Goal: Task Accomplishment & Management: Manage account settings

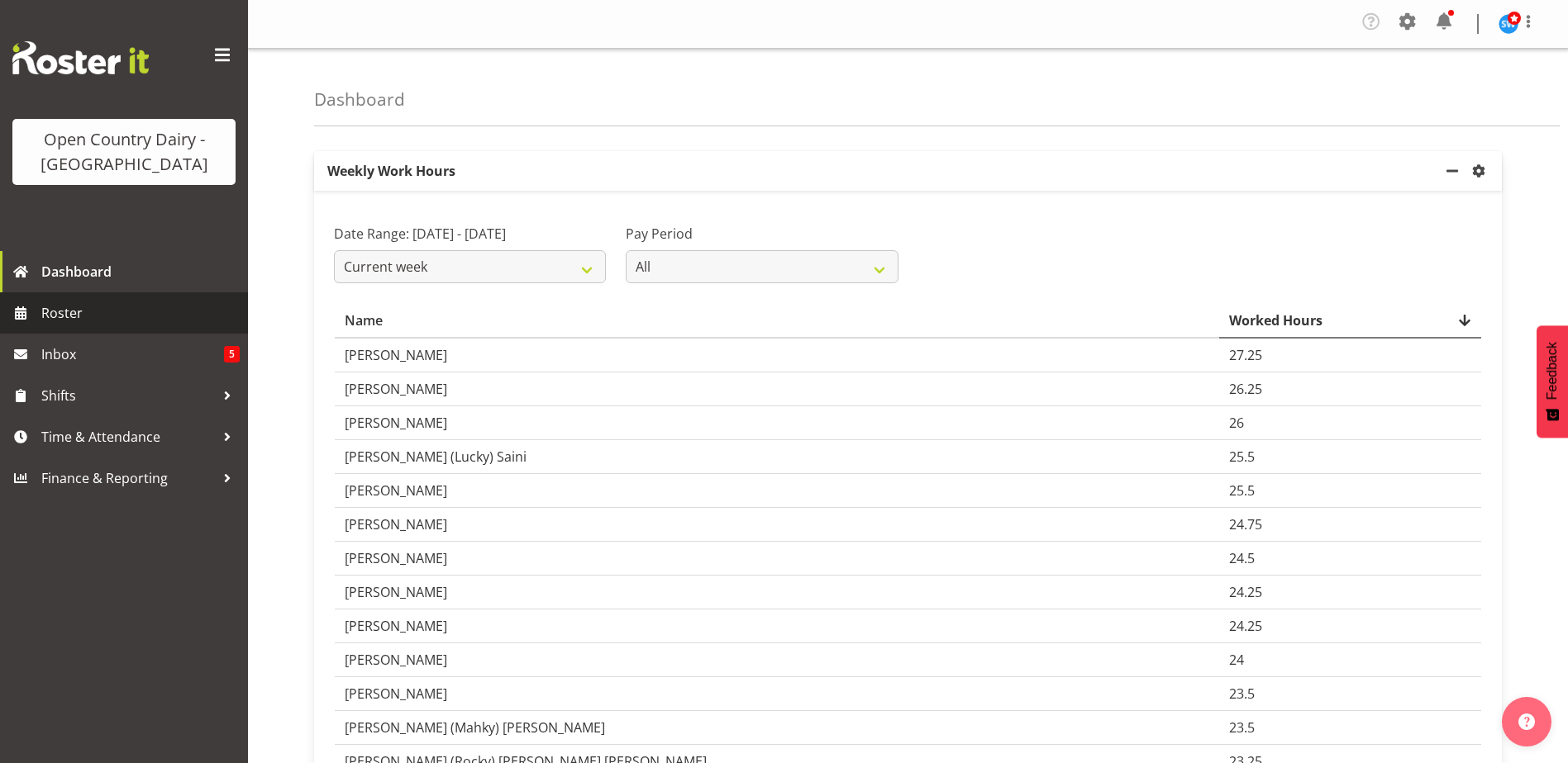
click at [102, 315] on span "Roster" at bounding box center [140, 313] width 199 height 25
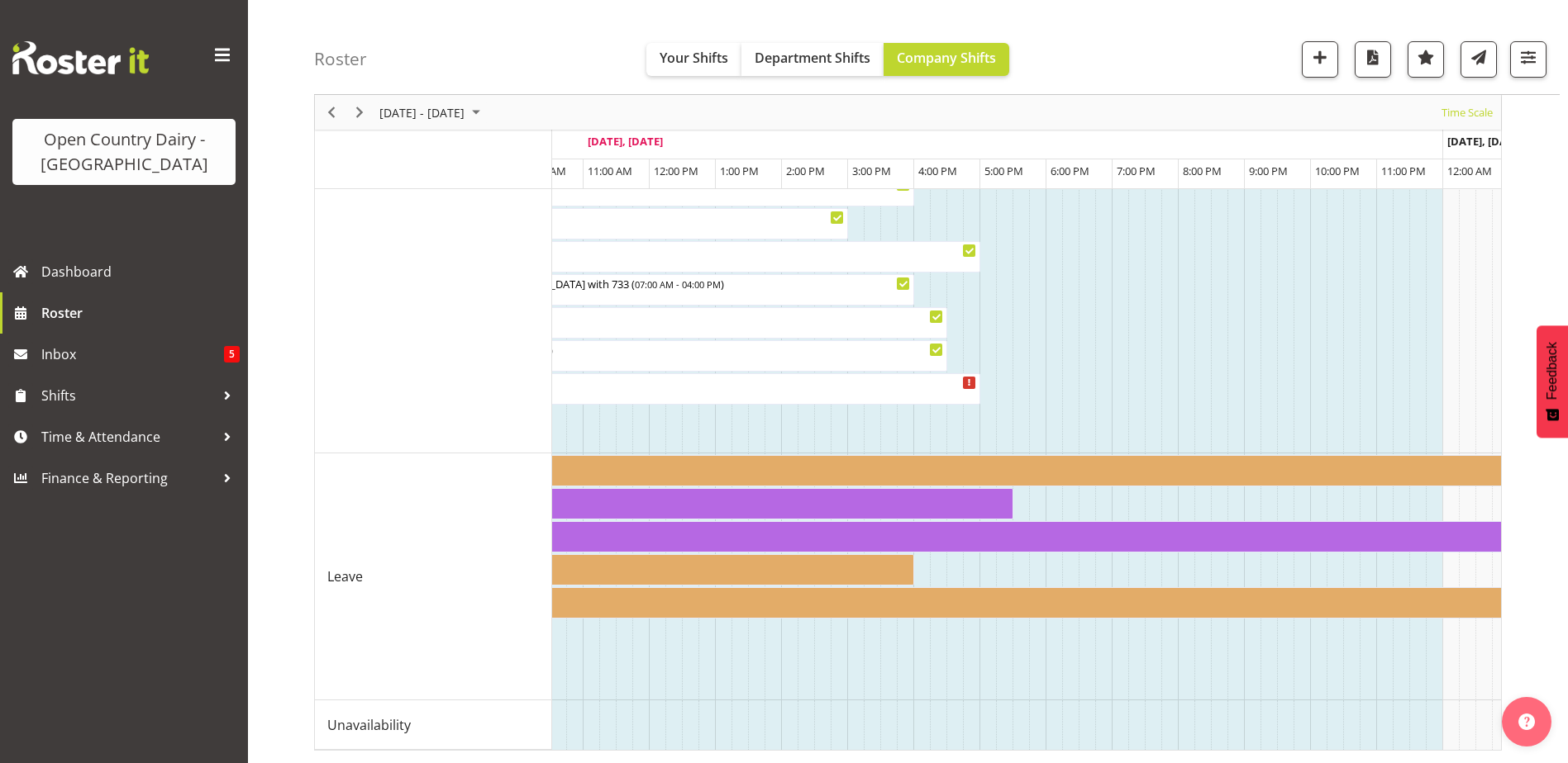
scroll to position [0, 3941]
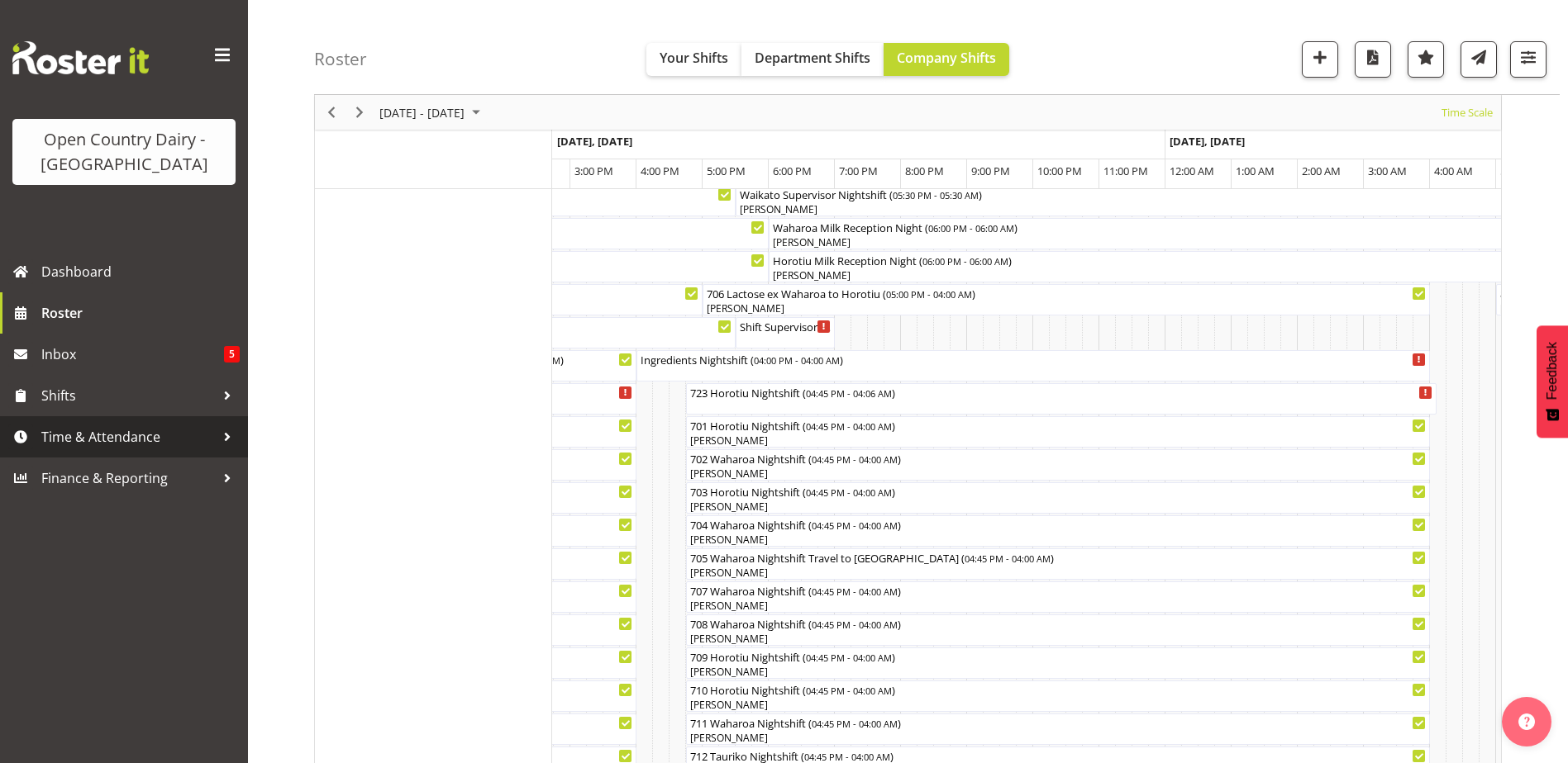
click at [82, 443] on span "Time & Attendance" at bounding box center [128, 437] width 174 height 25
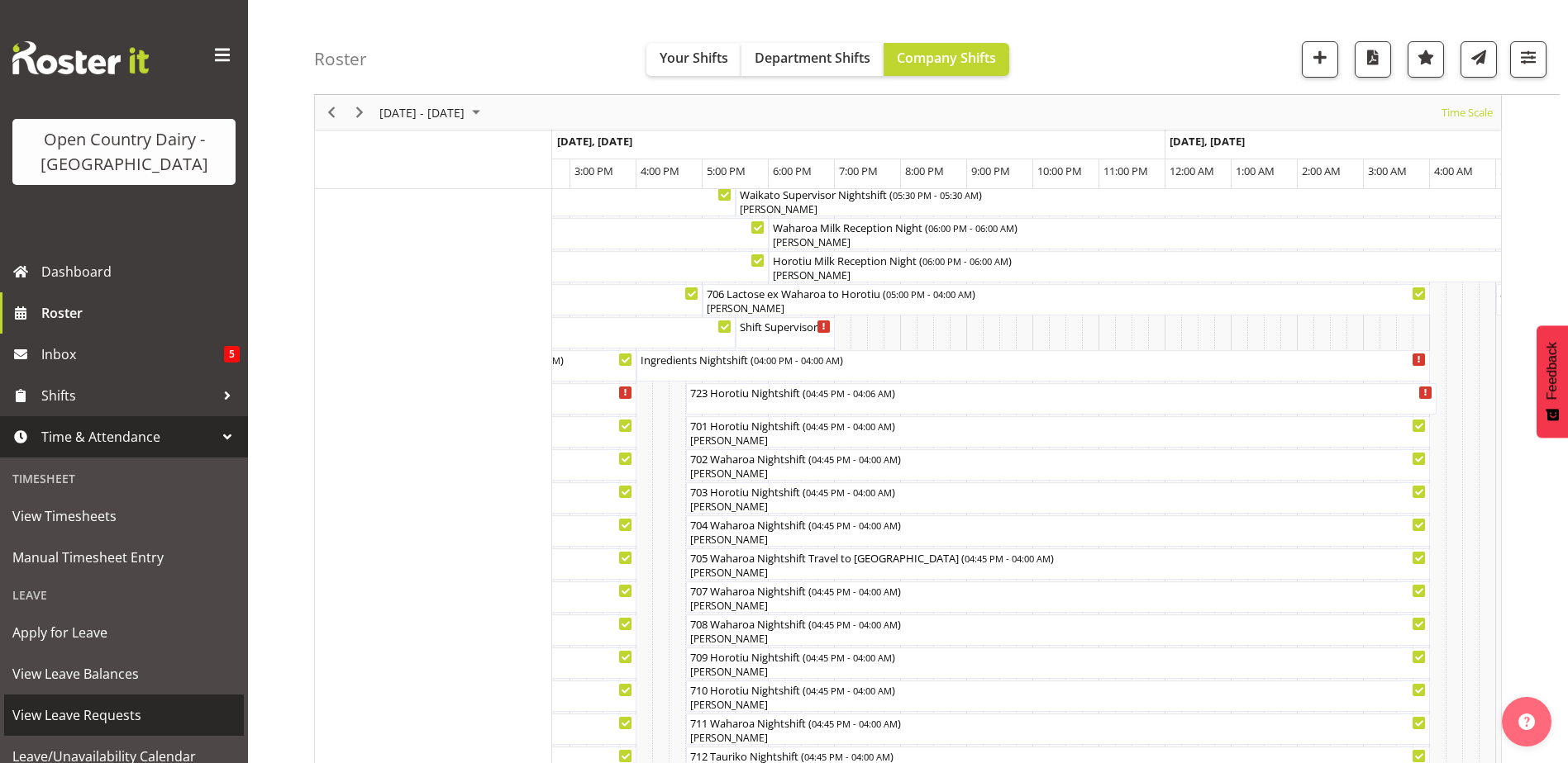
click at [76, 717] on span "View Leave Requests" at bounding box center [124, 715] width 223 height 25
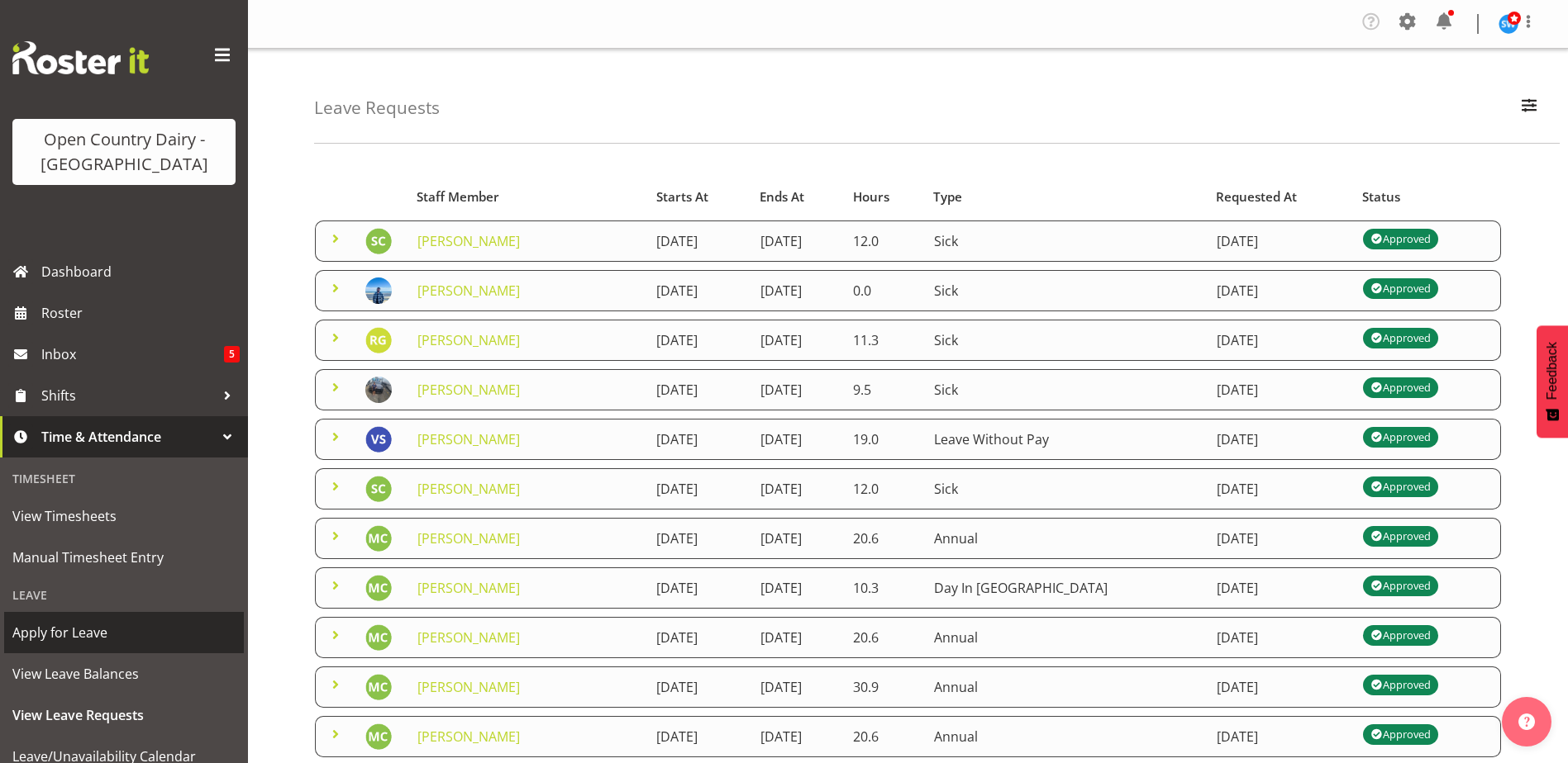
click at [73, 636] on span "Apply for Leave" at bounding box center [124, 632] width 223 height 25
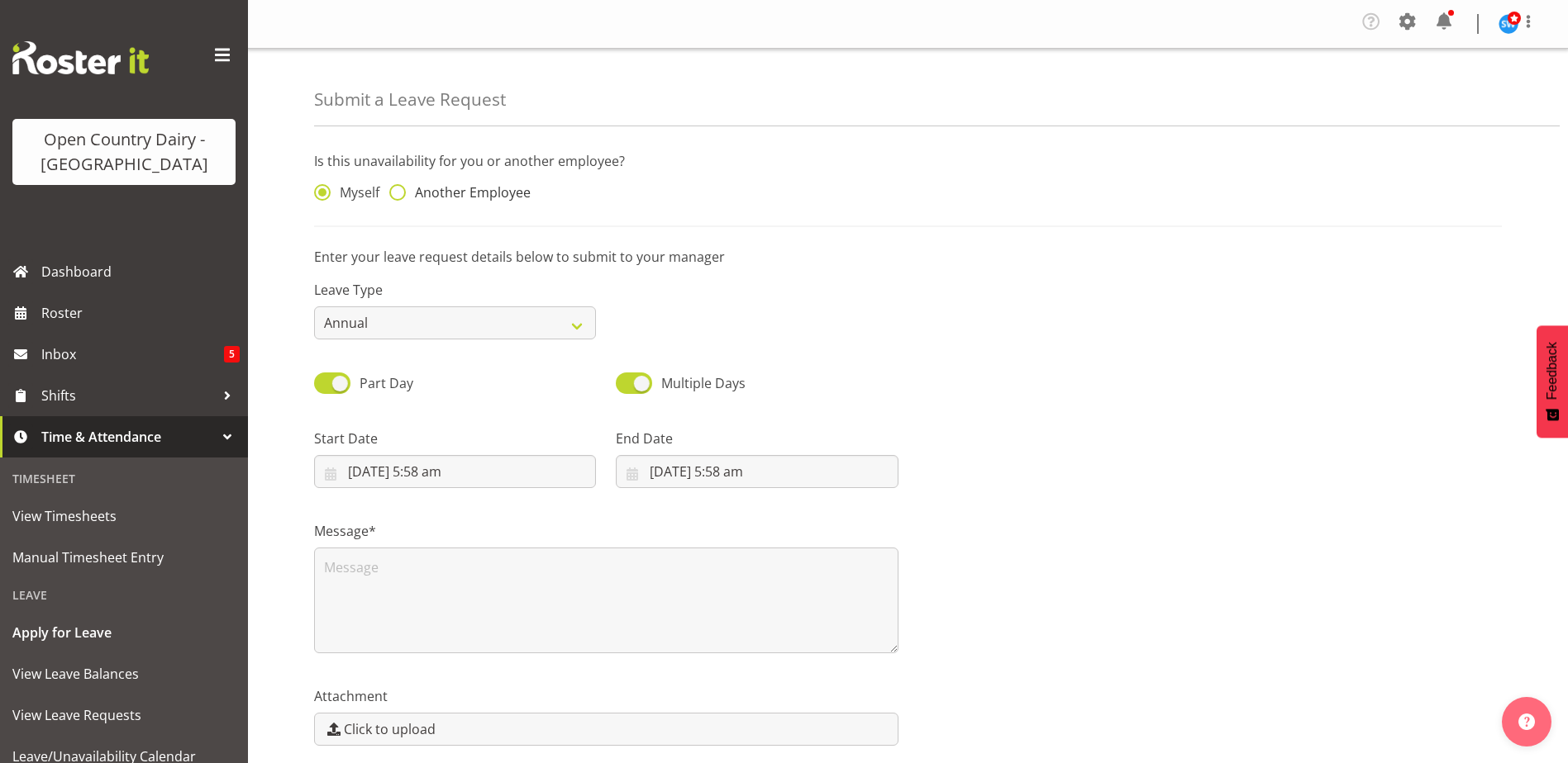
click at [400, 195] on span at bounding box center [397, 192] width 16 height 16
click at [400, 195] on input "Another Employee" at bounding box center [394, 192] width 11 height 11
radio input "true"
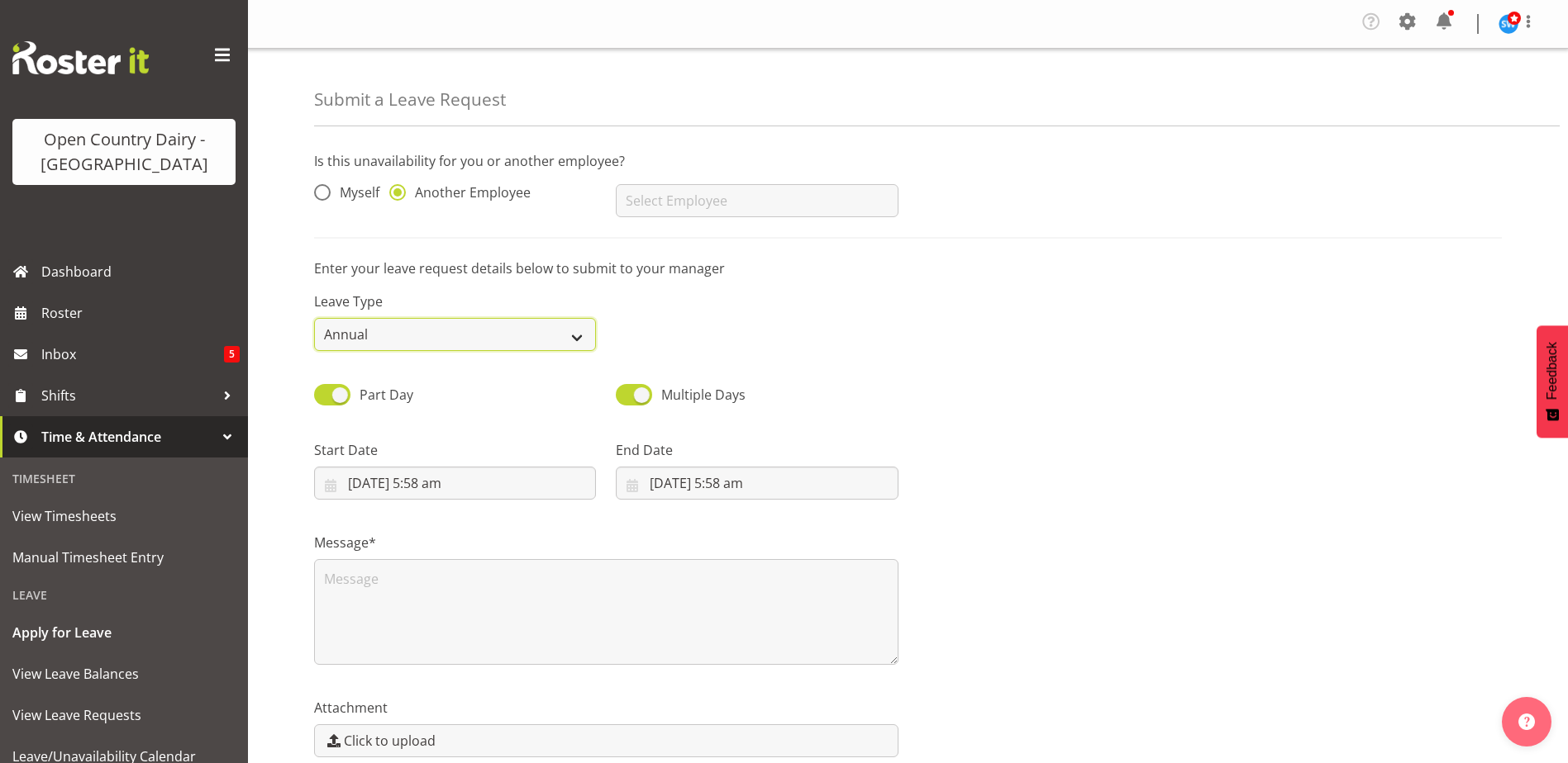
click at [574, 324] on select "Annual Sick Leave Without Pay Bereavement Domestic Violence Parental Jury Servi…" at bounding box center [454, 334] width 281 height 33
select select "Sick"
click at [314, 318] on select "Annual Sick Leave Without Pay Bereavement Domestic Violence Parental Jury Servi…" at bounding box center [454, 334] width 281 height 33
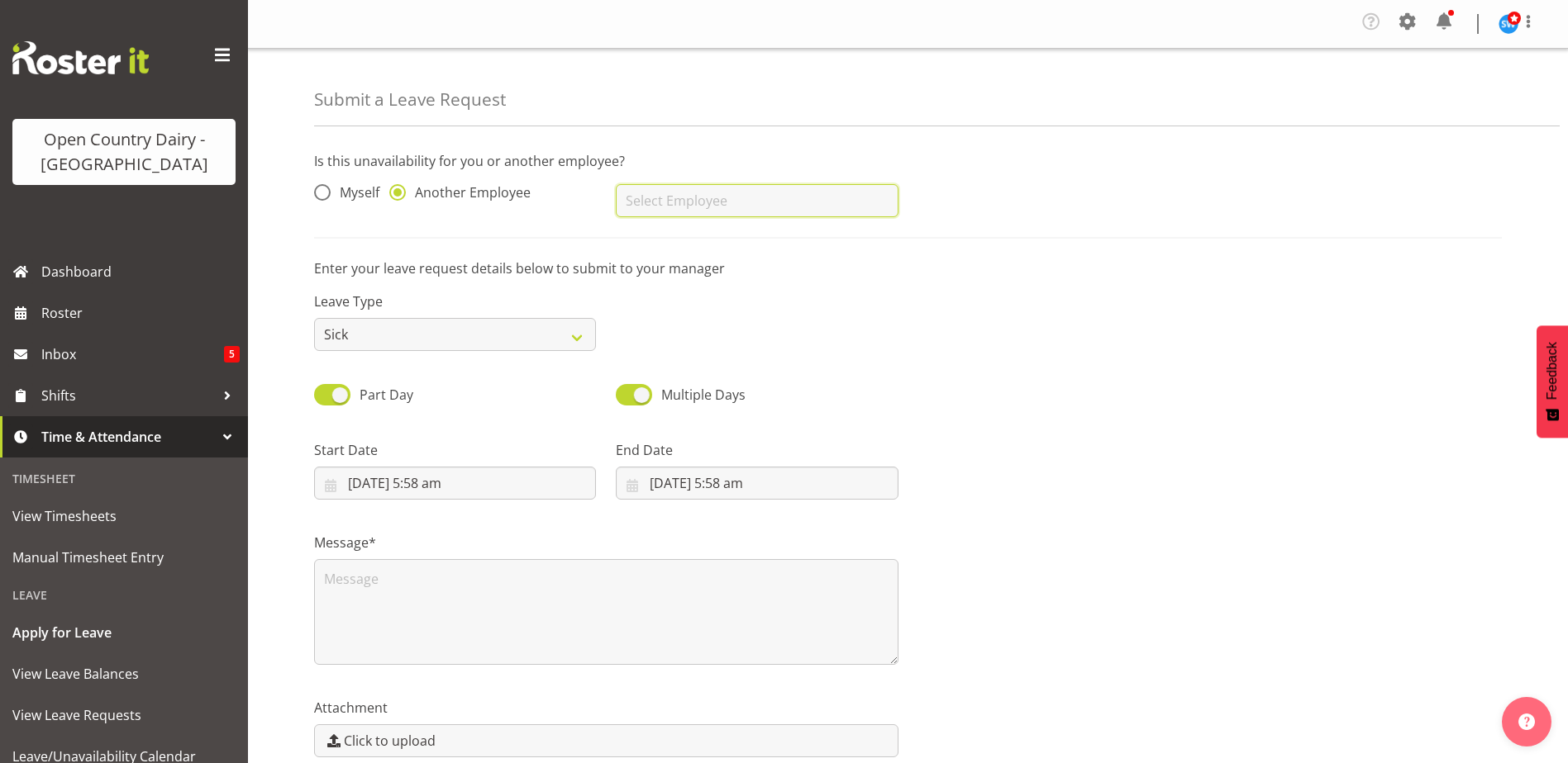
click at [668, 198] on input "text" at bounding box center [756, 201] width 281 height 33
click at [687, 238] on span "[PERSON_NAME]" at bounding box center [680, 242] width 103 height 18
type input "[PERSON_NAME]"
click at [394, 471] on input "10/09/2025, 5:58 am" at bounding box center [454, 483] width 281 height 33
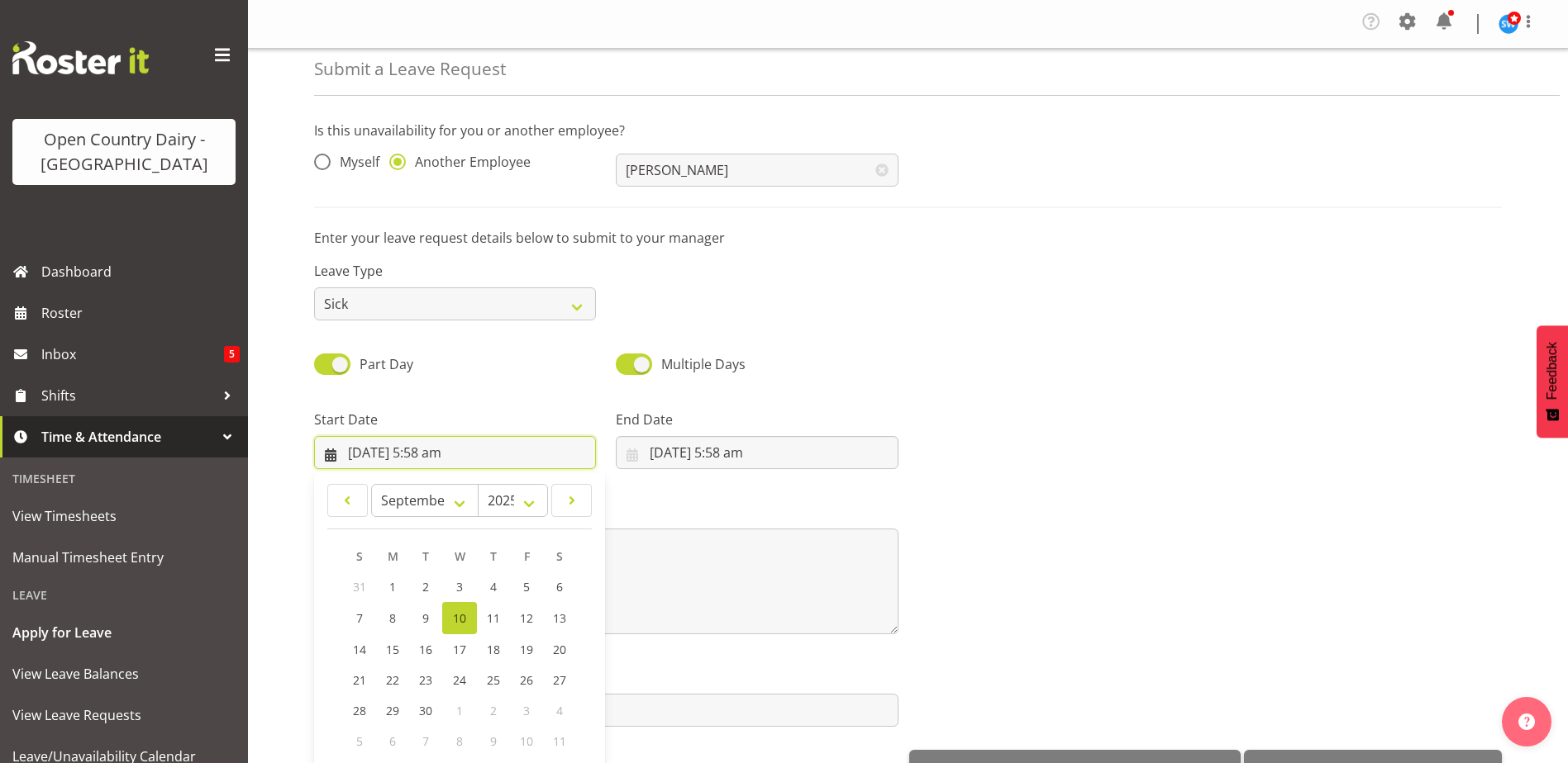
scroll to position [48, 0]
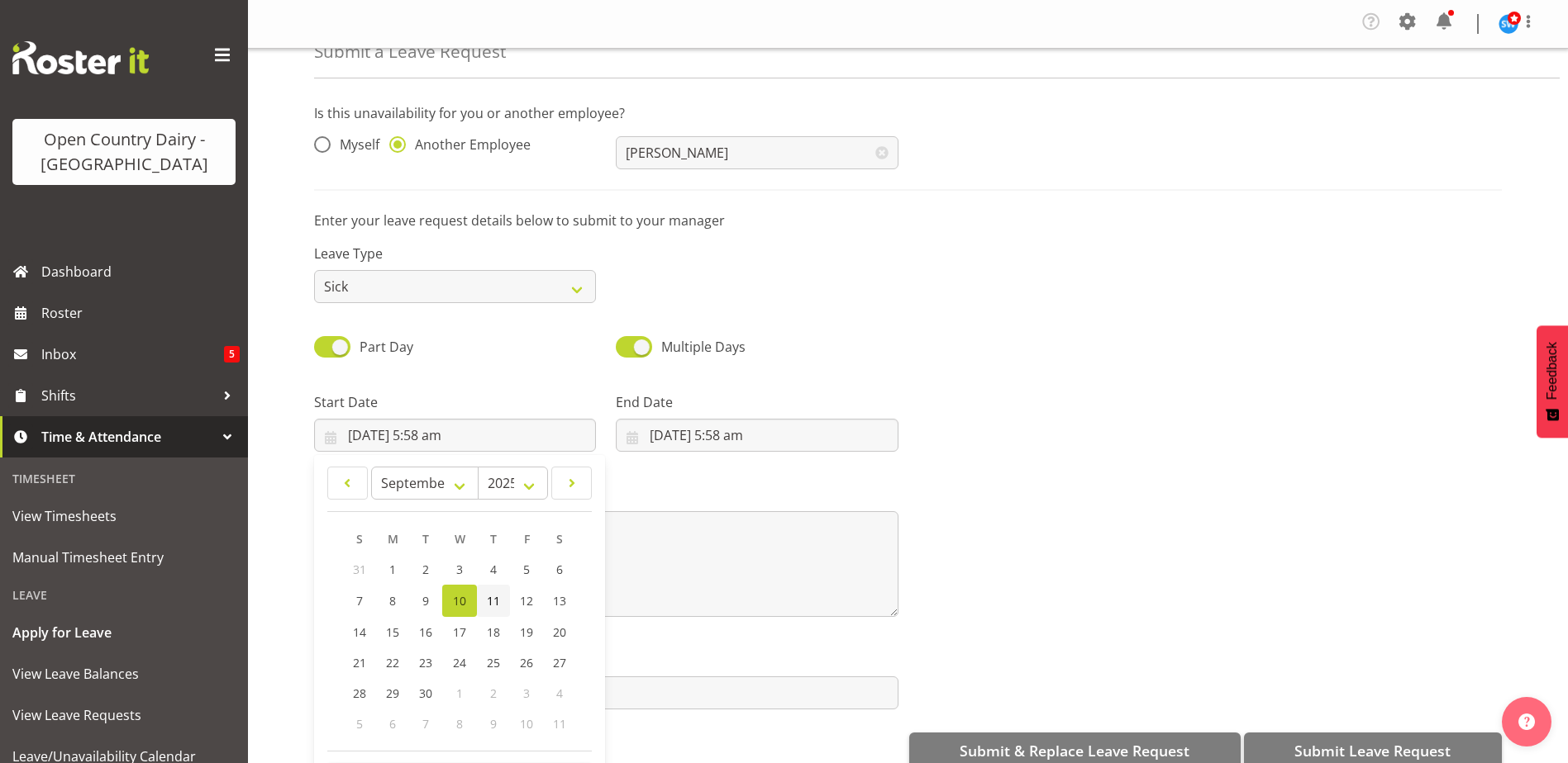
click at [495, 608] on span "11" at bounding box center [494, 601] width 13 height 15
type input "11/09/2025, 5:58 am"
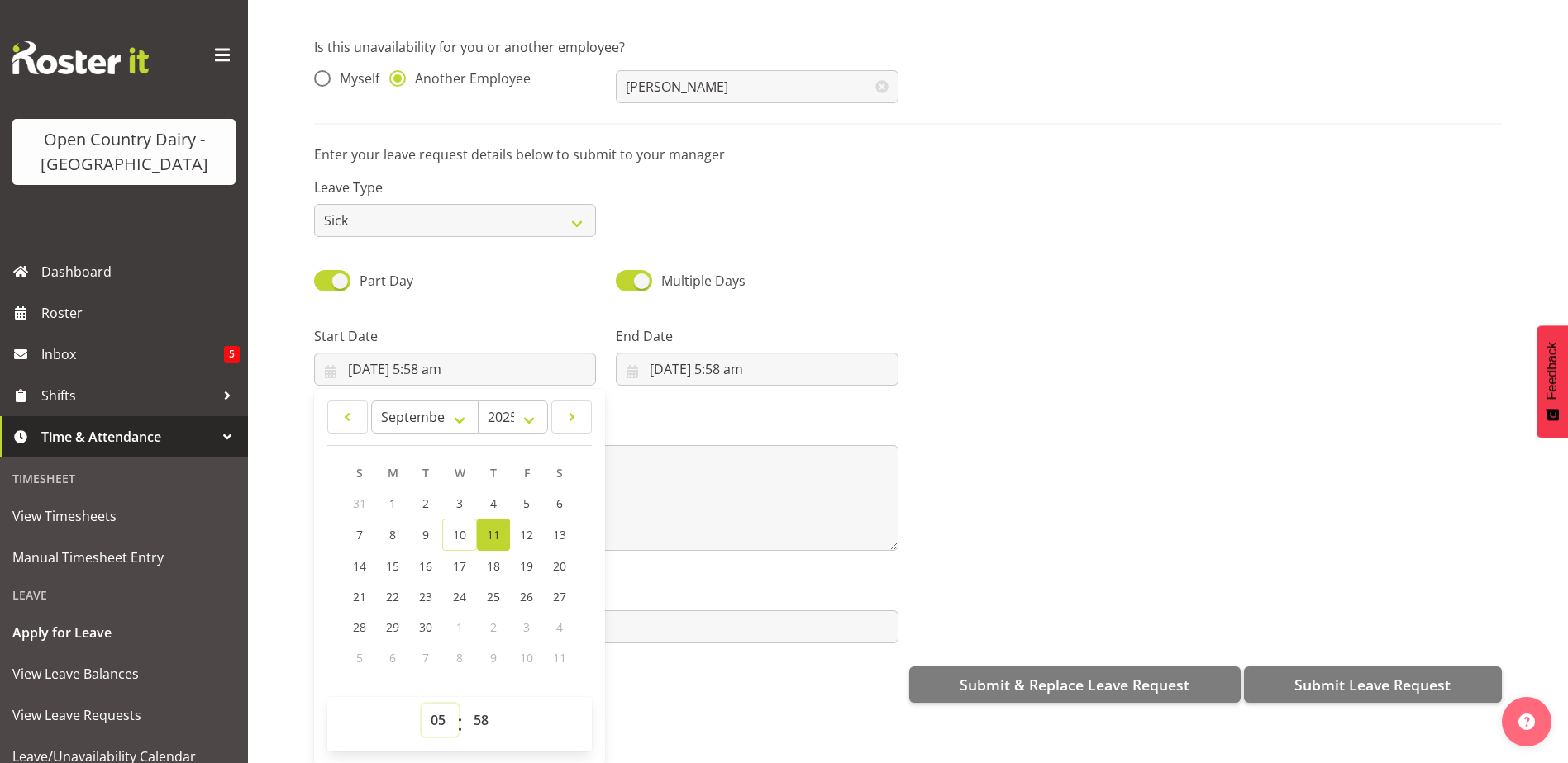
click at [431, 710] on select "00 01 02 03 04 05 06 07 08 09 10 11 12 13 14 15 16 17 18 19 20 21 22 23" at bounding box center [440, 720] width 37 height 33
select select "16"
click at [422, 703] on select "00 01 02 03 04 05 06 07 08 09 10 11 12 13 14 15 16 17 18 19 20 21 22 23" at bounding box center [440, 720] width 37 height 33
type input "11/09/2025, 4:58 pm"
click at [478, 714] on select "00 01 02 03 04 05 06 07 08 09 10 11 12 13 14 15 16 17 18 19 20 21 22 23 24 25 2…" at bounding box center [483, 720] width 37 height 33
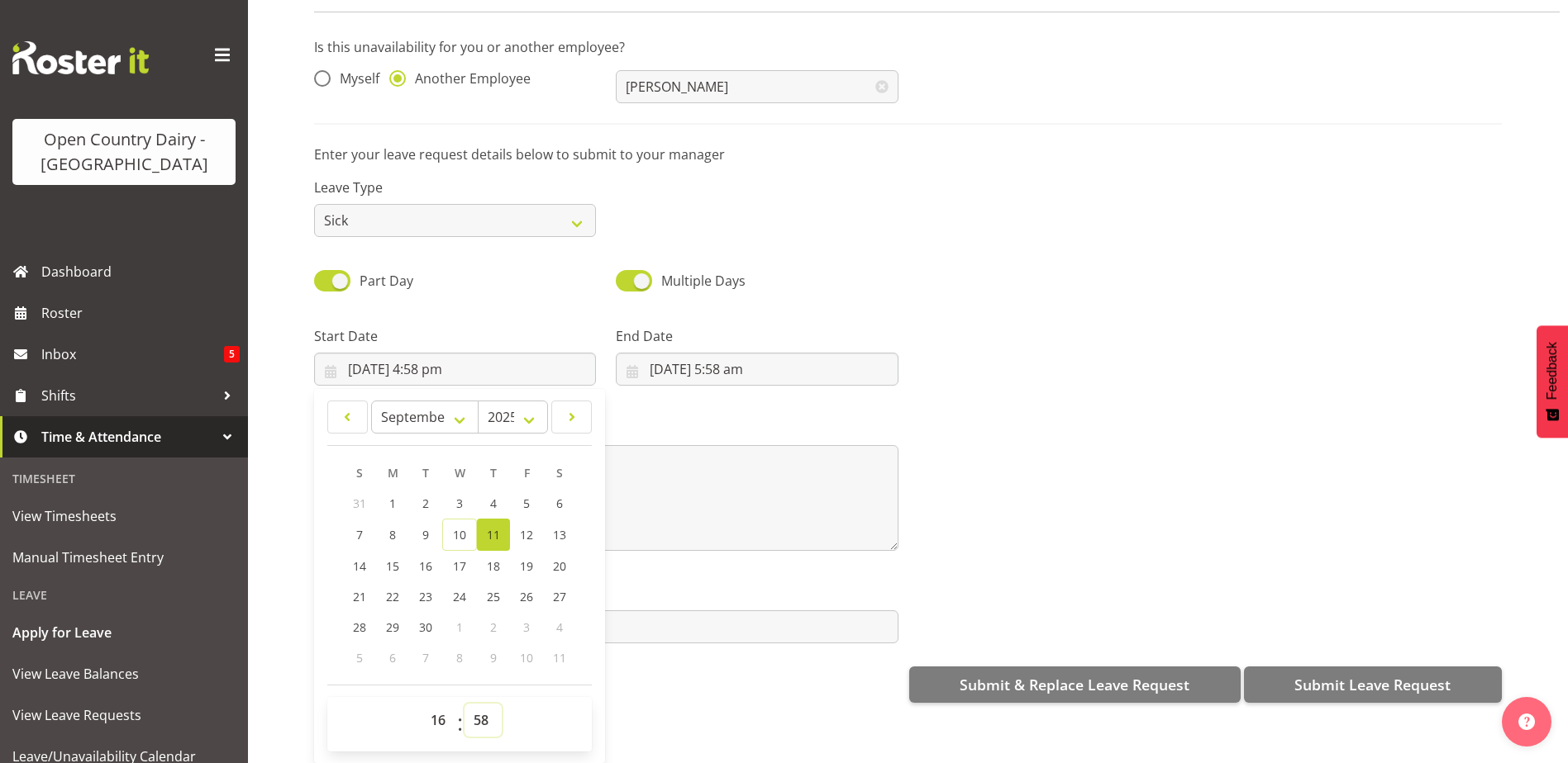
select select "45"
click at [465, 703] on select "00 01 02 03 04 05 06 07 08 09 10 11 12 13 14 15 16 17 18 19 20 21 22 23 24 25 2…" at bounding box center [483, 720] width 37 height 33
type input "11/09/2025, 4:45 pm"
click at [726, 496] on textarea at bounding box center [606, 498] width 584 height 106
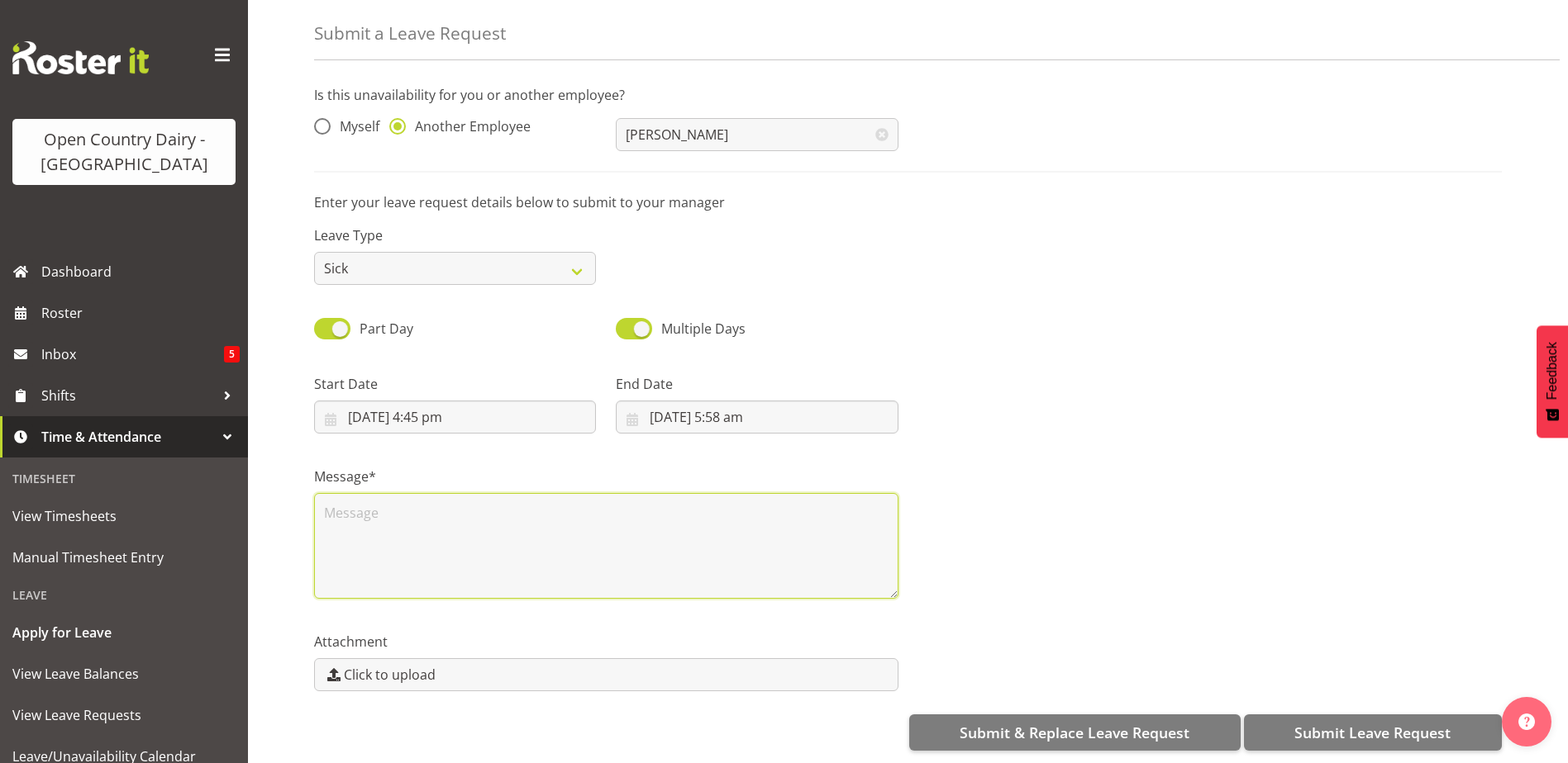
scroll to position [0, 0]
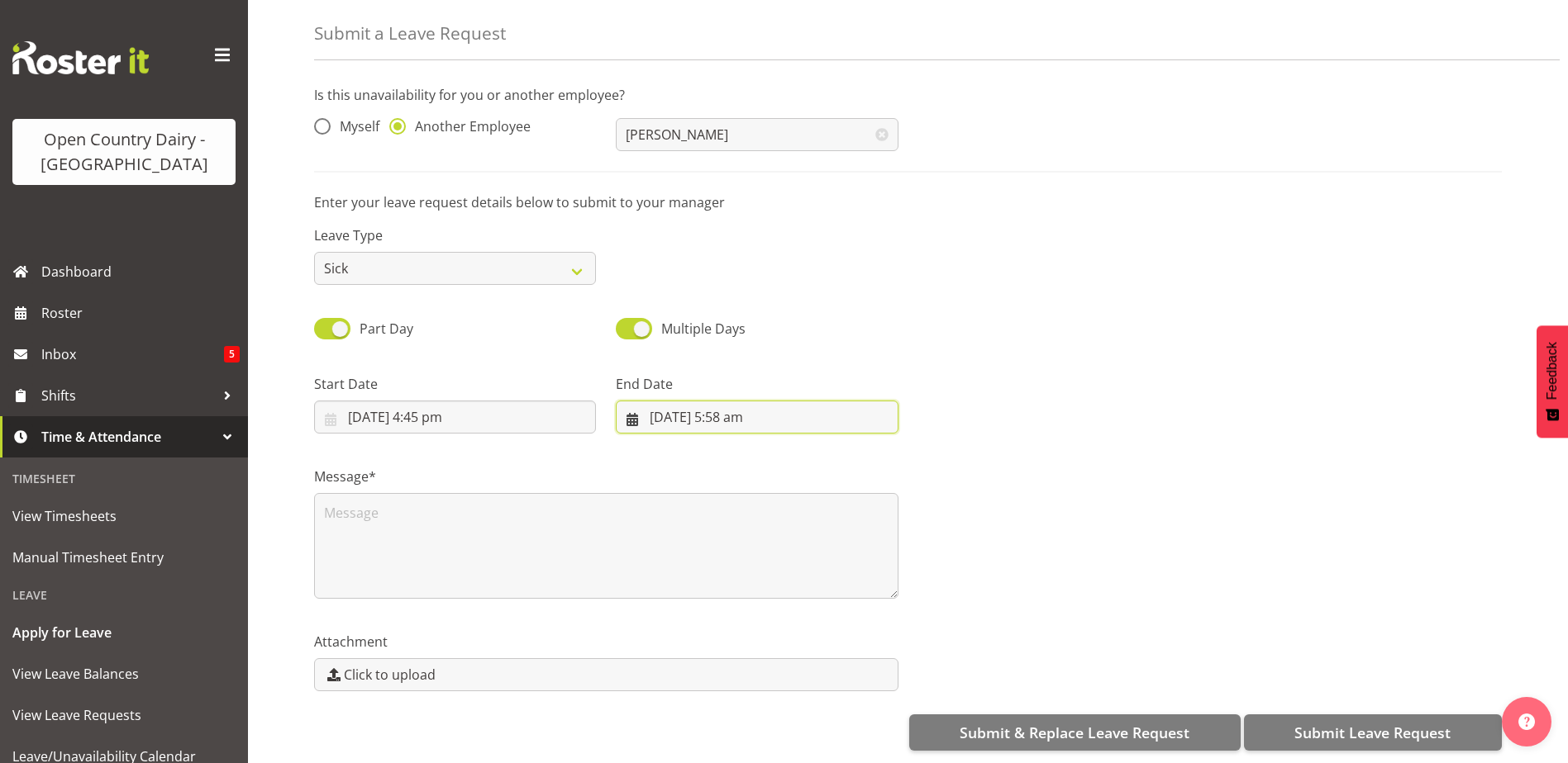
click at [718, 409] on input "10/09/2025, 5:58 am" at bounding box center [756, 417] width 281 height 33
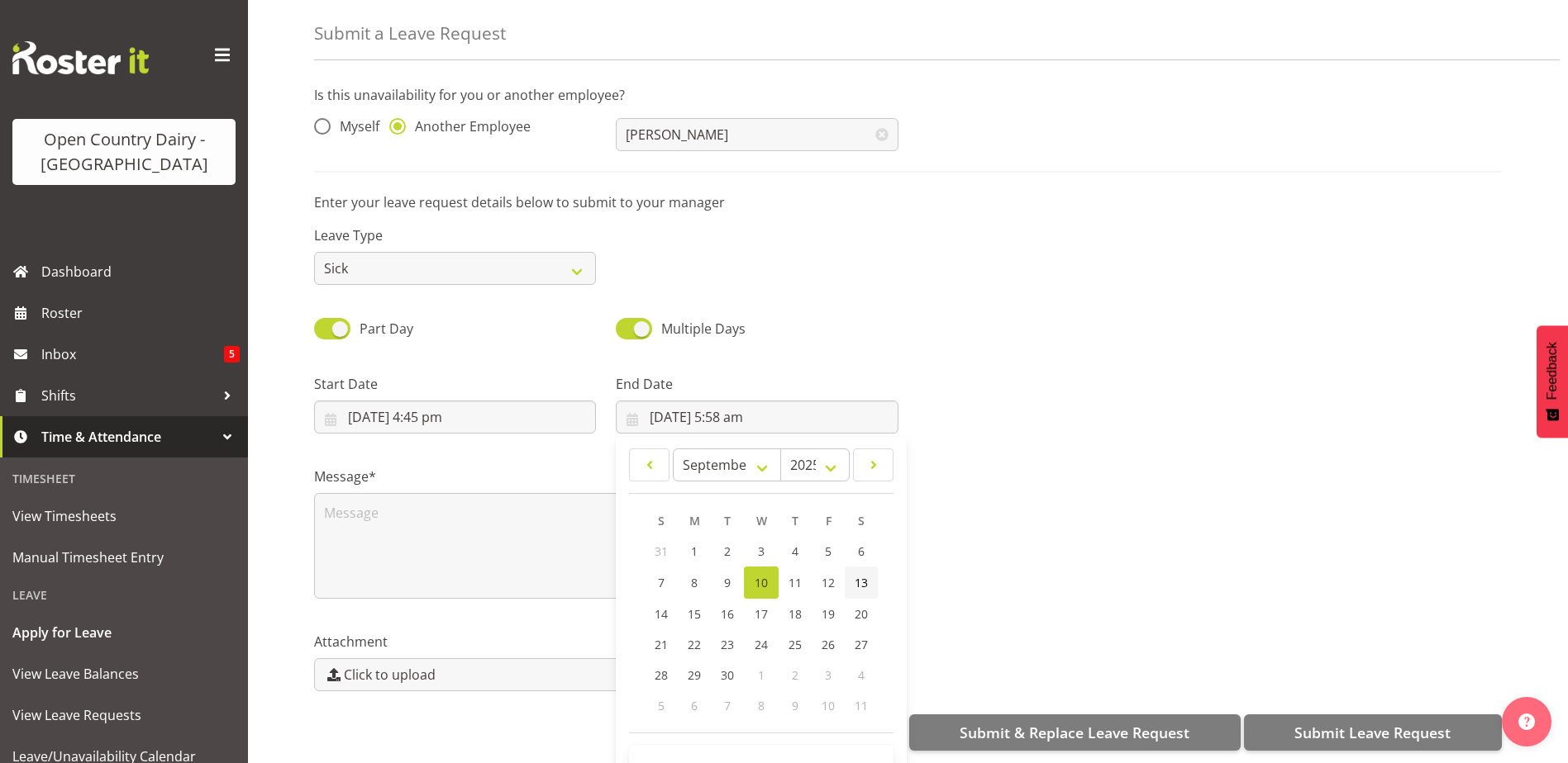
click at [861, 575] on span "13" at bounding box center [861, 583] width 13 height 15
type input "13/09/2025, 5:58 am"
click at [1088, 485] on div "Message*" at bounding box center [907, 526] width 1207 height 165
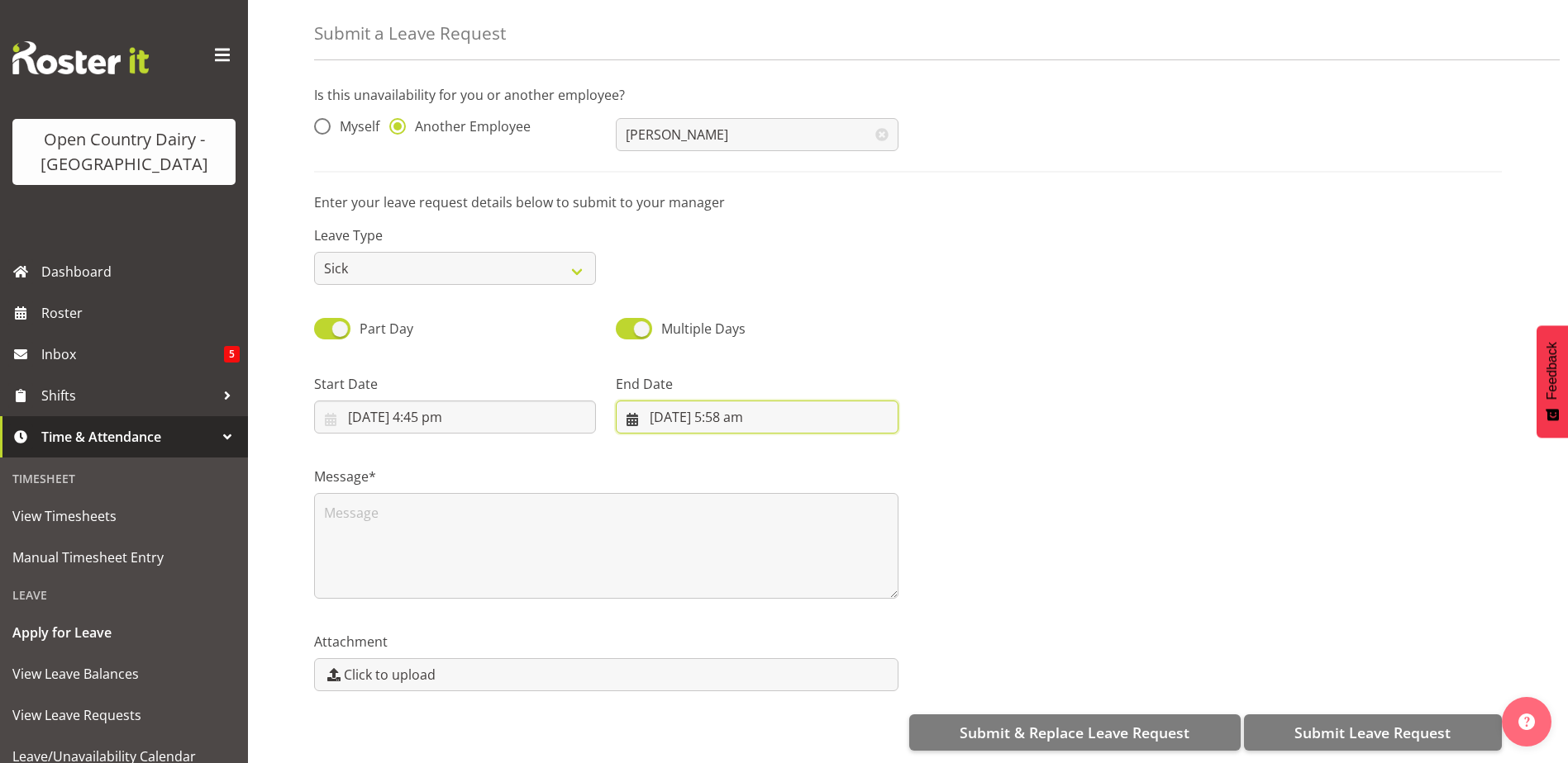
click at [739, 409] on input "13/09/2025, 5:58 am" at bounding box center [756, 417] width 281 height 33
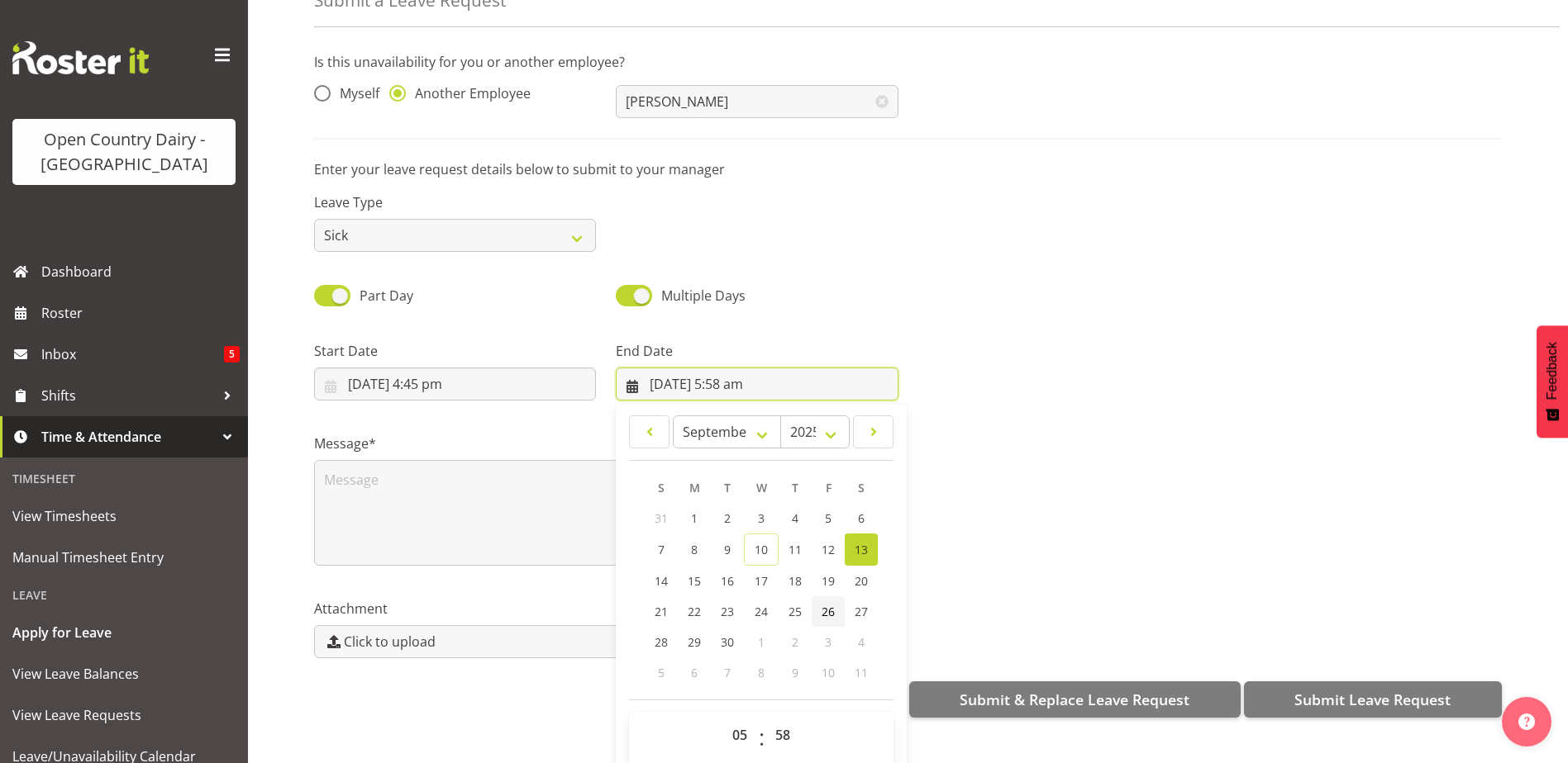
scroll to position [48, 0]
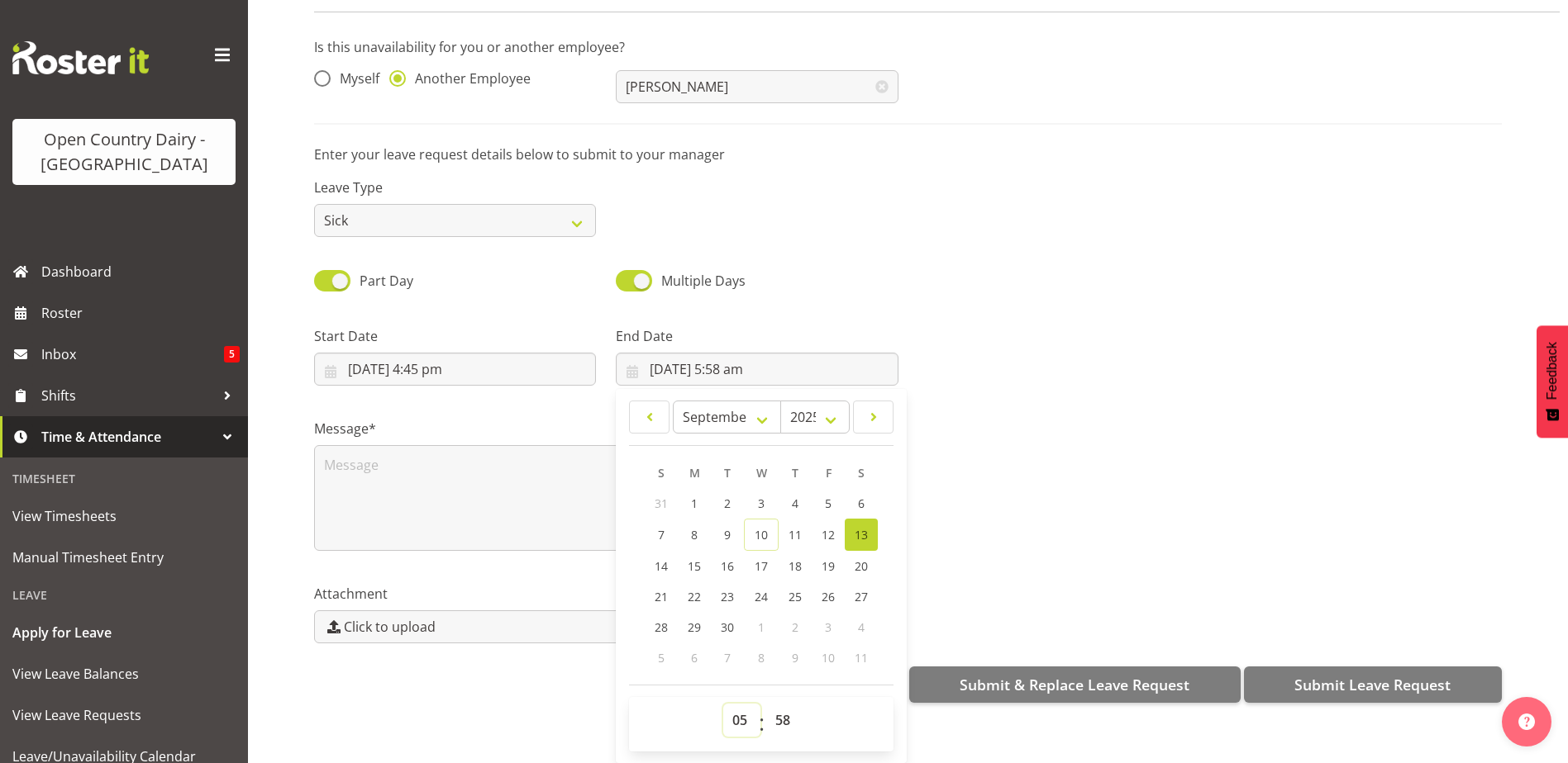
click at [743, 709] on select "00 01 02 03 04 05 06 07 08 09 10 11 12 13 14 15 16 17 18 19 20 21 22 23" at bounding box center [741, 720] width 37 height 33
select select "4"
click at [723, 703] on select "00 01 02 03 04 05 06 07 08 09 10 11 12 13 14 15 16 17 18 19 20 21 22 23" at bounding box center [741, 720] width 37 height 33
type input "13/09/2025, 4:58 am"
click at [781, 709] on select "00 01 02 03 04 05 06 07 08 09 10 11 12 13 14 15 16 17 18 19 20 21 22 23 24 25 2…" at bounding box center [784, 720] width 37 height 33
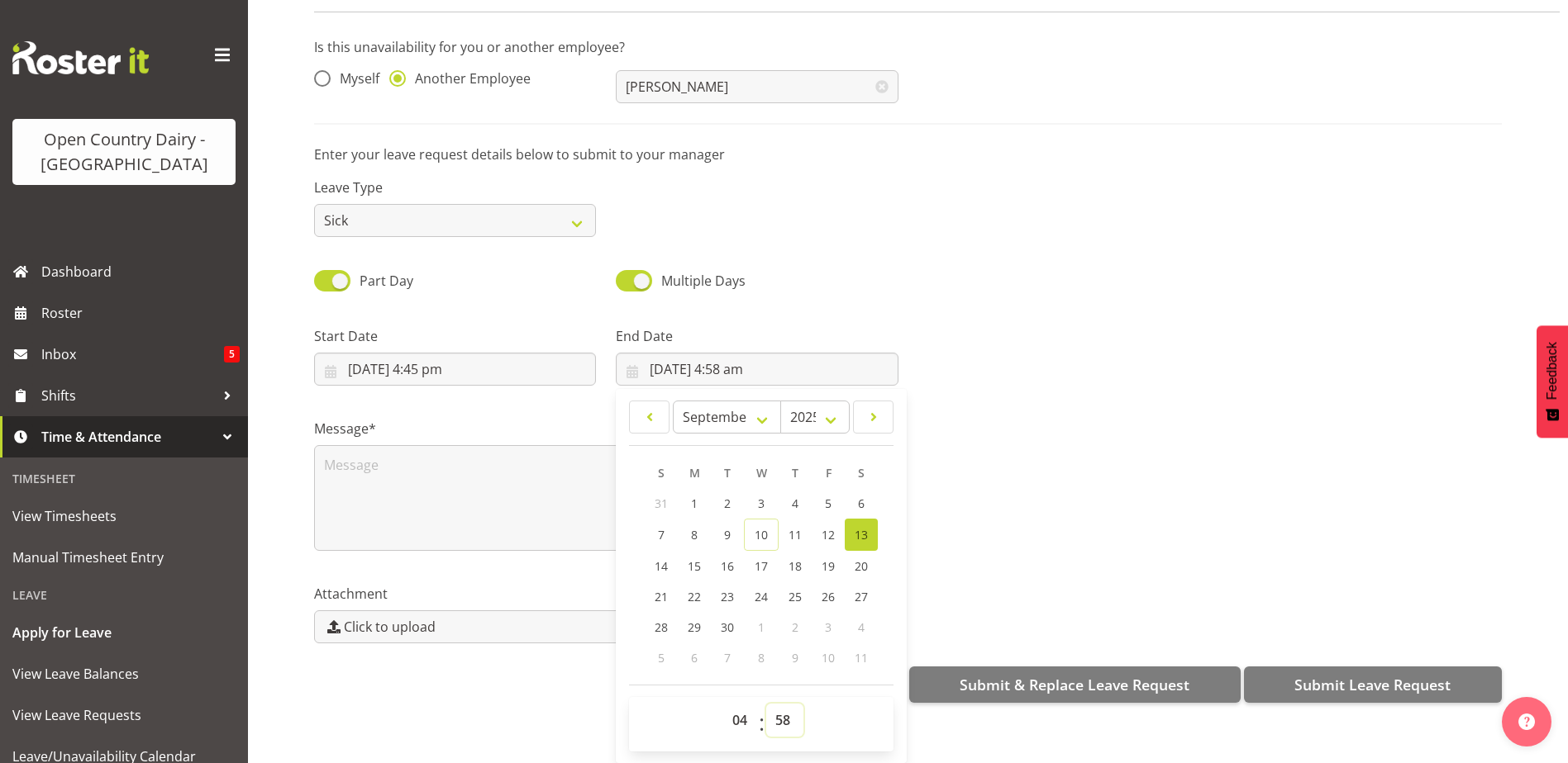
select select "0"
click at [766, 703] on select "00 01 02 03 04 05 06 07 08 09 10 11 12 13 14 15 16 17 18 19 20 21 22 23 24 25 2…" at bounding box center [784, 720] width 37 height 33
type input "13/09/2025, 4:00 am"
click at [355, 470] on textarea at bounding box center [606, 498] width 584 height 106
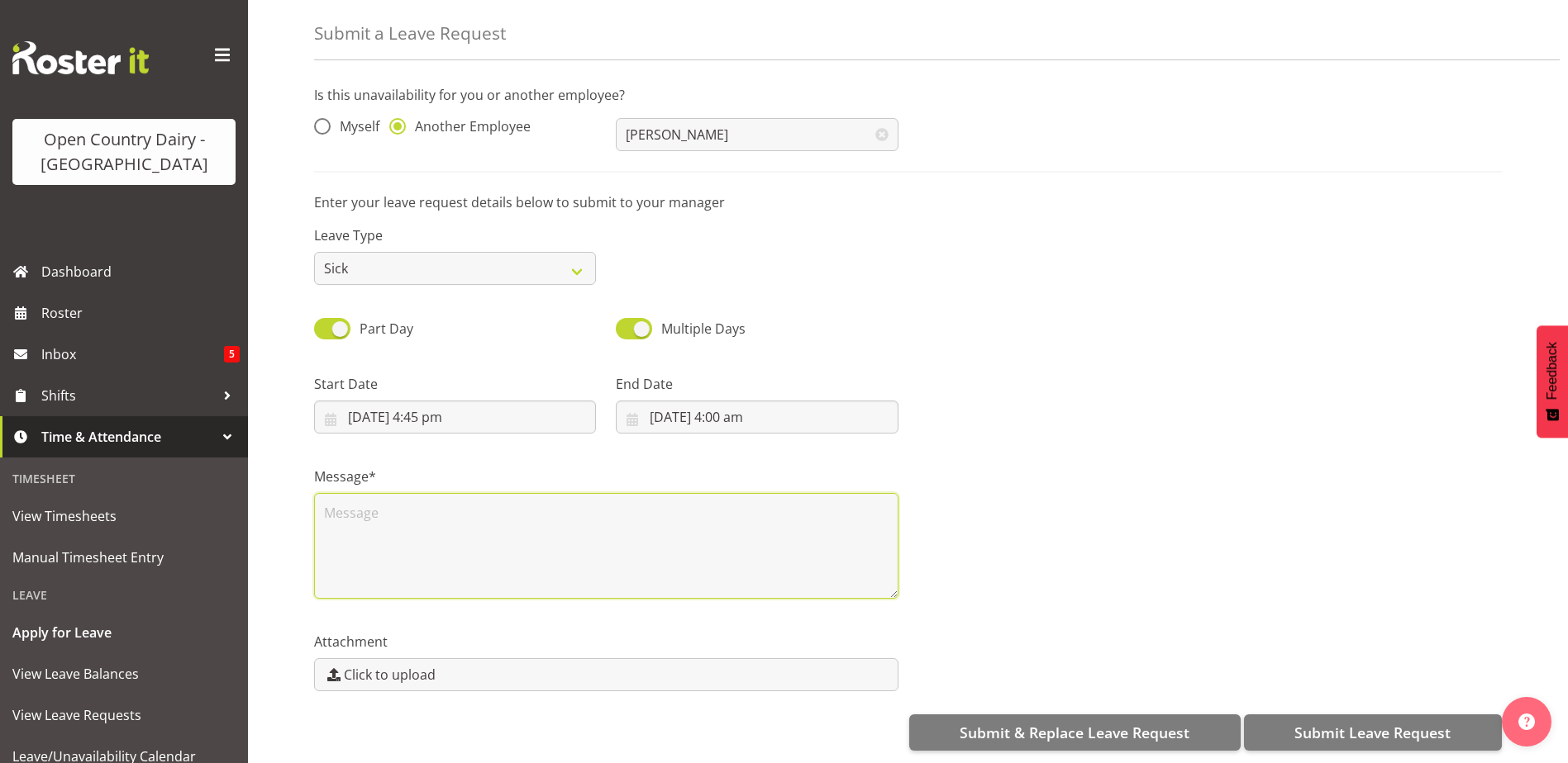
scroll to position [0, 0]
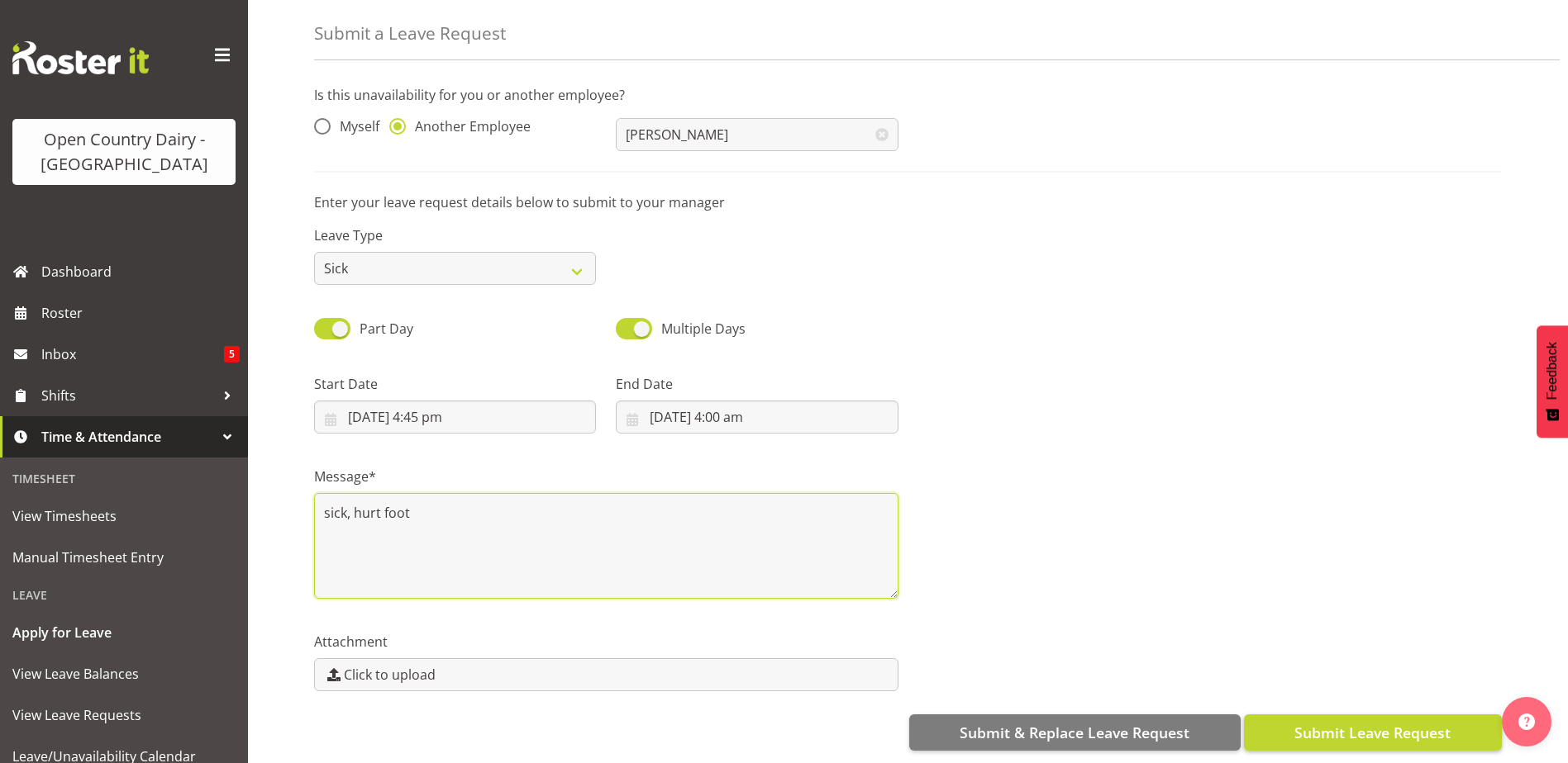
type textarea "sick, hurt foot"
click at [1350, 722] on span "Submit Leave Request" at bounding box center [1372, 732] width 157 height 21
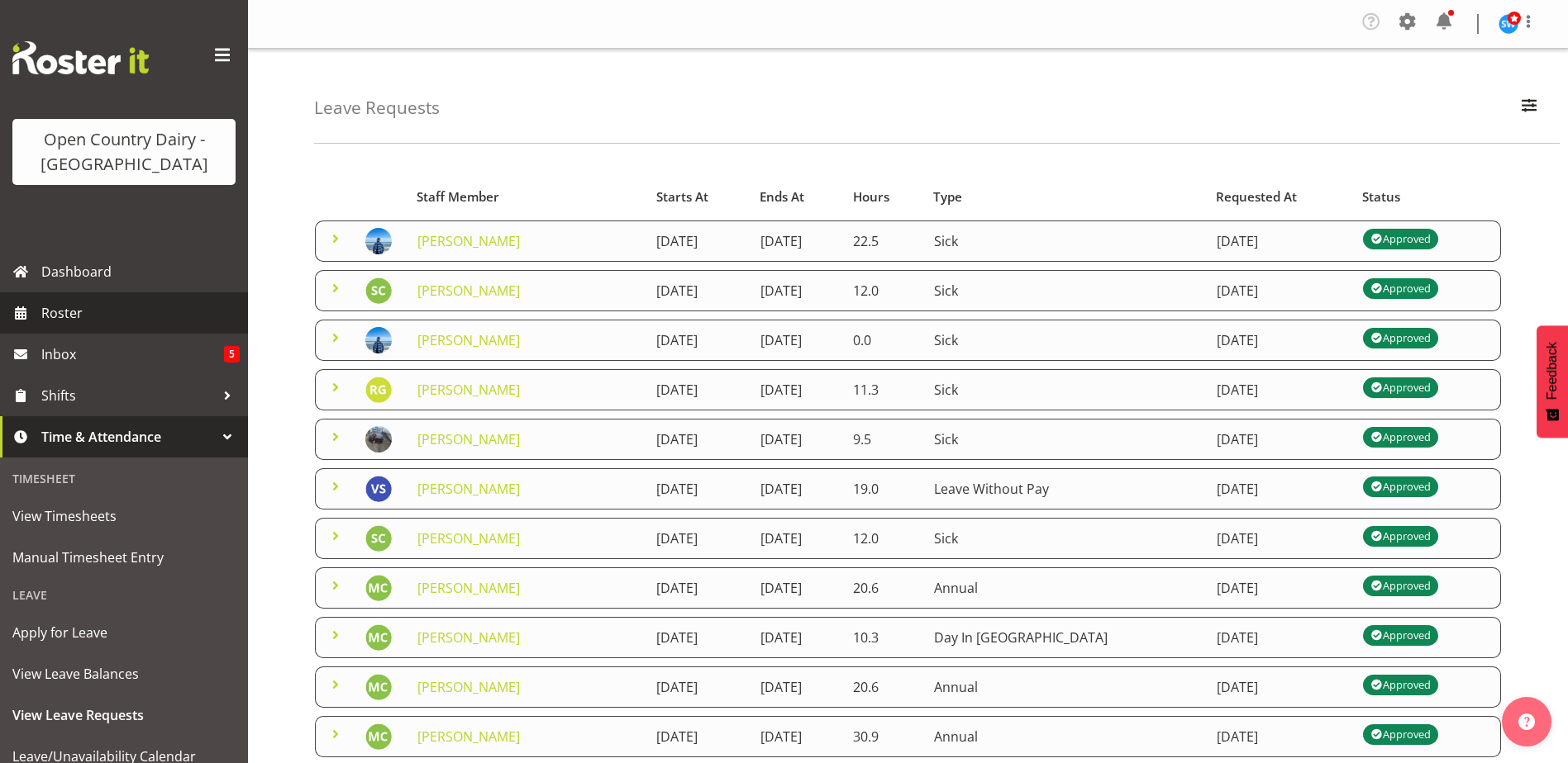
click at [72, 306] on span "Roster" at bounding box center [140, 313] width 199 height 25
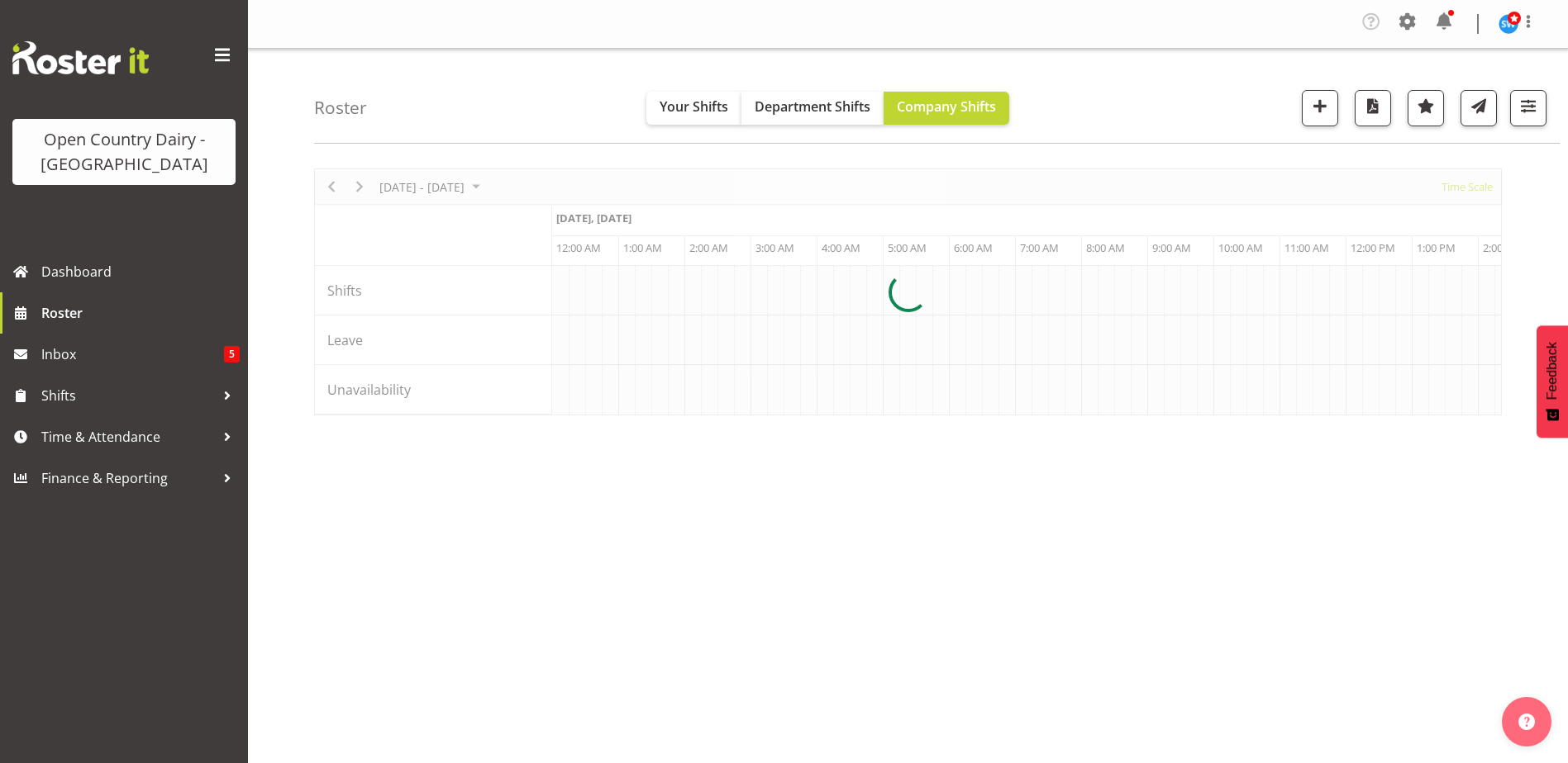
scroll to position [0, 3173]
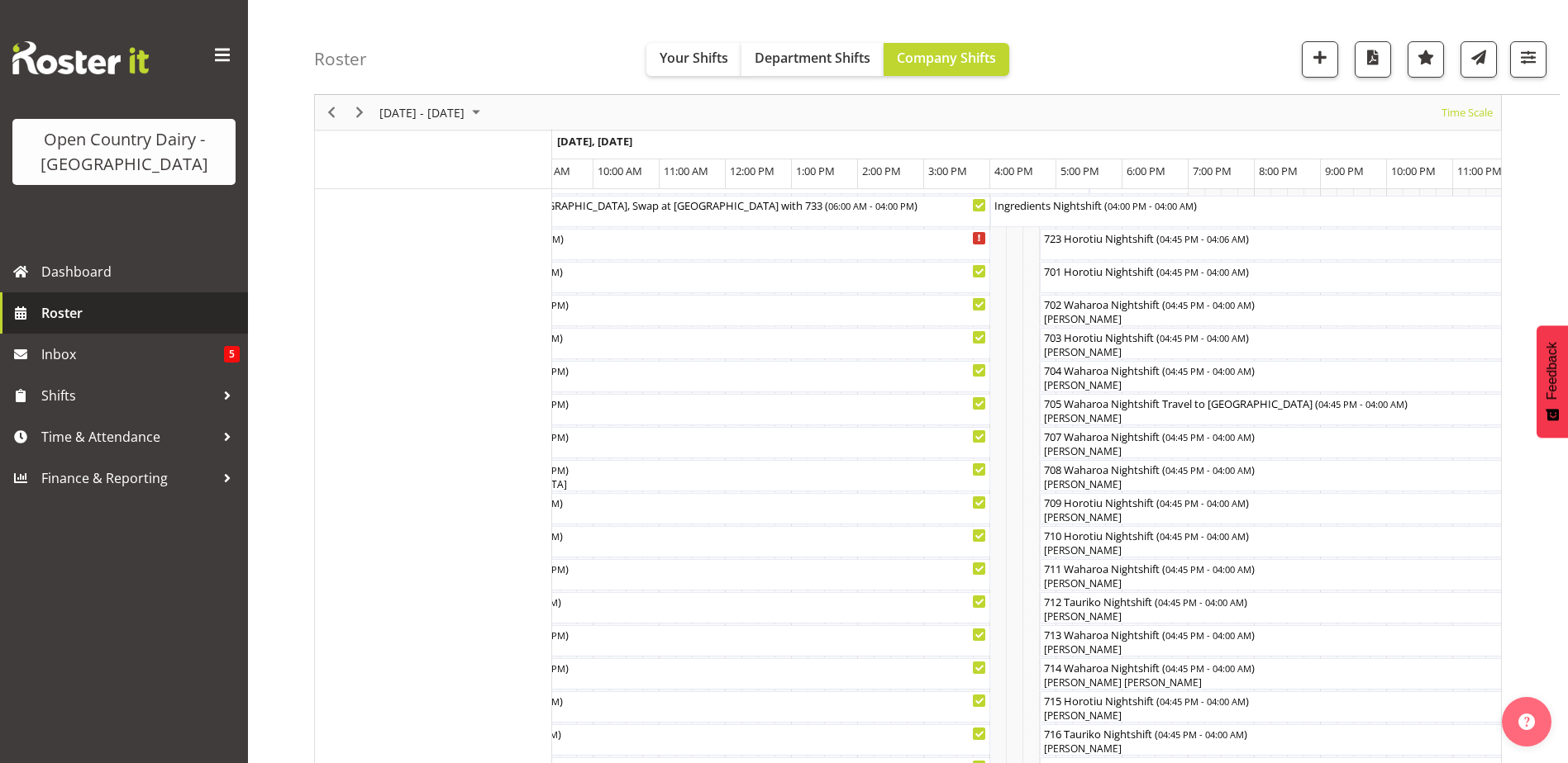
click at [104, 315] on span "Roster" at bounding box center [140, 313] width 199 height 25
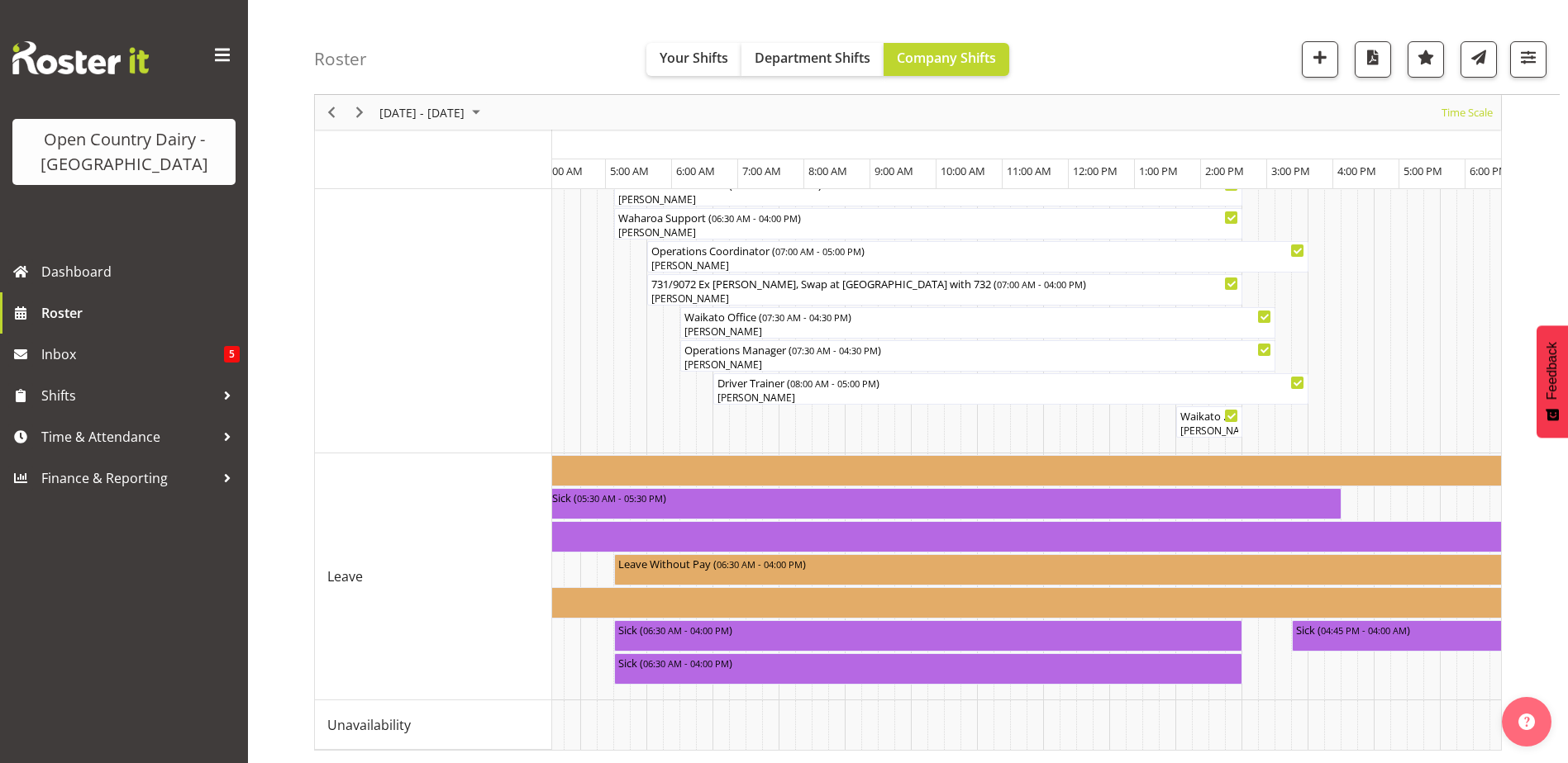
scroll to position [0, 1955]
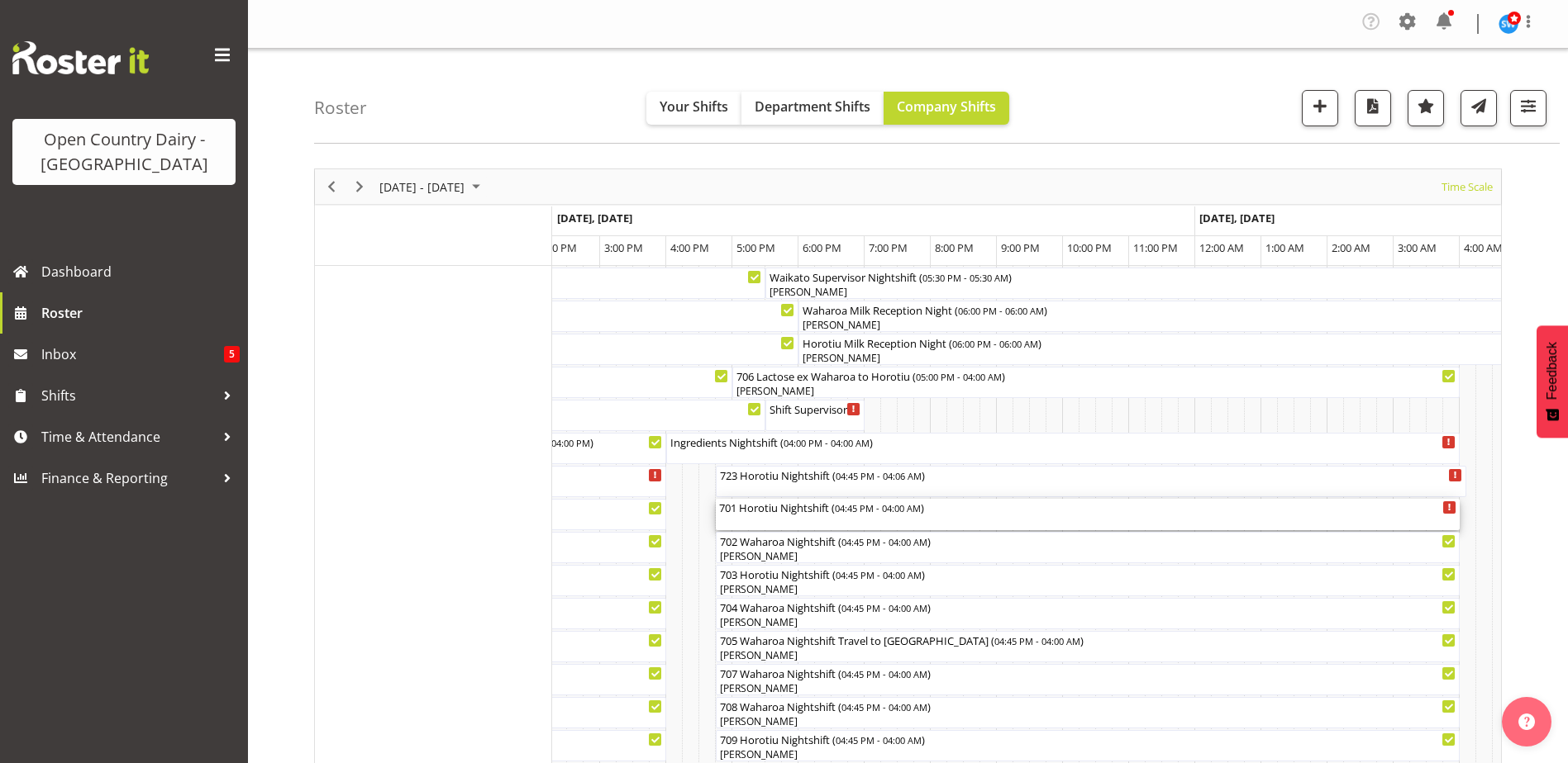
click at [793, 511] on div "701 Horotiu Nightshift ( 04:45 PM - 04:00 AM )" at bounding box center [1088, 507] width 737 height 16
click at [0, 0] on div at bounding box center [0, 0] width 0 height 0
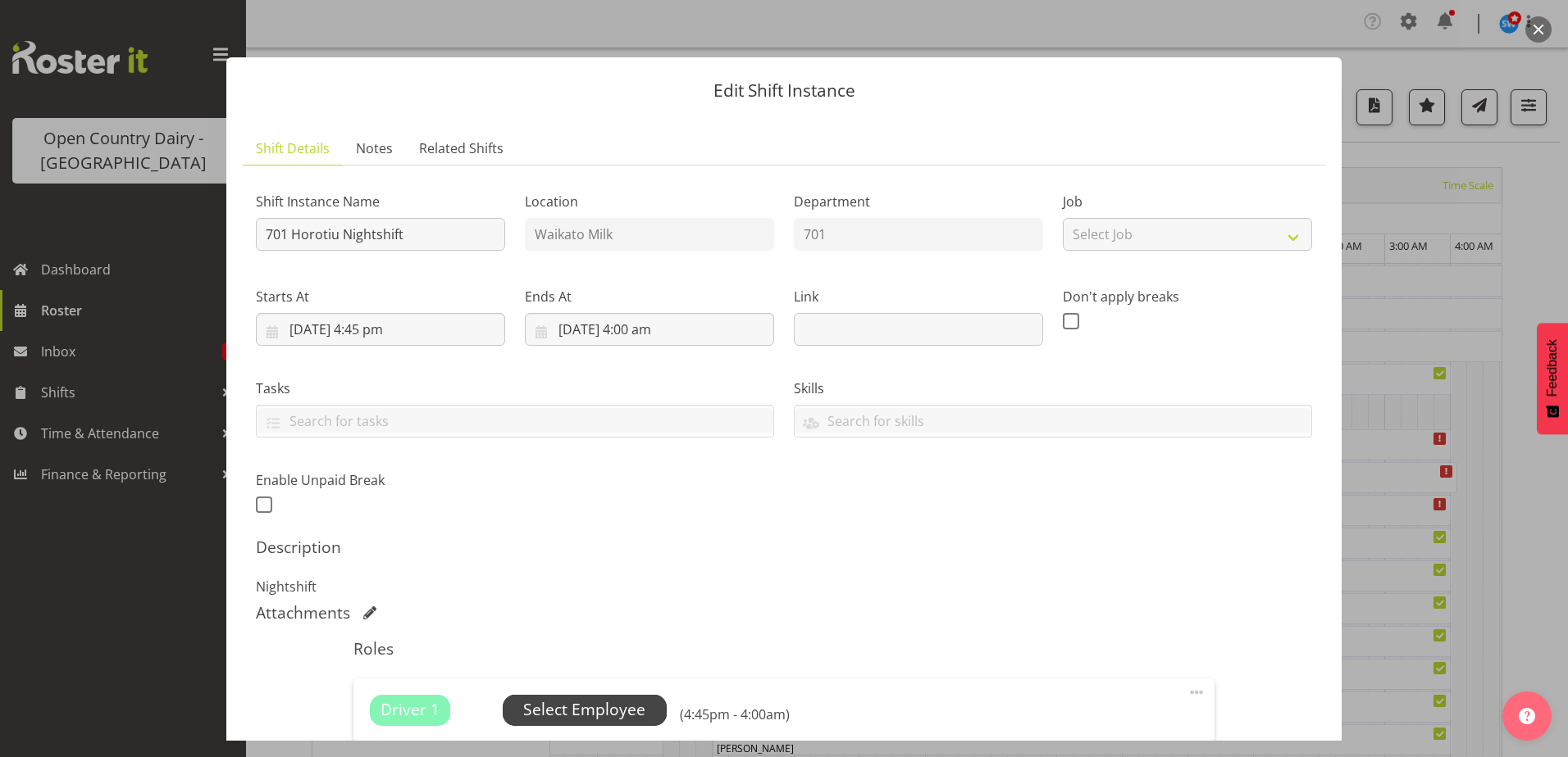
click at [606, 718] on span "Select Employee" at bounding box center [584, 709] width 122 height 24
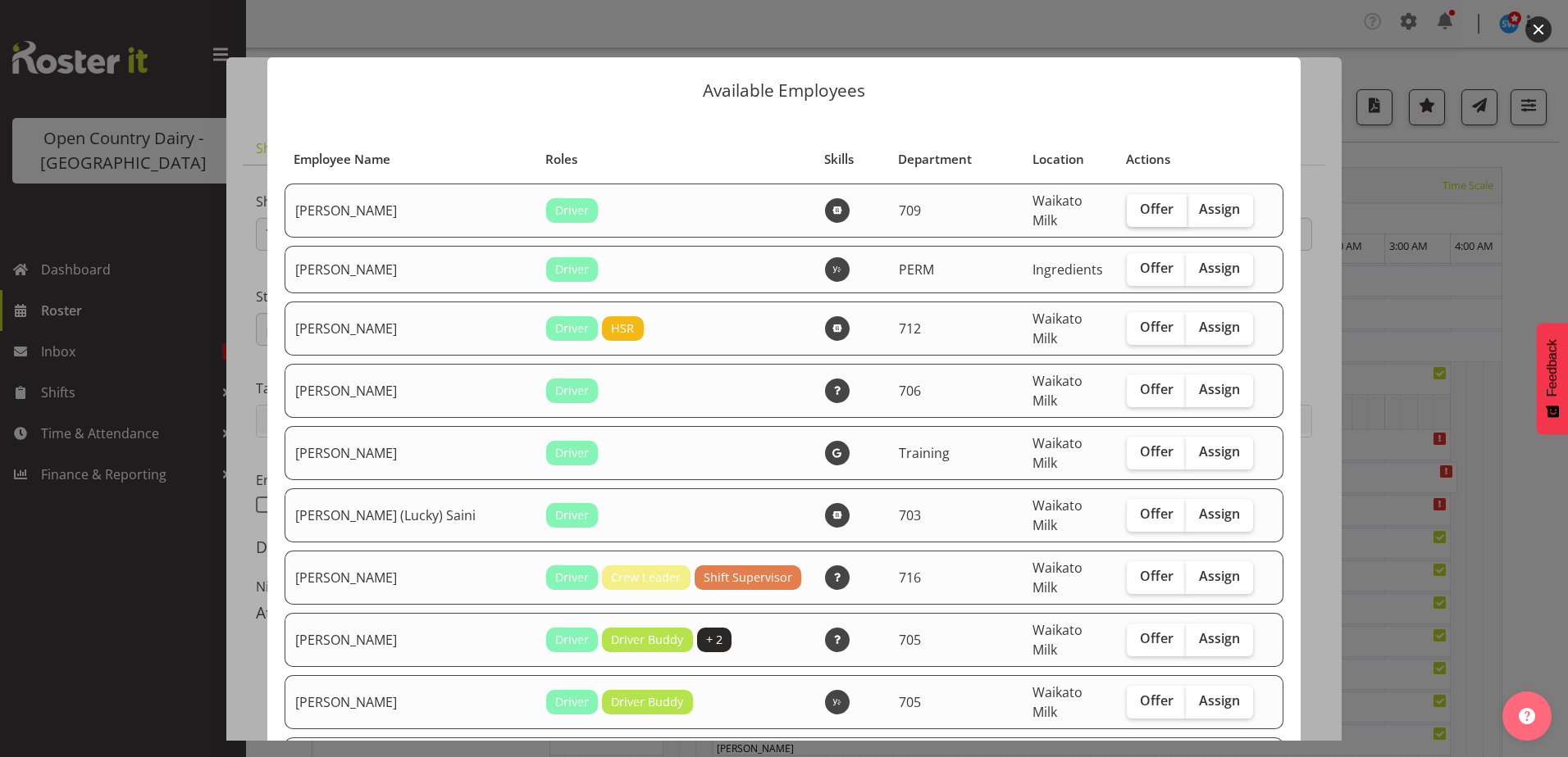
click at [1140, 203] on span "Offer" at bounding box center [1156, 209] width 33 height 16
click at [1137, 204] on input "Offer" at bounding box center [1132, 209] width 10 height 10
checkbox input "true"
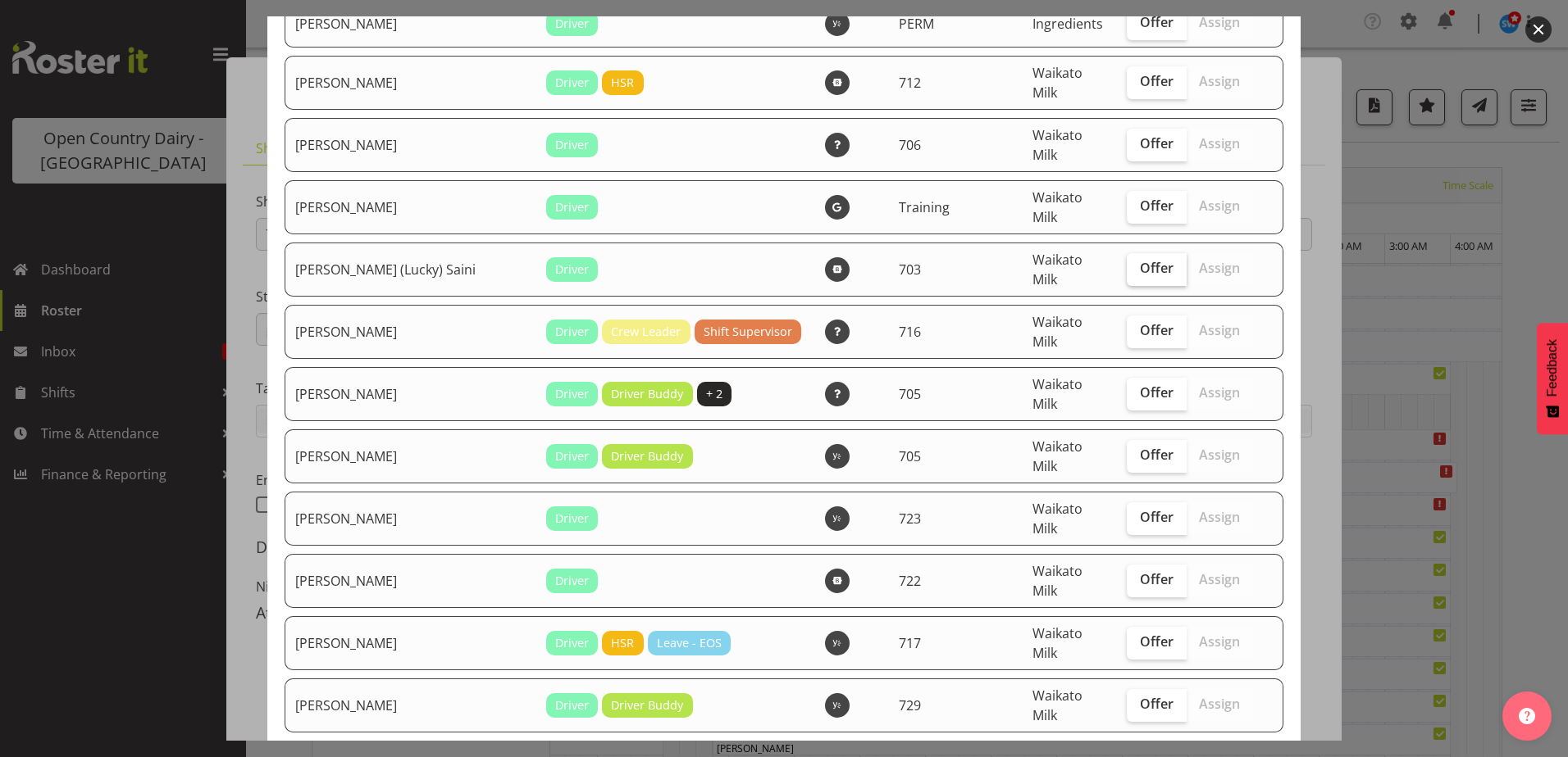
click at [1142, 260] on span "Offer" at bounding box center [1156, 268] width 33 height 16
click at [1137, 263] on input "Offer" at bounding box center [1132, 268] width 10 height 10
checkbox input "true"
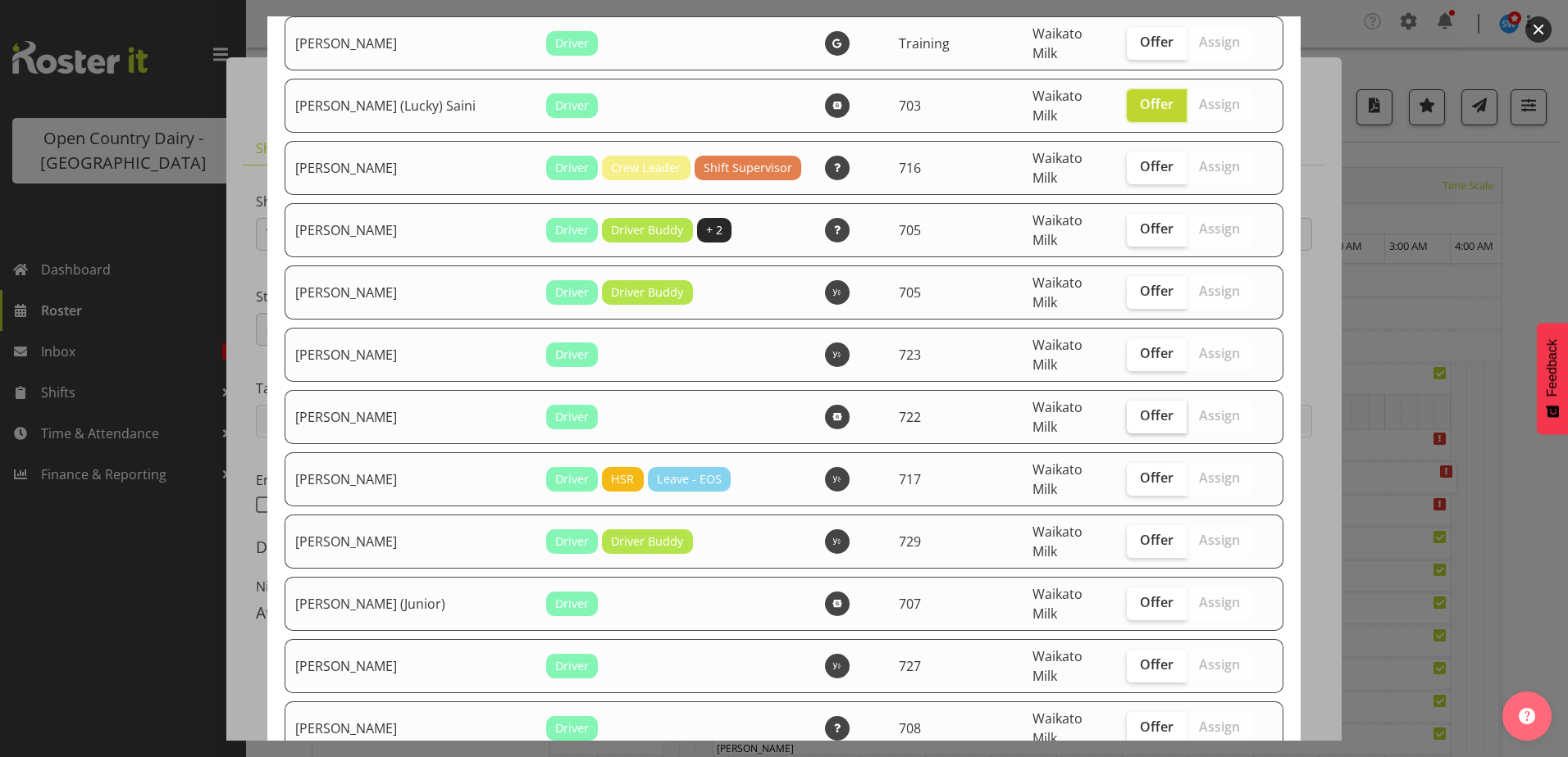
click at [1139, 408] on span "Offer" at bounding box center [1156, 415] width 33 height 16
click at [1130, 410] on input "Offer" at bounding box center [1132, 415] width 10 height 10
checkbox input "true"
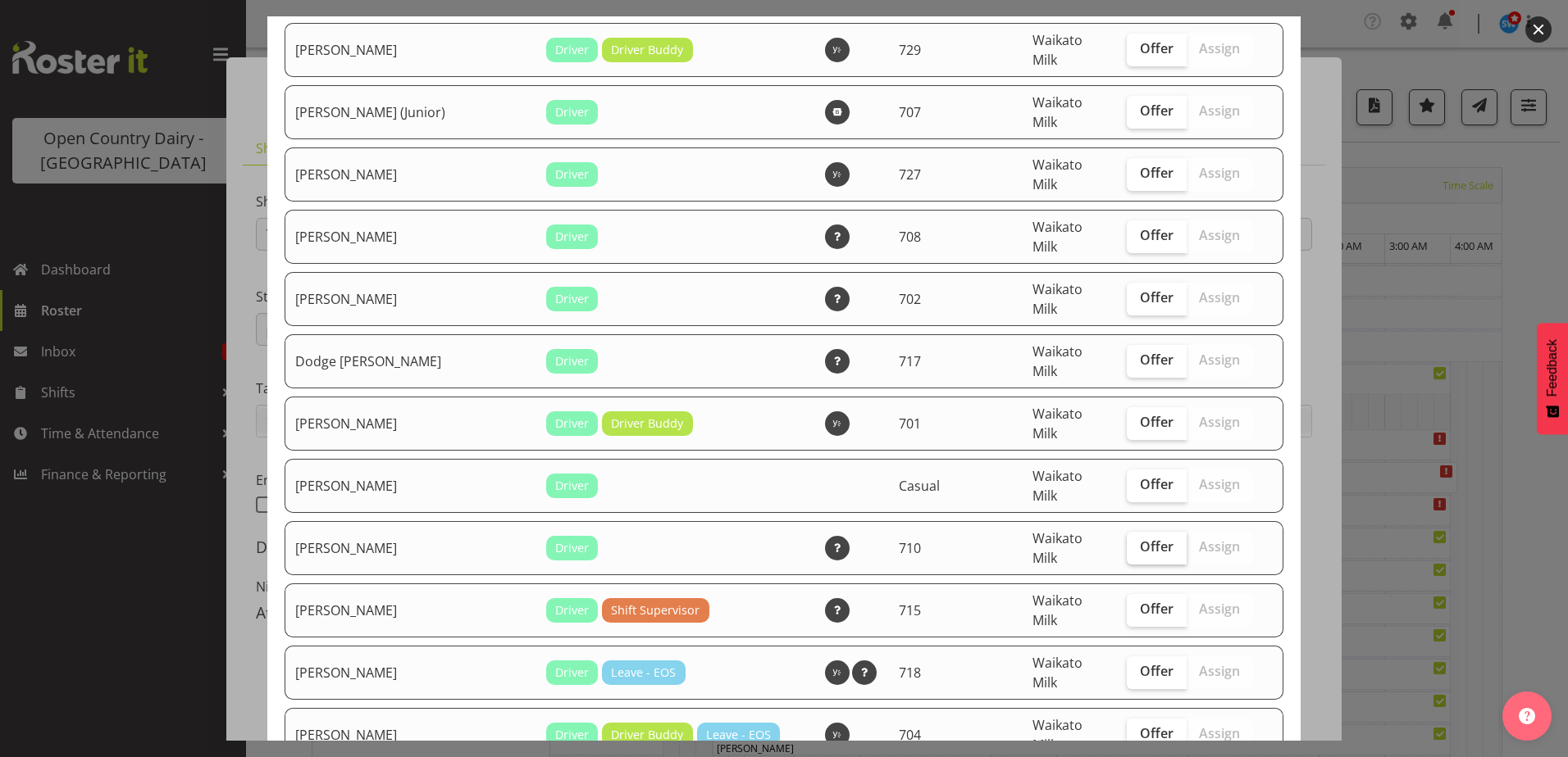
click at [1140, 538] on span "Offer" at bounding box center [1156, 546] width 33 height 16
click at [1137, 542] on input "Offer" at bounding box center [1132, 547] width 10 height 10
checkbox input "true"
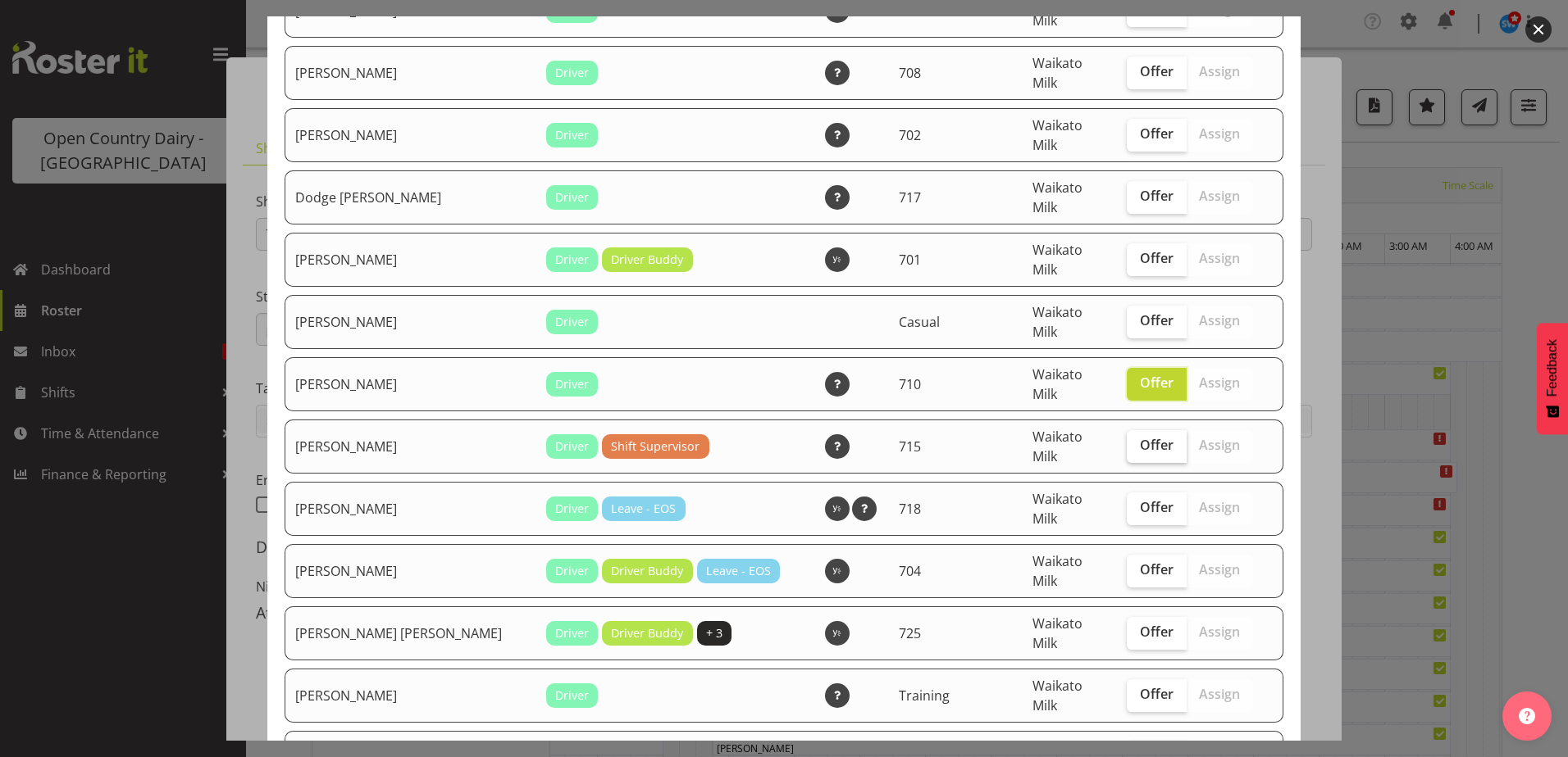
click at [1145, 437] on span "Offer" at bounding box center [1156, 445] width 33 height 16
click at [1137, 440] on input "Offer" at bounding box center [1132, 445] width 10 height 10
checkbox input "true"
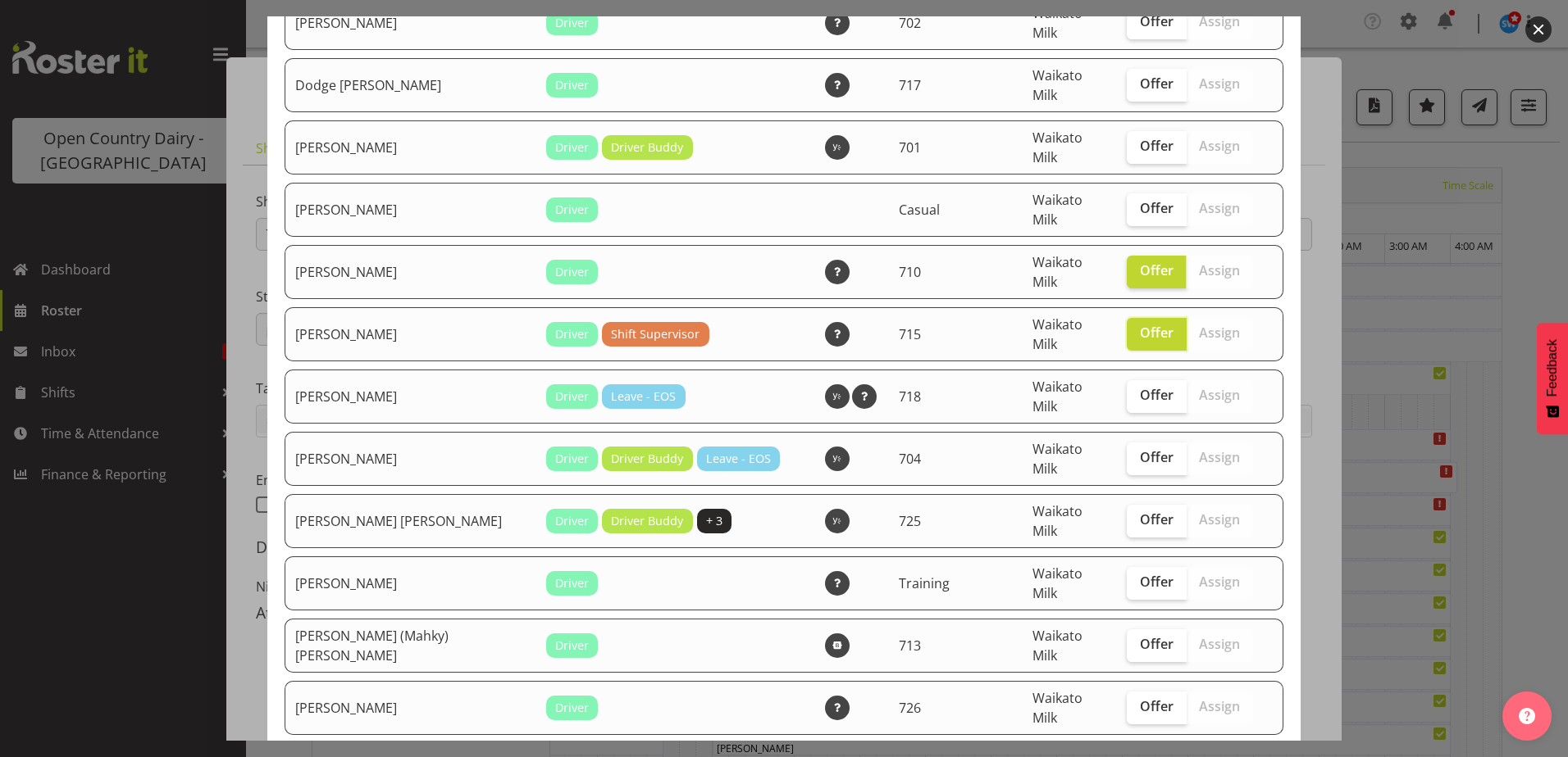
scroll to position [1311, 0]
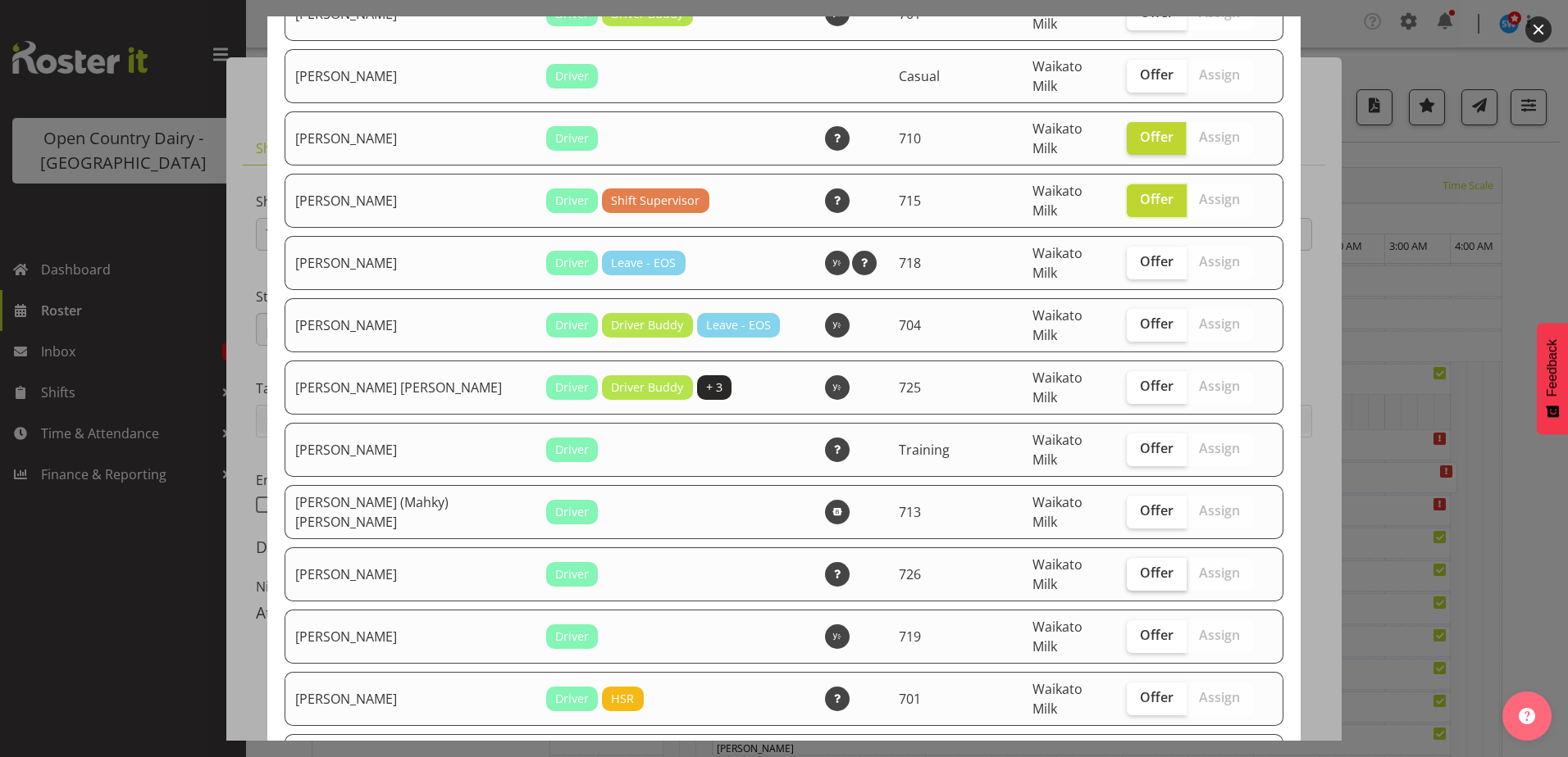
click at [1139, 565] on span "Offer" at bounding box center [1156, 572] width 33 height 16
click at [1132, 568] on input "Offer" at bounding box center [1132, 572] width 10 height 10
checkbox input "true"
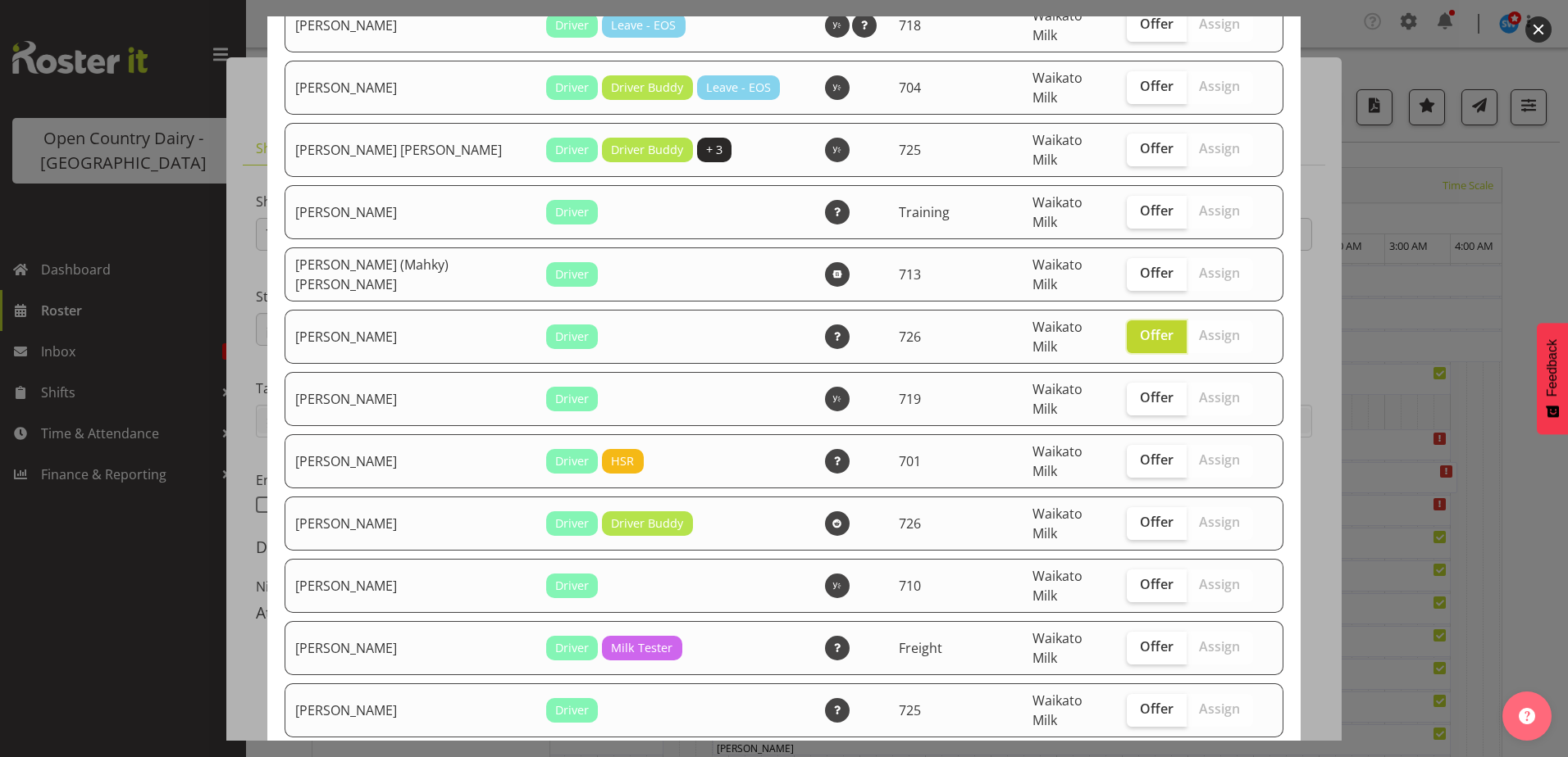
scroll to position [1557, 0]
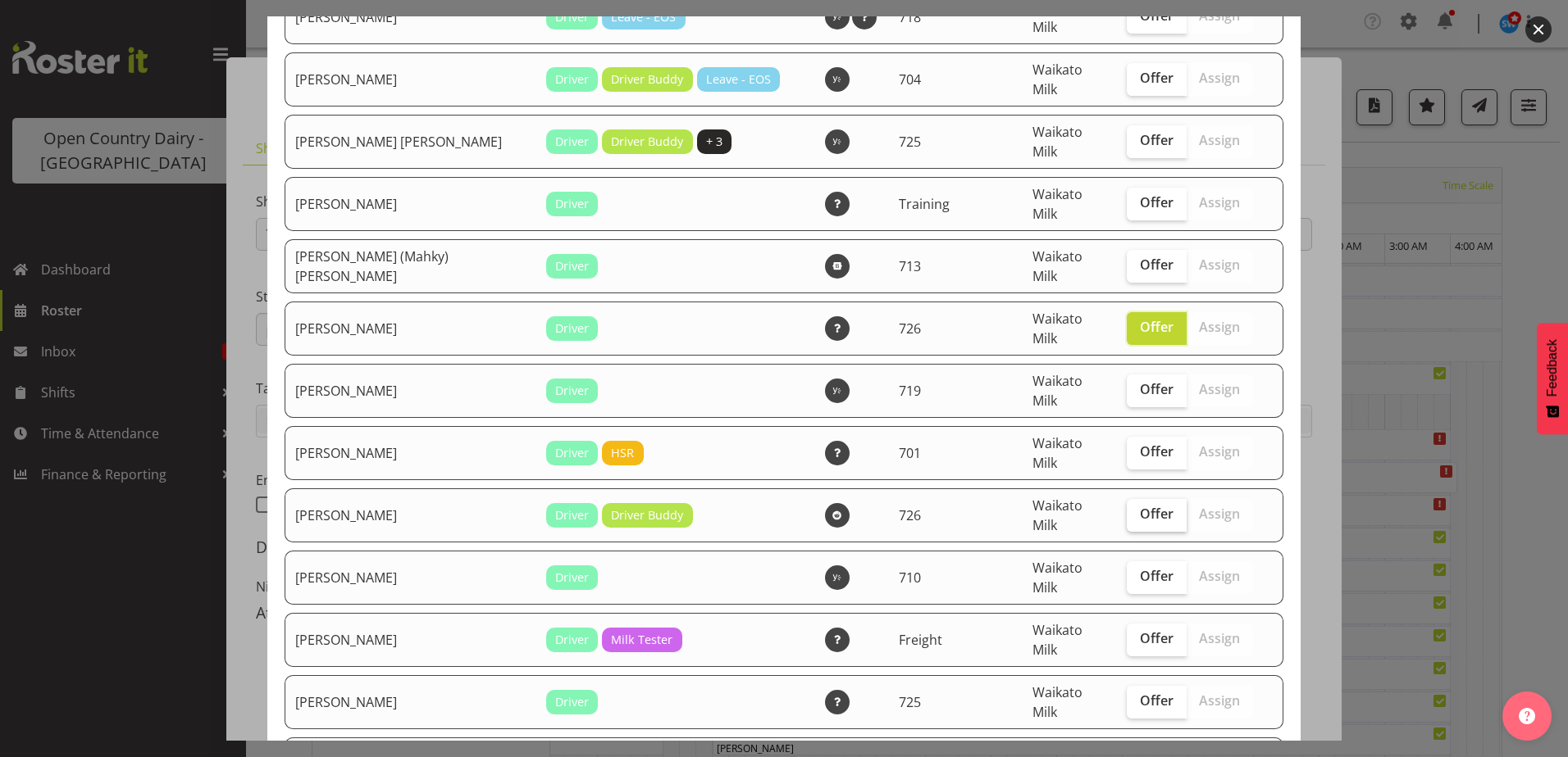
click at [1139, 506] on span "Offer" at bounding box center [1156, 513] width 33 height 16
click at [1128, 508] on input "Offer" at bounding box center [1132, 513] width 10 height 10
checkbox input "true"
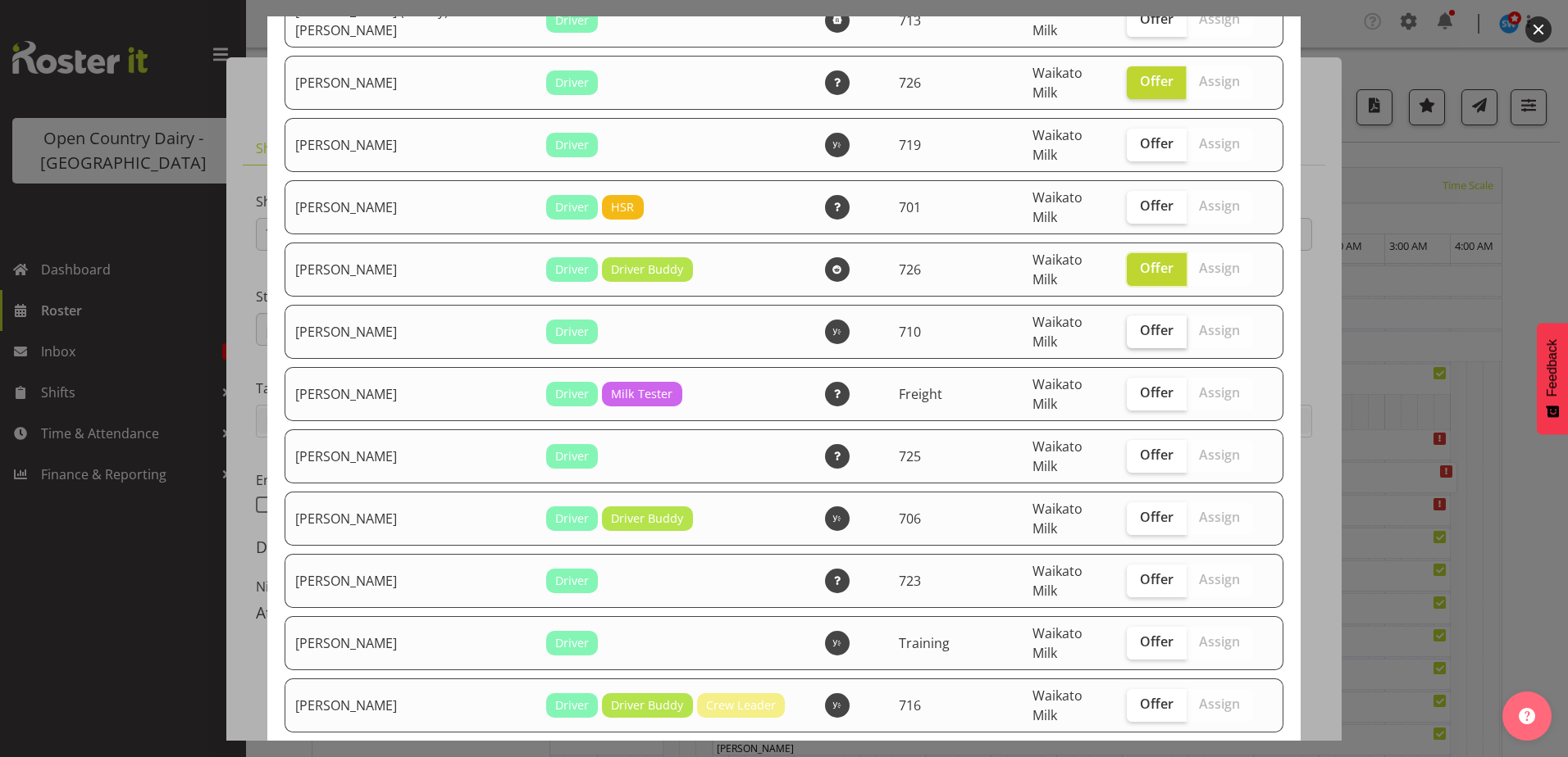
click at [1139, 322] on span "Offer" at bounding box center [1156, 329] width 33 height 16
click at [1127, 326] on input "Offer" at bounding box center [1132, 330] width 10 height 10
checkbox input "true"
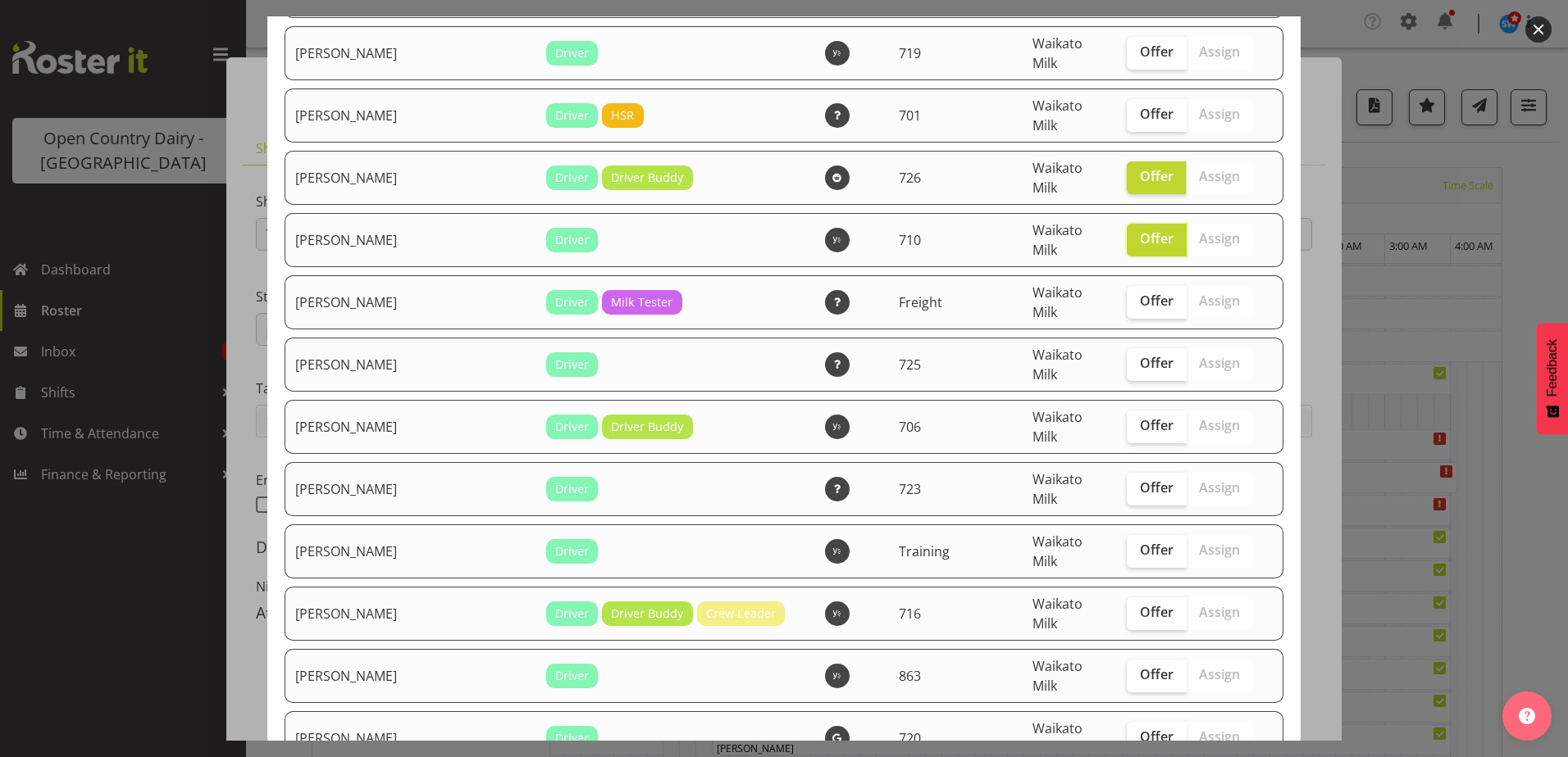
scroll to position [1967, 0]
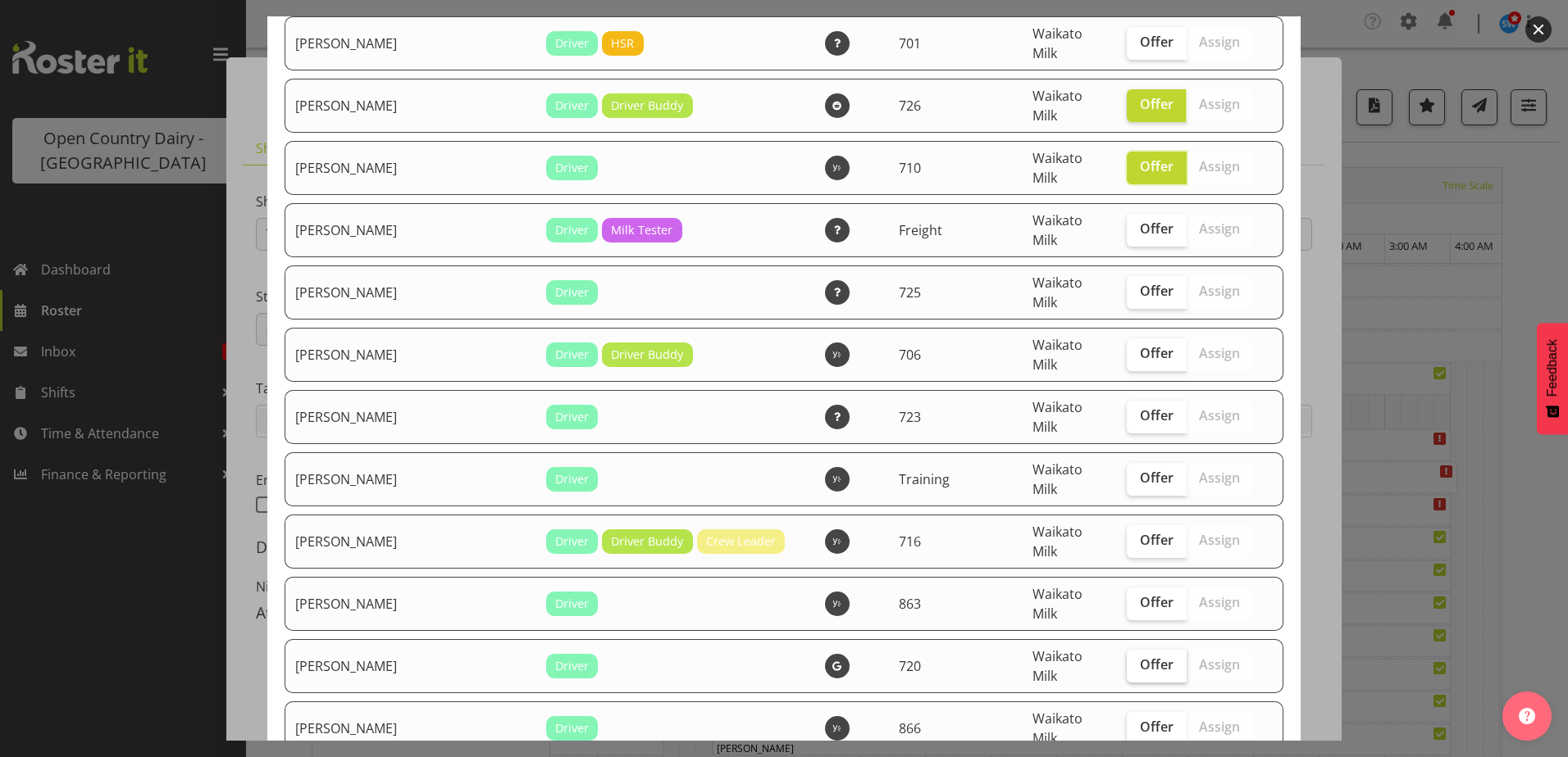
click at [1140, 656] on span "Offer" at bounding box center [1156, 664] width 33 height 16
click at [1137, 660] on input "Offer" at bounding box center [1132, 665] width 10 height 10
checkbox input "true"
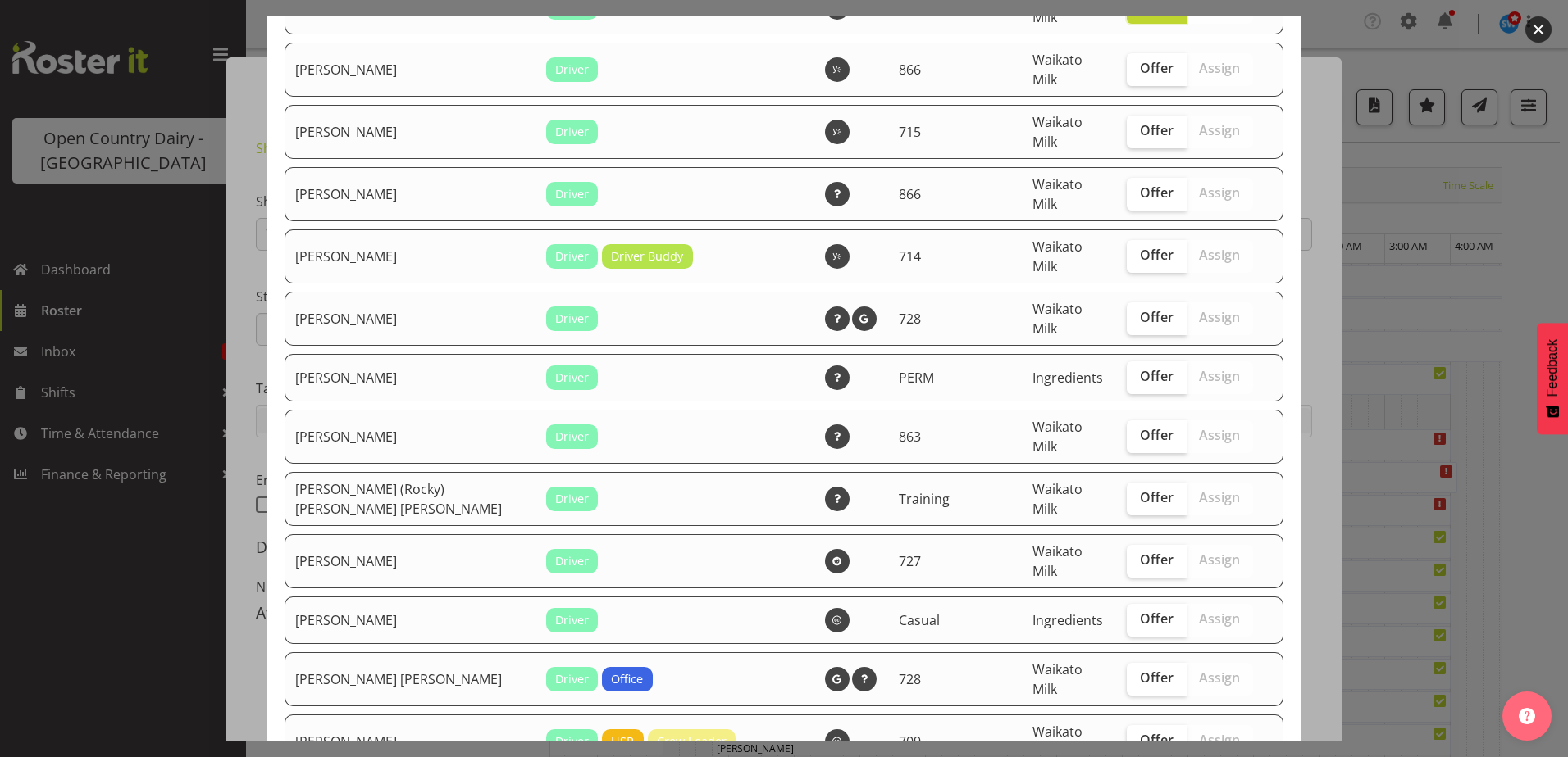
scroll to position [2704, 0]
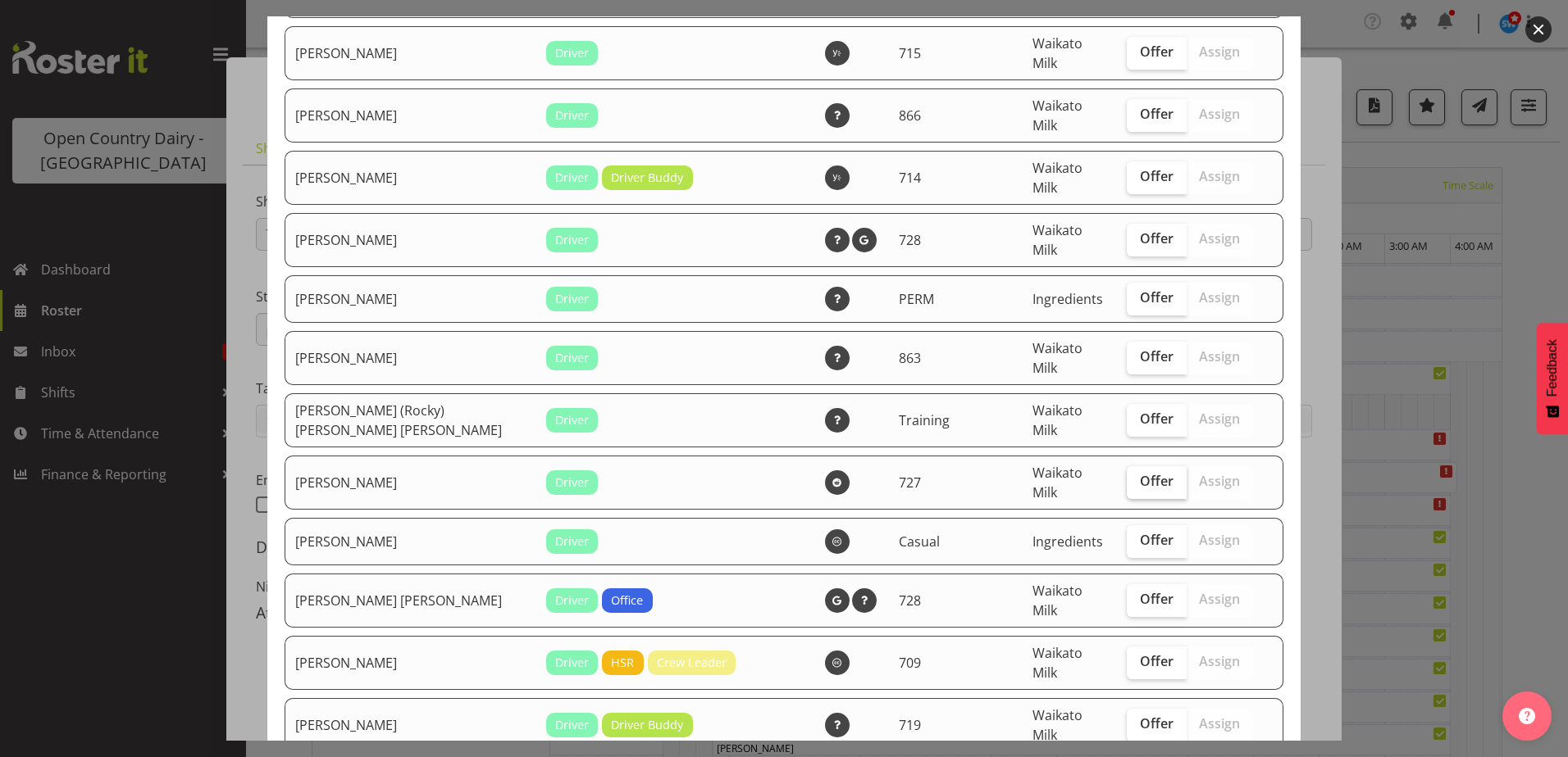
click at [1149, 473] on span "Offer" at bounding box center [1156, 481] width 33 height 16
click at [1137, 476] on input "Offer" at bounding box center [1132, 481] width 10 height 10
checkbox input "true"
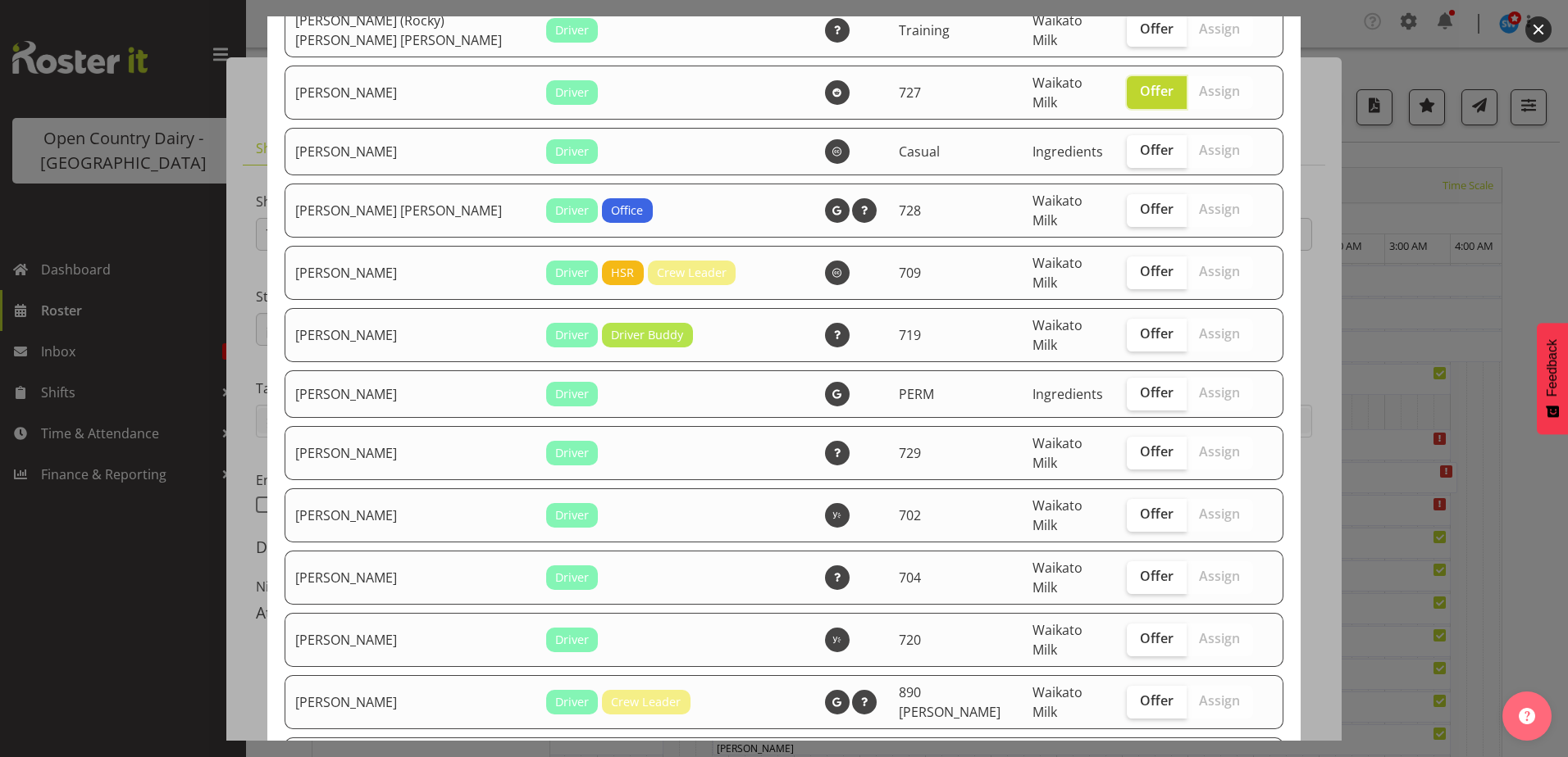
scroll to position [3114, 0]
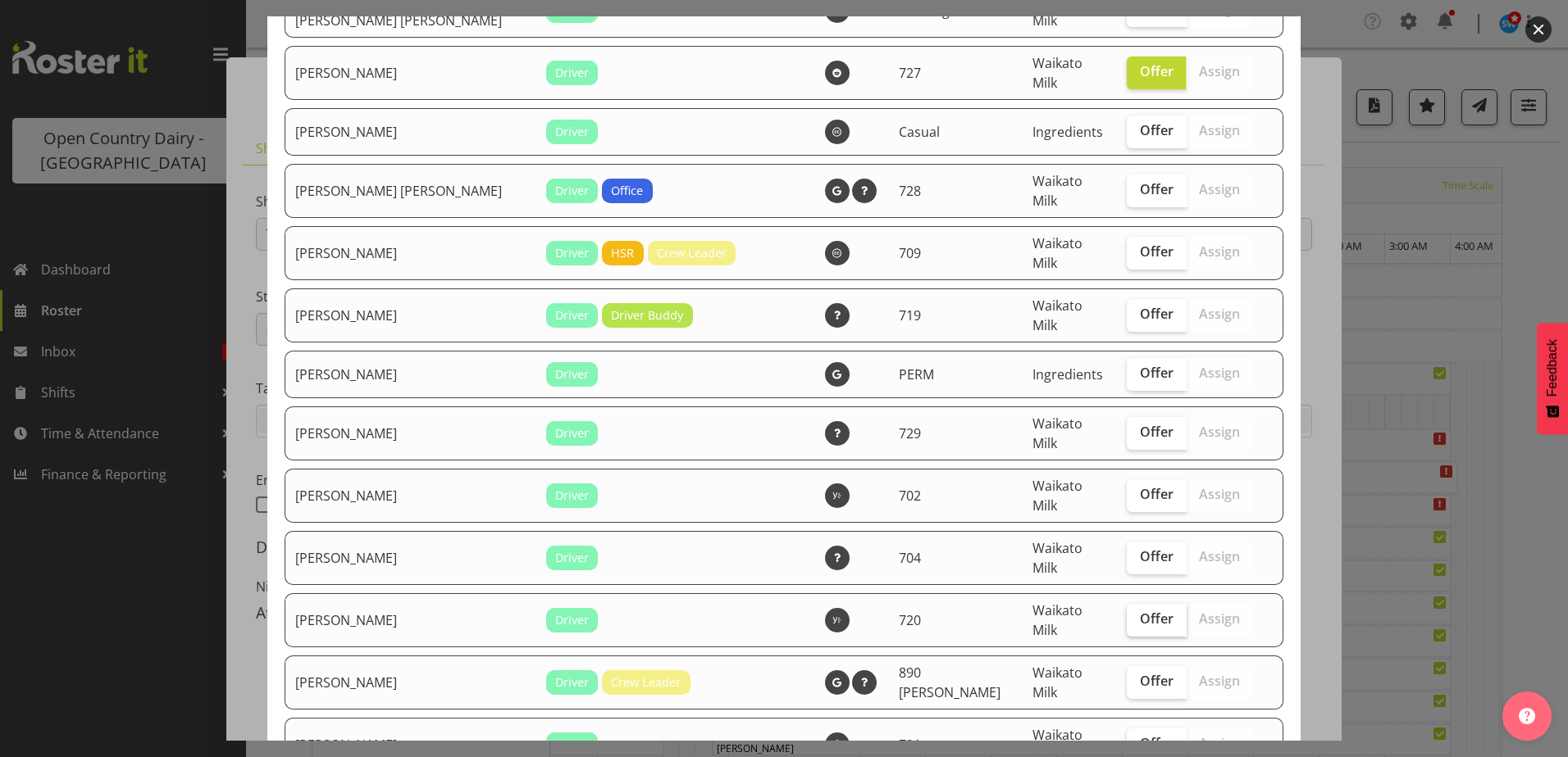
click at [1150, 610] on span "Offer" at bounding box center [1156, 618] width 33 height 16
click at [1137, 614] on input "Offer" at bounding box center [1132, 619] width 10 height 10
checkbox input "true"
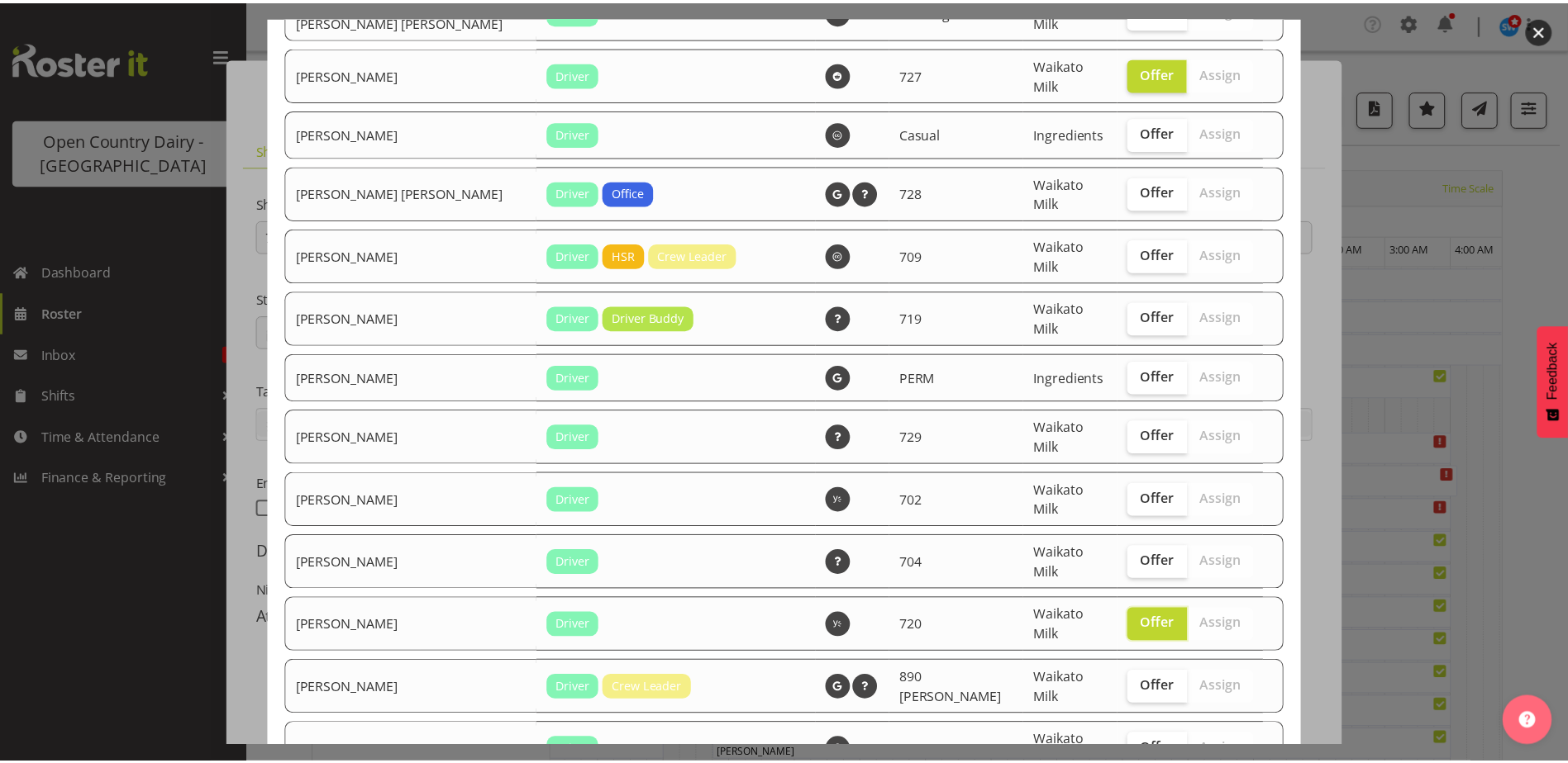
scroll to position [3260, 0]
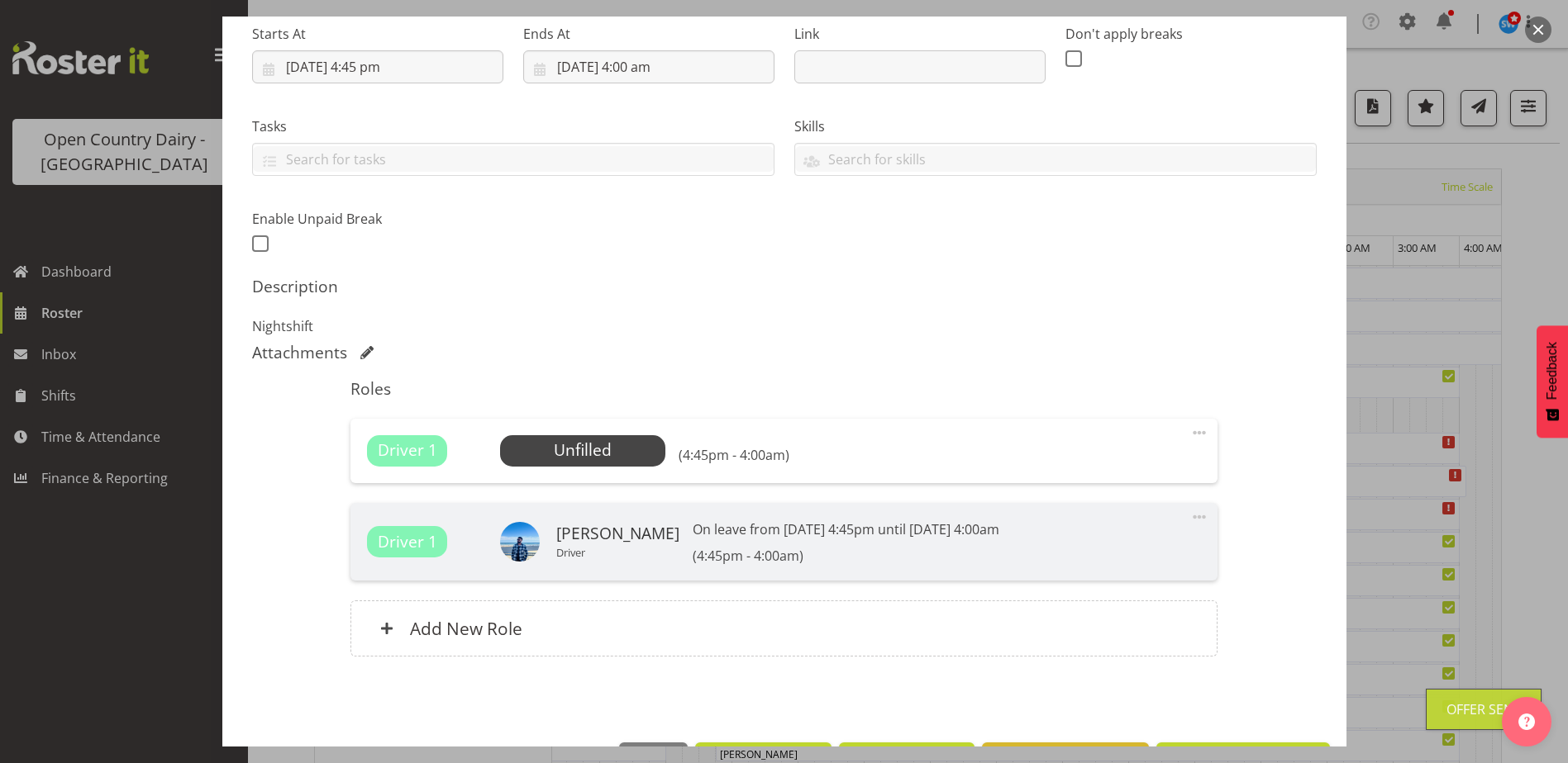
scroll to position [322, 0]
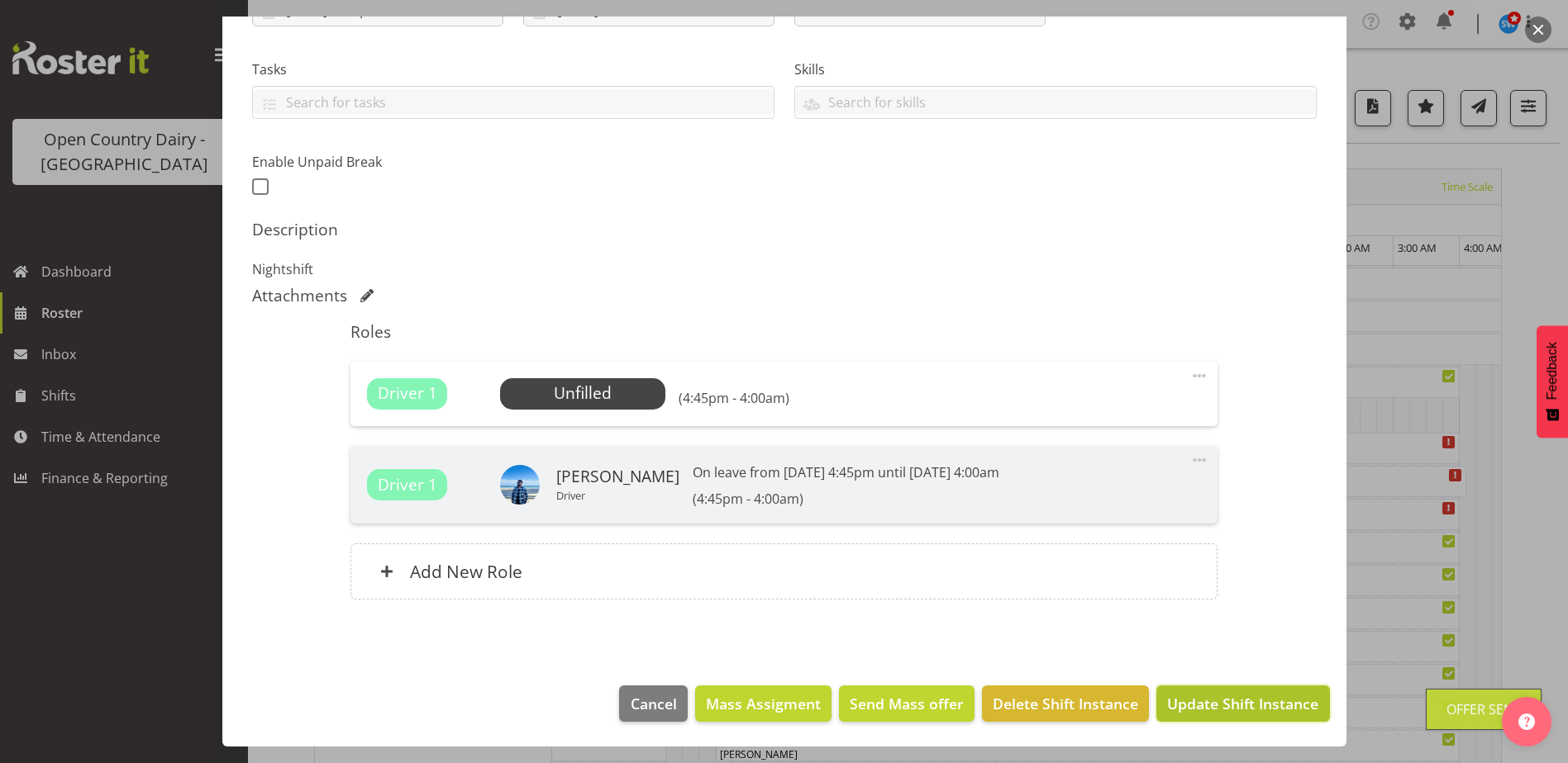
click at [1185, 717] on button "Update Shift Instance" at bounding box center [1242, 703] width 173 height 36
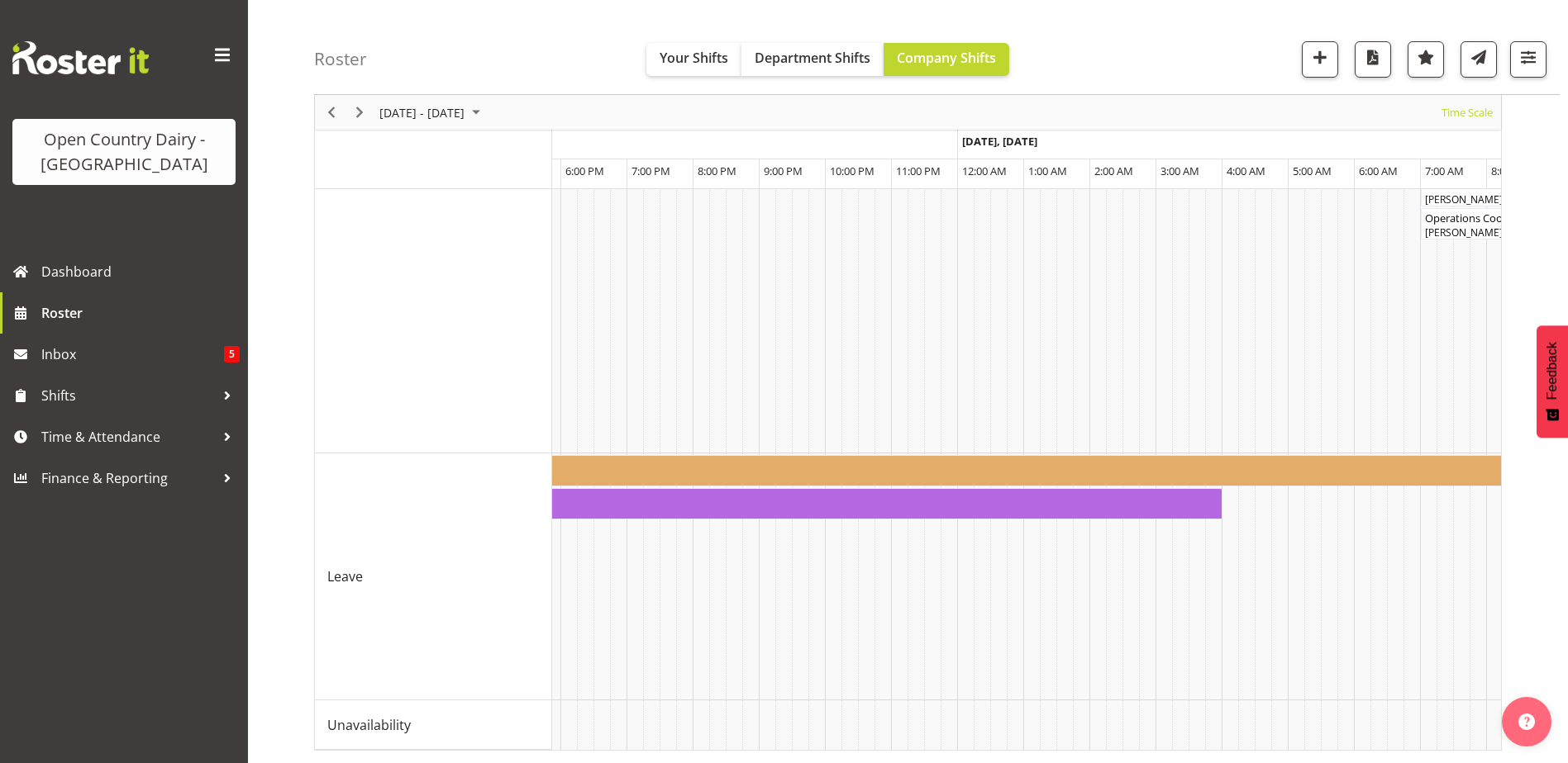
scroll to position [0, 7256]
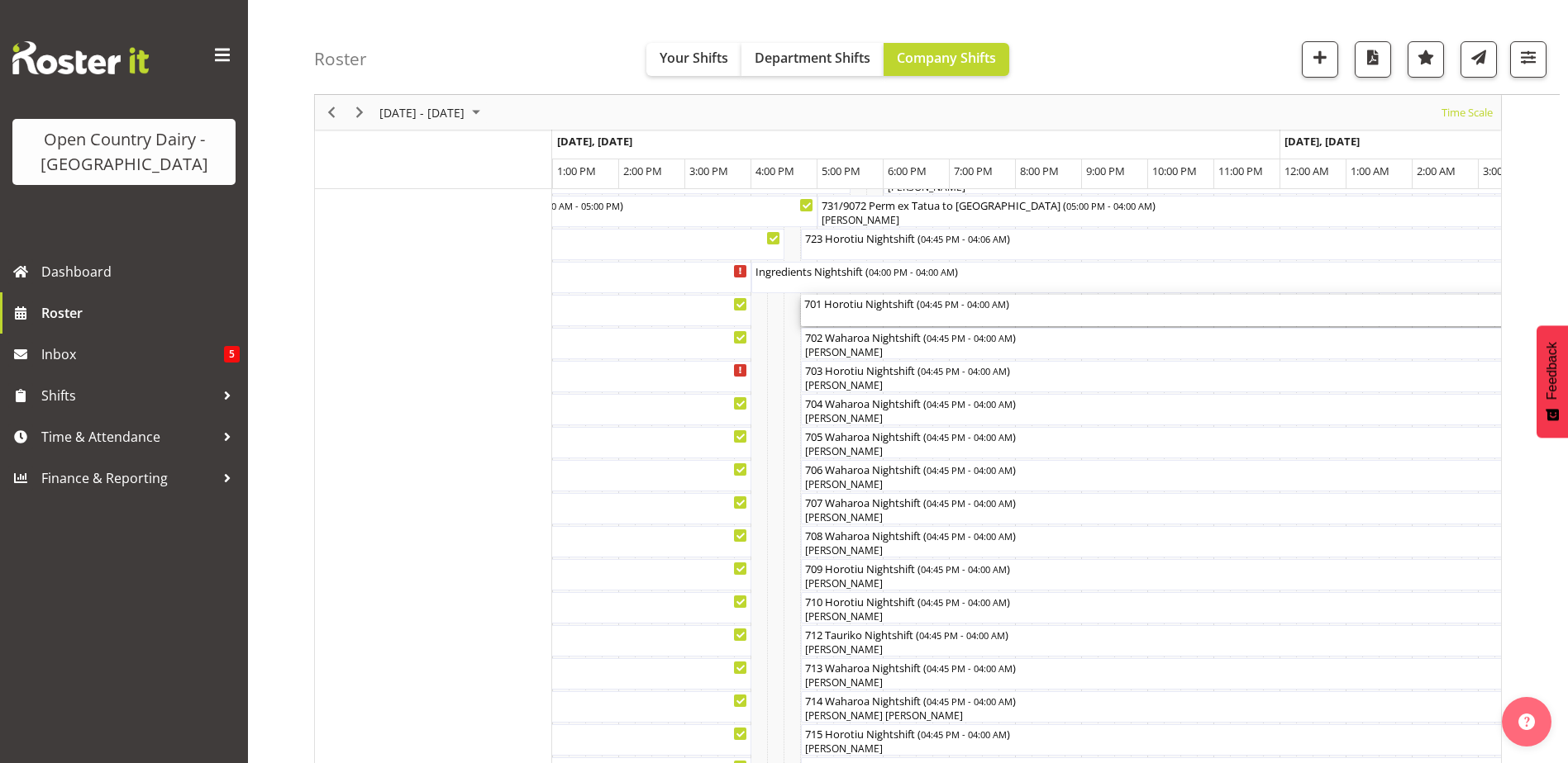
click at [876, 313] on div "701 Horotiu Nightshift ( 04:45 PM - 04:00 AM )" at bounding box center [1172, 310] width 737 height 32
click at [0, 0] on div at bounding box center [0, 0] width 0 height 0
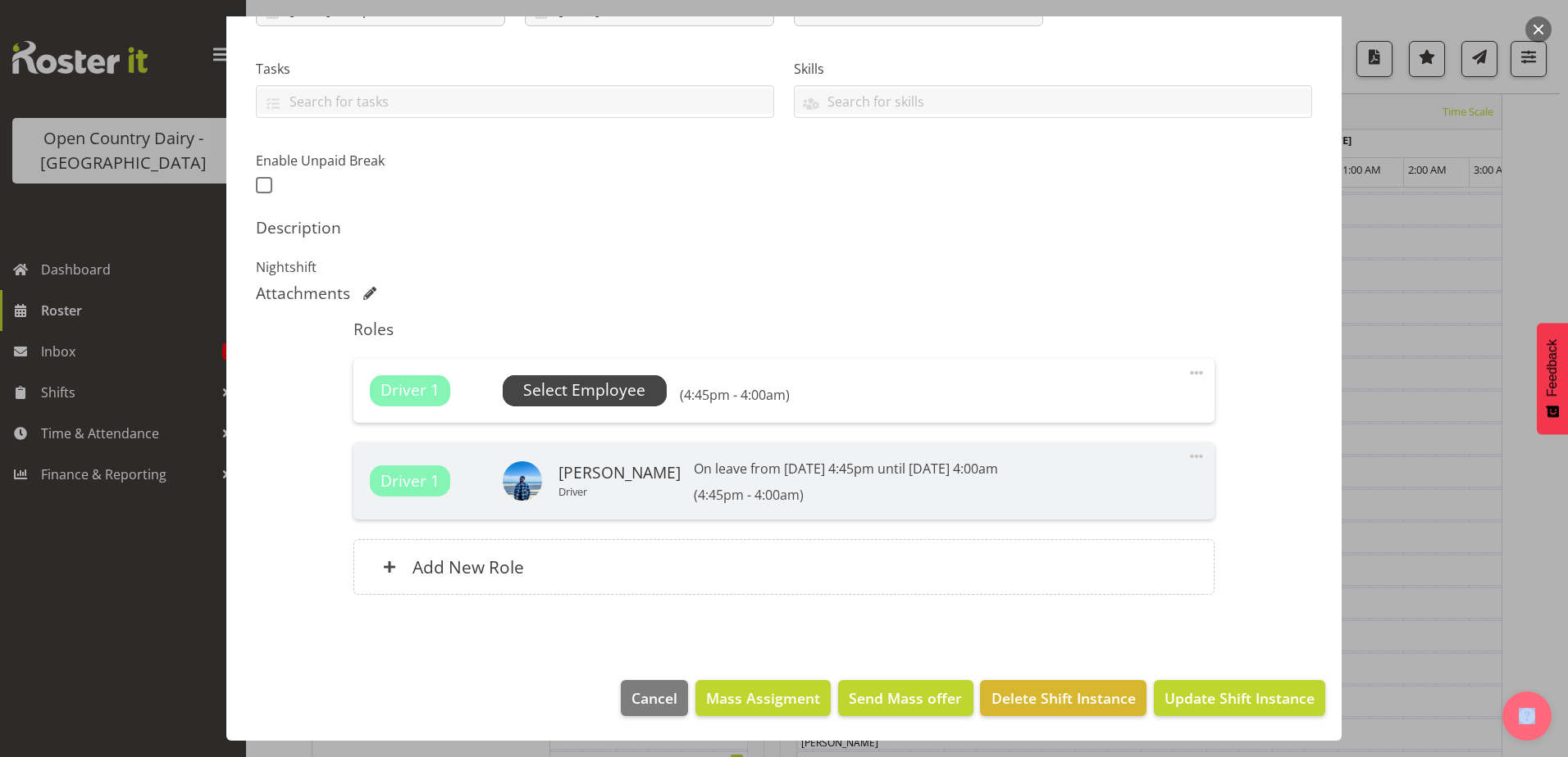
click at [637, 386] on span "Select Employee" at bounding box center [584, 390] width 122 height 24
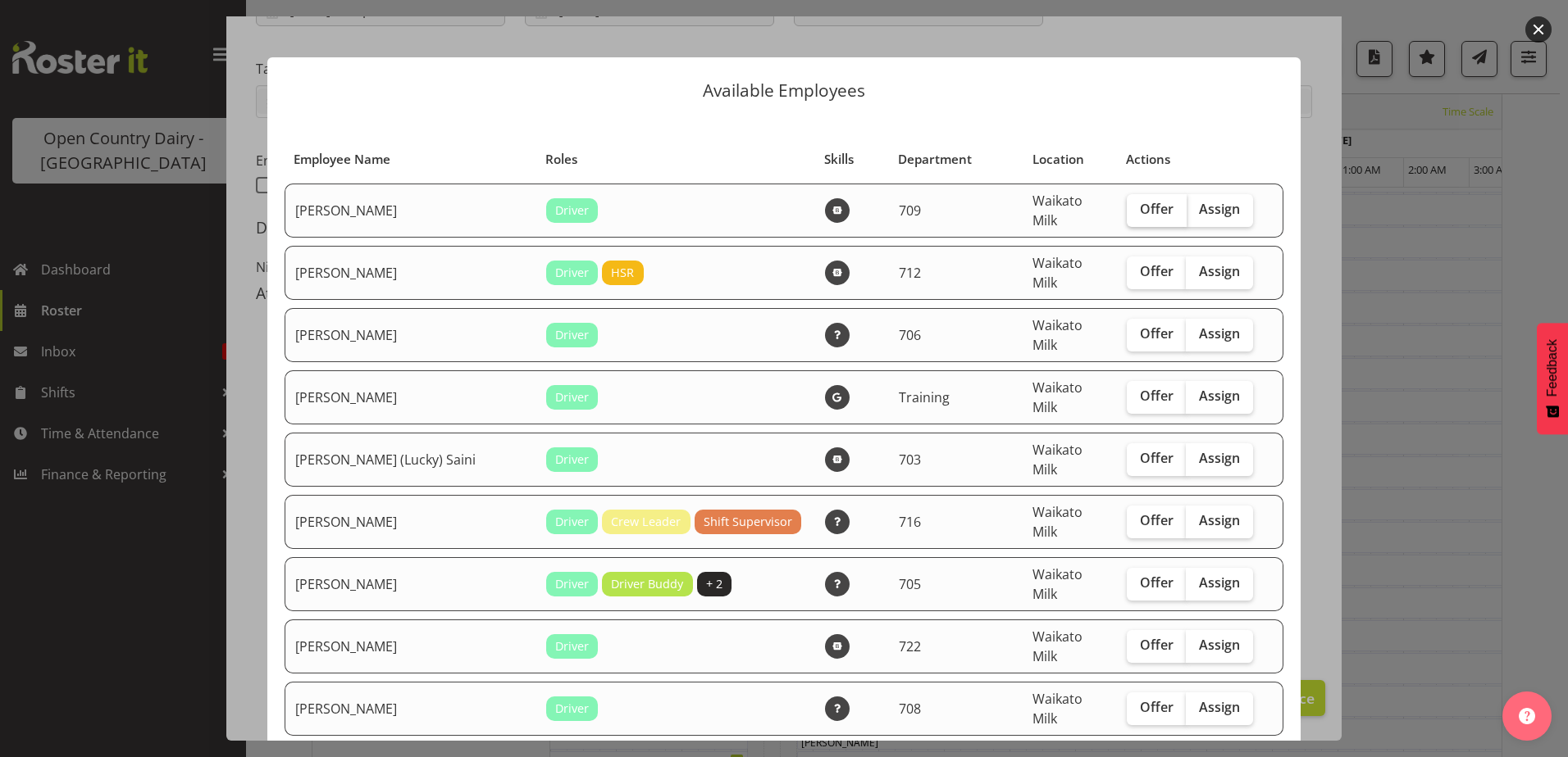
click at [1139, 205] on span "Offer" at bounding box center [1156, 209] width 33 height 16
click at [1127, 205] on input "Offer" at bounding box center [1132, 209] width 10 height 10
checkbox input "true"
click at [1139, 449] on span "Offer" at bounding box center [1156, 457] width 33 height 16
click at [1133, 453] on input "Offer" at bounding box center [1132, 458] width 10 height 10
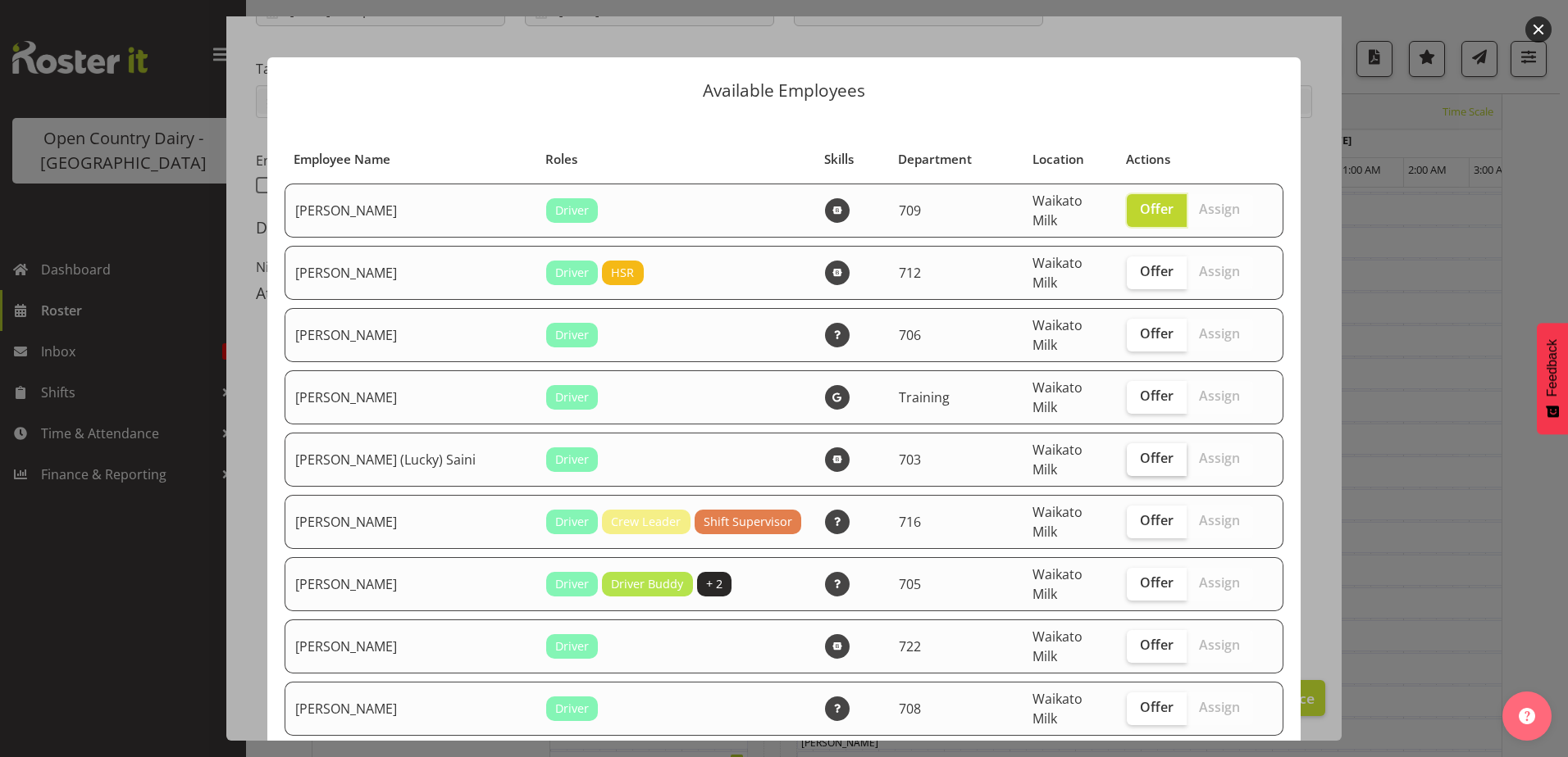
checkbox input "true"
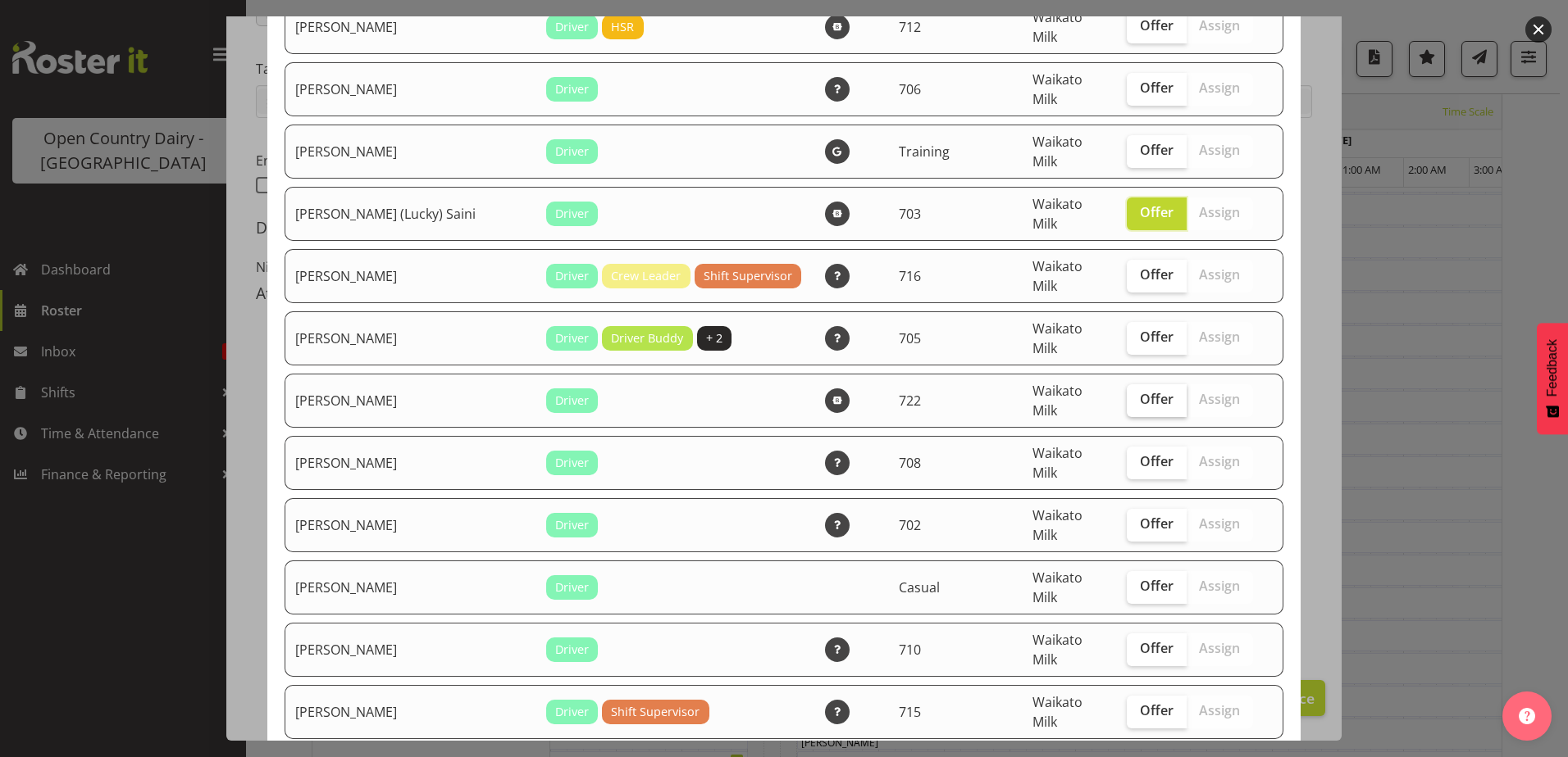
click at [1139, 391] on span "Offer" at bounding box center [1156, 399] width 33 height 16
click at [1127, 394] on input "Offer" at bounding box center [1132, 399] width 10 height 10
checkbox input "true"
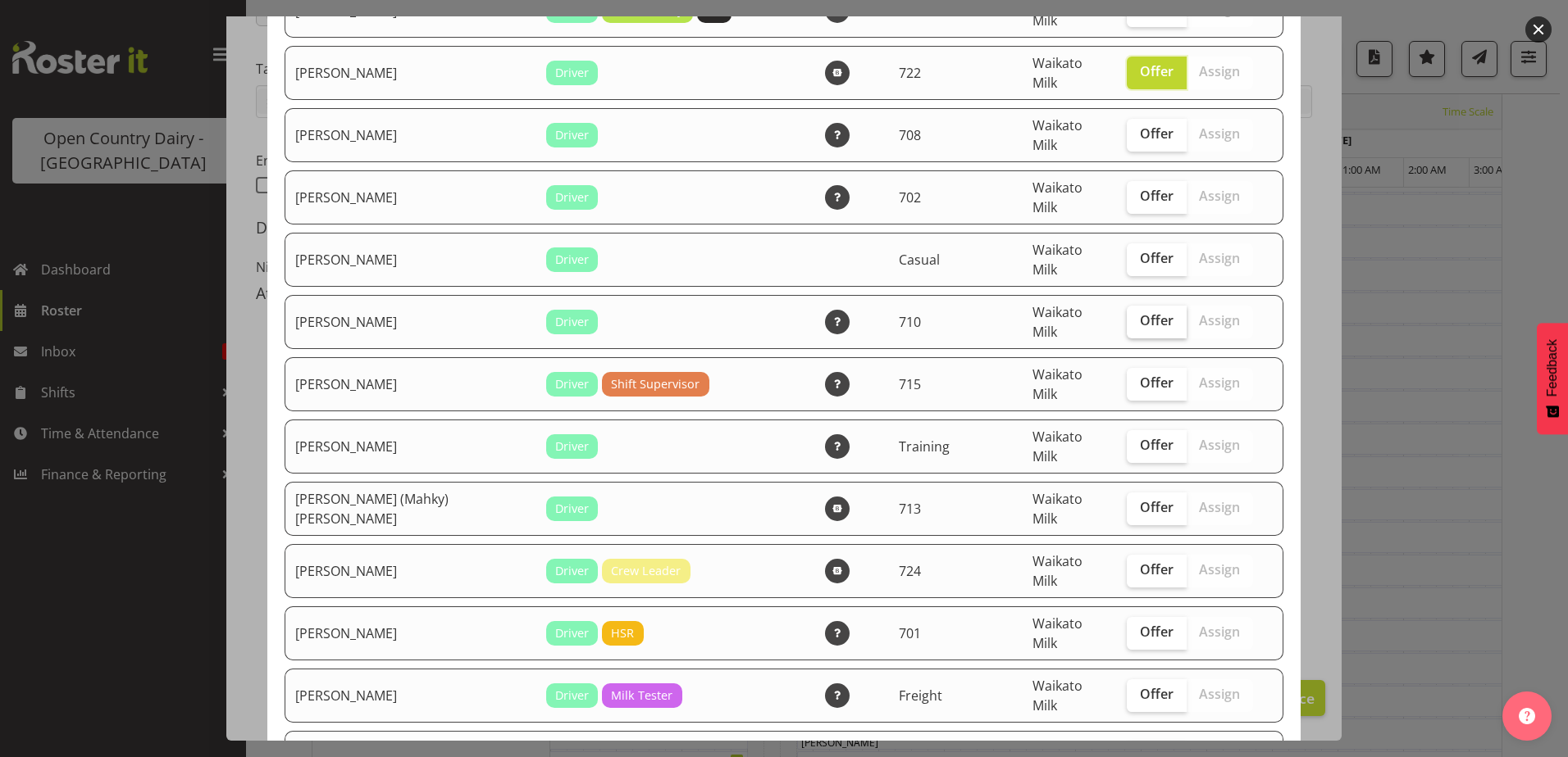
click at [1139, 312] on span "Offer" at bounding box center [1156, 320] width 33 height 16
click at [1137, 315] on input "Offer" at bounding box center [1132, 320] width 10 height 10
checkbox input "true"
click at [1139, 374] on span "Offer" at bounding box center [1156, 382] width 33 height 16
click at [1127, 378] on input "Offer" at bounding box center [1132, 383] width 10 height 10
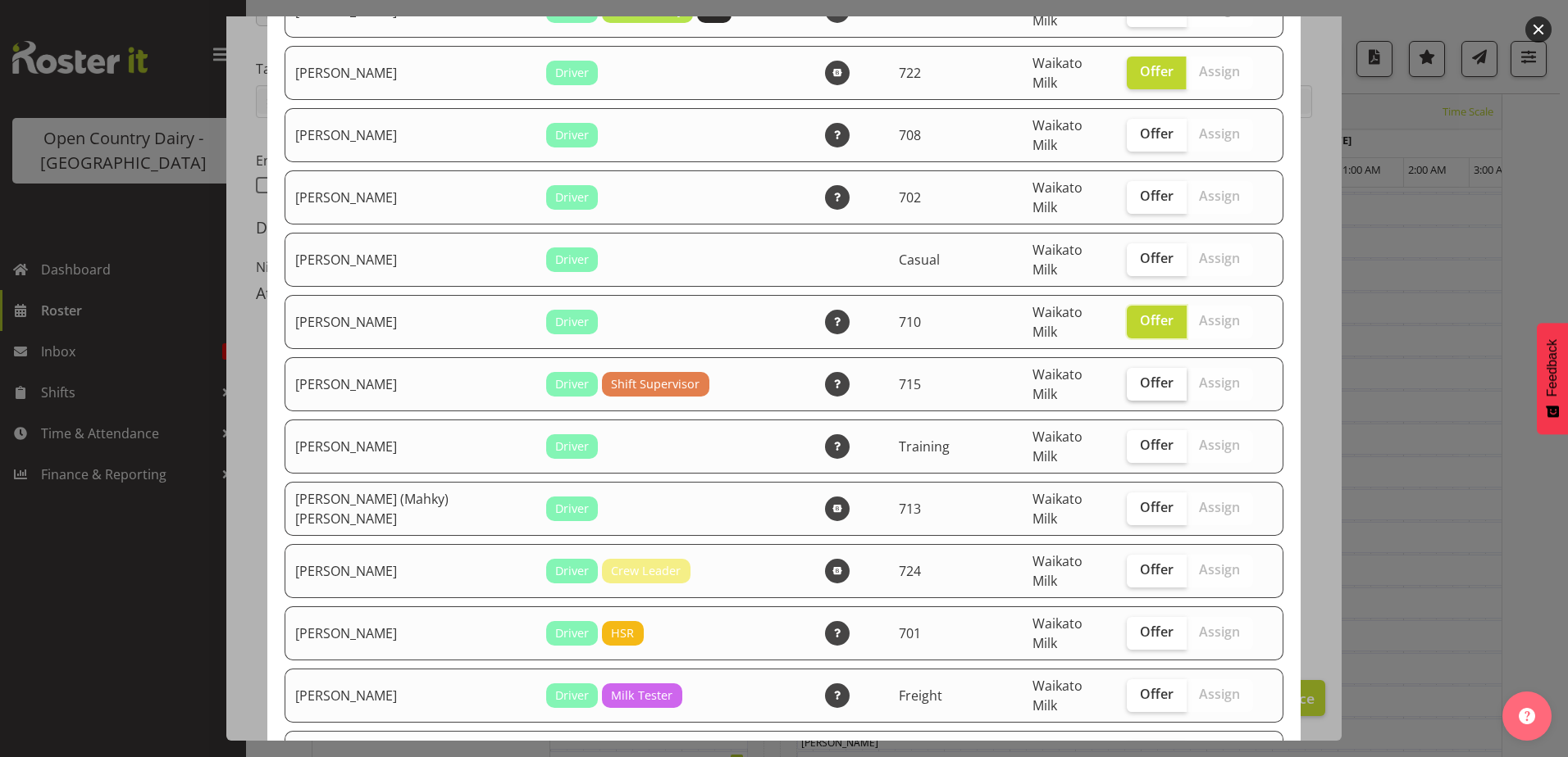
checkbox input "true"
click at [1131, 555] on label "Offer" at bounding box center [1156, 571] width 60 height 32
click at [1131, 565] on input "Offer" at bounding box center [1132, 569] width 10 height 10
checkbox input "true"
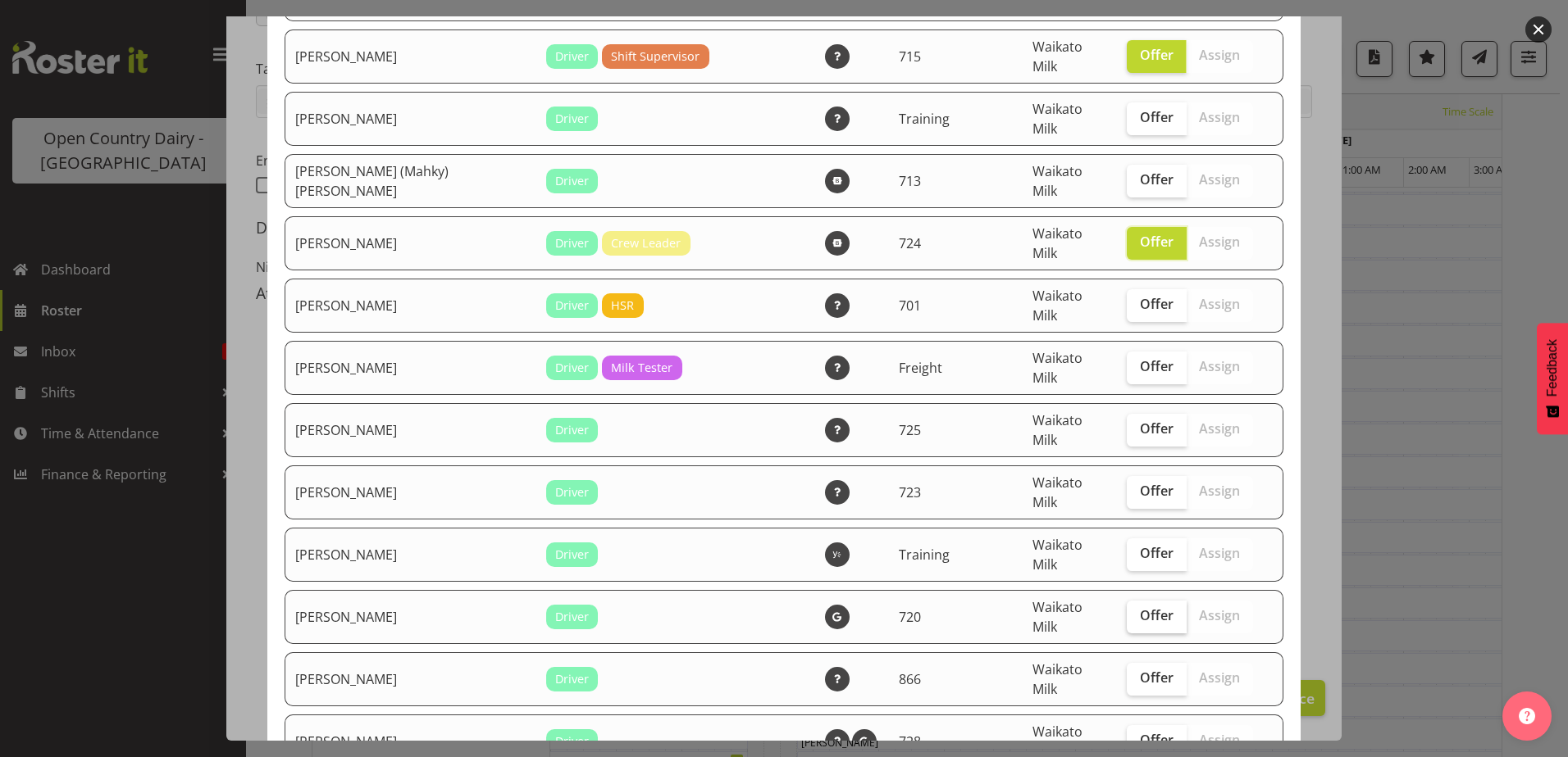
drag, startPoint x: 1135, startPoint y: 479, endPoint x: 1124, endPoint y: 478, distance: 11.0
click at [1139, 608] on span "Offer" at bounding box center [1156, 615] width 33 height 16
click at [1135, 610] on input "Offer" at bounding box center [1132, 615] width 10 height 10
checkbox input "true"
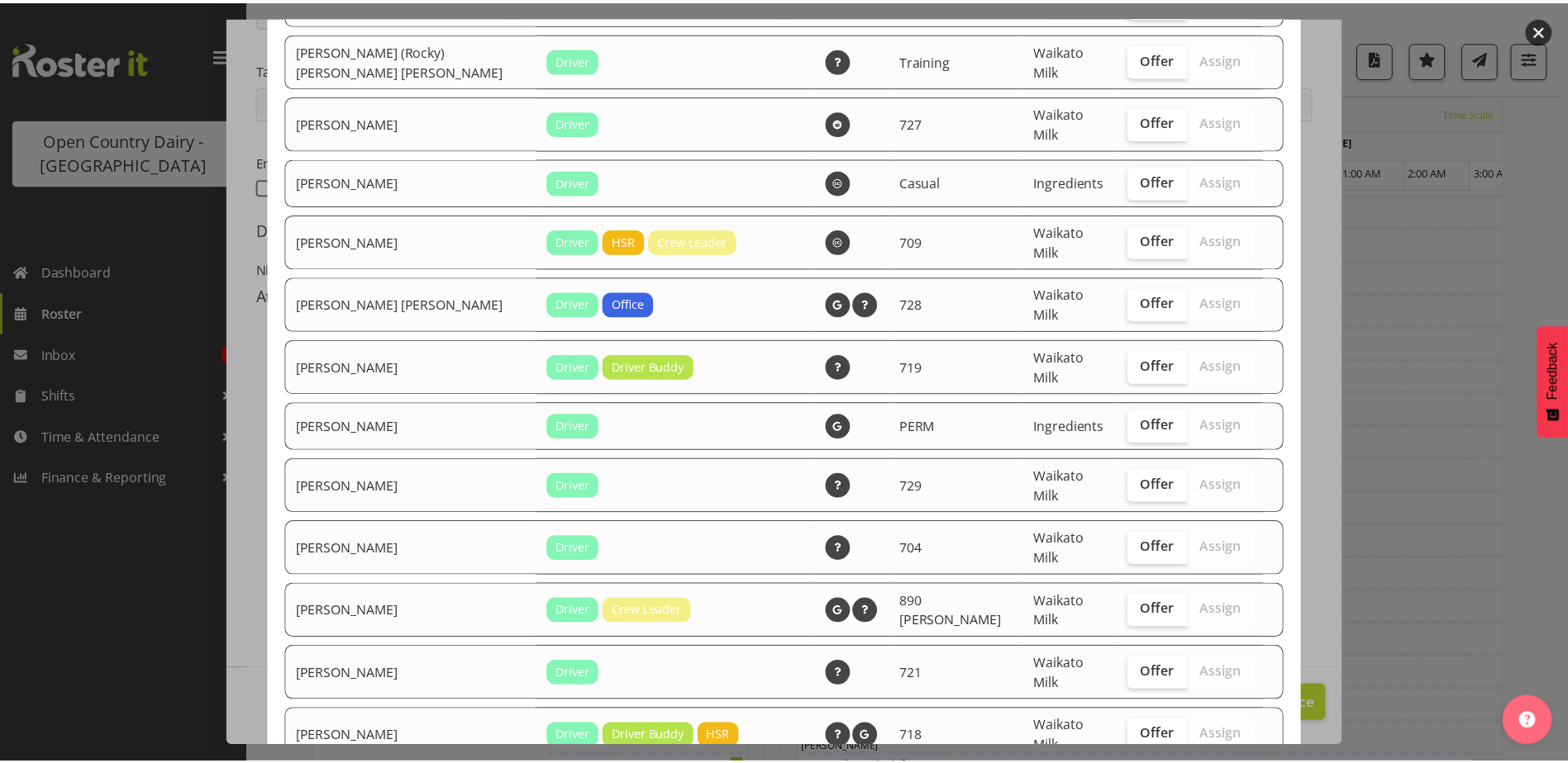
scroll to position [1800, 0]
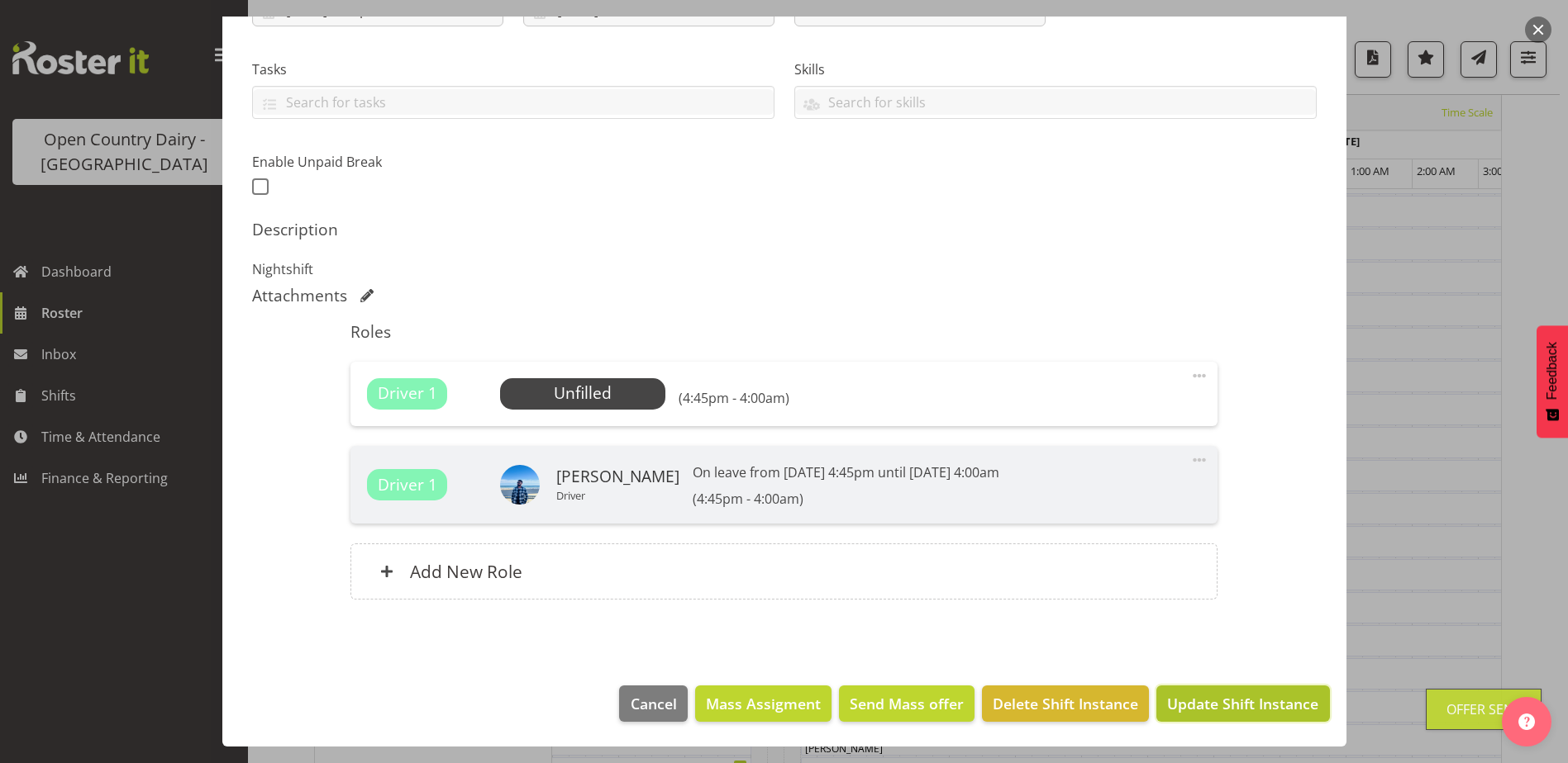
click at [1218, 707] on span "Update Shift Instance" at bounding box center [1242, 703] width 151 height 21
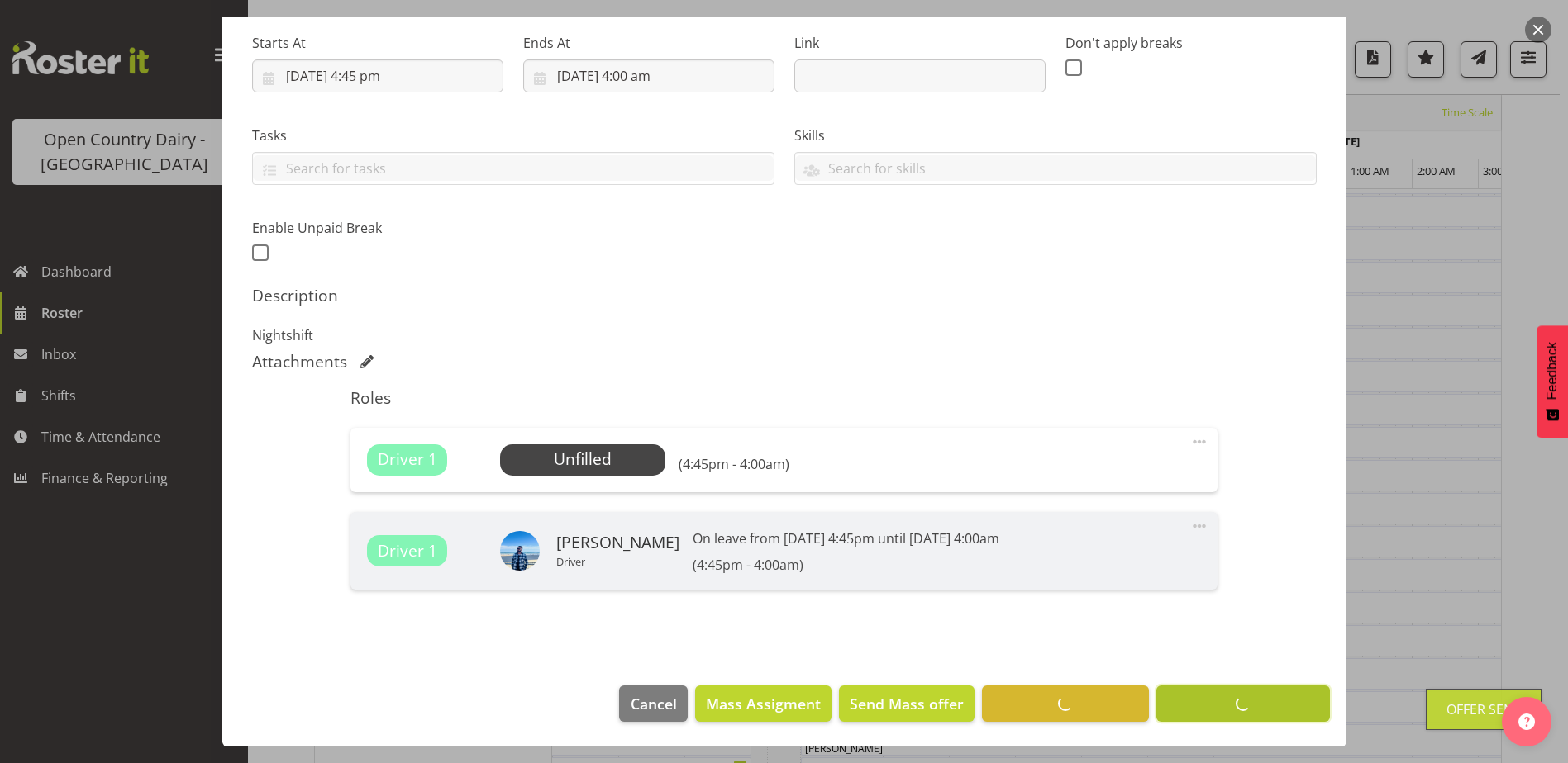
scroll to position [54, 0]
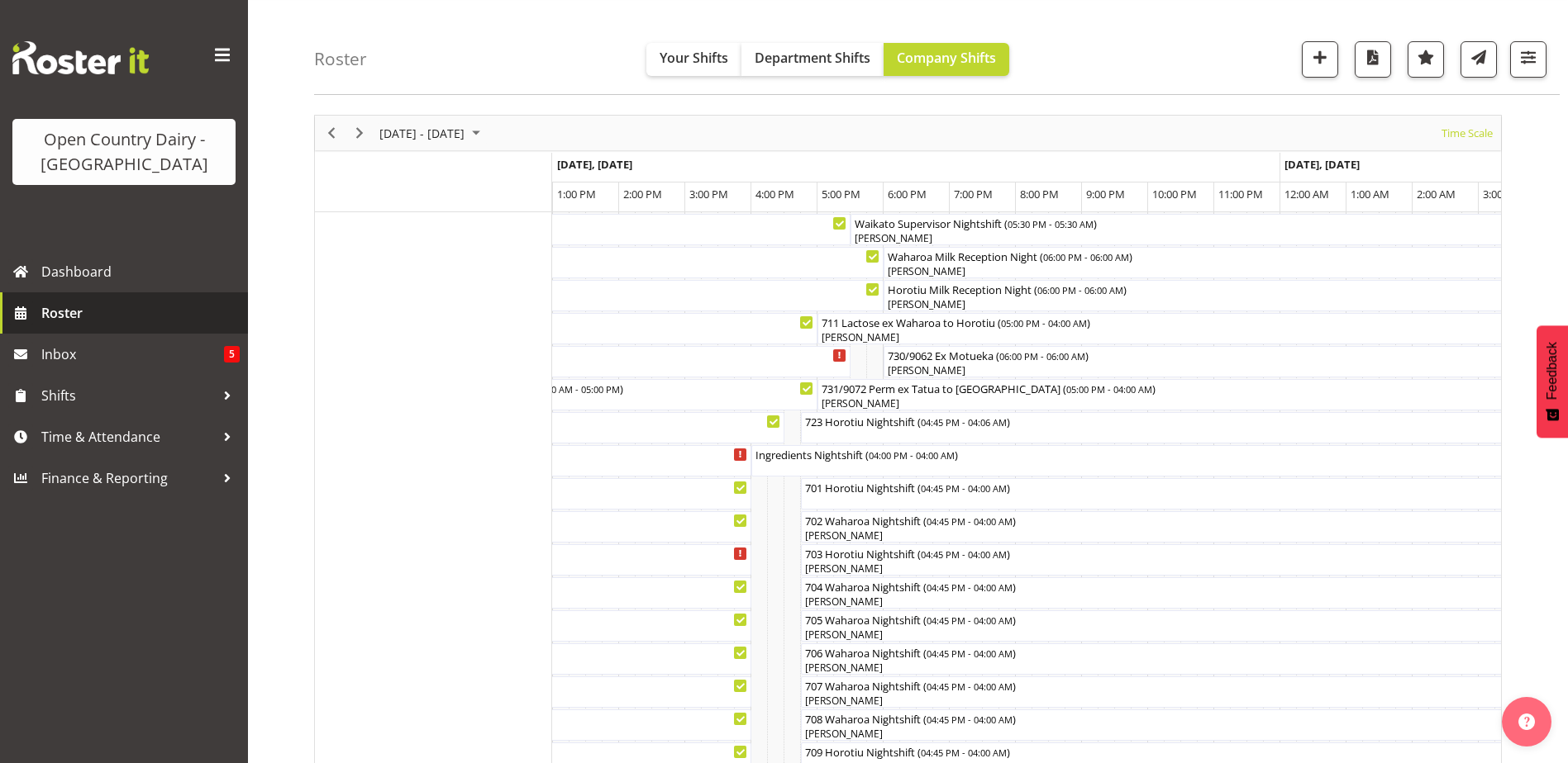
click at [106, 307] on span "Roster" at bounding box center [140, 313] width 199 height 25
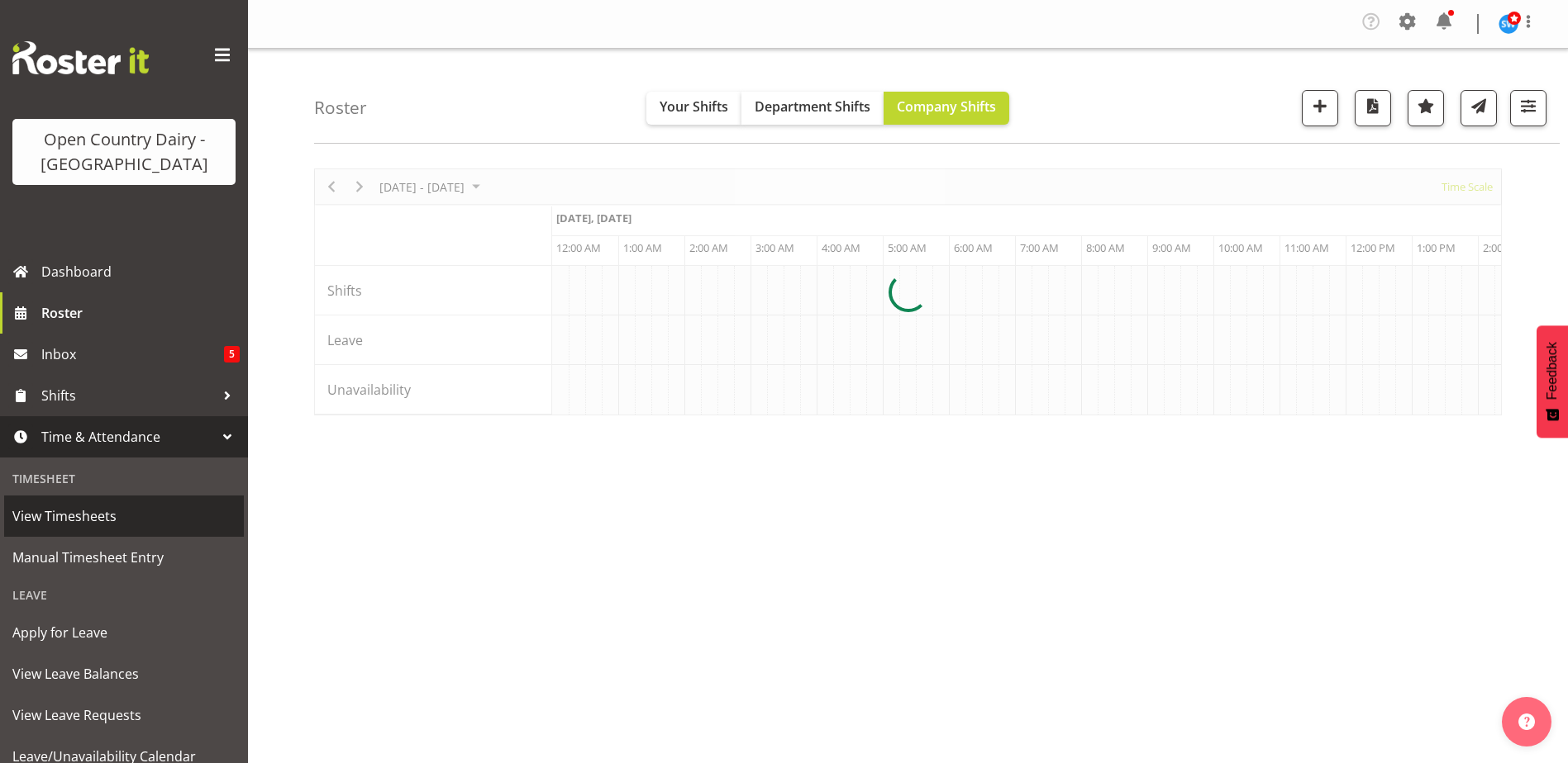
click at [71, 509] on span "View Timesheets" at bounding box center [124, 516] width 223 height 25
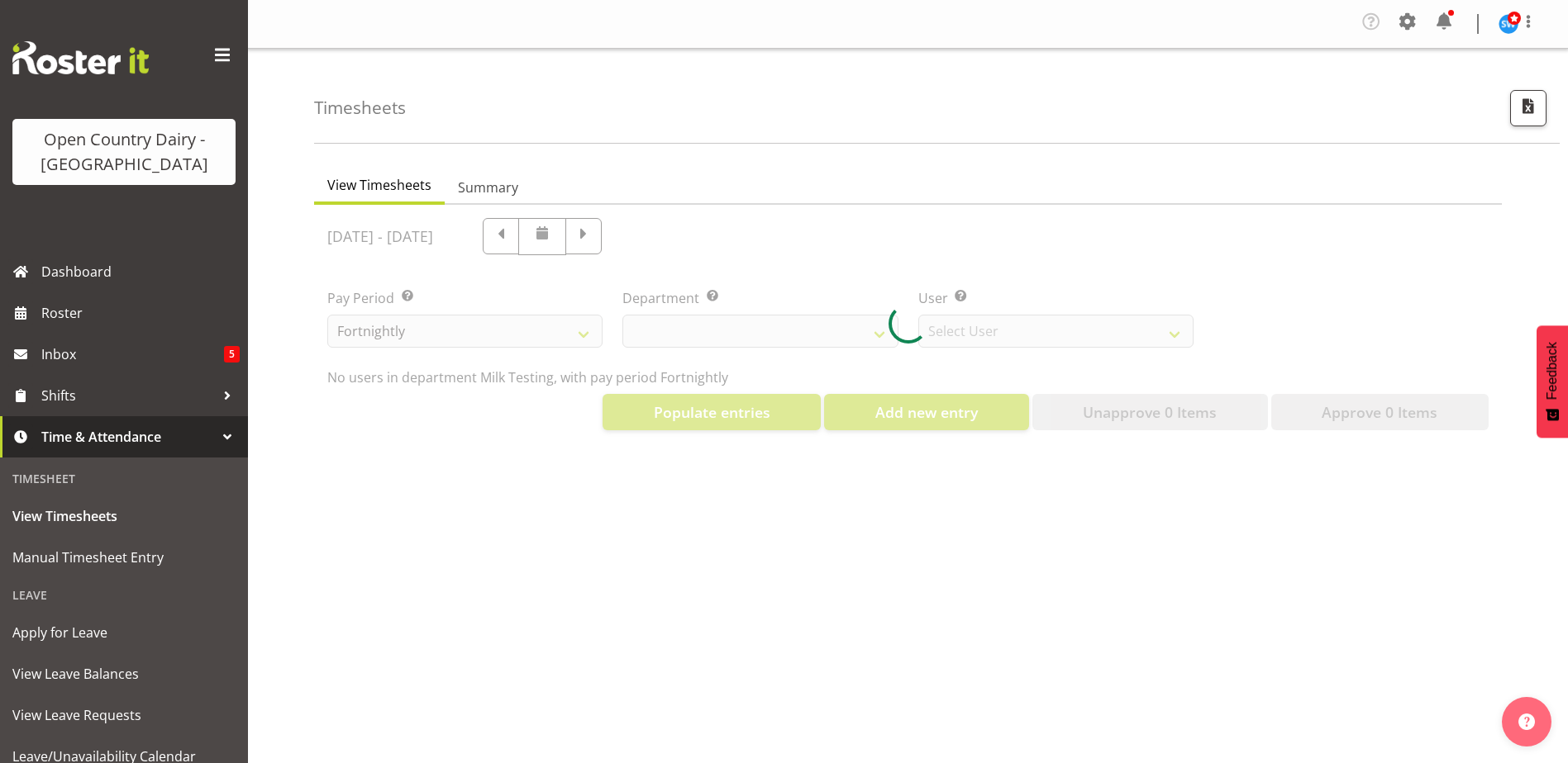
select select "733"
select select "7414"
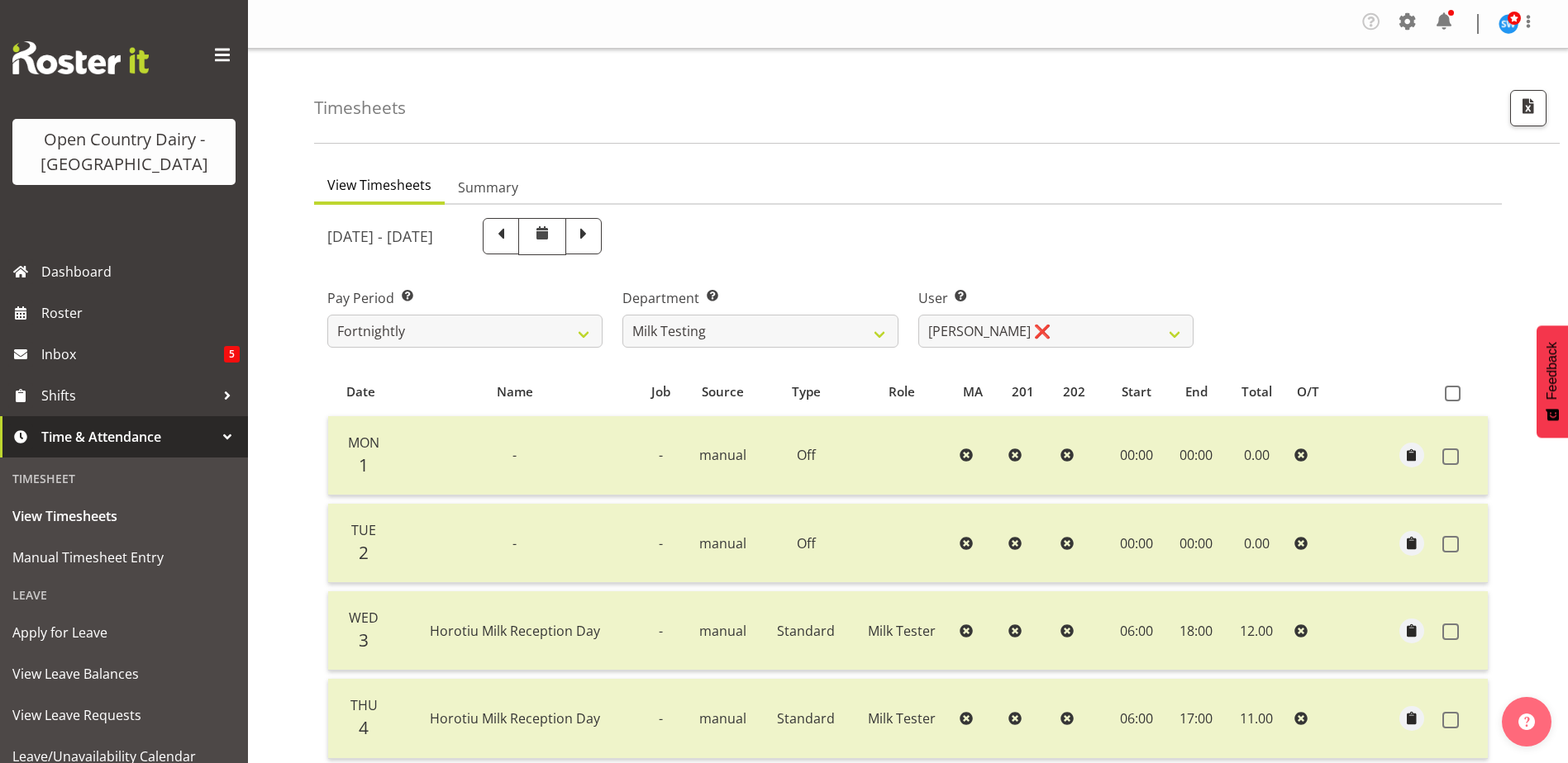
click at [512, 235] on span at bounding box center [500, 234] width 21 height 21
select select
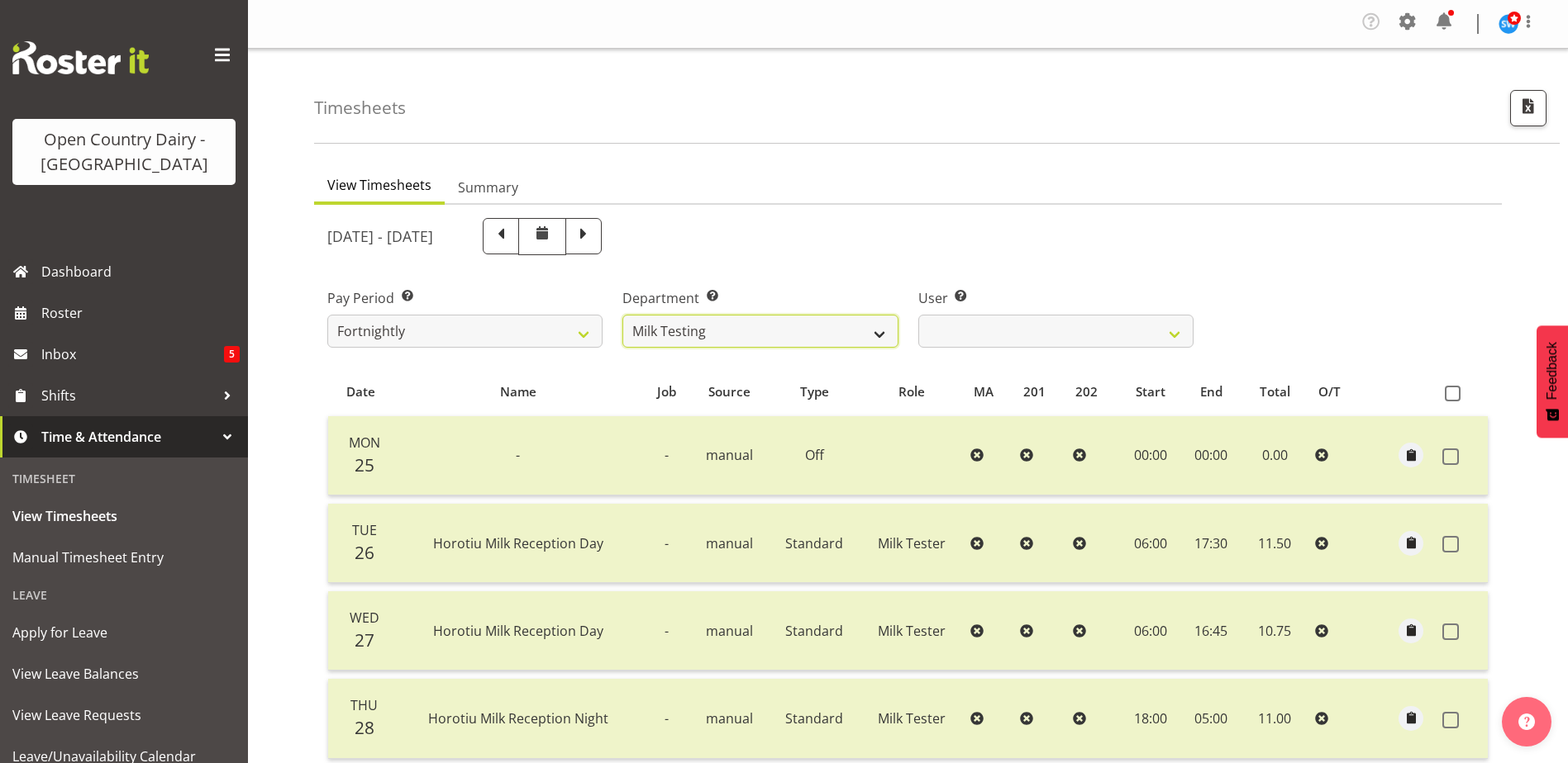
click at [856, 329] on select "701 702 703 704 705 706 707 708 709 710 711 712 713 714 715 716 717 718 719 720" at bounding box center [760, 331] width 276 height 33
select select "875"
click at [622, 315] on select "701 702 703 704 705 706 707 708 709 710 711 712 713 714 715 716 717 718 719 720" at bounding box center [760, 331] width 276 height 33
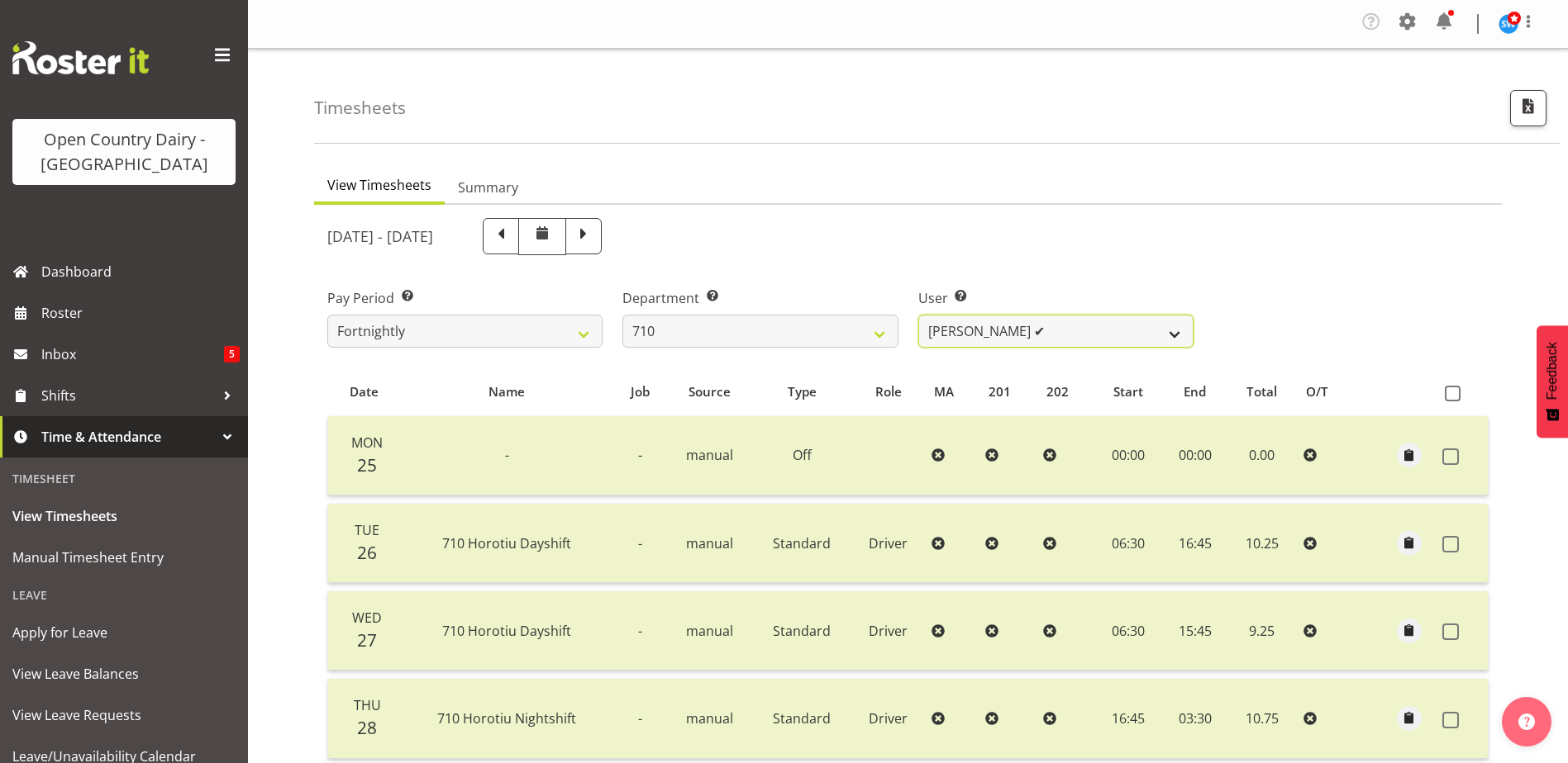
click at [1078, 332] on select "Dean Chapman ✔ George Megchelse ✔ Kris Gambhir ✔ Richie Epere ✔" at bounding box center [1055, 331] width 276 height 33
select select "8203"
click at [918, 315] on select "Dean Chapman ✔ George Megchelse ✔ Kris Gambhir ✔ Richie Epere ✔" at bounding box center [1055, 331] width 276 height 33
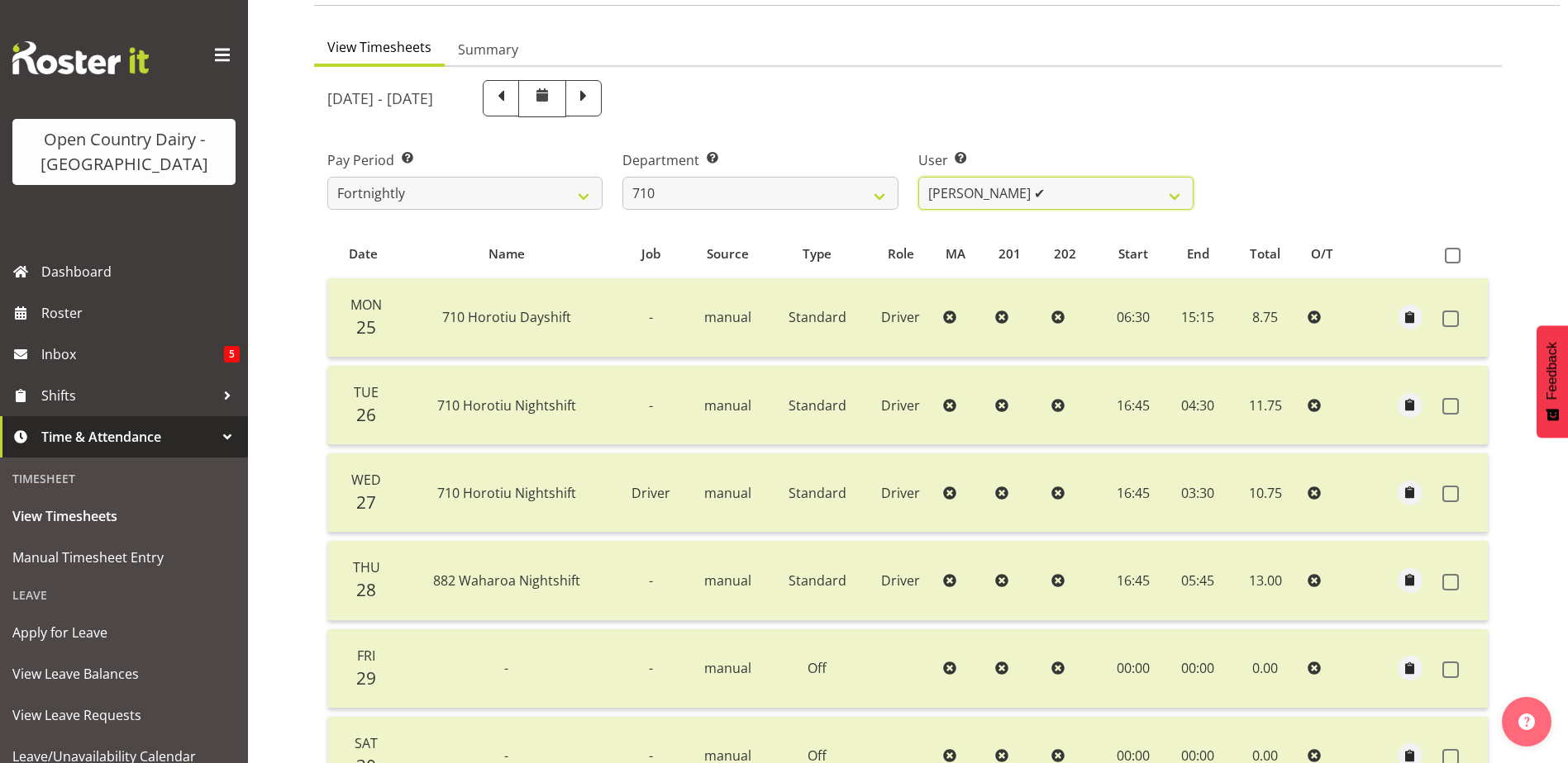
scroll to position [330, 0]
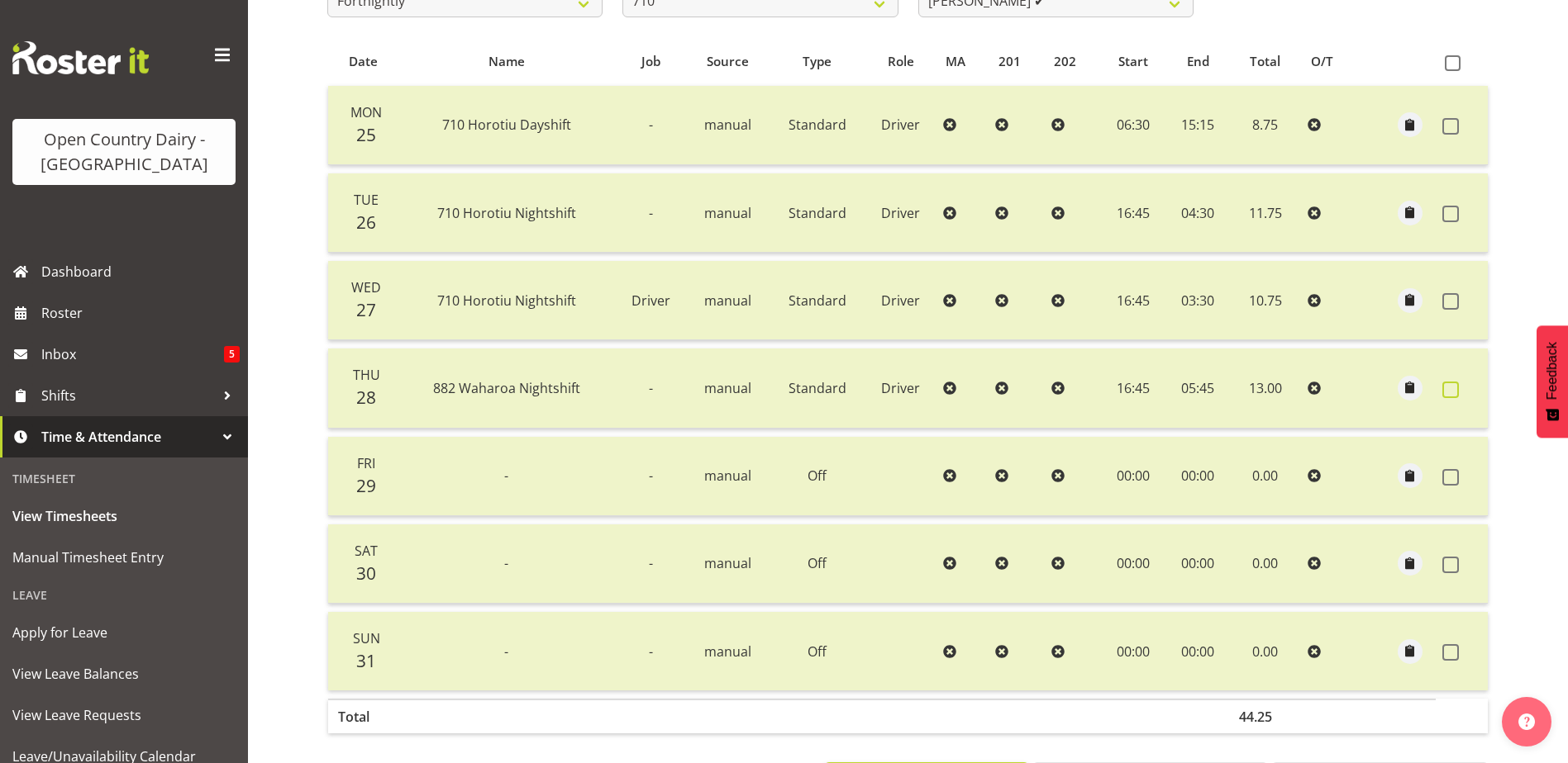
click at [1450, 389] on span at bounding box center [1450, 390] width 16 height 16
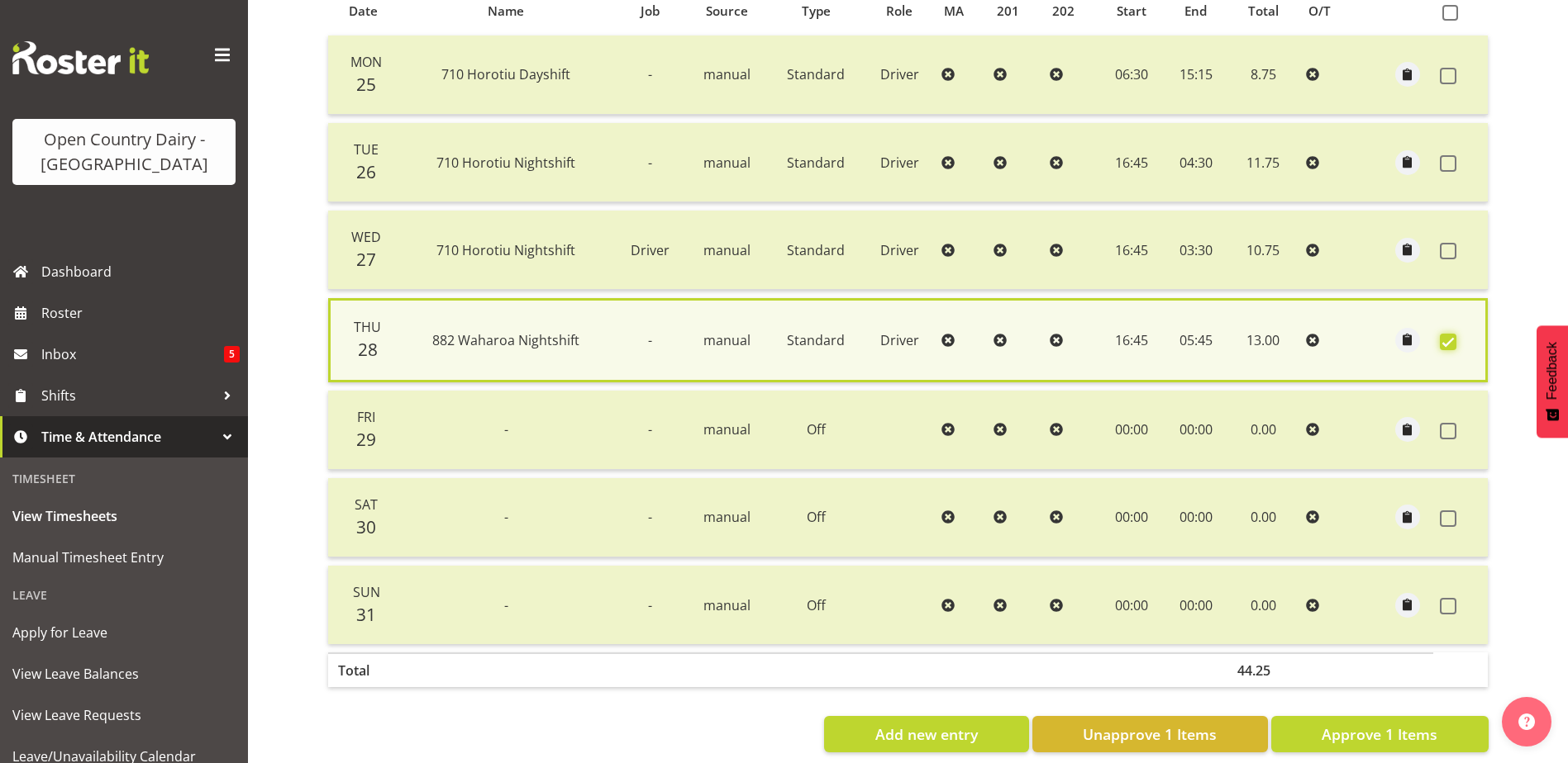
scroll to position [408, 0]
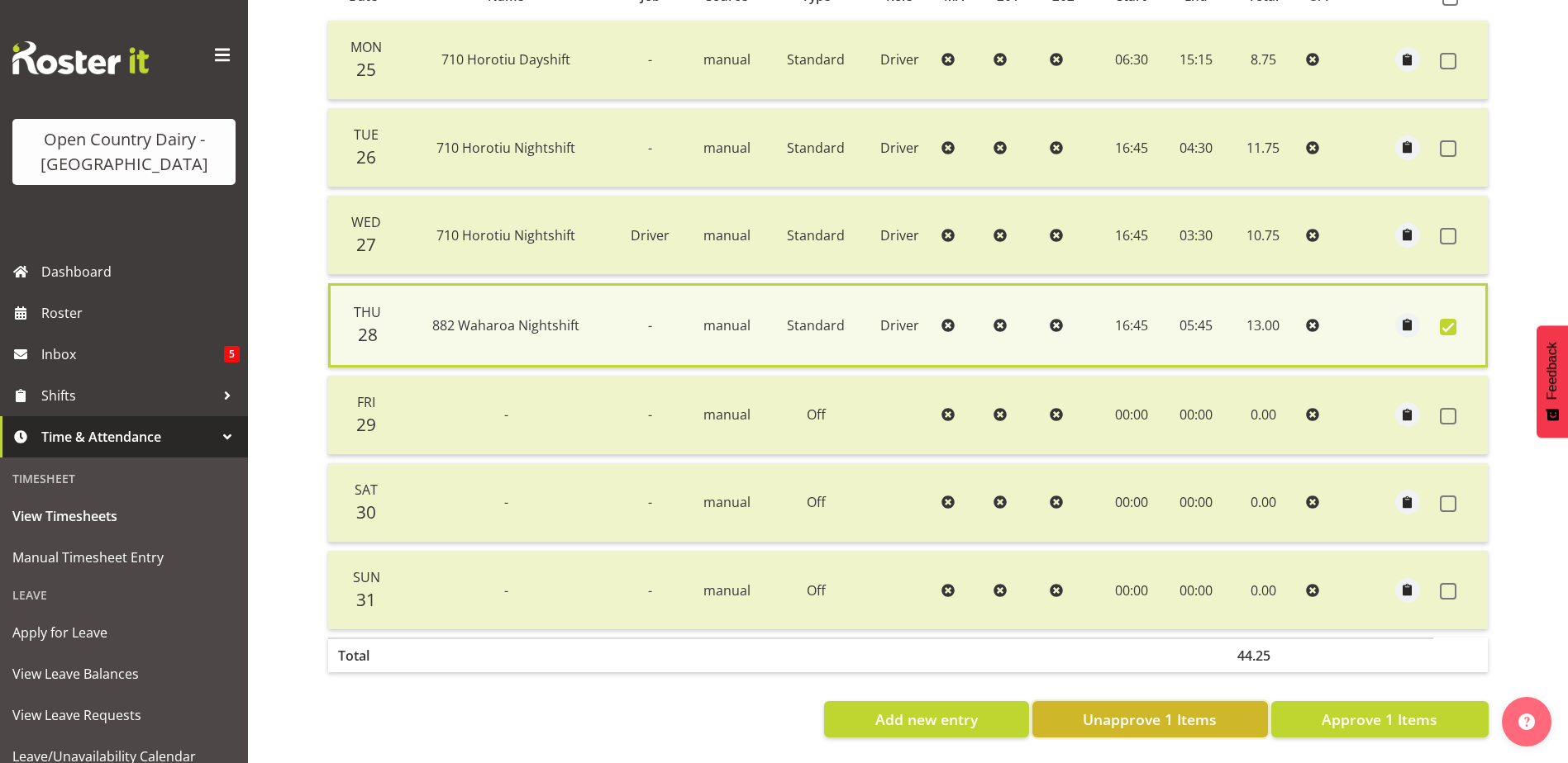
click at [1118, 710] on span "Unapprove 1 Items" at bounding box center [1148, 719] width 133 height 21
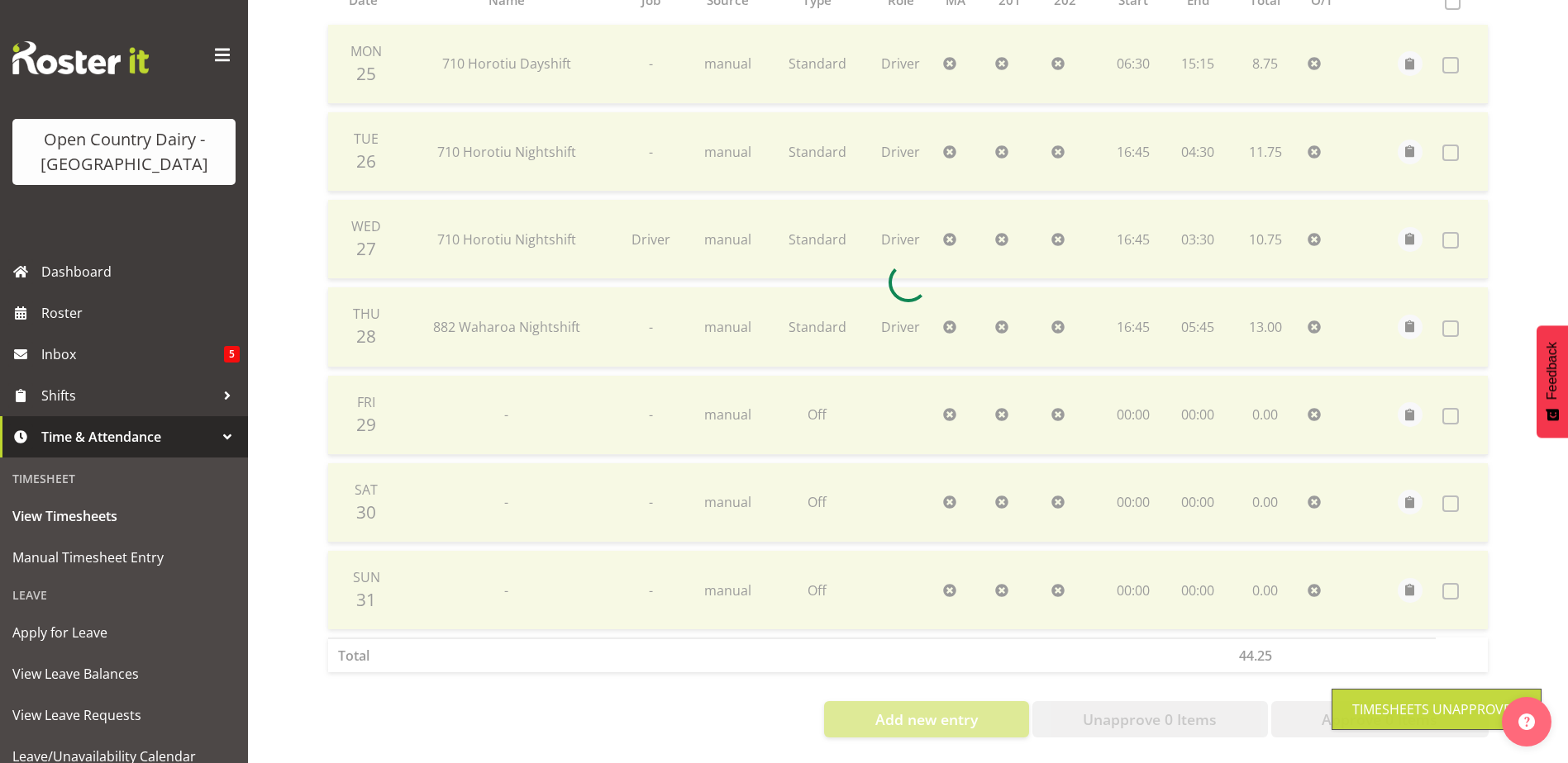
scroll to position [404, 0]
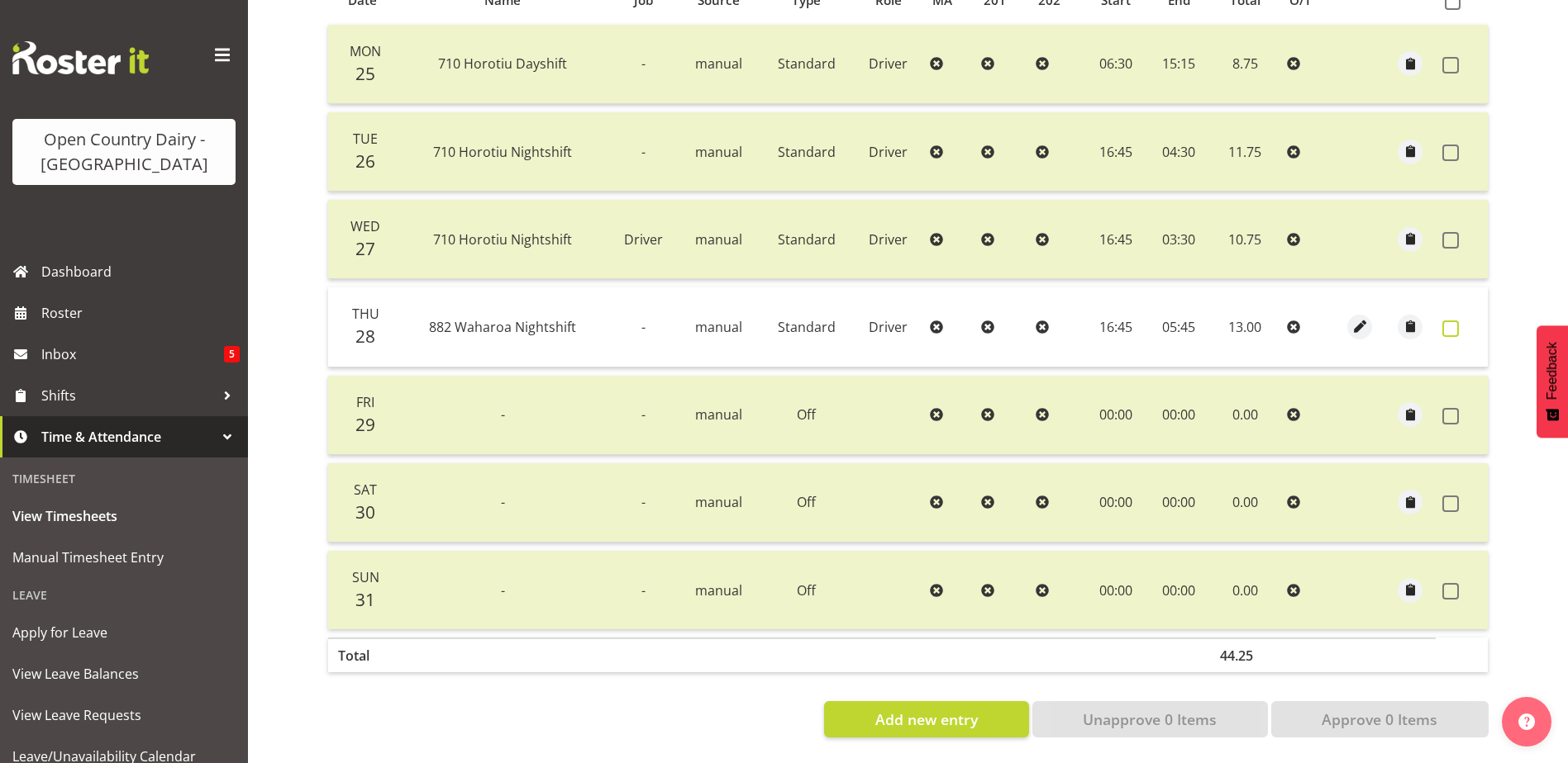
click at [1457, 321] on span at bounding box center [1450, 328] width 16 height 16
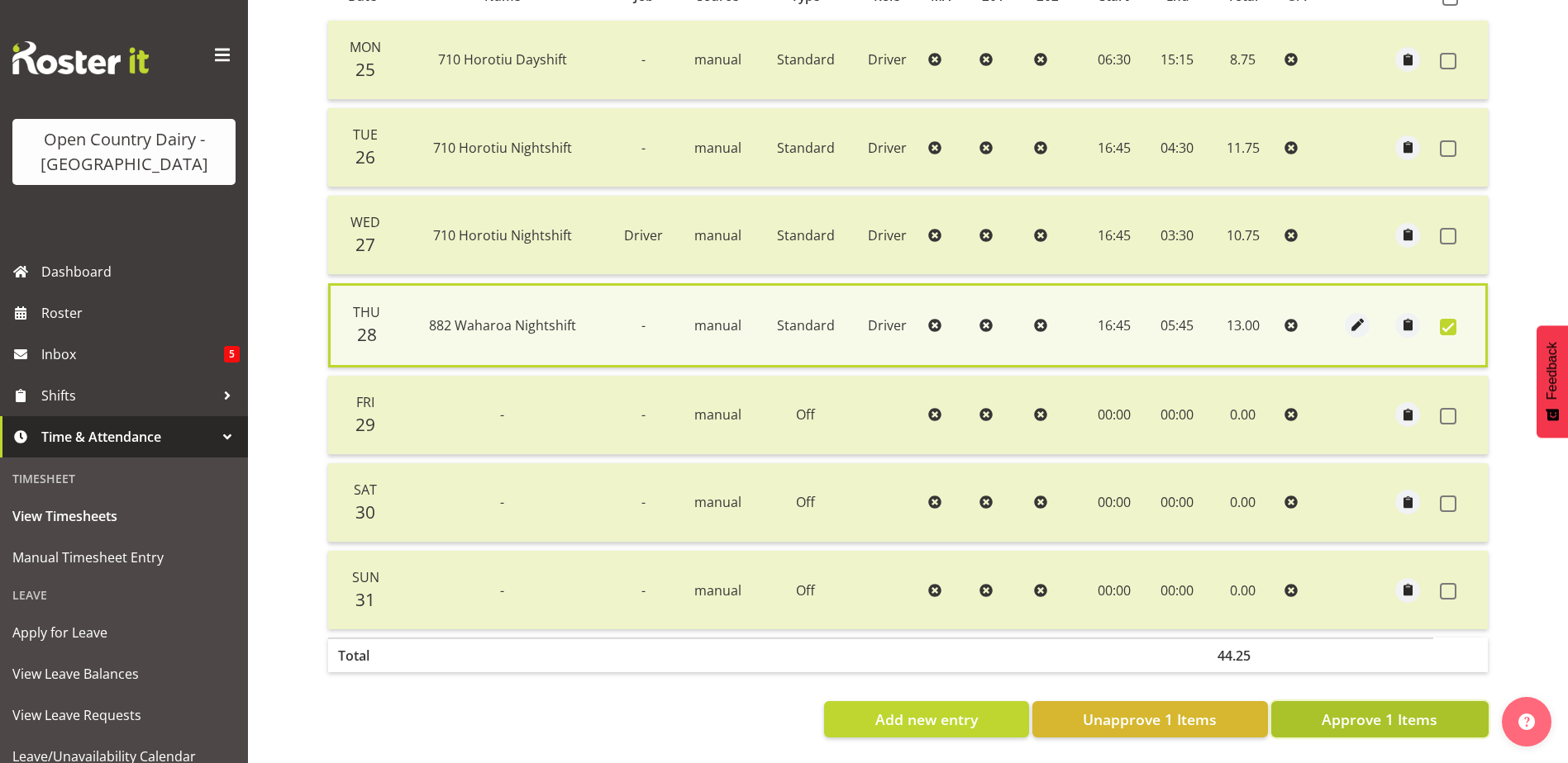
click at [1379, 709] on span "Approve 1 Items" at bounding box center [1379, 719] width 115 height 21
checkbox input "false"
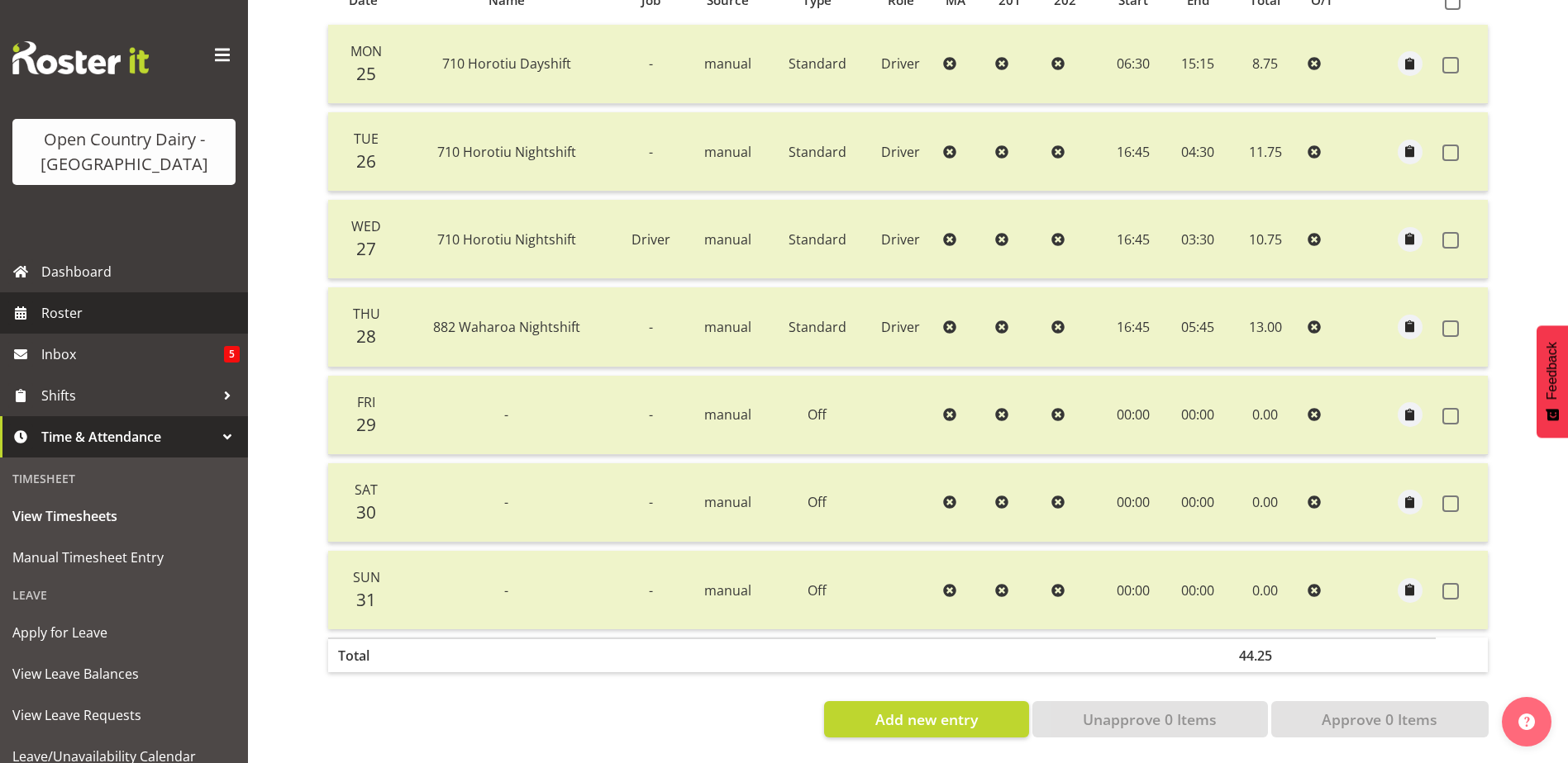
click at [74, 307] on span "Roster" at bounding box center [140, 313] width 199 height 25
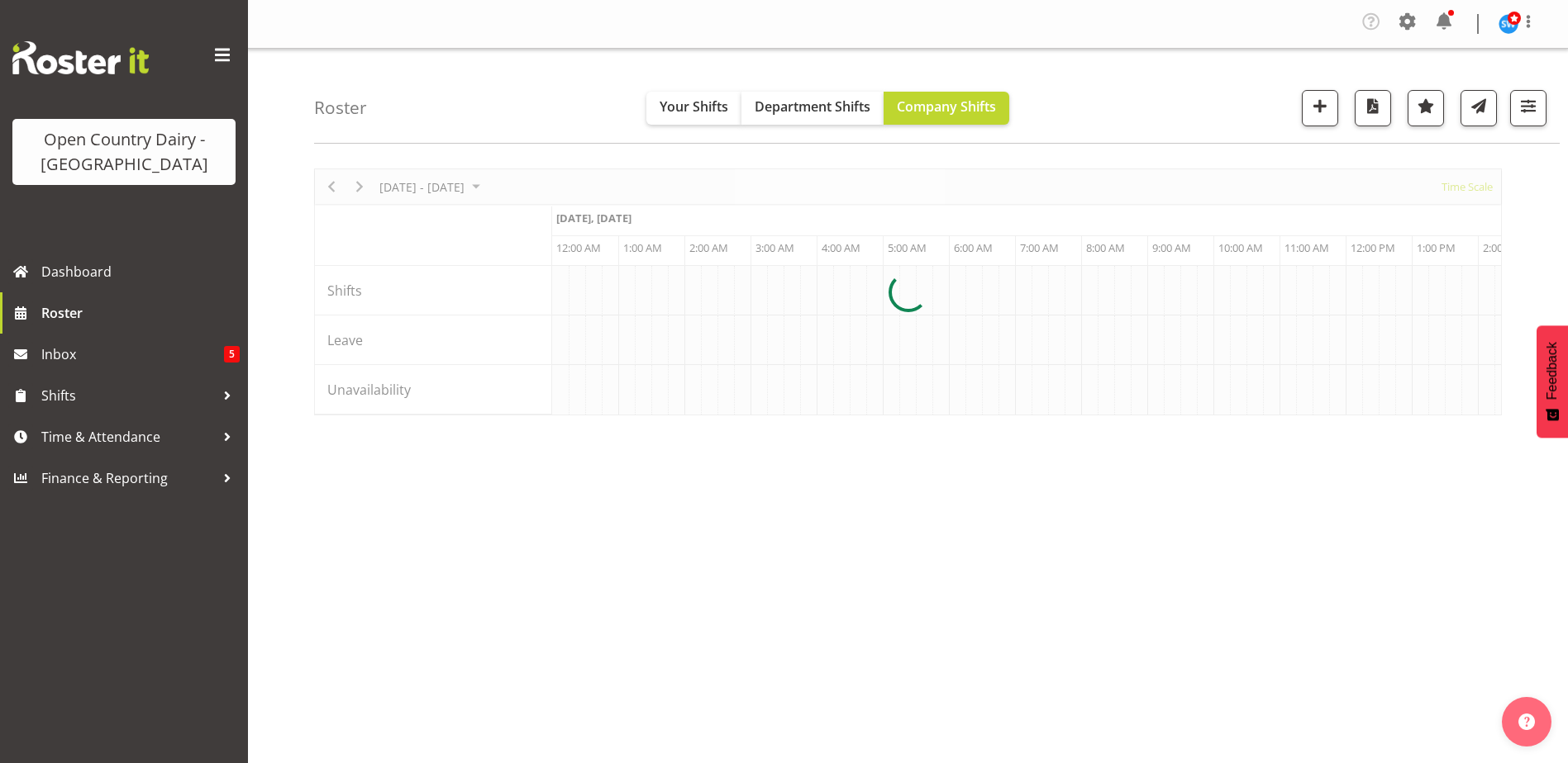
scroll to position [0, 3769]
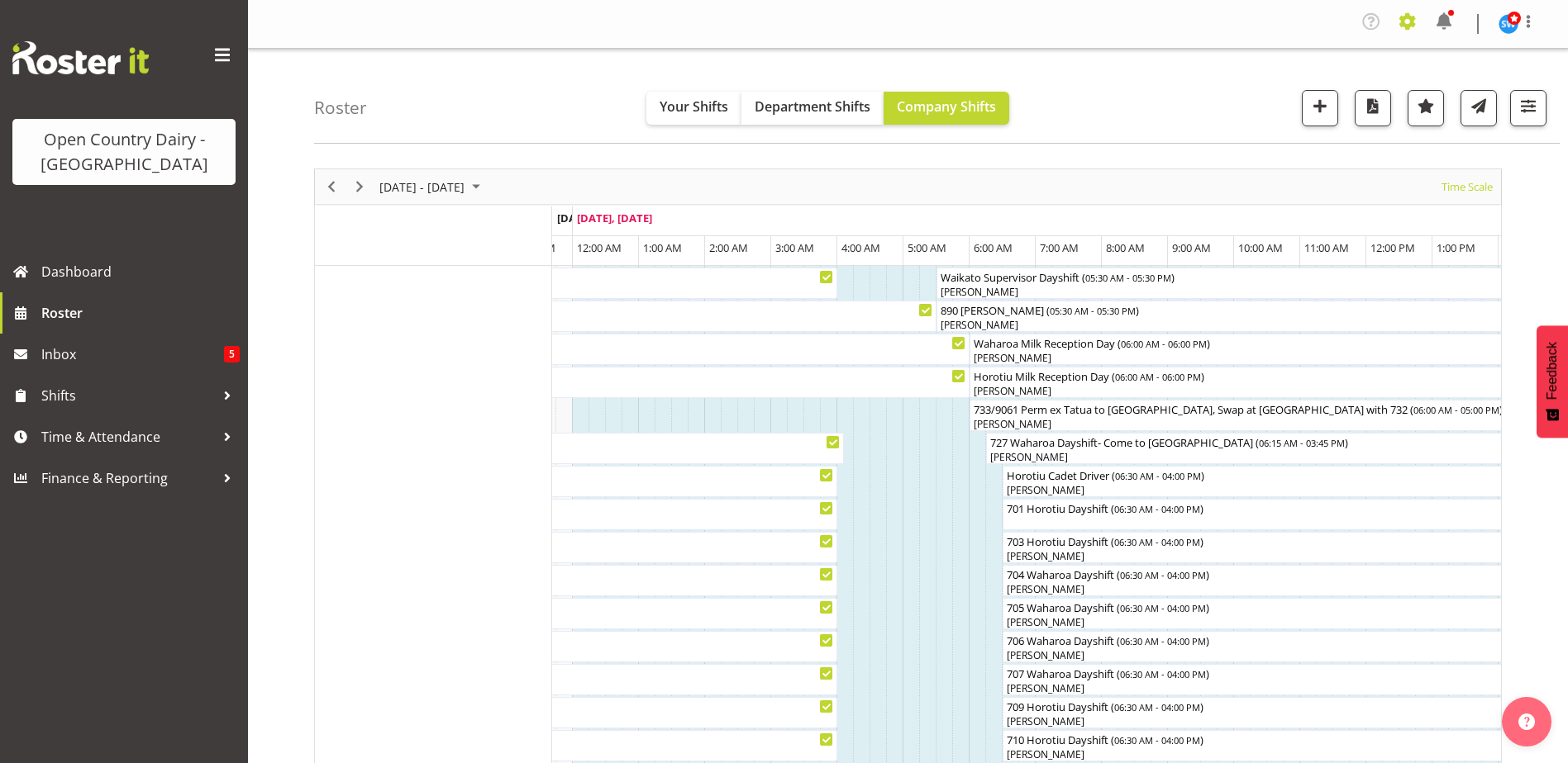
click at [1405, 20] on span at bounding box center [1408, 22] width 27 height 27
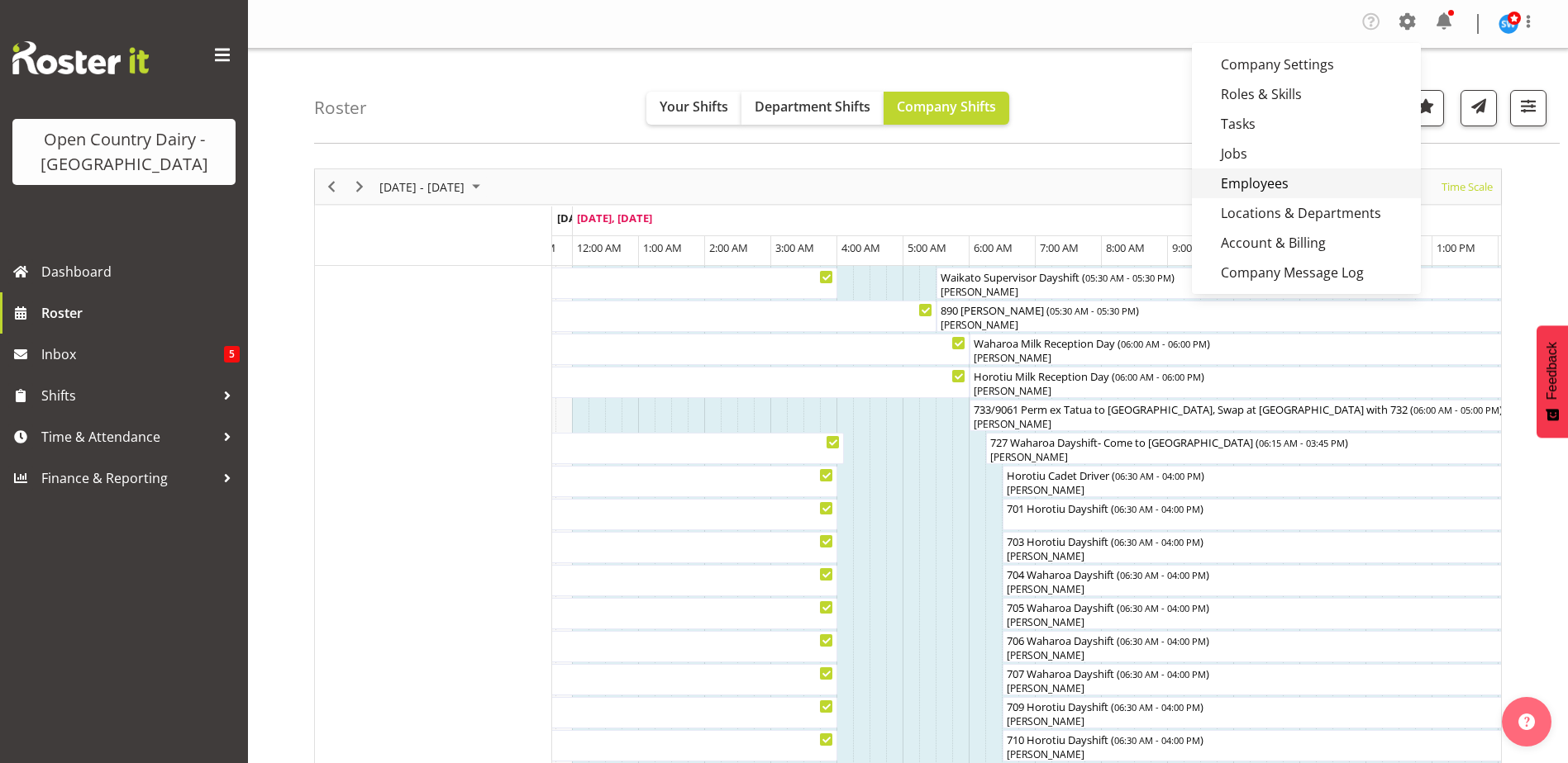
click at [1279, 179] on link "Employees" at bounding box center [1306, 183] width 229 height 30
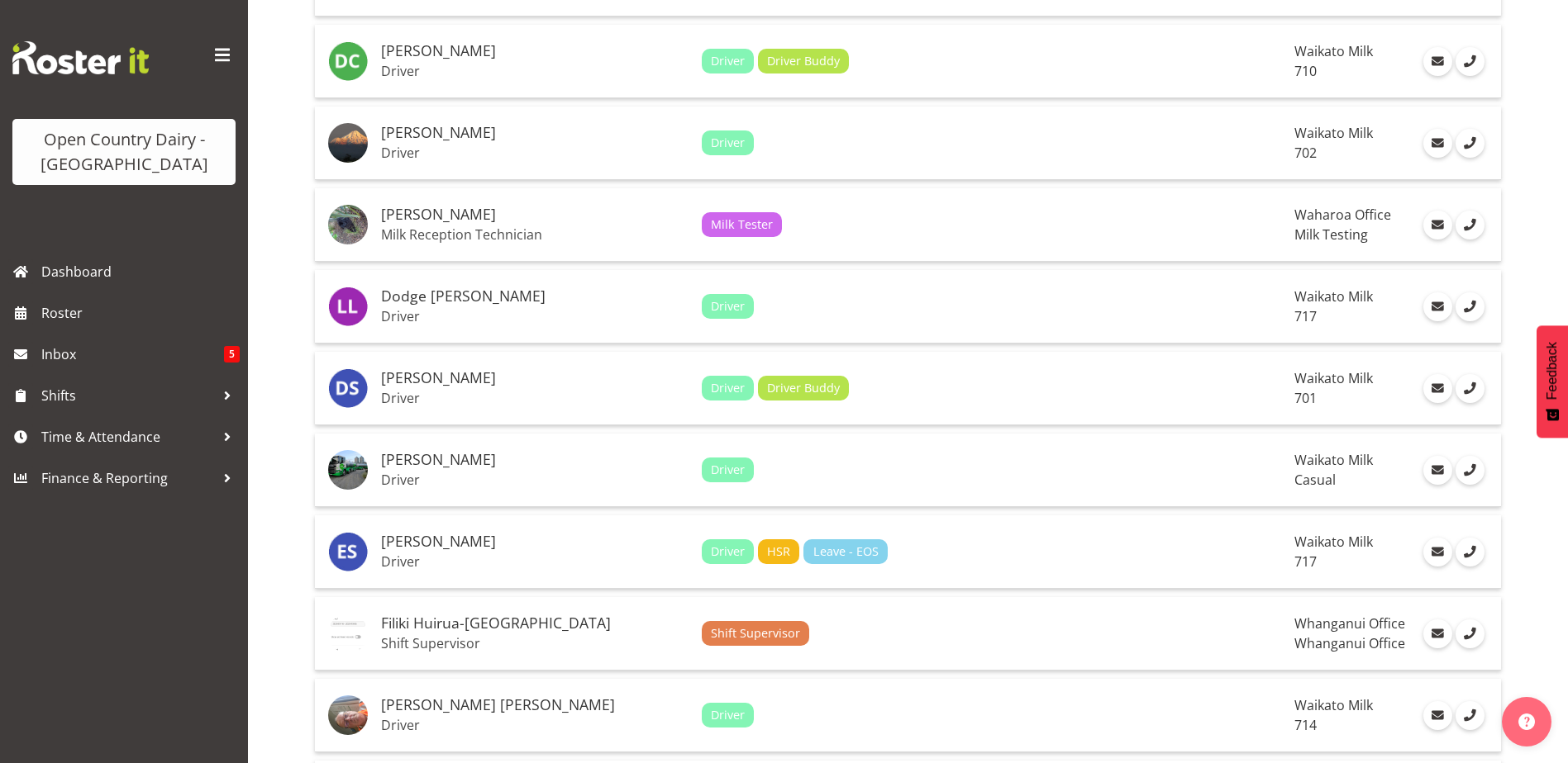
scroll to position [3674, 0]
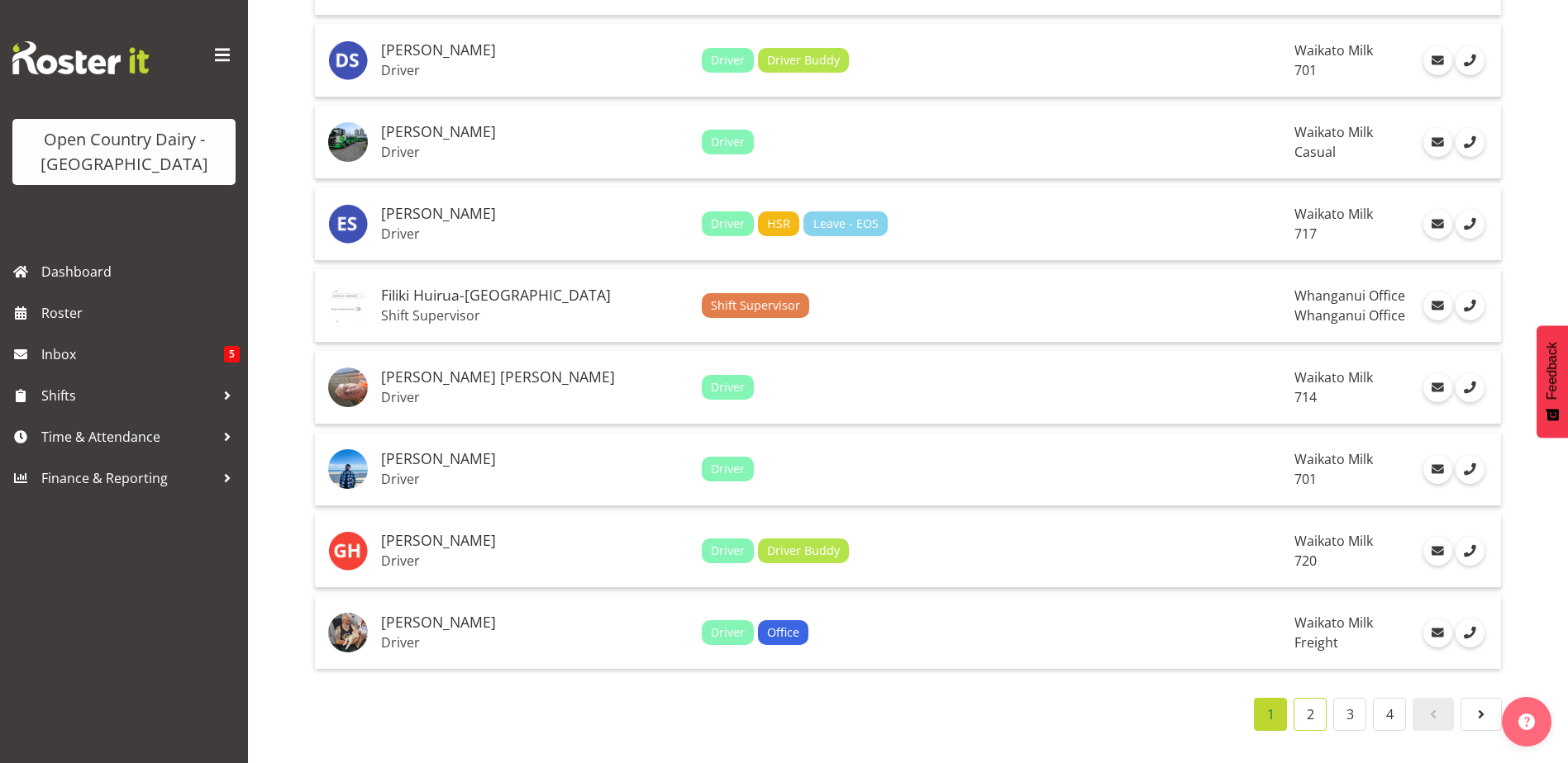
click at [1319, 712] on link "2" at bounding box center [1310, 714] width 33 height 33
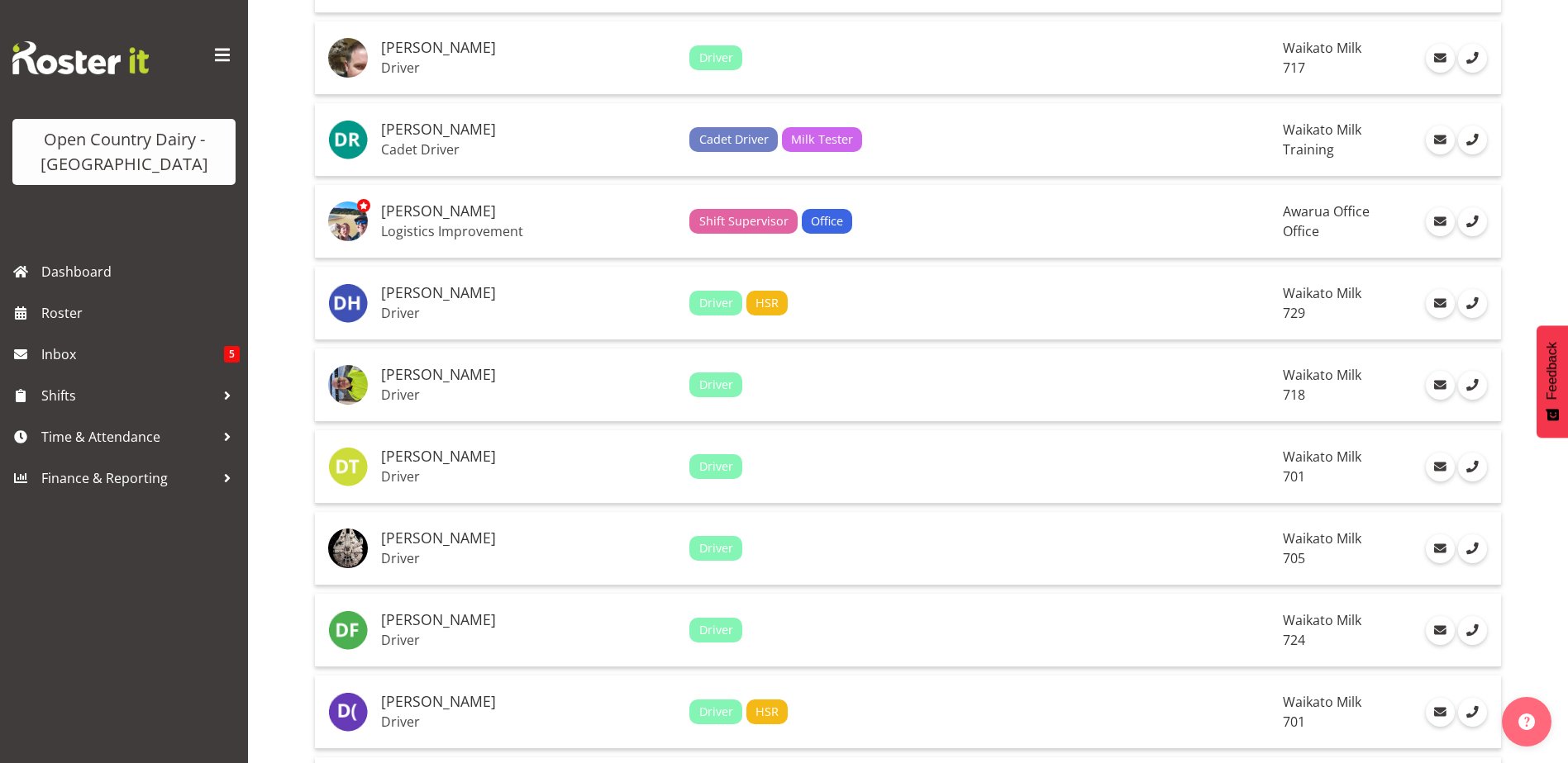
scroll to position [2600, 0]
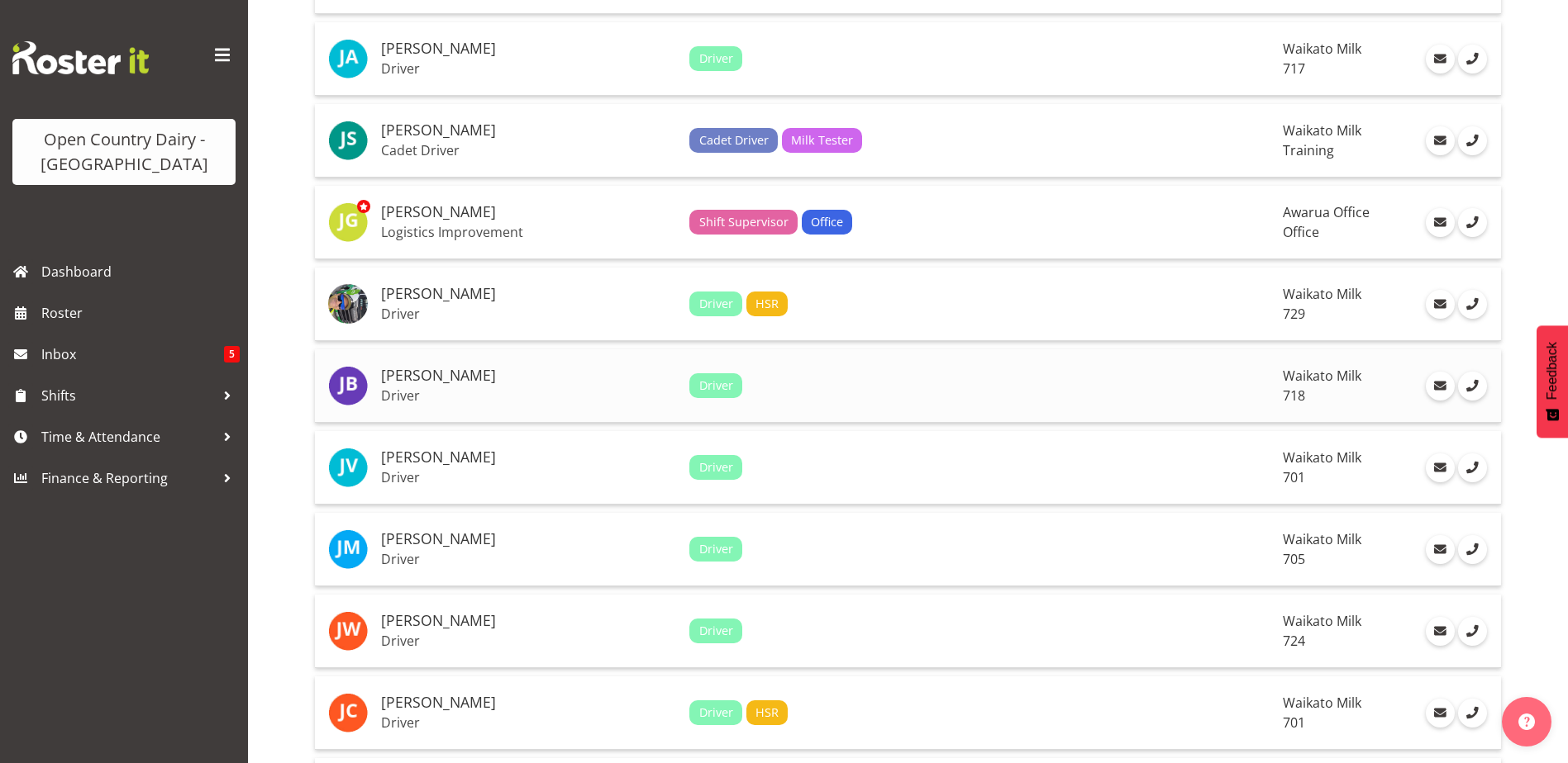
click at [531, 393] on p "Driver" at bounding box center [528, 395] width 295 height 16
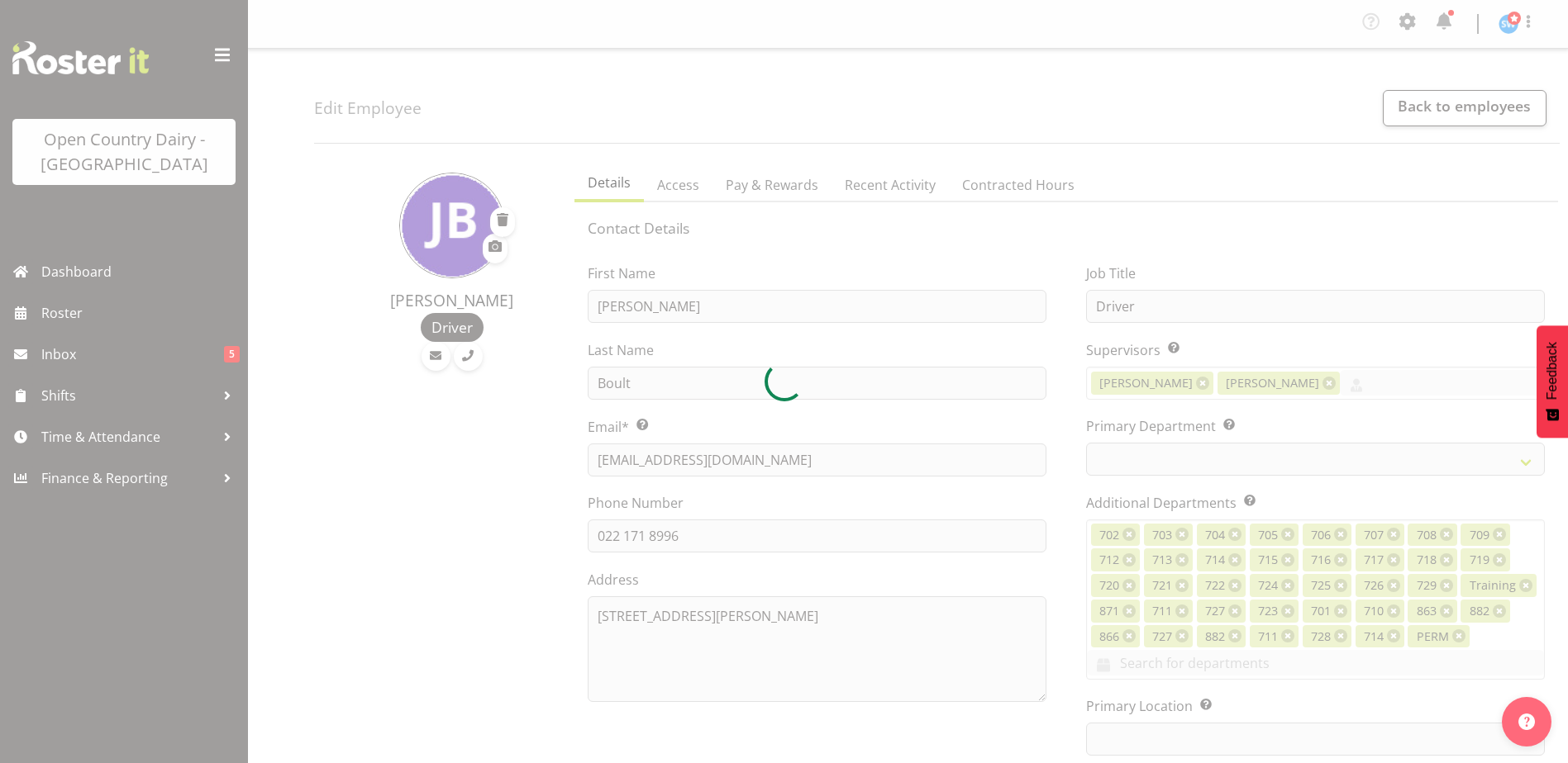
select select "TimelineWeek"
select select
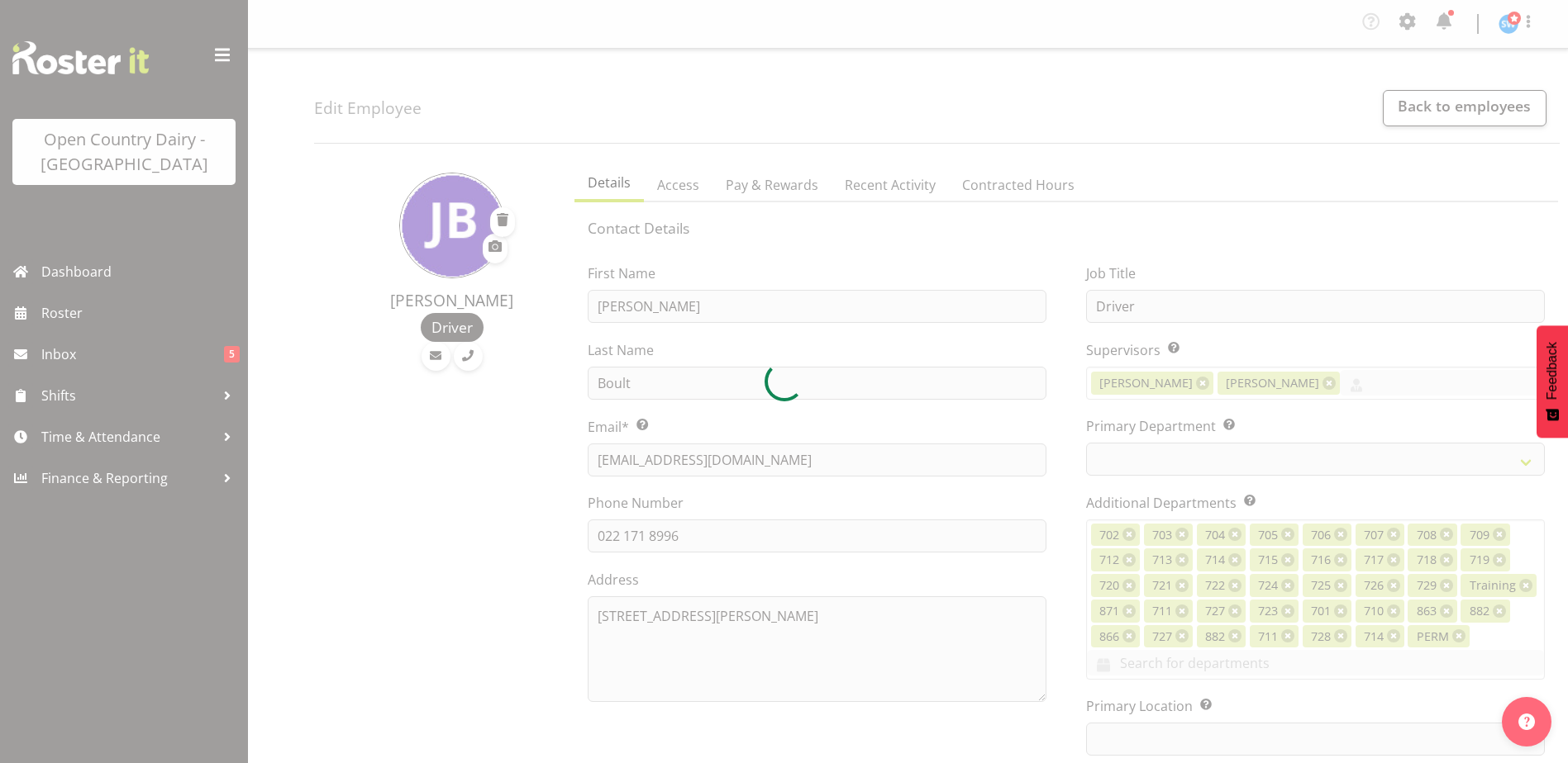
select select
select select "1054"
select select "757"
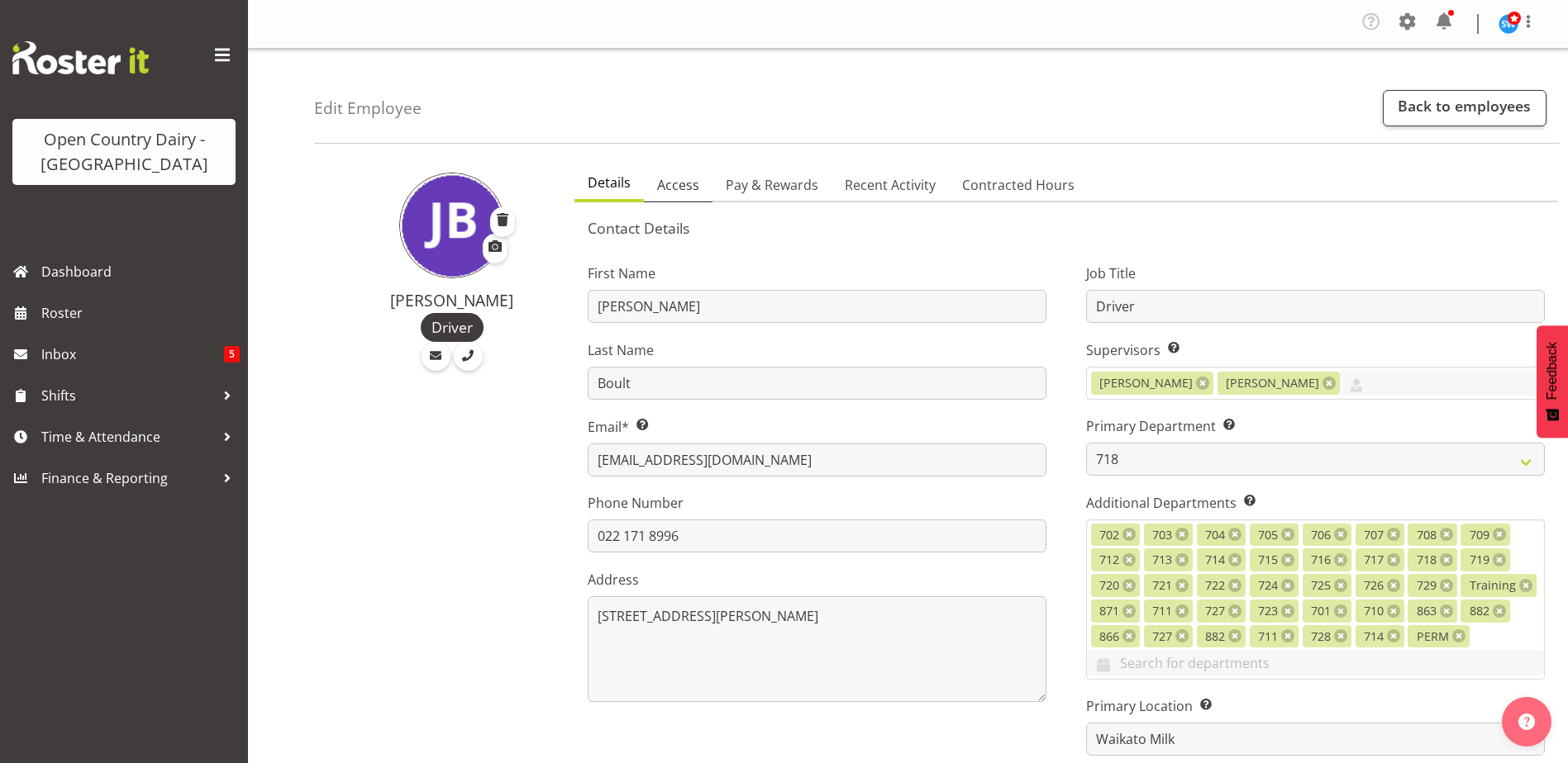
click at [688, 184] on span "Access" at bounding box center [678, 184] width 42 height 20
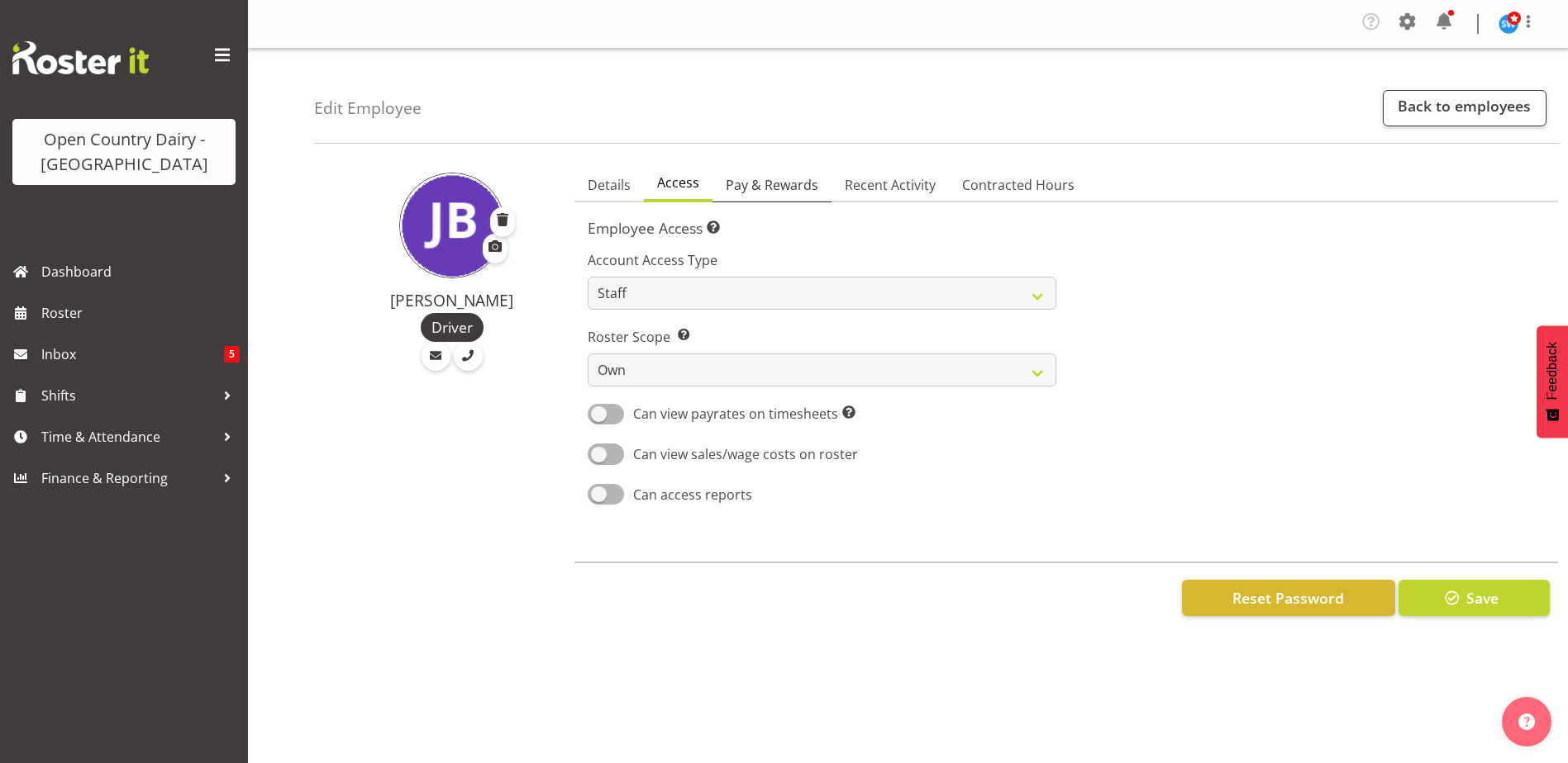
click at [765, 187] on span "Pay & Rewards" at bounding box center [772, 184] width 92 height 20
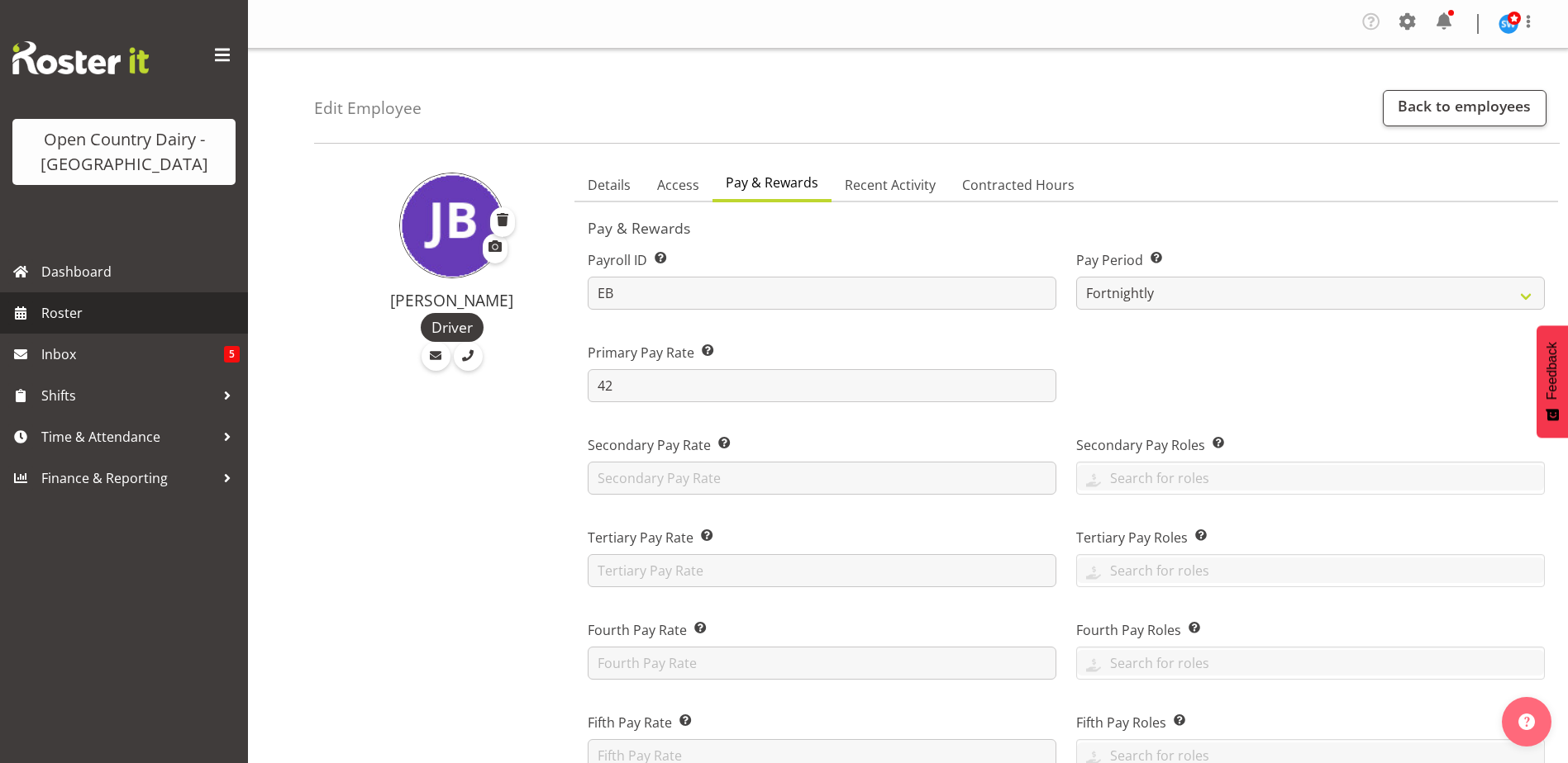
click at [63, 308] on span "Roster" at bounding box center [140, 313] width 199 height 25
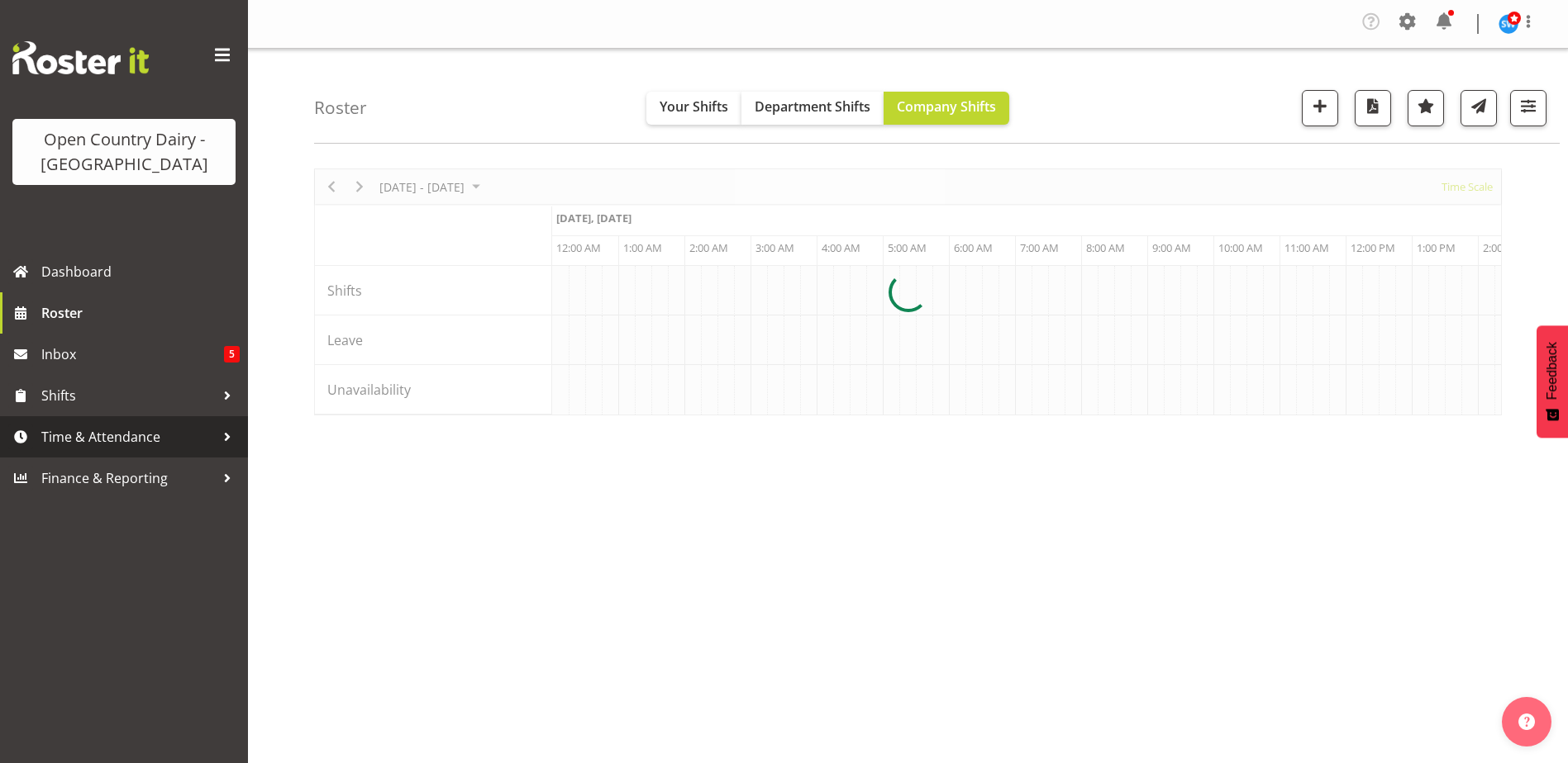
scroll to position [0, 3173]
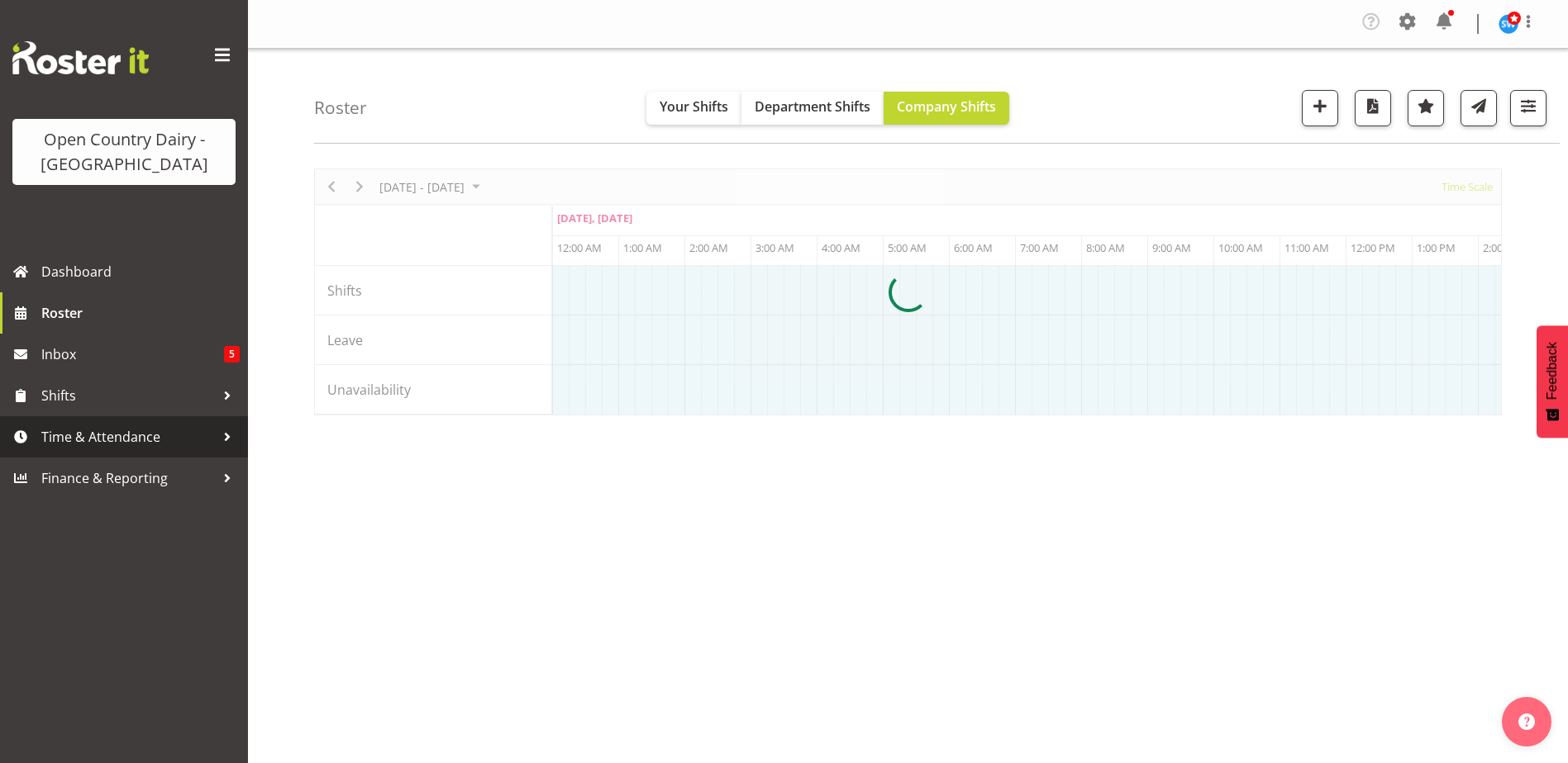
drag, startPoint x: 0, startPoint y: 0, endPoint x: 143, endPoint y: 439, distance: 461.7
click at [143, 439] on span "Time & Attendance" at bounding box center [128, 437] width 174 height 25
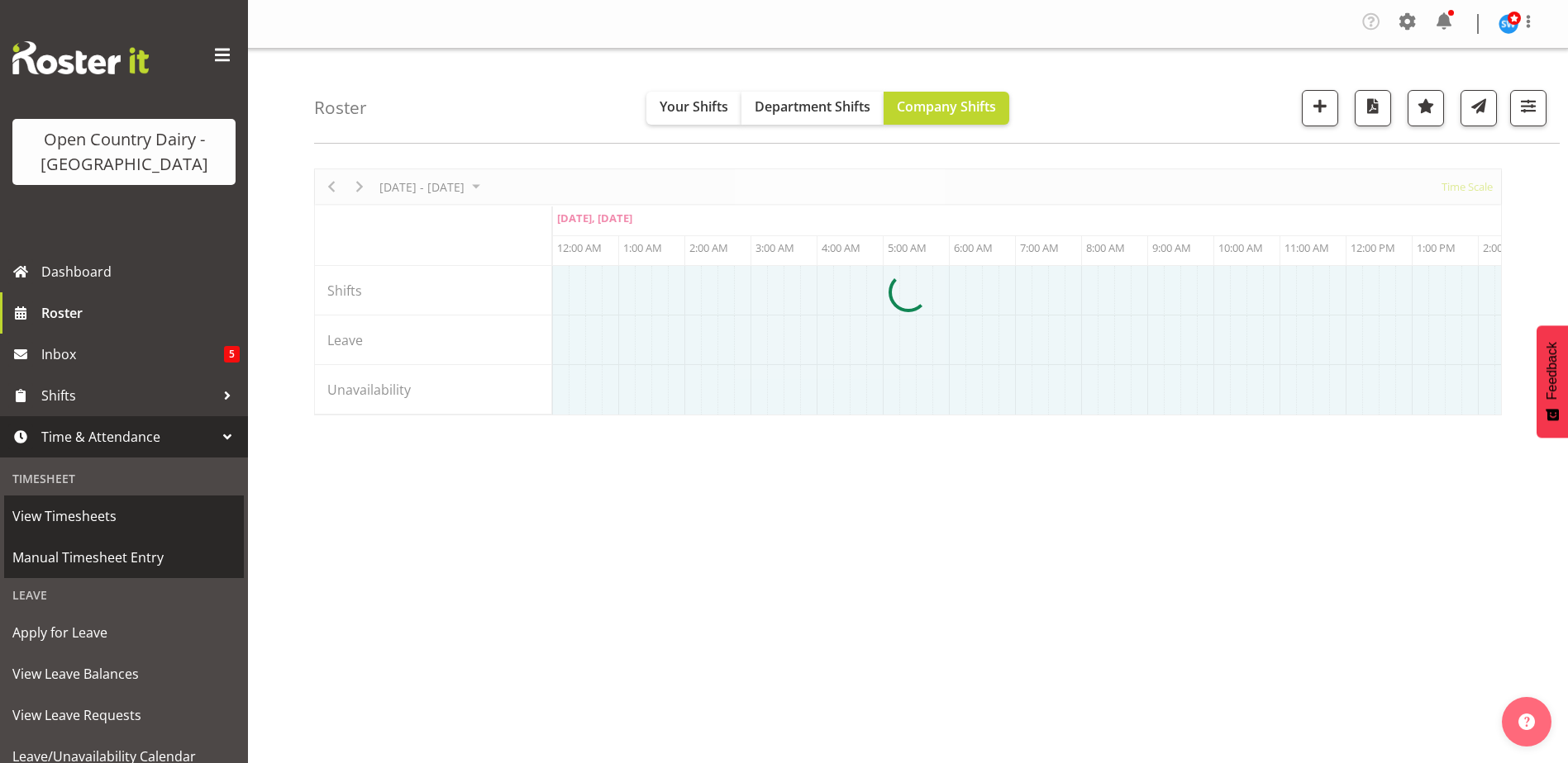
click at [148, 559] on span "Manual Timesheet Entry" at bounding box center [124, 558] width 223 height 25
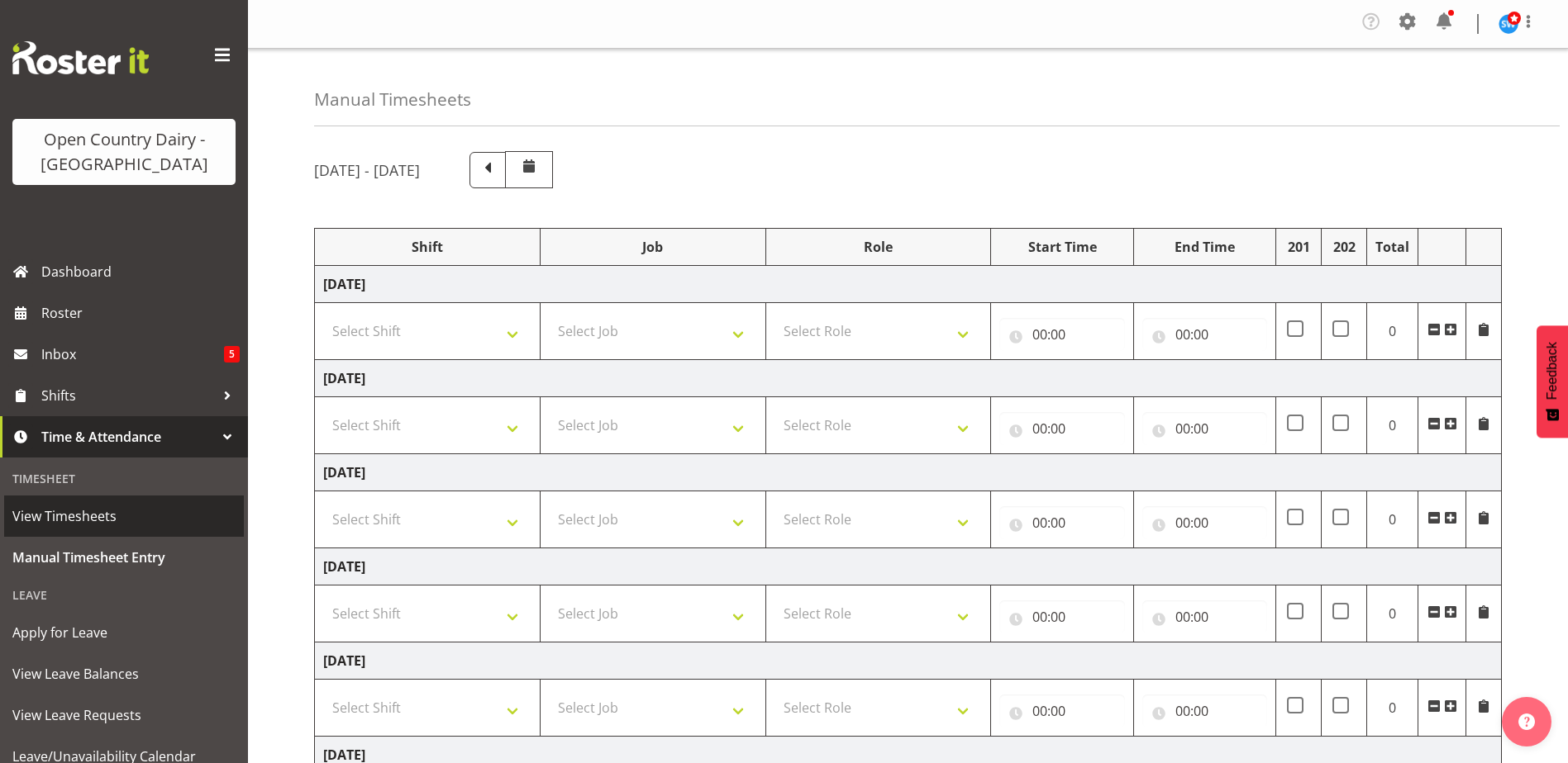
click at [109, 520] on span "View Timesheets" at bounding box center [124, 516] width 223 height 25
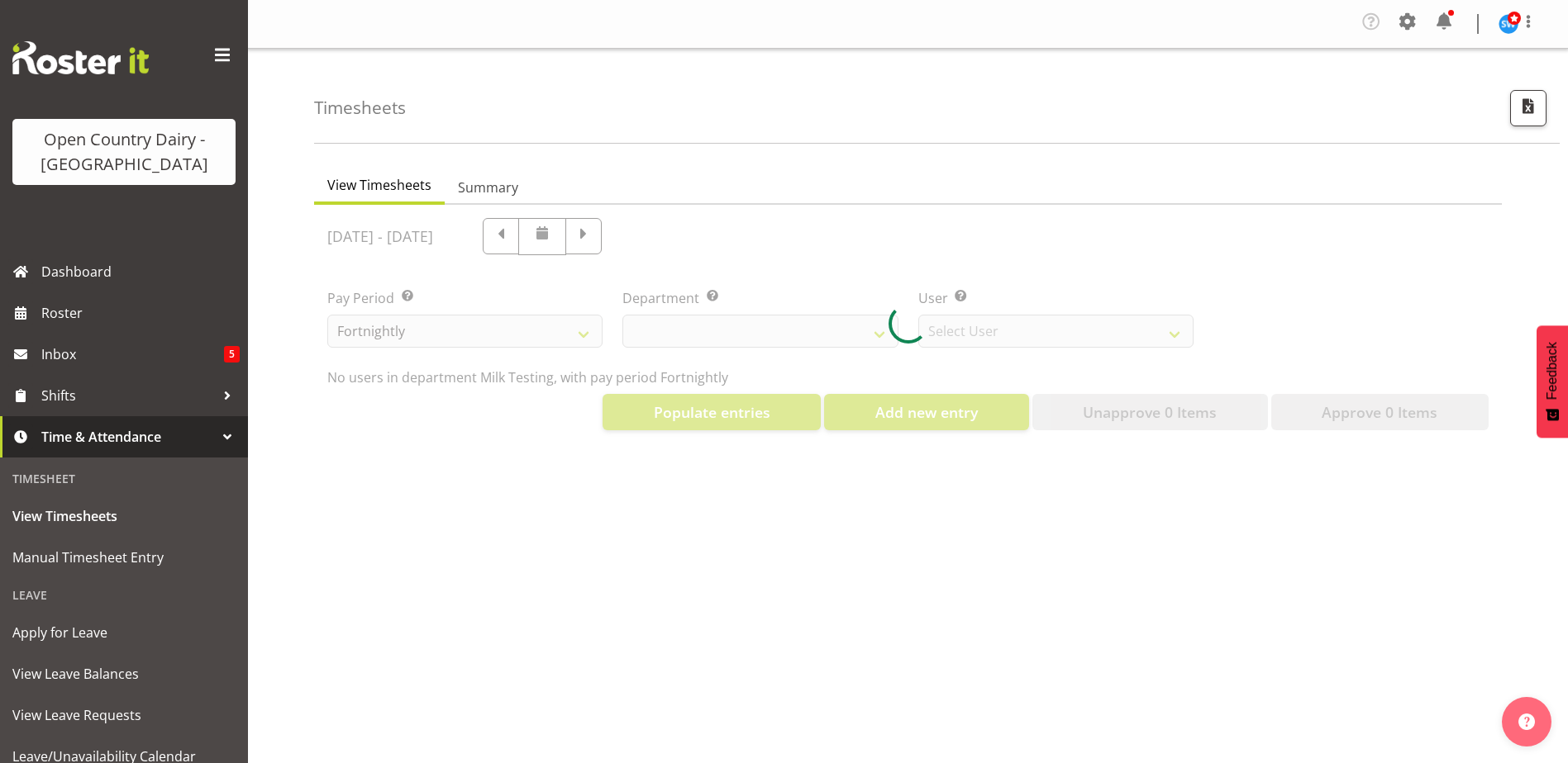
click at [752, 339] on div at bounding box center [907, 323] width 1188 height 239
select select "733"
select select "7414"
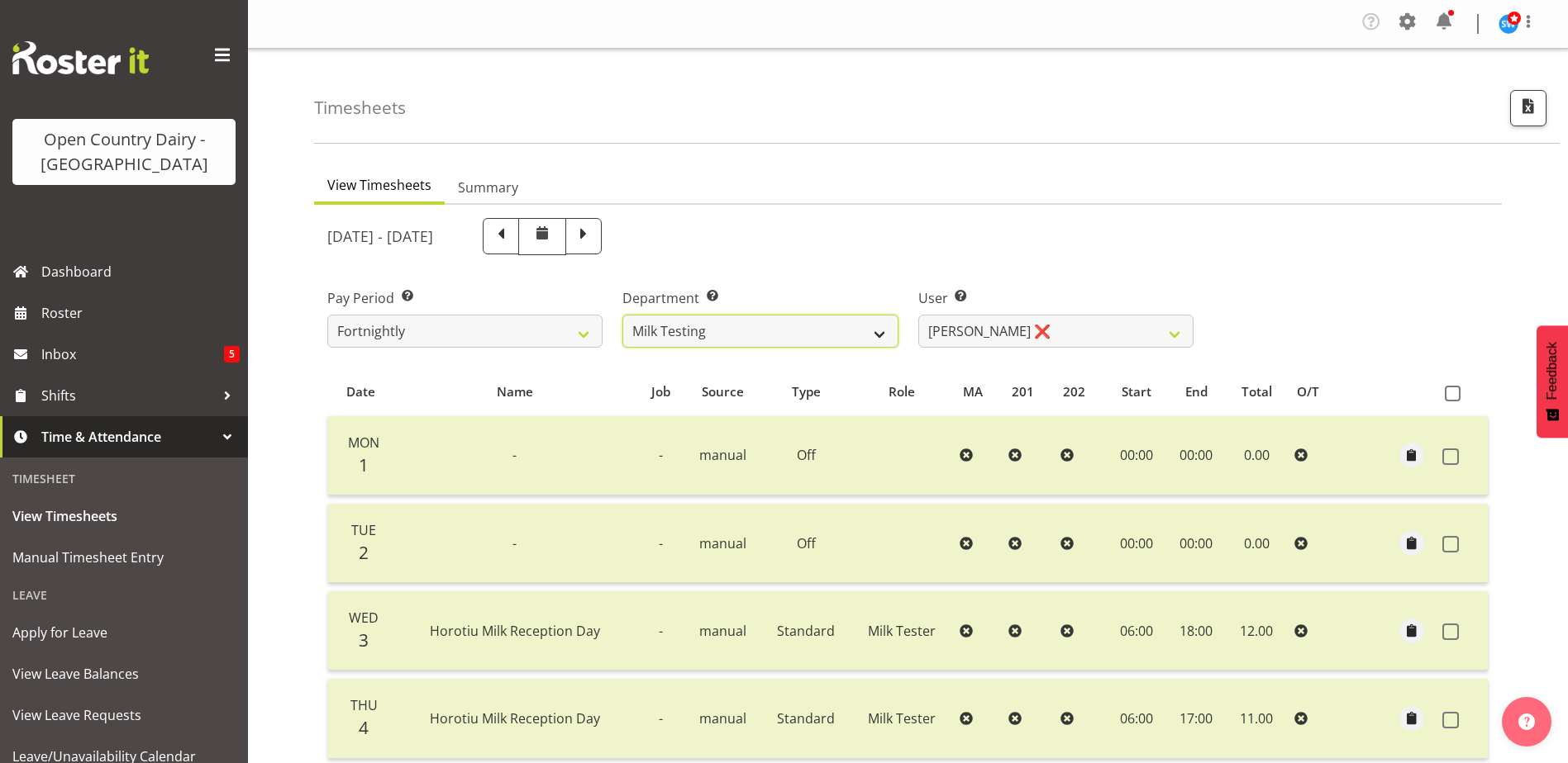
click at [752, 339] on select "701 702 703 704 705 706 707 708 709 710 711 712 713 714 715 716 717 718 719 720" at bounding box center [760, 331] width 276 height 33
click at [622, 315] on select "701 702 703 704 705 706 707 708 709 710 711 712 713 714 715 716 717 718 719 720" at bounding box center [760, 331] width 276 height 33
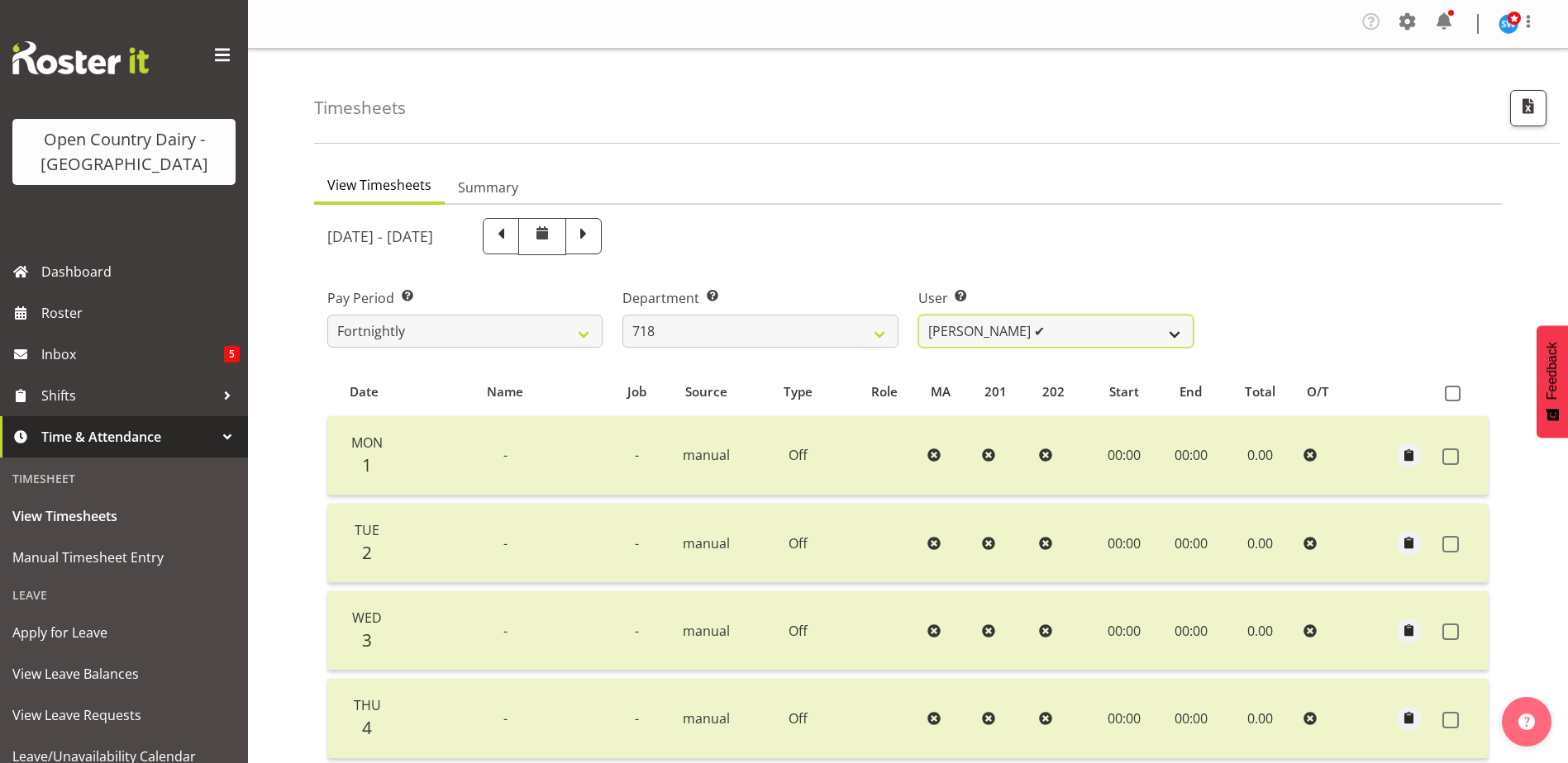
click at [1047, 330] on select "Graeme Raupi ✔ Jimmy Boult ❌ Linsay Bourne ❌ Tony Fielding ❌" at bounding box center [1055, 331] width 276 height 33
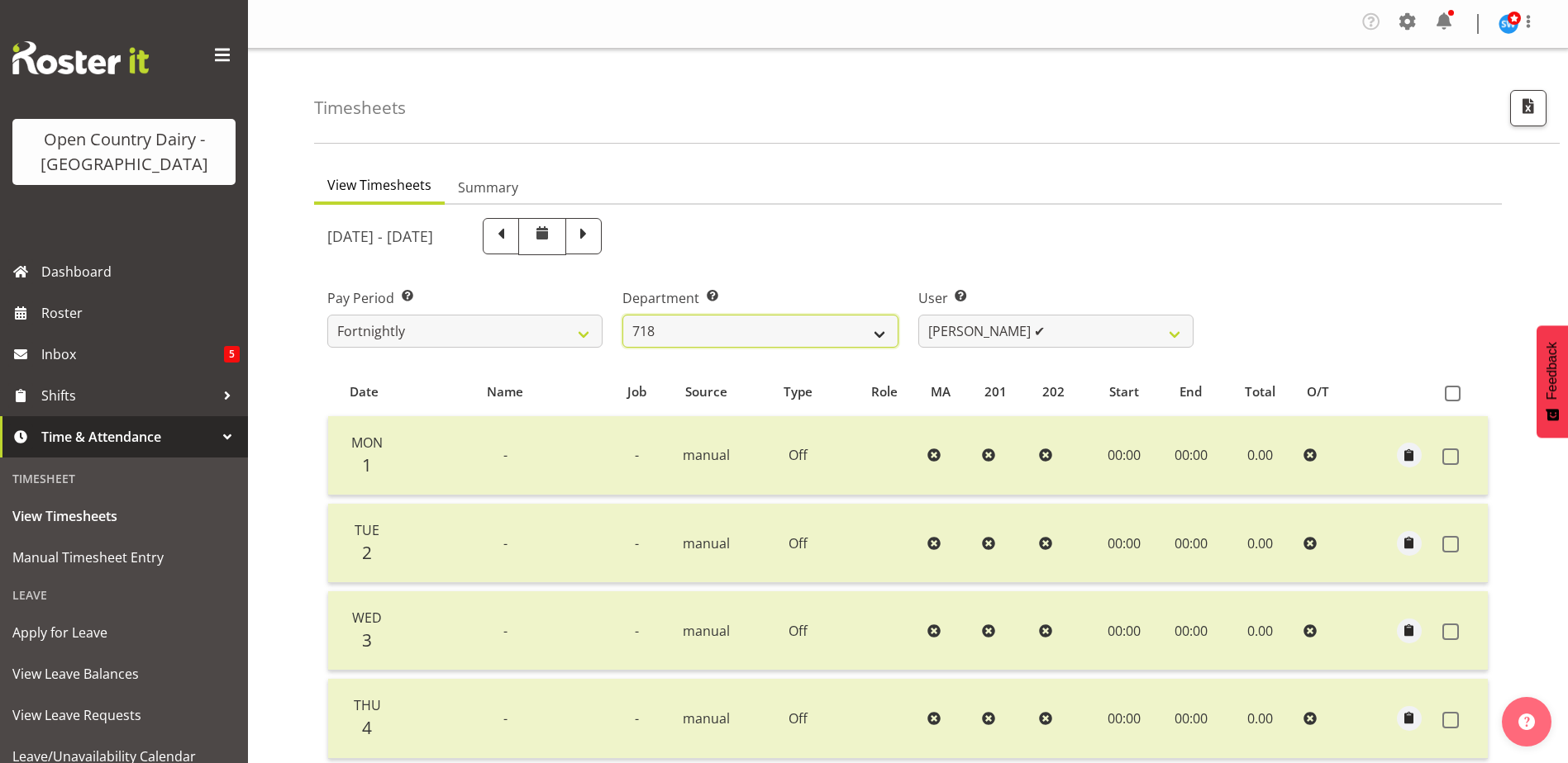
click at [783, 338] on select "701 702 703 704 705 706 707 708 709 710 711 712 713 714 715 716 717 718 719 720" at bounding box center [760, 331] width 276 height 33
select select "811"
click at [622, 315] on select "701 702 703 704 705 706 707 708 709 710 711 712 713 714 715 716 717 718 719 720" at bounding box center [760, 331] width 276 height 33
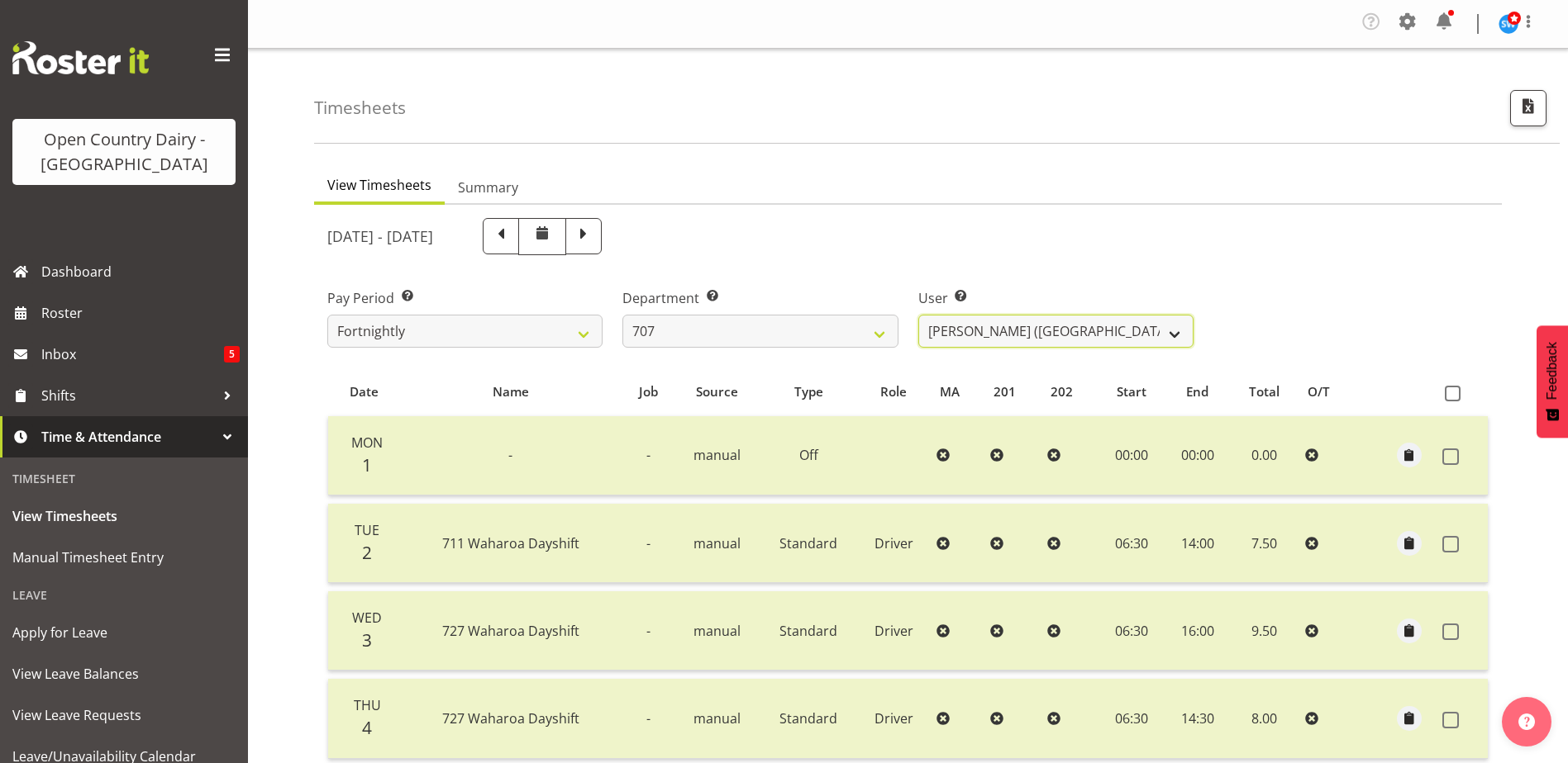
click at [1057, 330] on select "Alan (TK) Bedford ✔ David Foote (Junior) ✔ Mike Madden ✔" at bounding box center [1055, 331] width 276 height 33
select select "8199"
click at [918, 315] on select "Alan (TK) Bedford ✔ David Foote (Junior) ✔ Mike Madden ✔" at bounding box center [1055, 331] width 276 height 33
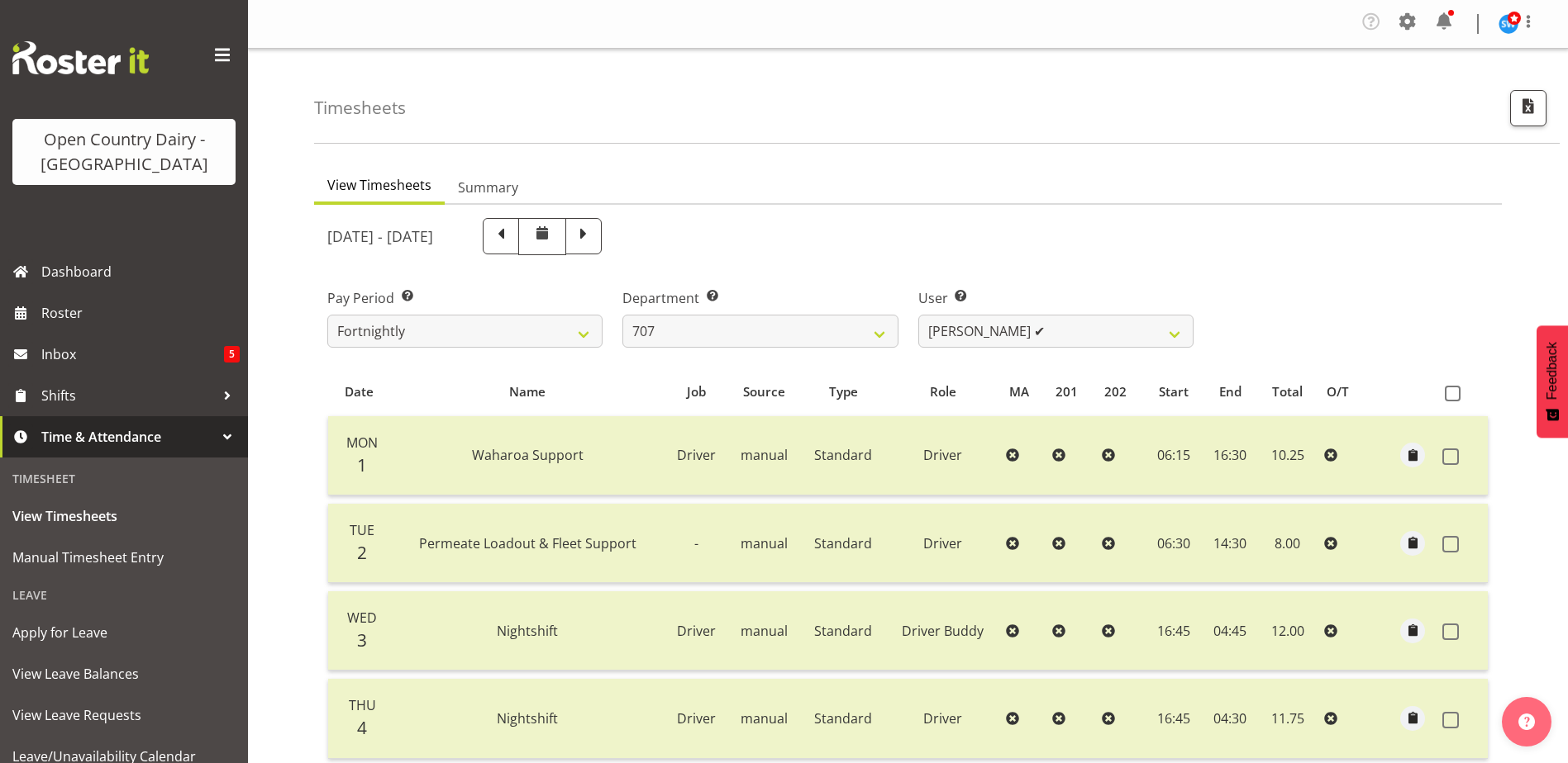
click at [594, 244] on span at bounding box center [583, 234] width 21 height 21
select select
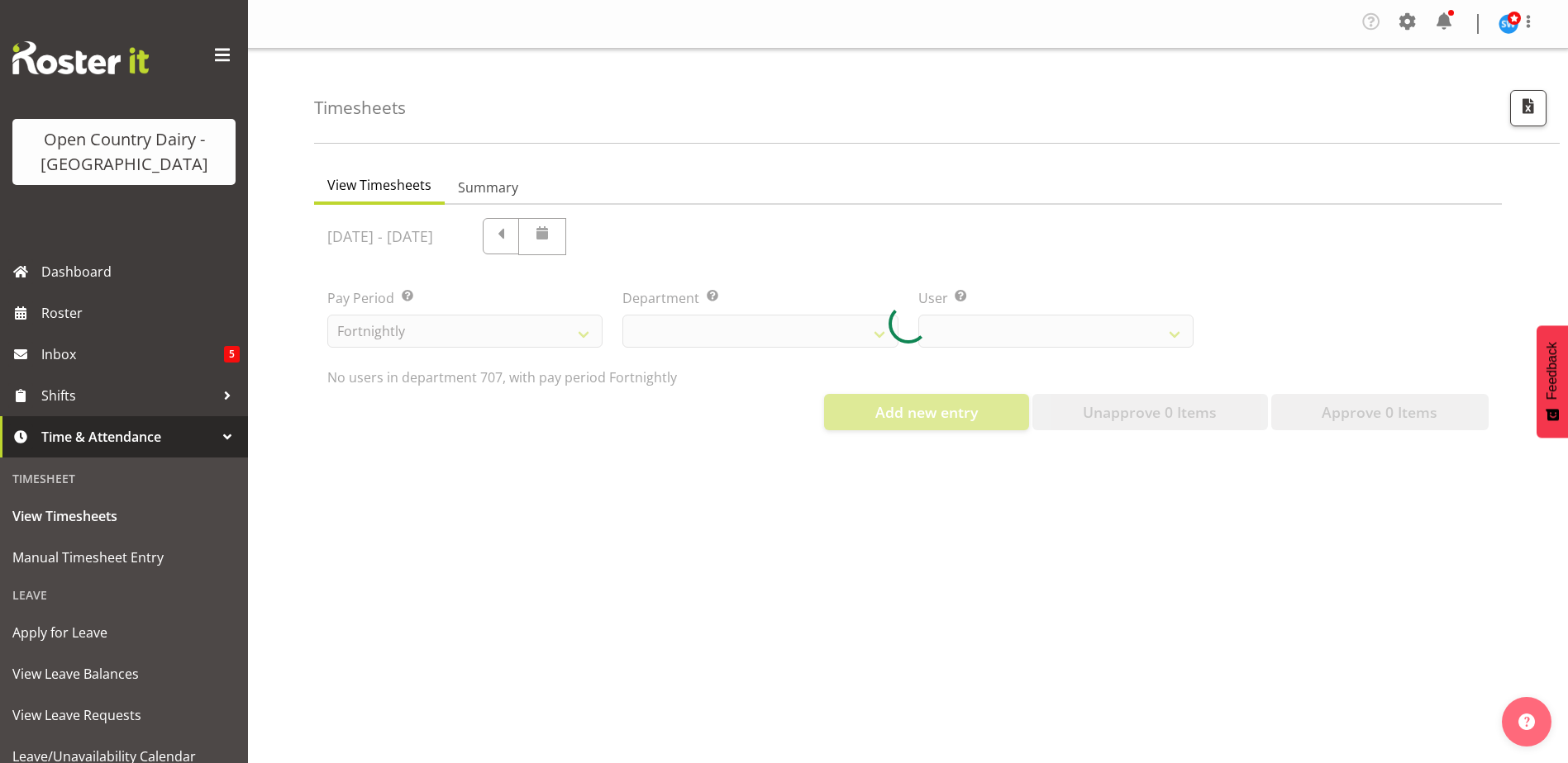
select select "811"
select select "8199"
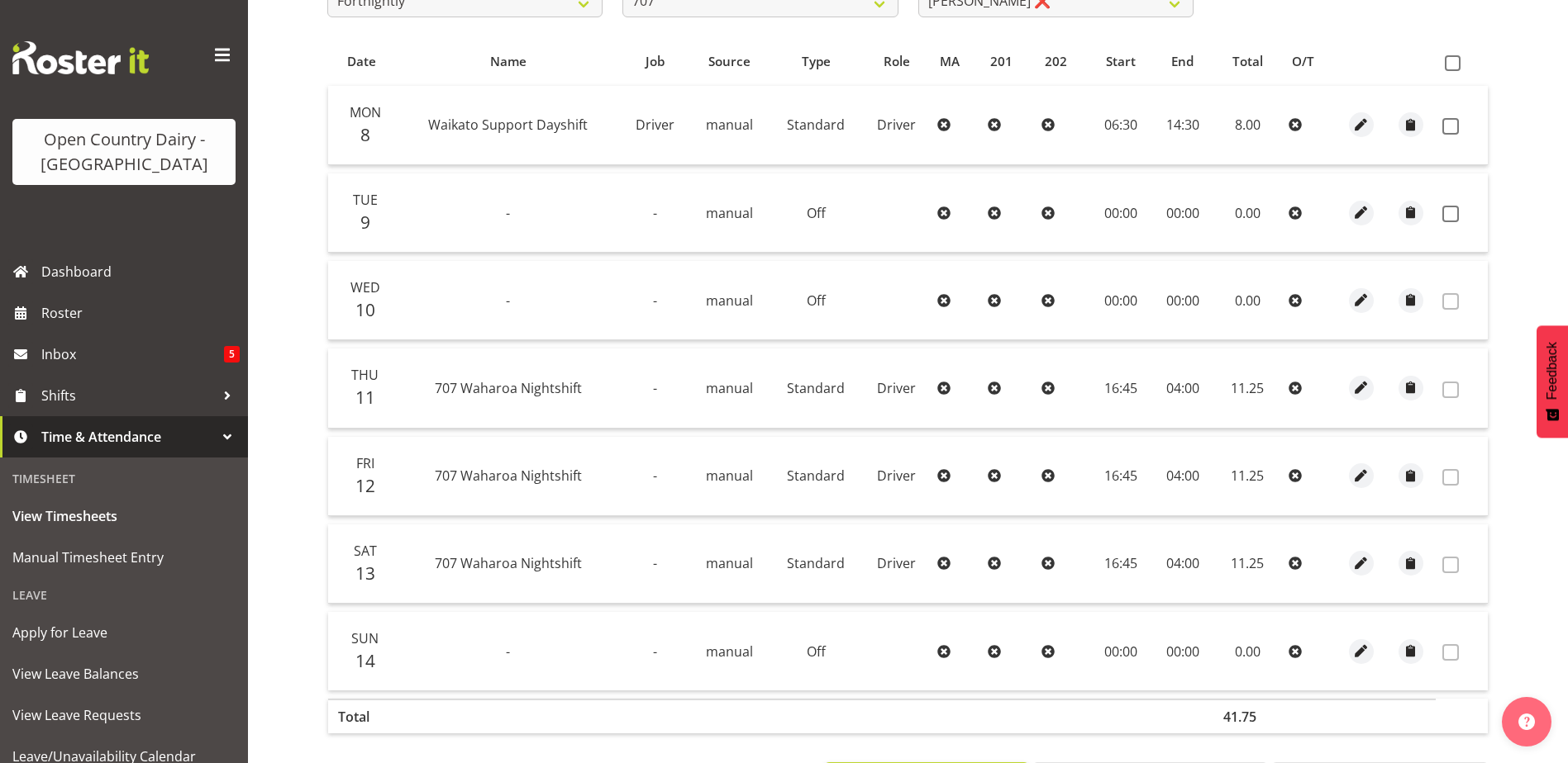
scroll to position [165, 0]
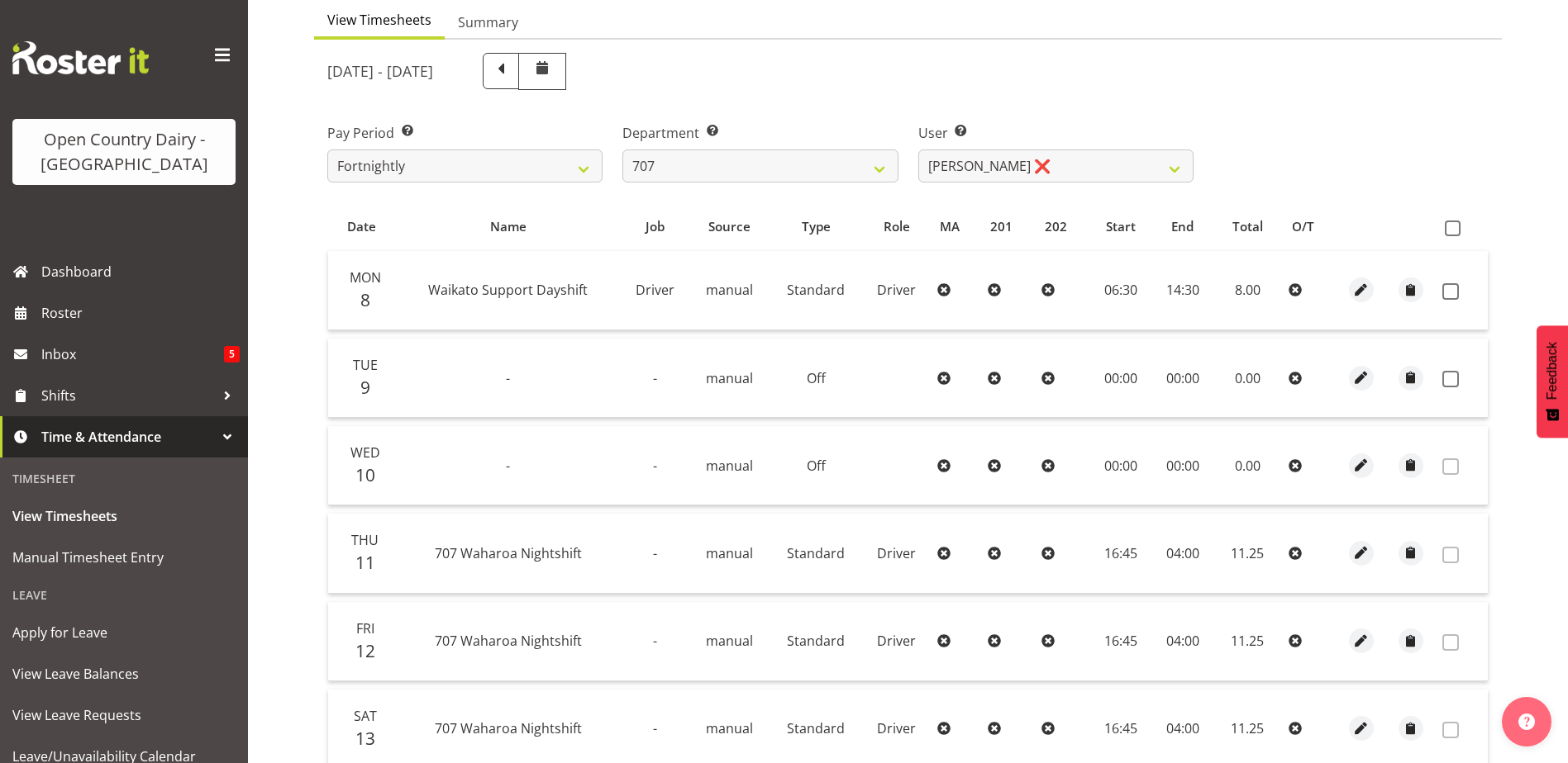
drag, startPoint x: 1450, startPoint y: 299, endPoint x: 1369, endPoint y: 456, distance: 176.7
click at [1450, 299] on span at bounding box center [1450, 291] width 16 height 16
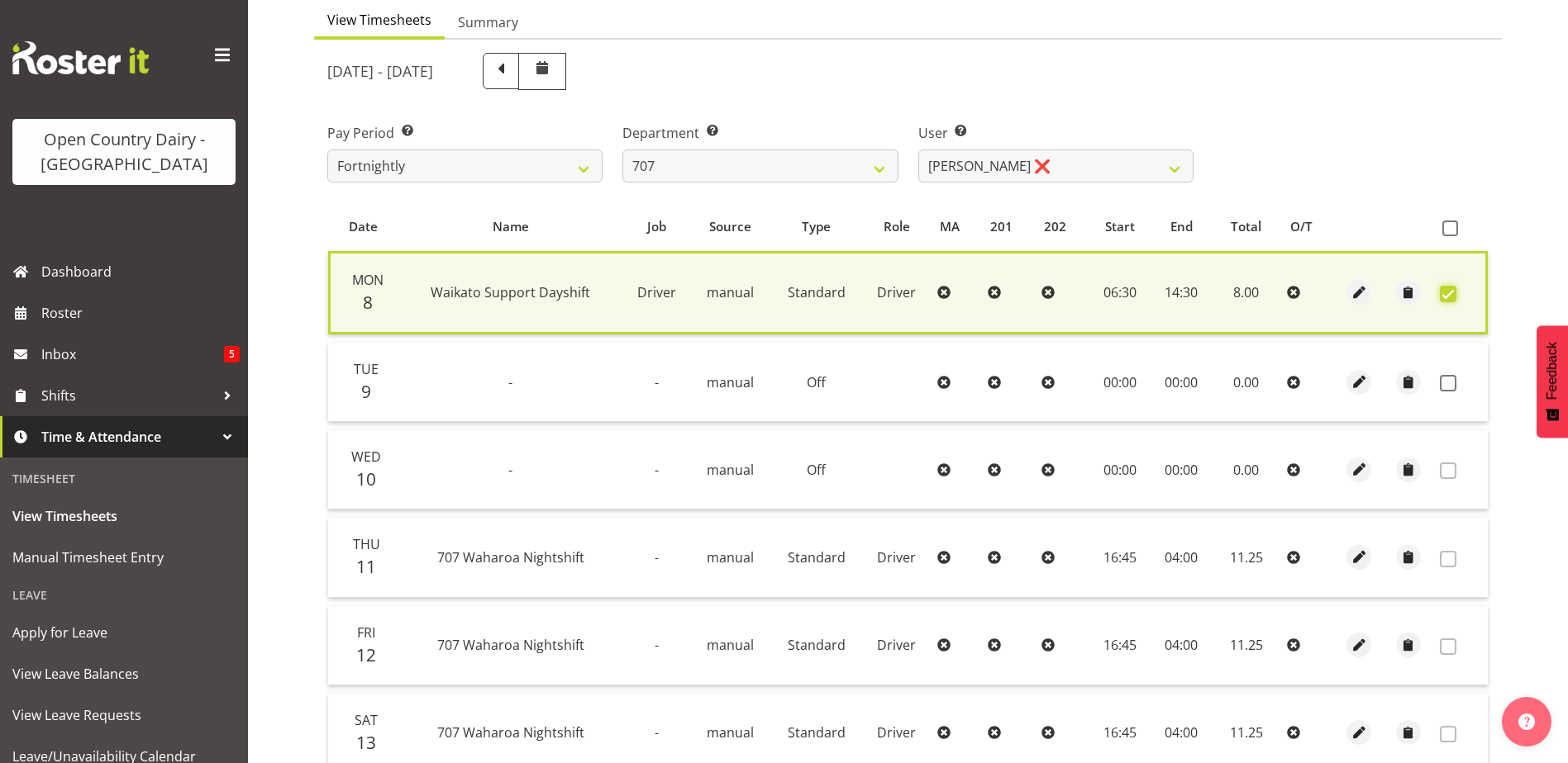
scroll to position [408, 0]
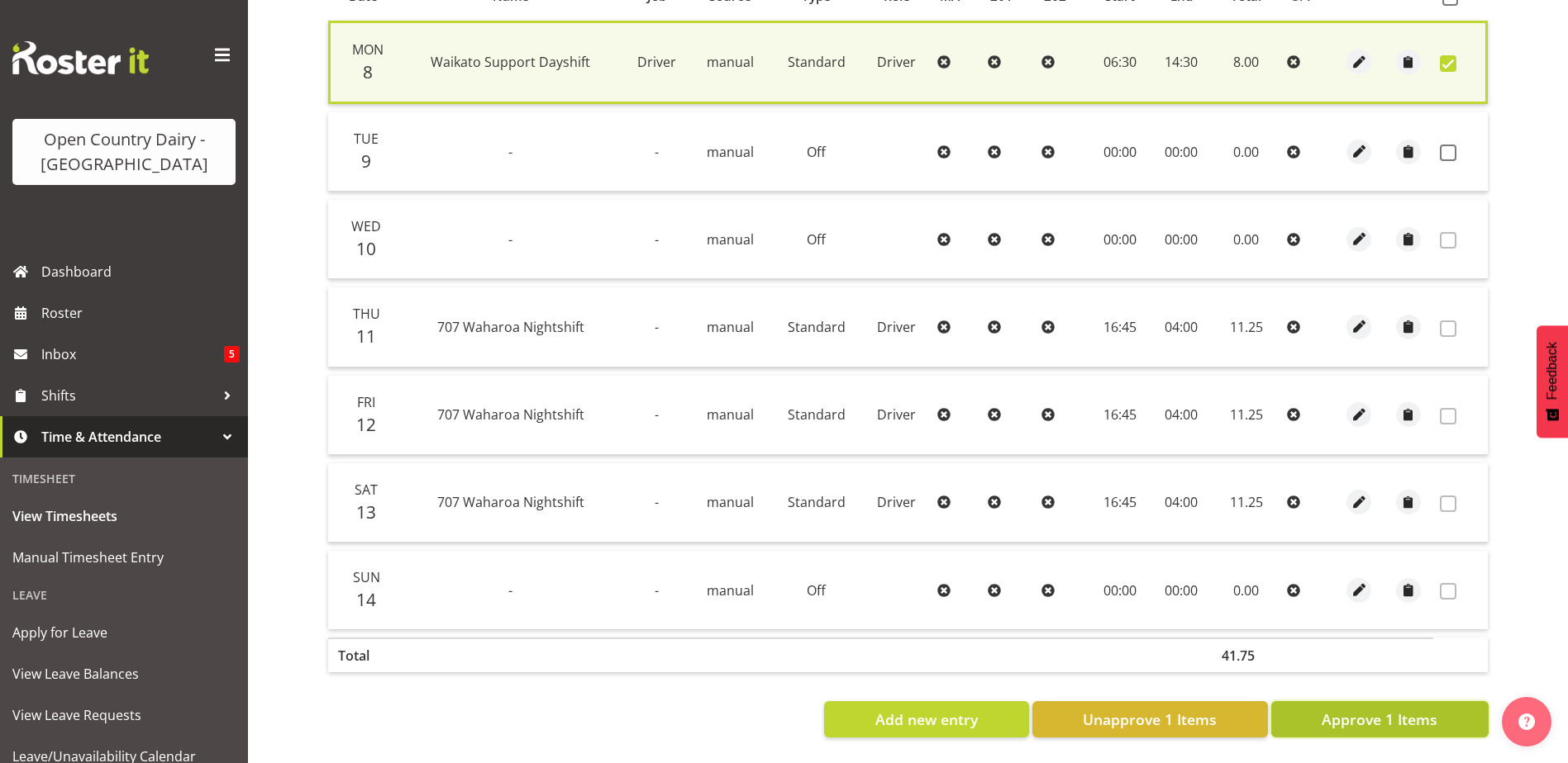
click at [1396, 708] on span "Approve 1 Items" at bounding box center [1379, 719] width 115 height 21
checkbox input "false"
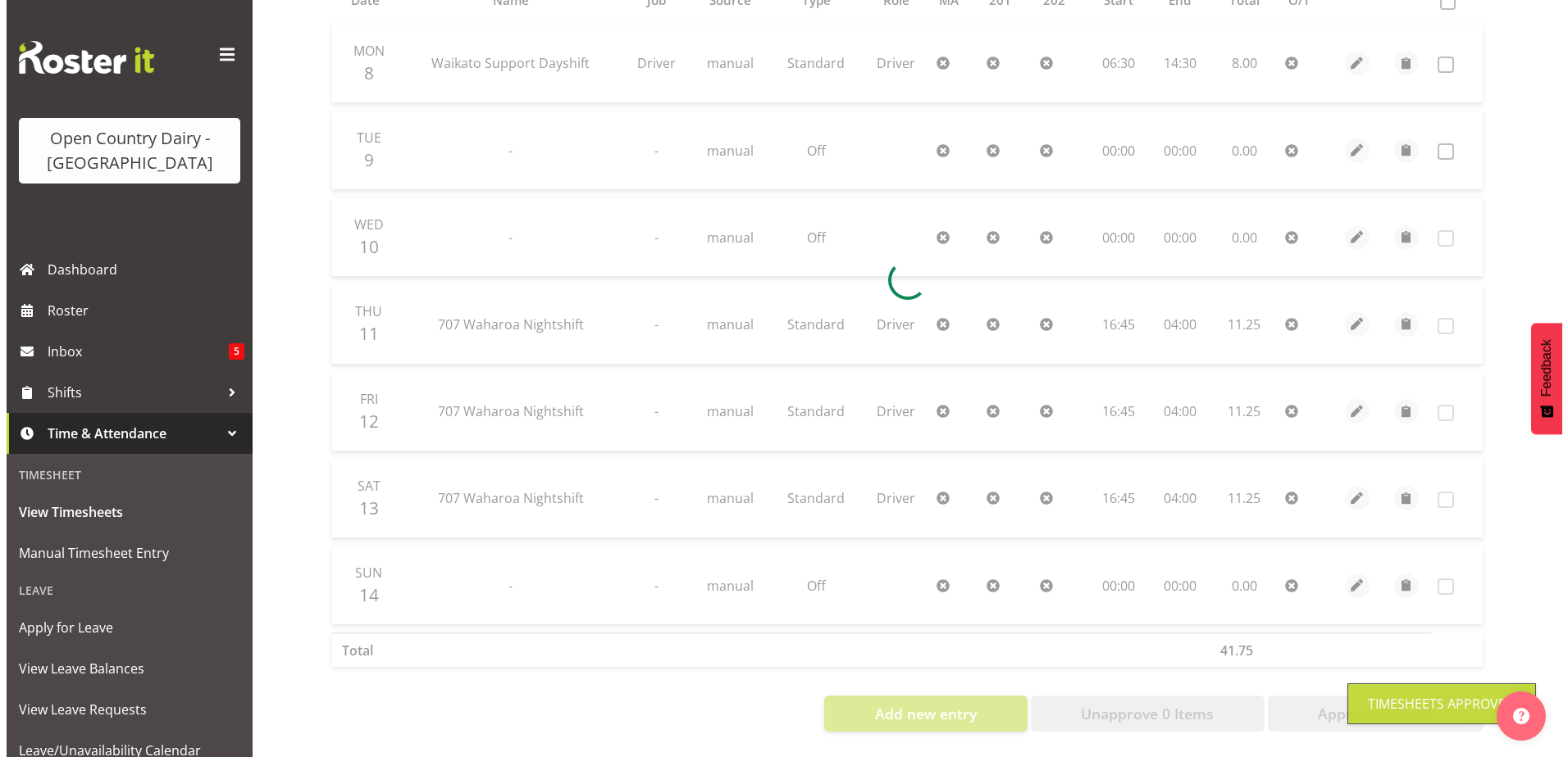
scroll to position [401, 0]
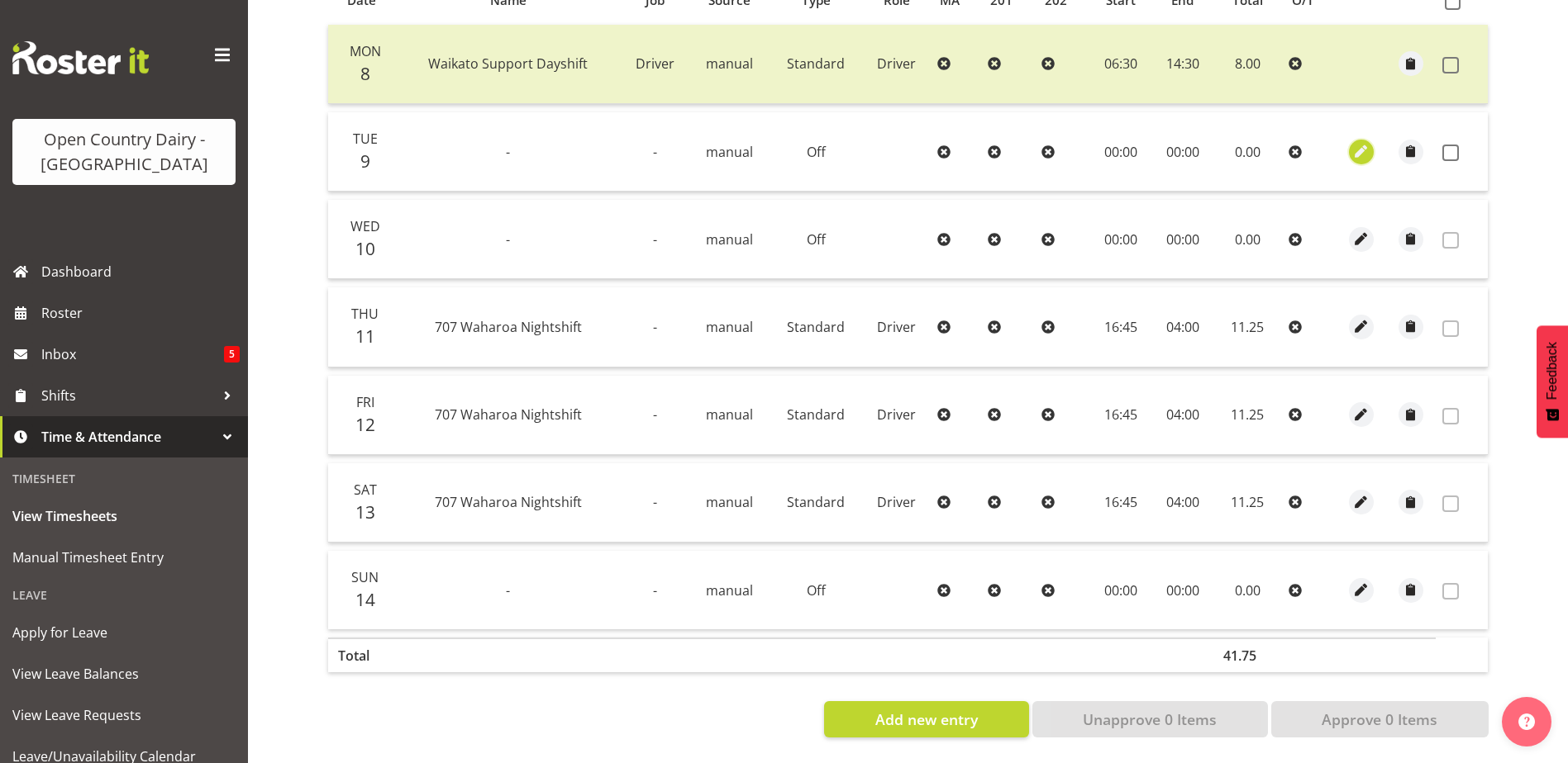
click at [1361, 145] on span "button" at bounding box center [1361, 152] width 19 height 19
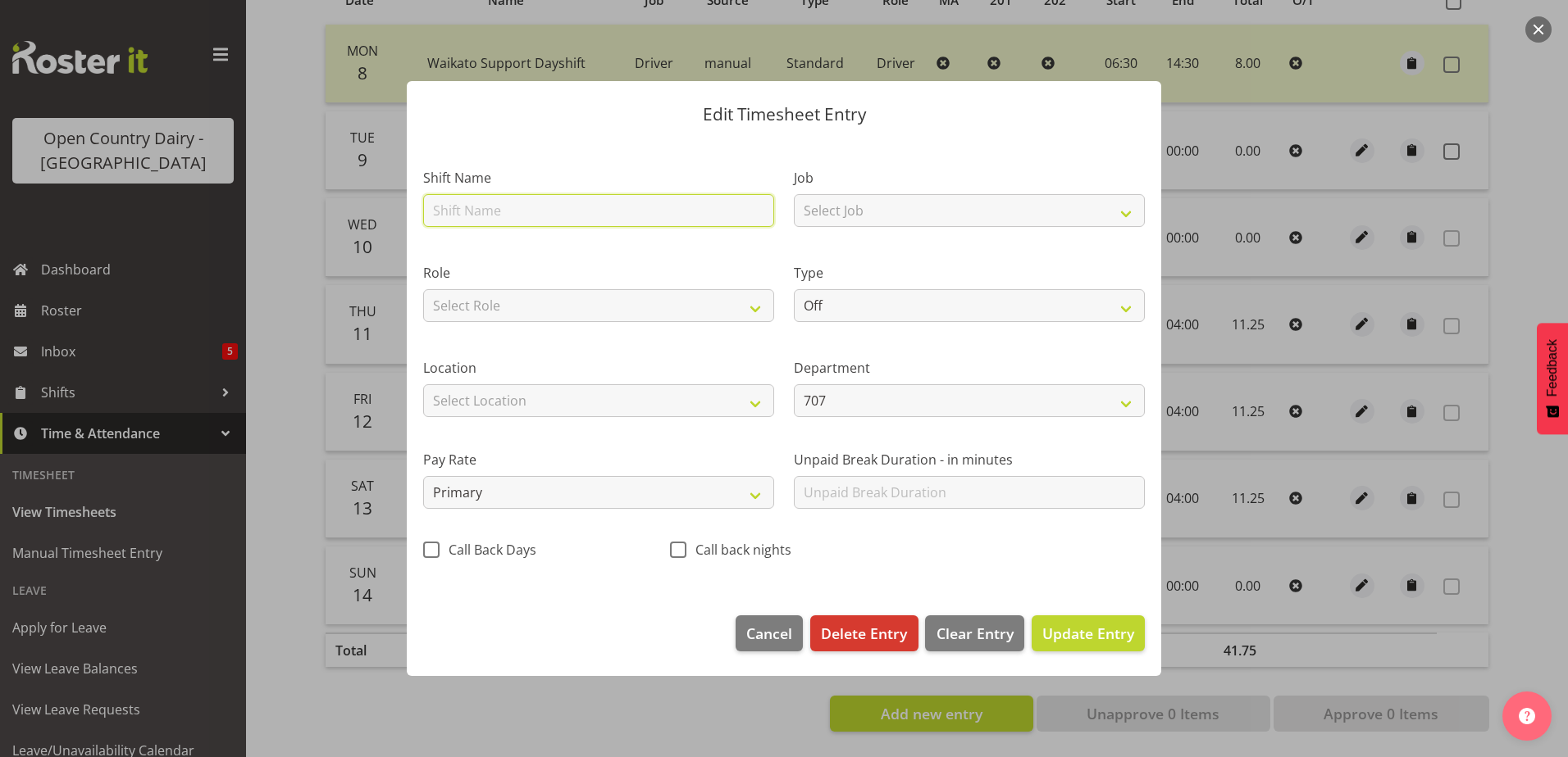
click at [514, 211] on input "text" at bounding box center [598, 210] width 351 height 32
drag, startPoint x: 466, startPoint y: 208, endPoint x: 379, endPoint y: 203, distance: 87.1
click at [380, 205] on div "Edit Timesheet Entry Shift Name Nightshift Job Select Job Driver Driver supervi…" at bounding box center [784, 378] width 1568 height 757
type input "Dayshift"
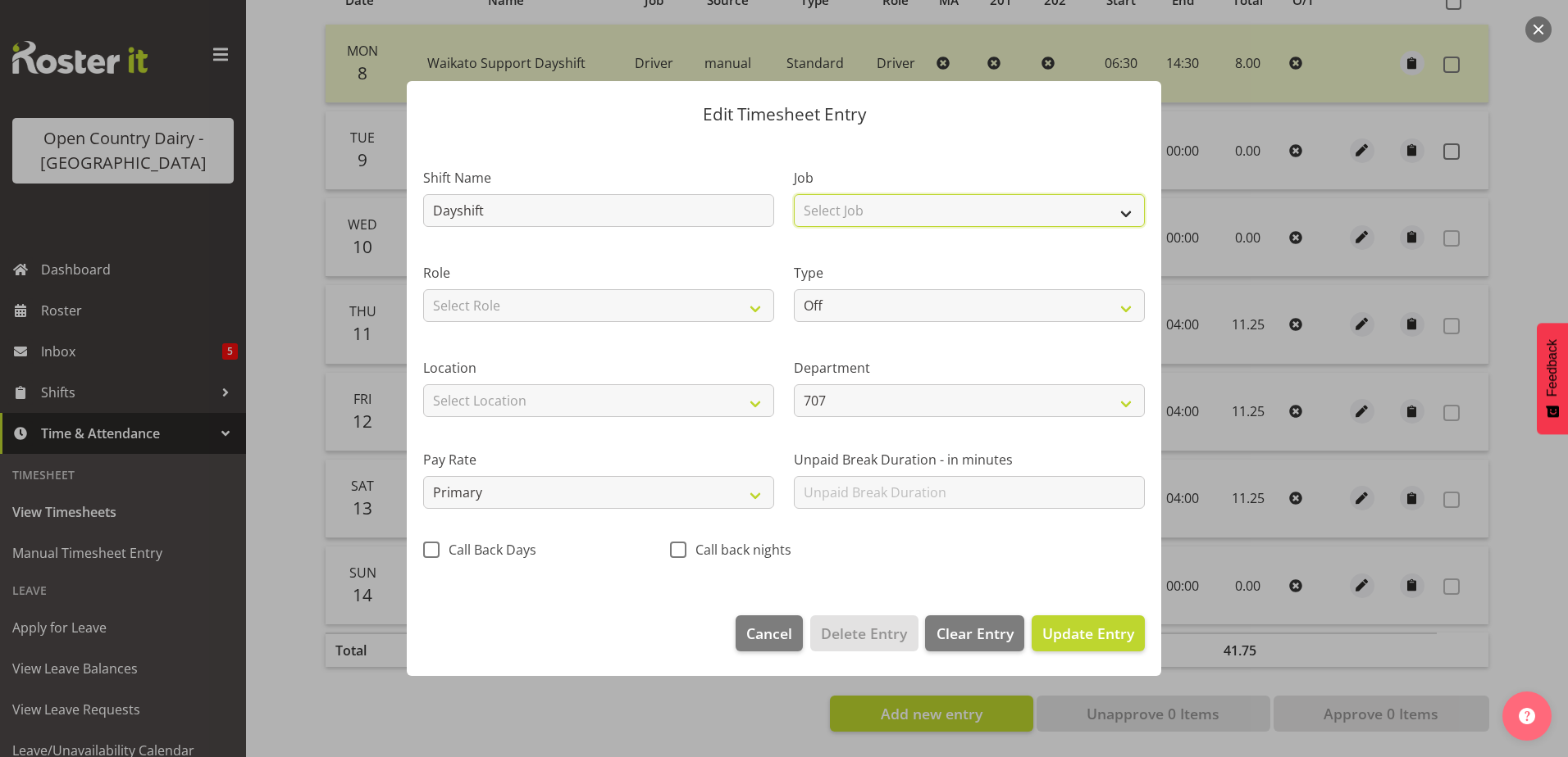
click at [905, 201] on select "Select Job Driver Driver supervisor Support" at bounding box center [969, 210] width 351 height 32
click at [794, 194] on select "Select Job Driver Driver supervisor Support" at bounding box center [969, 210] width 351 height 32
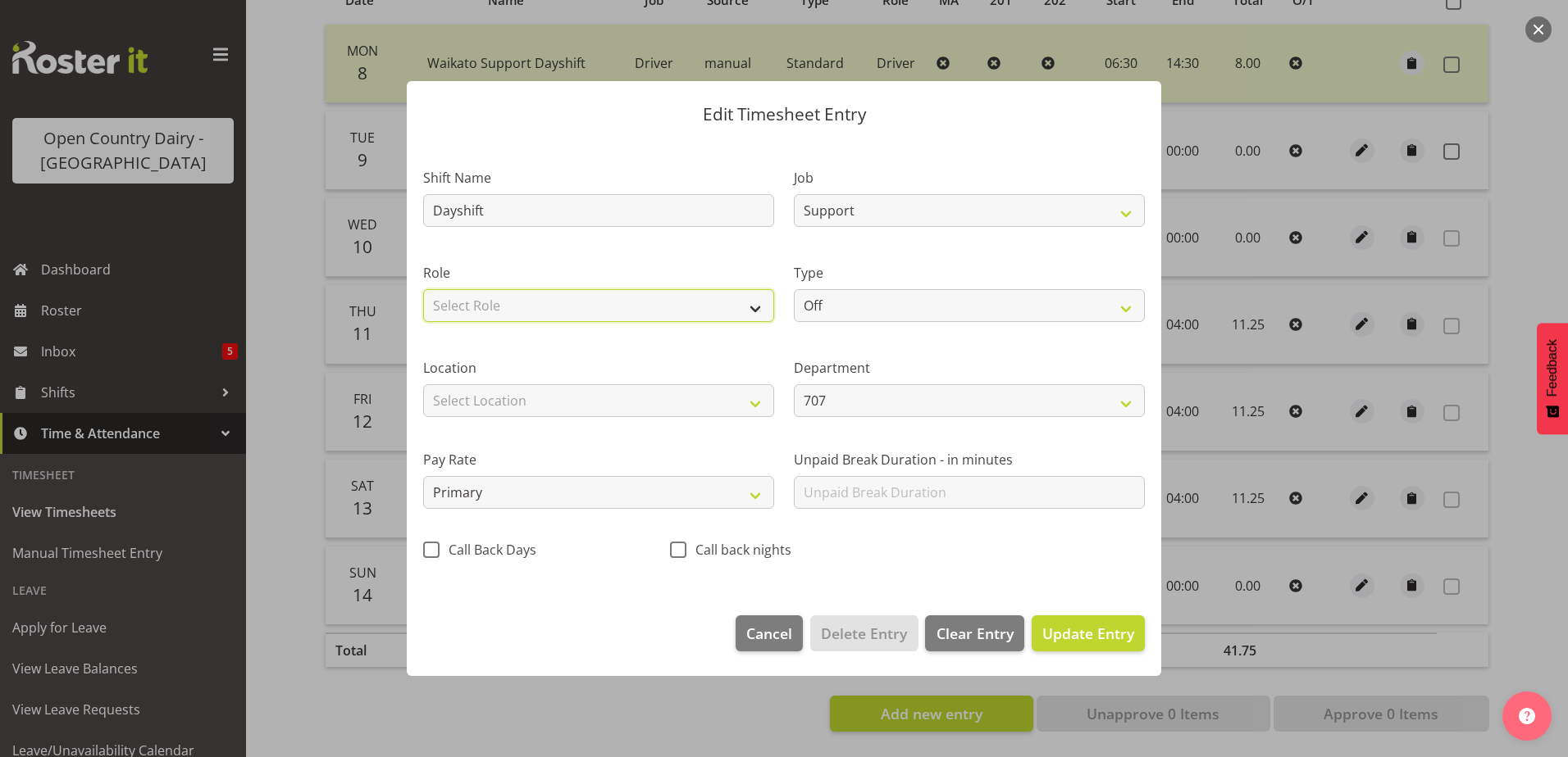
click at [495, 303] on select "Select Role Driver Driver Buddy" at bounding box center [598, 306] width 351 height 32
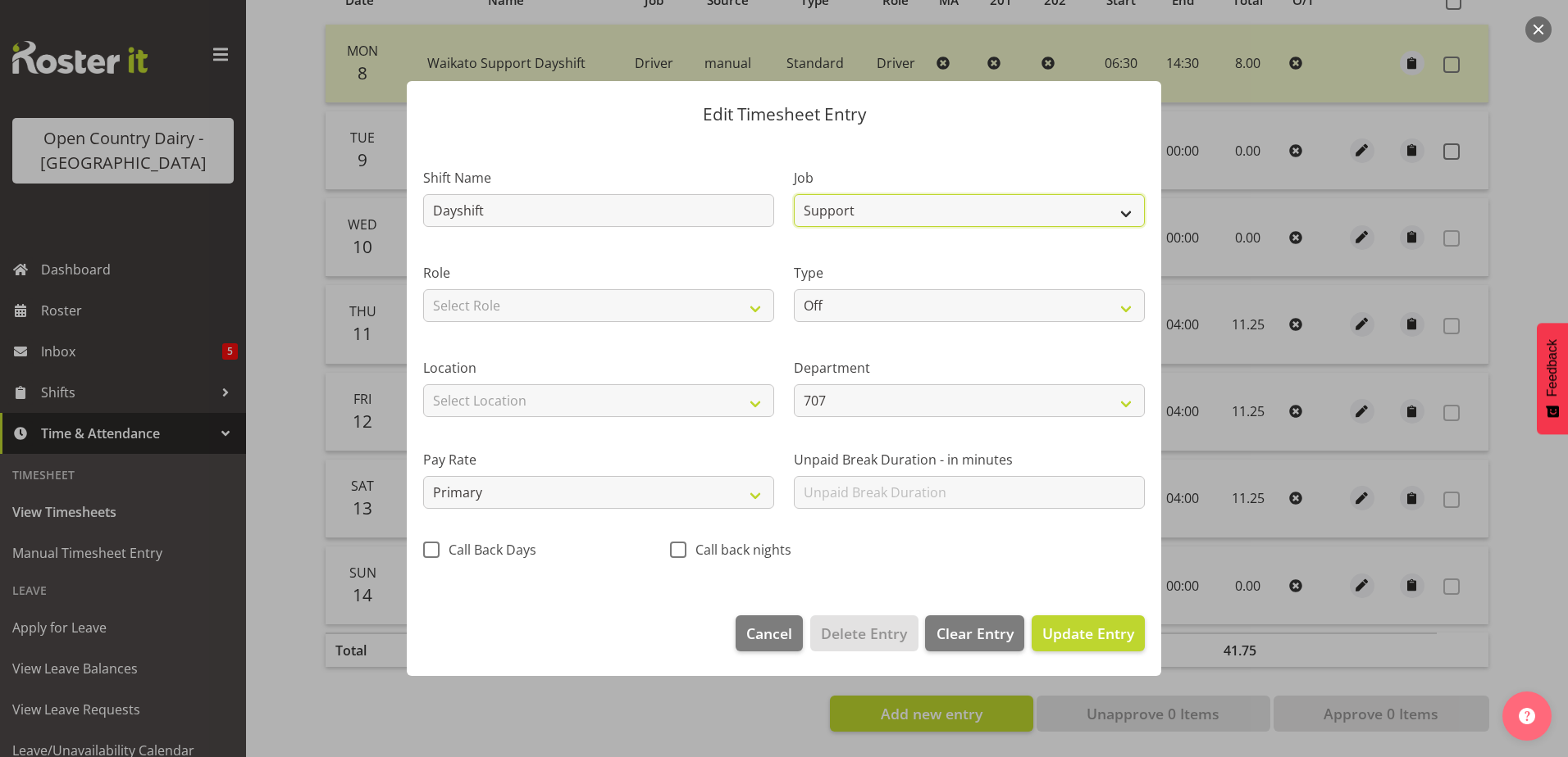
click at [959, 214] on select "Driver Driver supervisor Support" at bounding box center [969, 210] width 351 height 32
select select "9052"
click at [794, 194] on select "Driver Driver supervisor Support" at bounding box center [969, 210] width 351 height 32
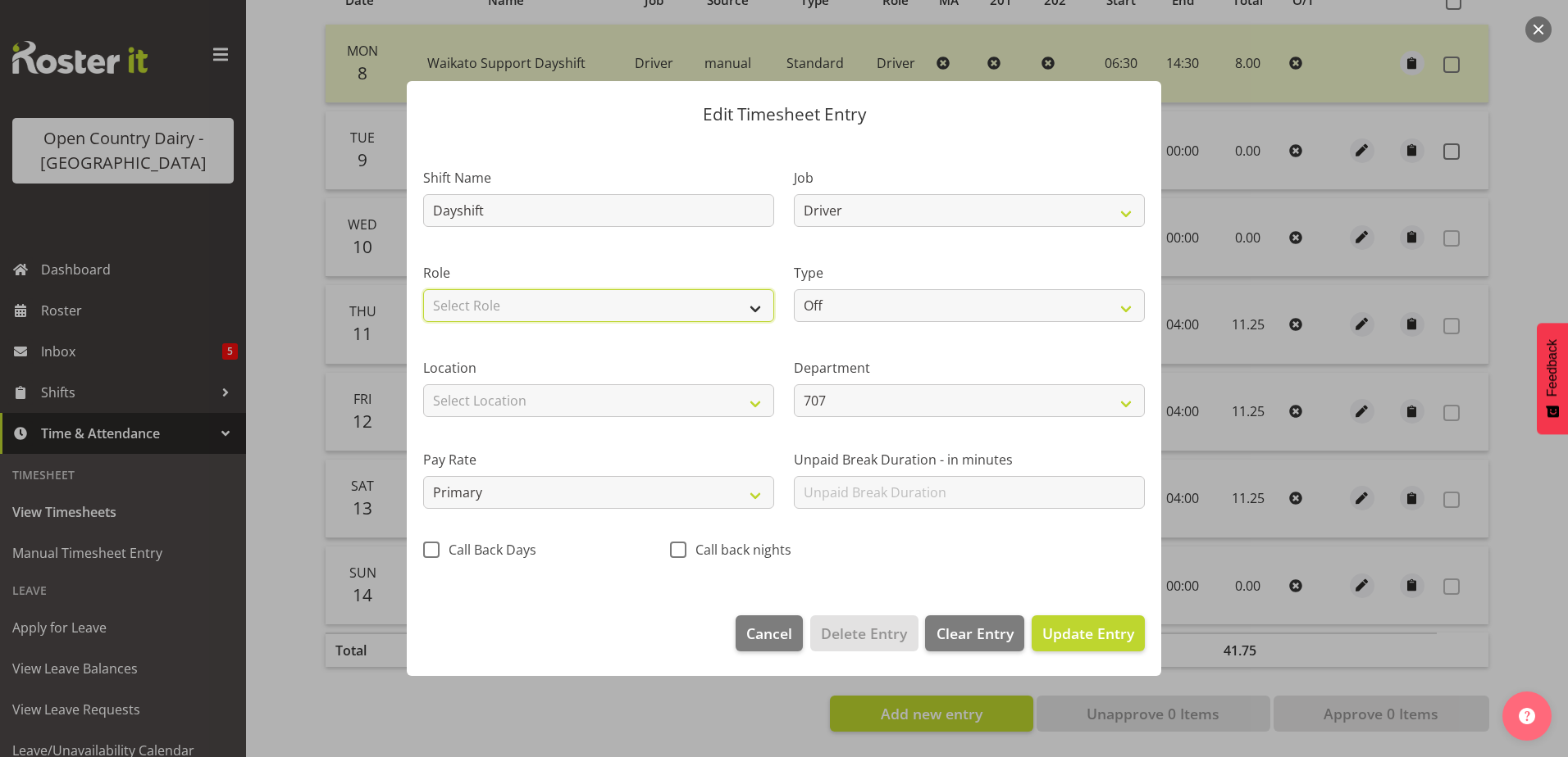
click at [501, 301] on select "Select Role Driver Driver Buddy" at bounding box center [598, 306] width 351 height 32
select select "1166"
click at [423, 289] on select "Select Role Driver Driver Buddy" at bounding box center [598, 306] width 351 height 32
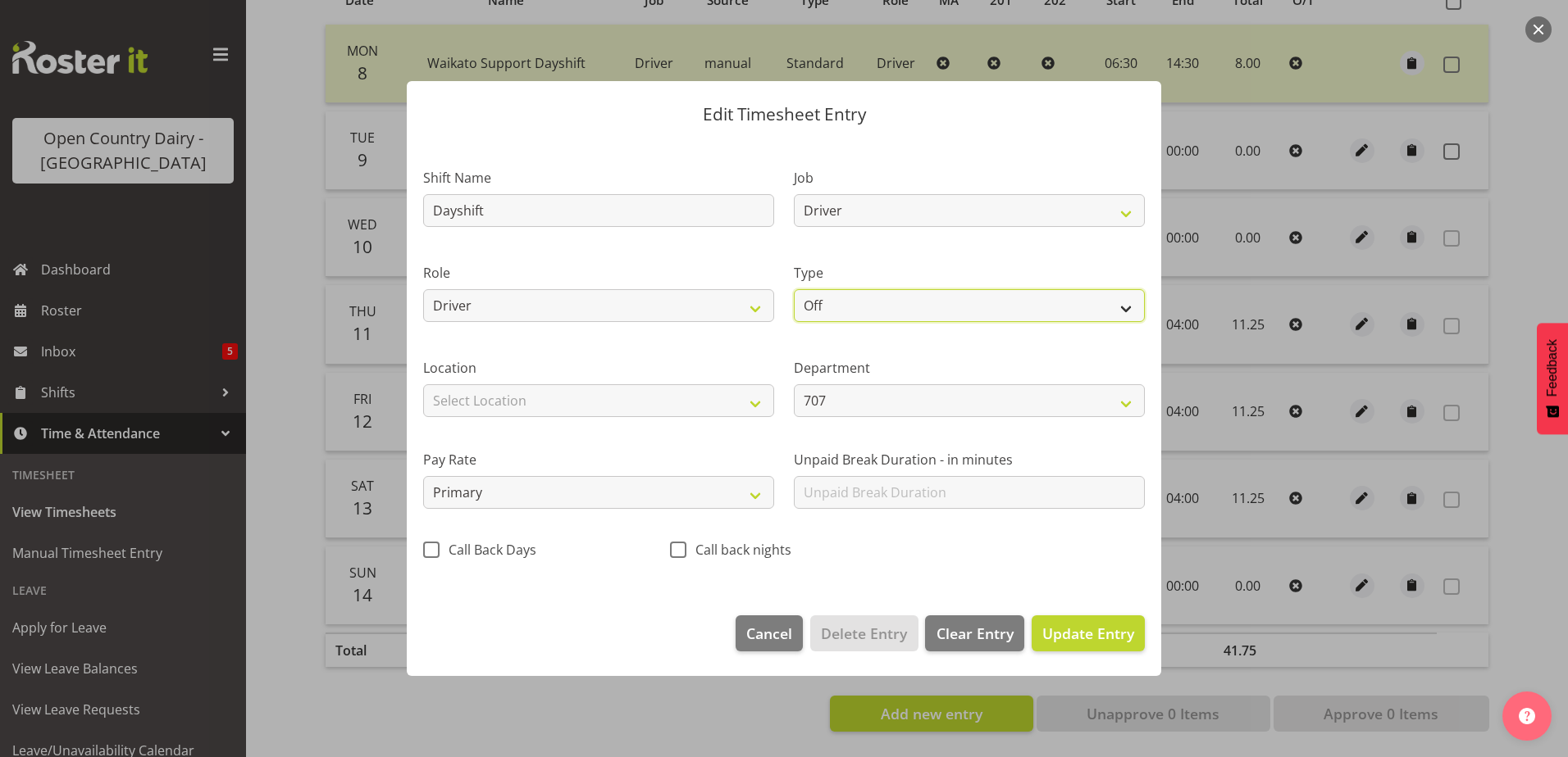
click at [907, 310] on select "Off Standard Public Holiday Public Holiday (Worked) Day In Lieu Annual Leave Si…" at bounding box center [969, 306] width 351 height 32
select select "Standard"
click at [794, 289] on select "Off Standard Public Holiday Public Holiday (Worked) Day In Lieu Annual Leave Si…" at bounding box center [969, 306] width 351 height 32
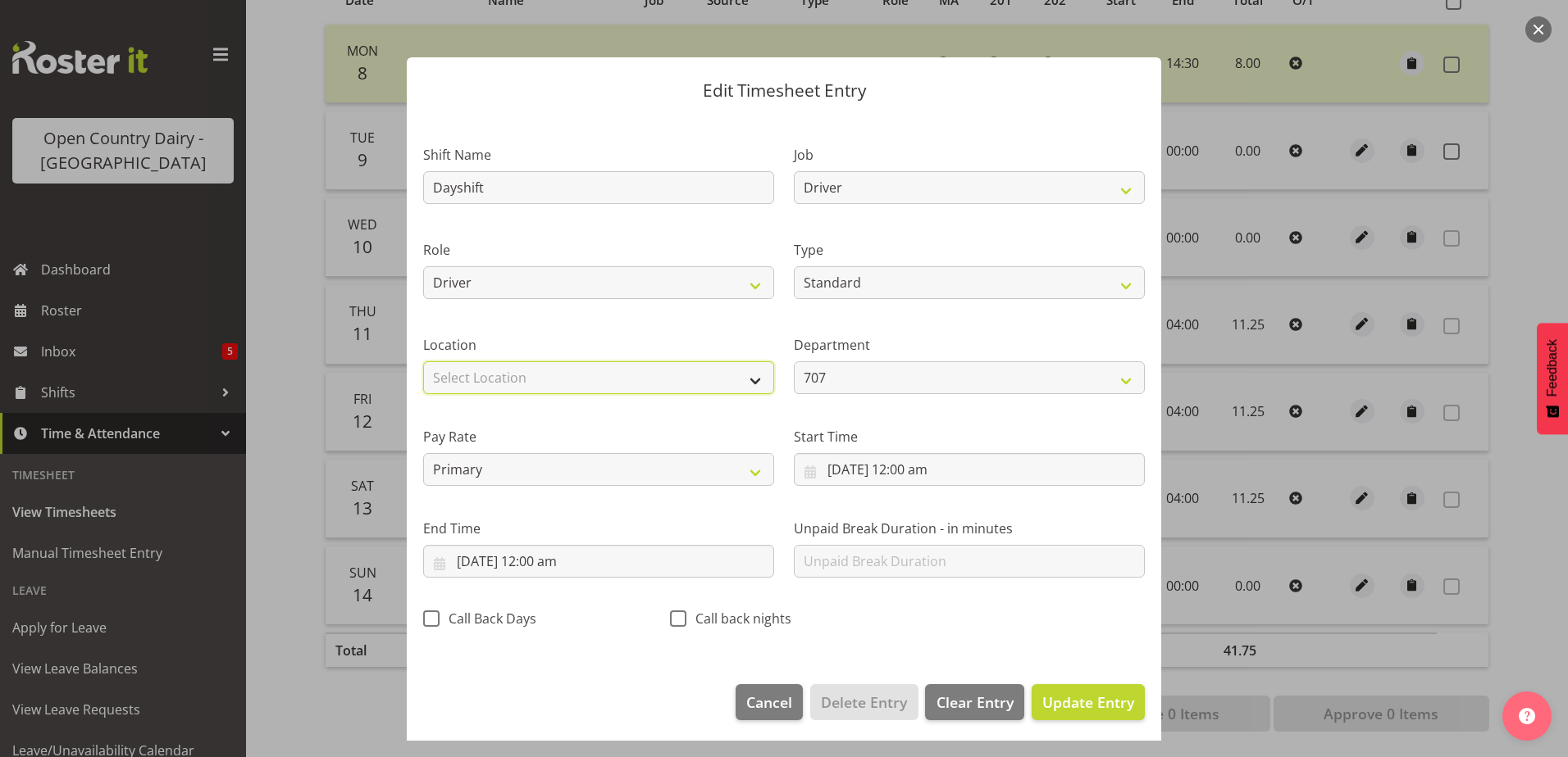
click at [640, 383] on select "Select Location Containers Horotiu Ingredients Waharoa Office Waikato Milk Whan…" at bounding box center [598, 378] width 351 height 32
select select "1054"
click at [423, 362] on select "Select Location Containers Horotiu Ingredients Waharoa Office Waikato Milk Whan…" at bounding box center [598, 378] width 351 height 32
click at [905, 183] on select "Driver Driver supervisor Support" at bounding box center [969, 188] width 351 height 32
click at [794, 171] on select "Driver Driver supervisor Support" at bounding box center [969, 188] width 351 height 32
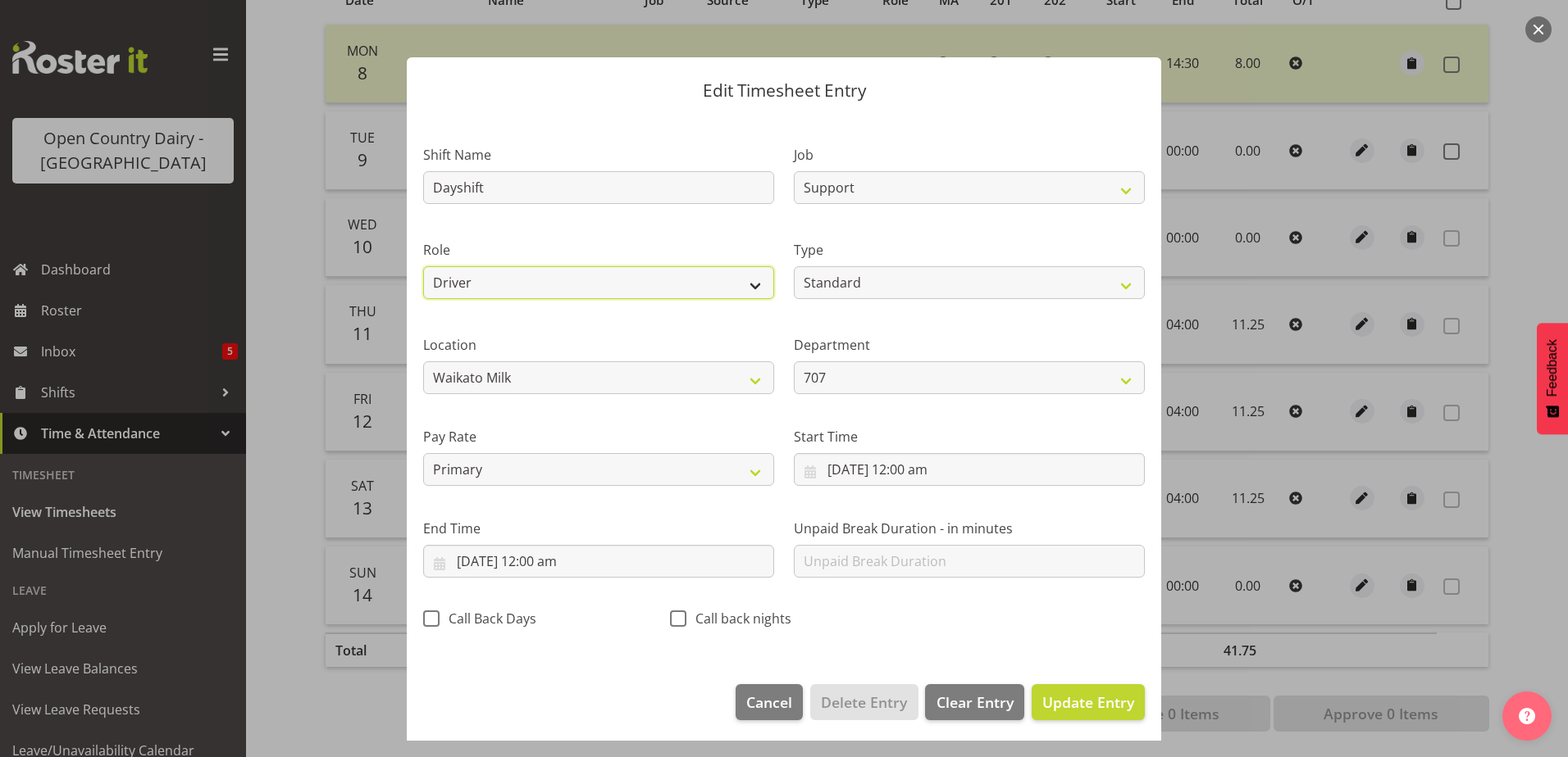
click at [593, 286] on select "Driver Driver Buddy" at bounding box center [598, 283] width 351 height 32
click at [949, 186] on select "Driver Driver supervisor Support" at bounding box center [969, 188] width 351 height 32
select select "9052"
click at [794, 171] on select "Driver Driver supervisor Support" at bounding box center [969, 188] width 351 height 32
click at [858, 474] on input "9/09/2025, 12:00 am" at bounding box center [969, 469] width 351 height 32
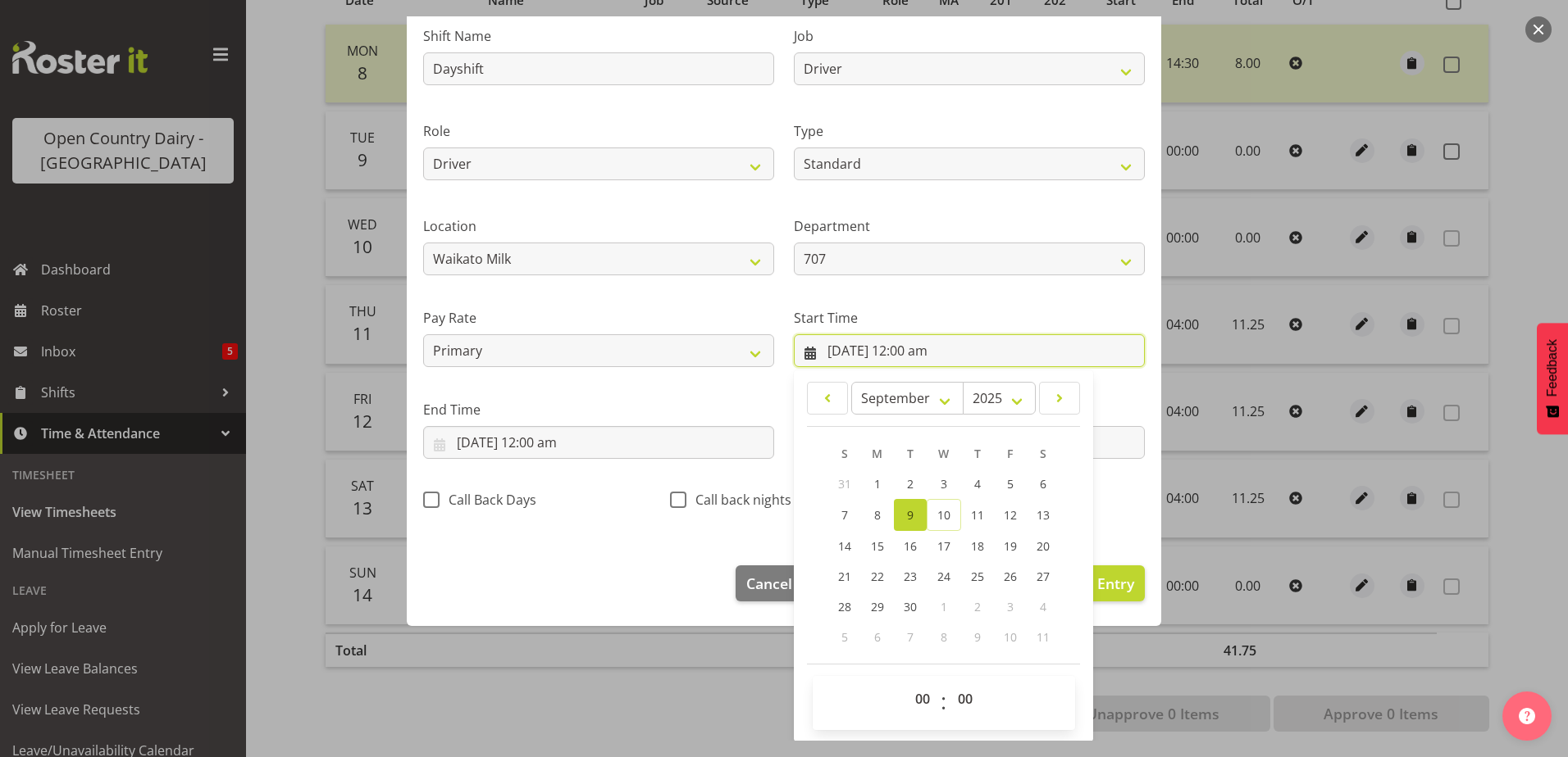
scroll to position [120, 0]
click at [912, 697] on select "00 01 02 03 04 05 06 07 08 09 10 11 12 13 14 15 16 17 18 19 20 21 22 23" at bounding box center [924, 698] width 37 height 32
select select "6"
click at [906, 682] on select "00 01 02 03 04 05 06 07 08 09 10 11 12 13 14 15 16 17 18 19 20 21 22 23" at bounding box center [924, 698] width 37 height 32
type input "9/09/2025, 6:00 am"
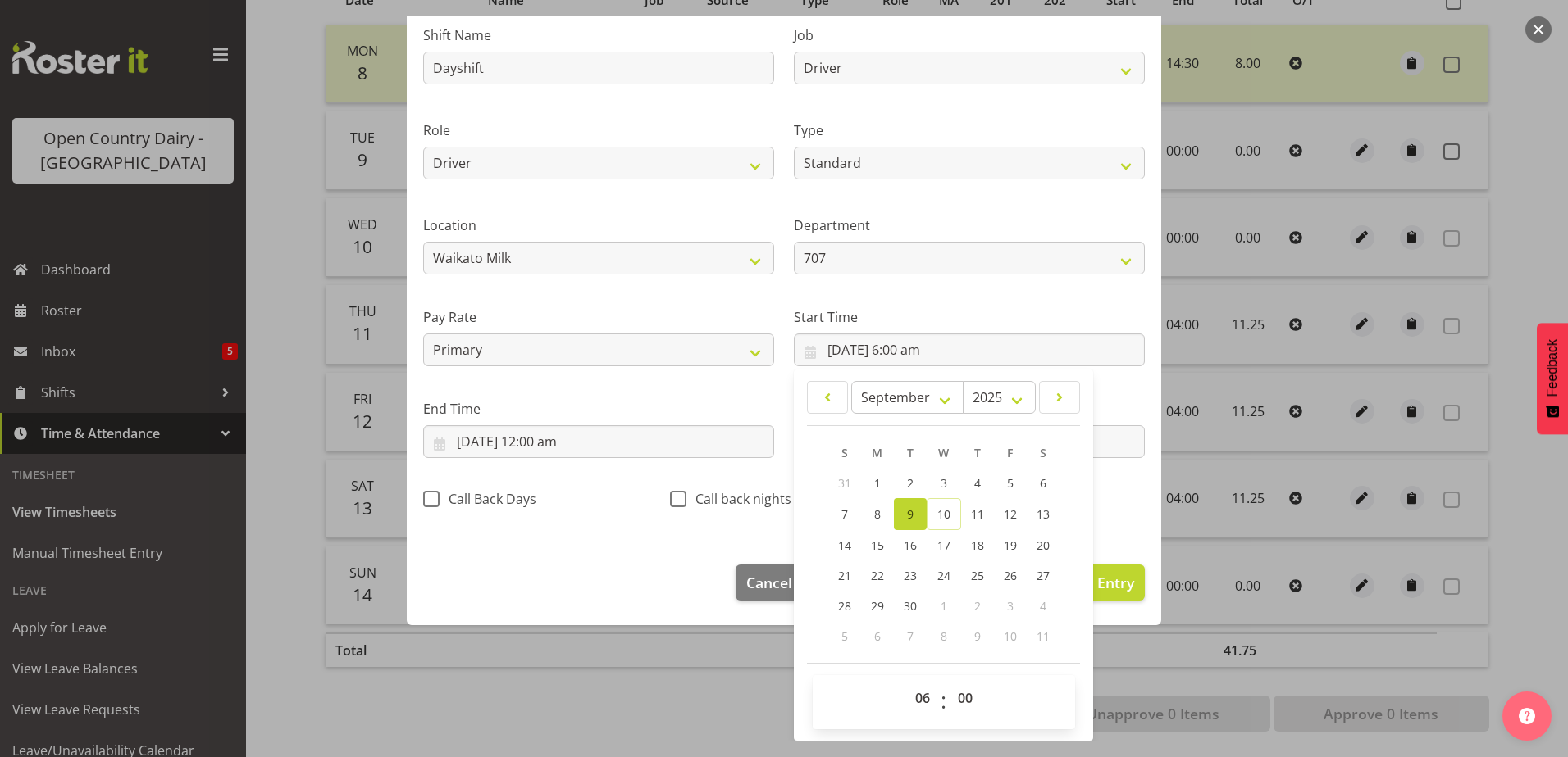
click at [1117, 308] on label "Start Time" at bounding box center [969, 317] width 351 height 20
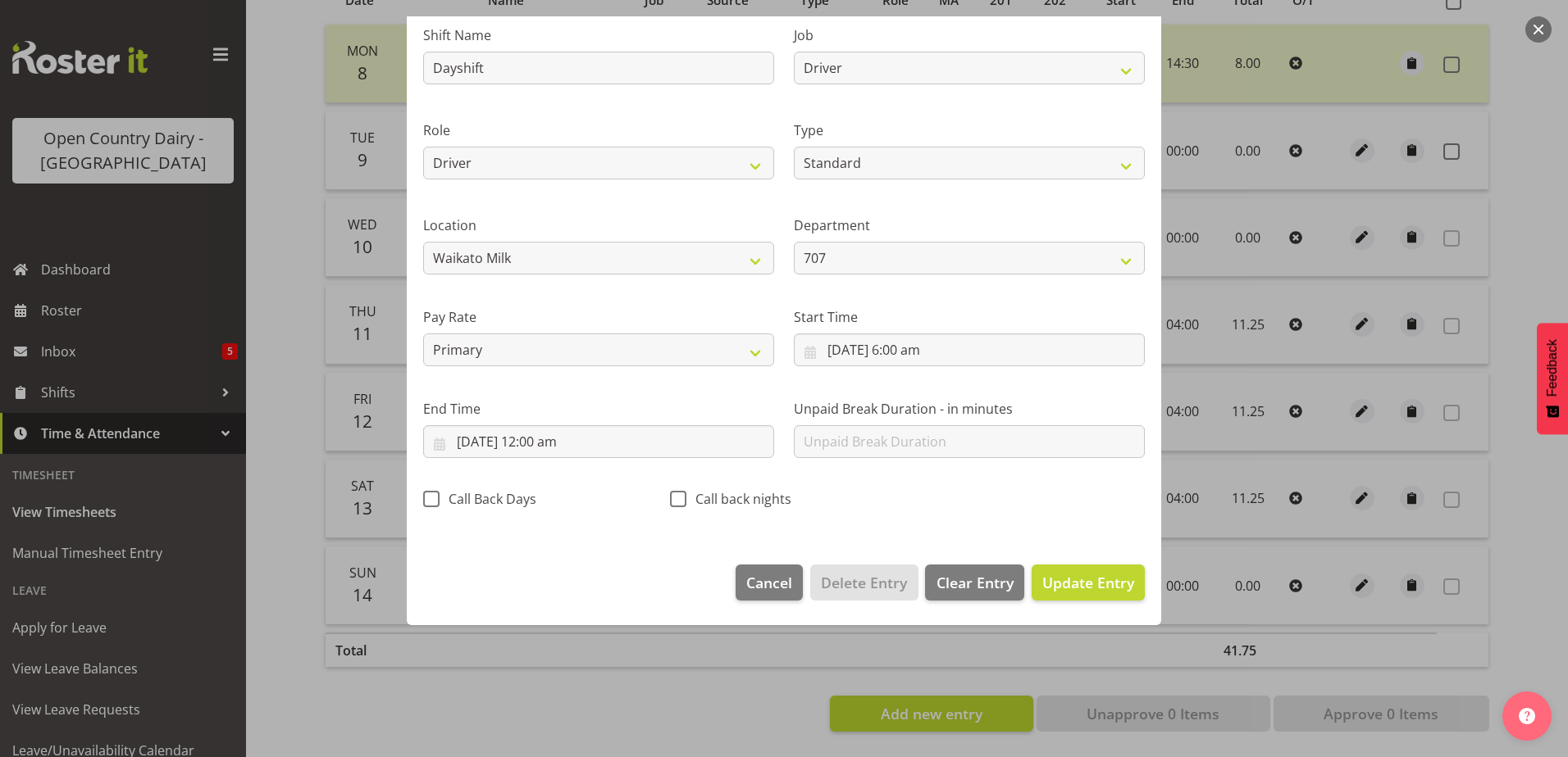
scroll to position [4, 0]
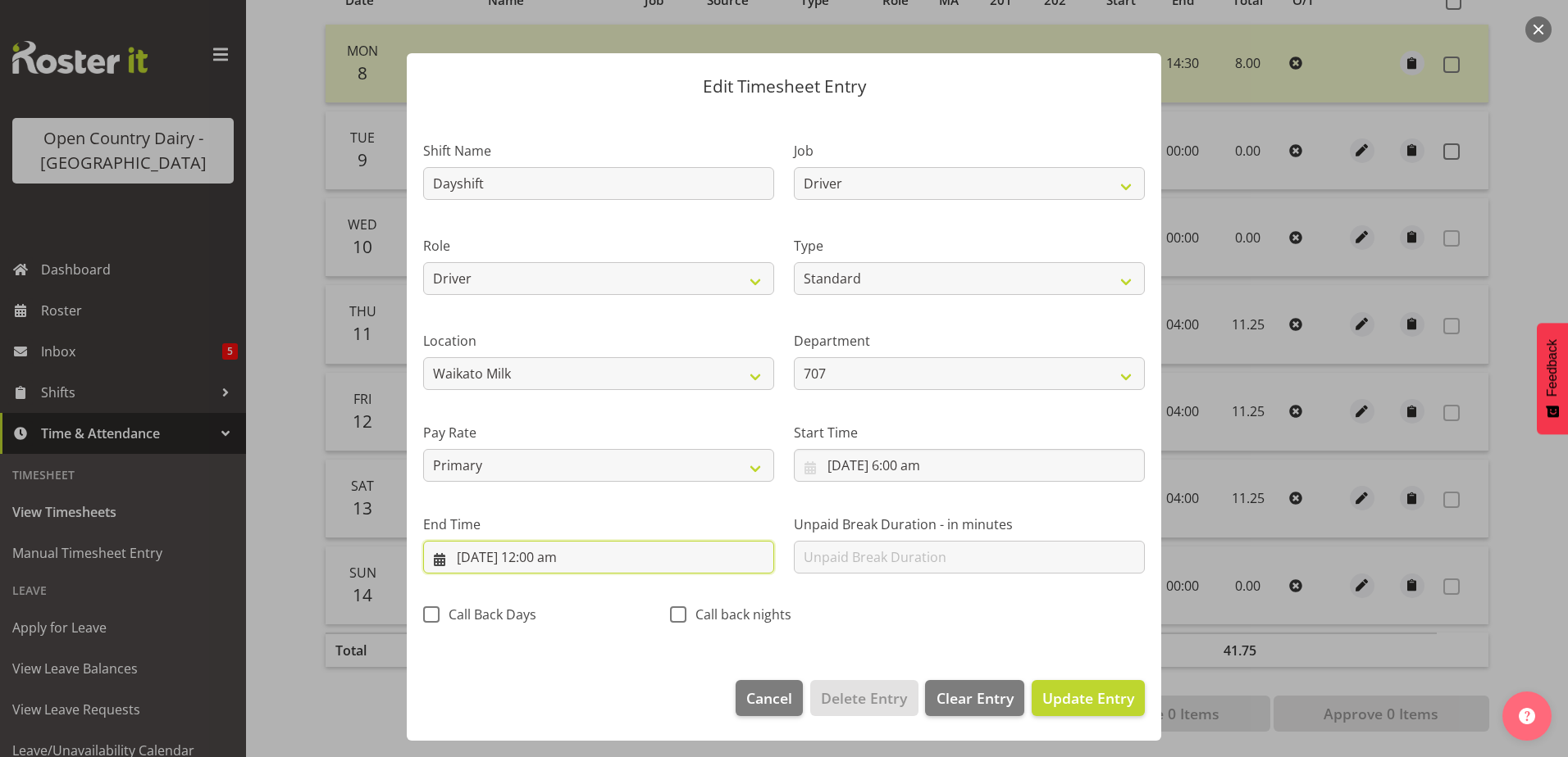
click at [547, 562] on input "9/09/2025, 12:00 am" at bounding box center [598, 557] width 351 height 32
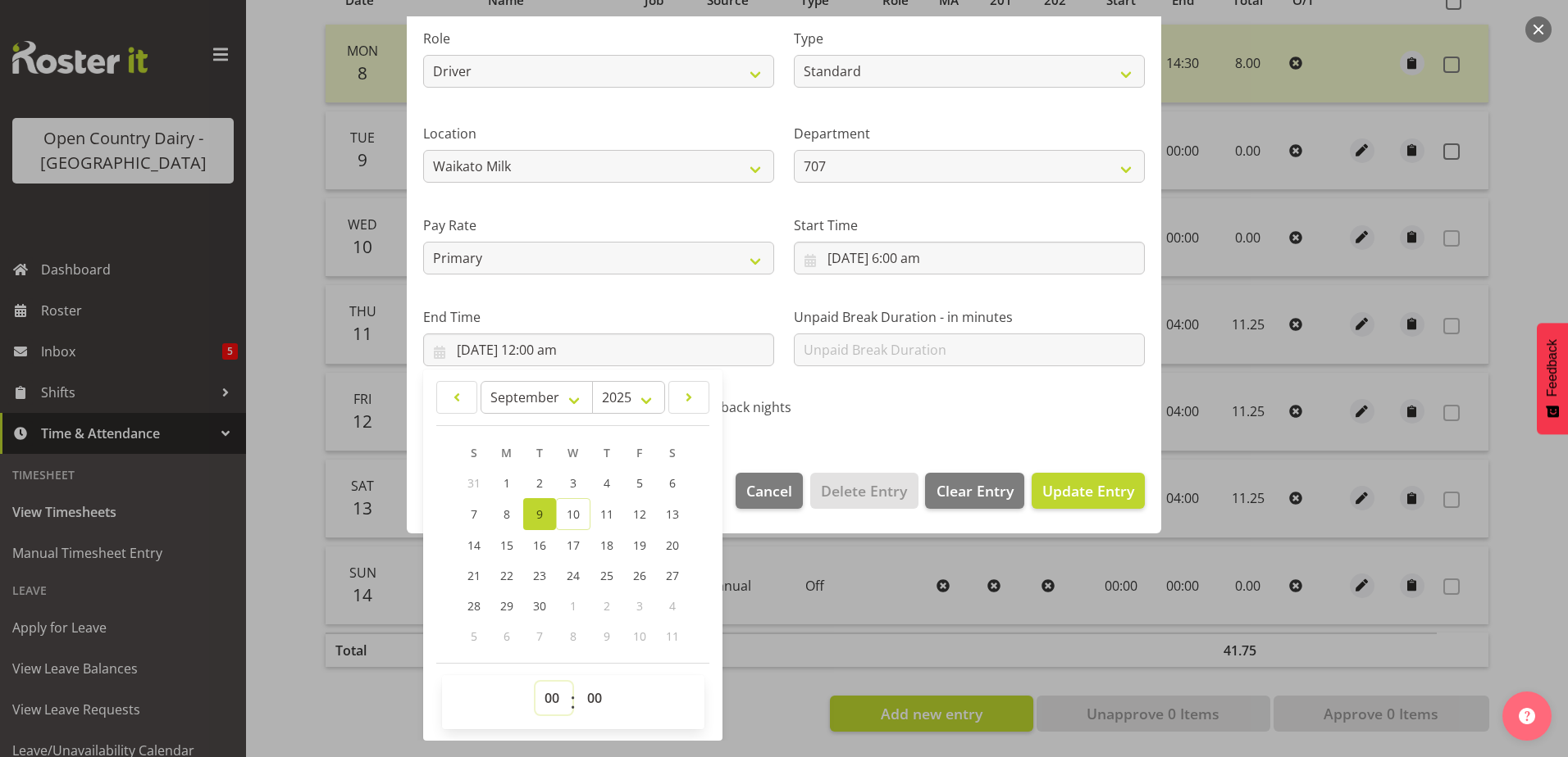
click at [550, 698] on select "00 01 02 03 04 05 06 07 08 09 10 11 12 13 14 15 16 17 18 19 20 21 22 23" at bounding box center [553, 698] width 37 height 32
select select "17"
click at [535, 682] on select "00 01 02 03 04 05 06 07 08 09 10 11 12 13 14 15 16 17 18 19 20 21 22 23" at bounding box center [553, 698] width 37 height 32
type input "9/09/2025, 5:00 pm"
click at [599, 705] on select "00 01 02 03 04 05 06 07 08 09 10 11 12 13 14 15 16 17 18 19 20 21 22 23 24 25 2…" at bounding box center [596, 698] width 37 height 32
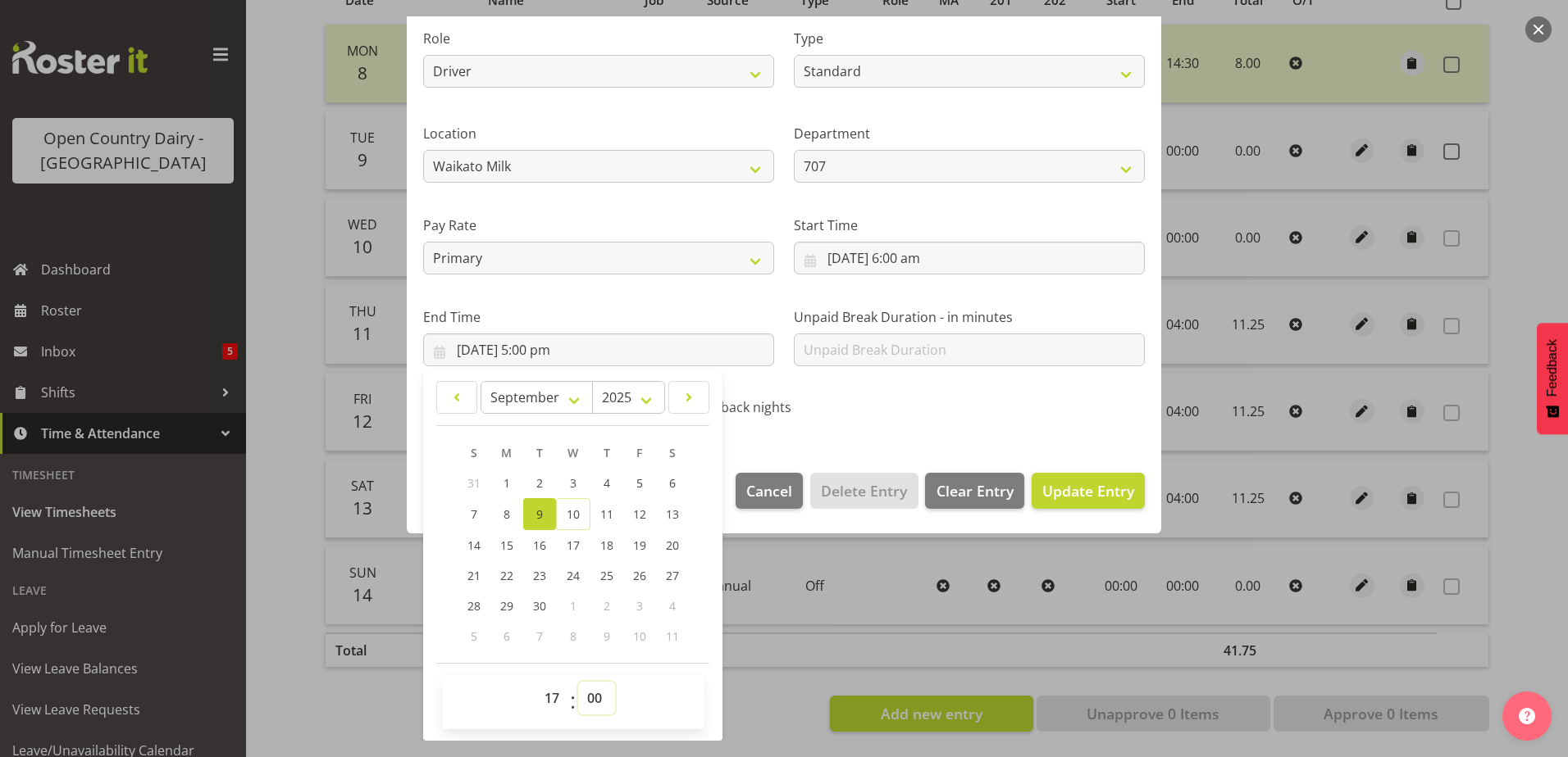
select select "30"
click at [578, 682] on select "00 01 02 03 04 05 06 07 08 09 10 11 12 13 14 15 16 17 18 19 20 21 22 23 24 25 2…" at bounding box center [596, 698] width 37 height 32
type input "9/09/2025, 5:30 pm"
click at [915, 400] on div "Shift Name Dayshift Job Driver Driver supervisor Support Role Driver Driver Bud…" at bounding box center [784, 170] width 741 height 520
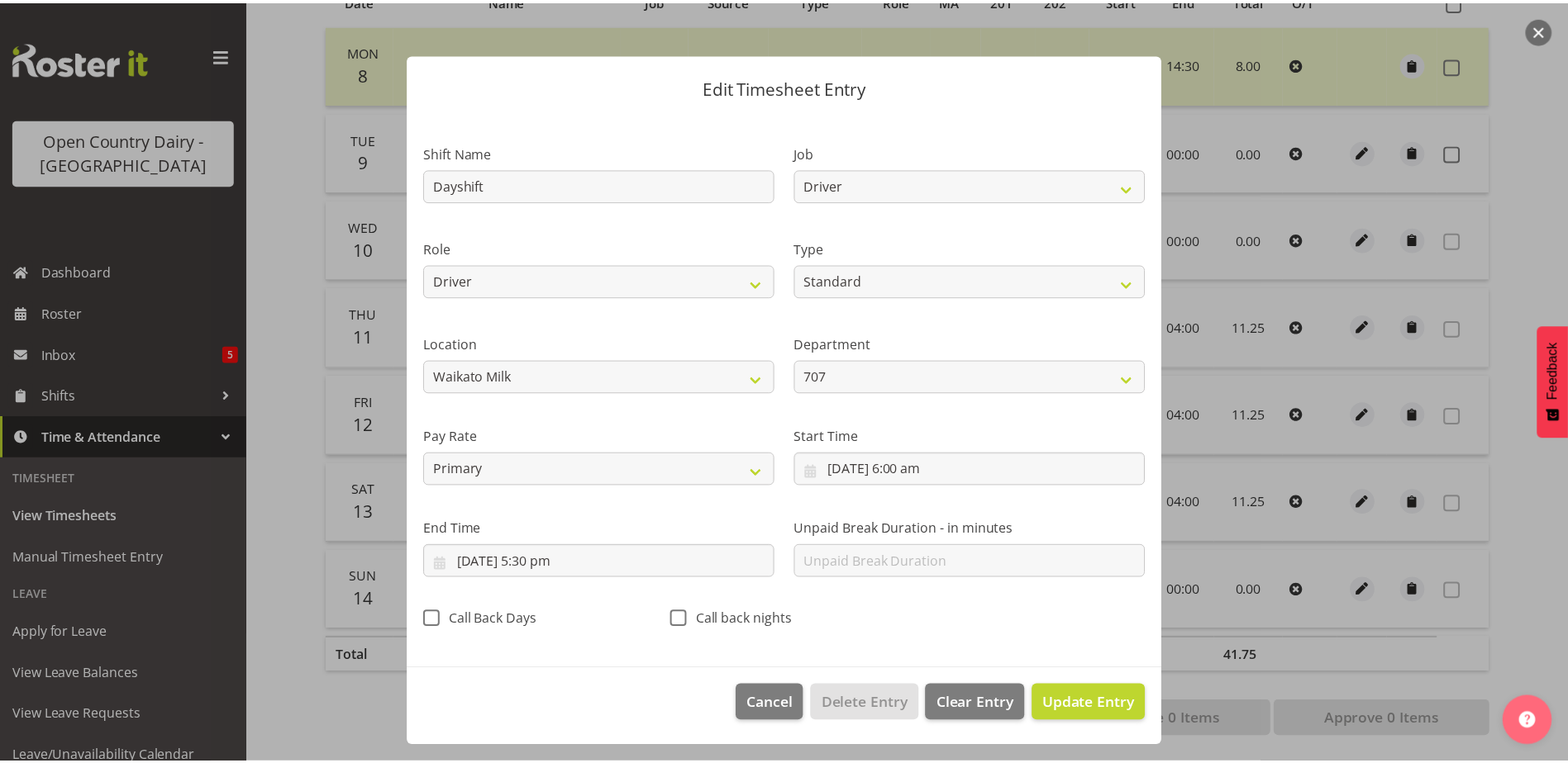
scroll to position [4, 0]
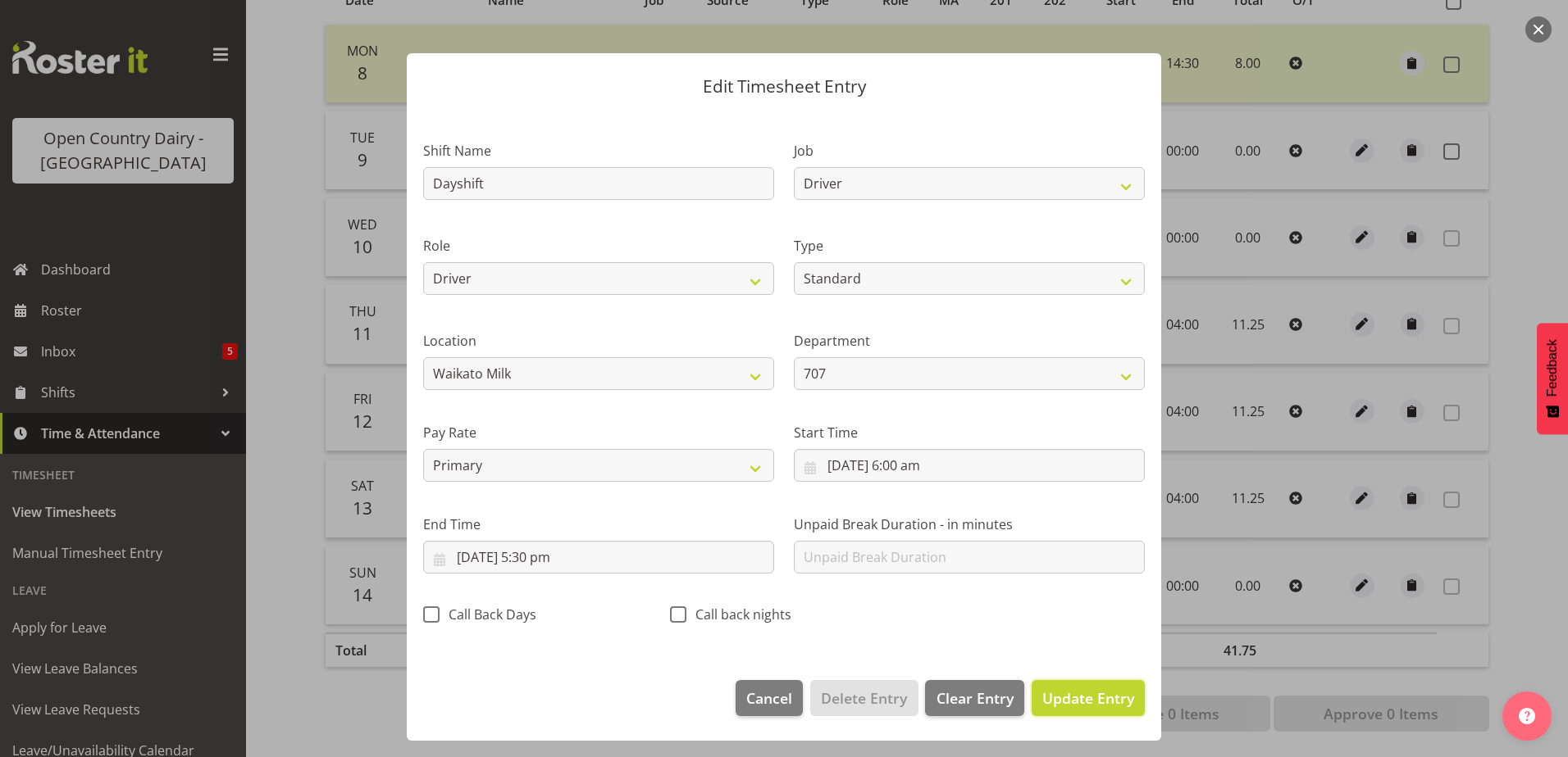
click at [1051, 699] on span "Update Entry" at bounding box center [1088, 698] width 91 height 20
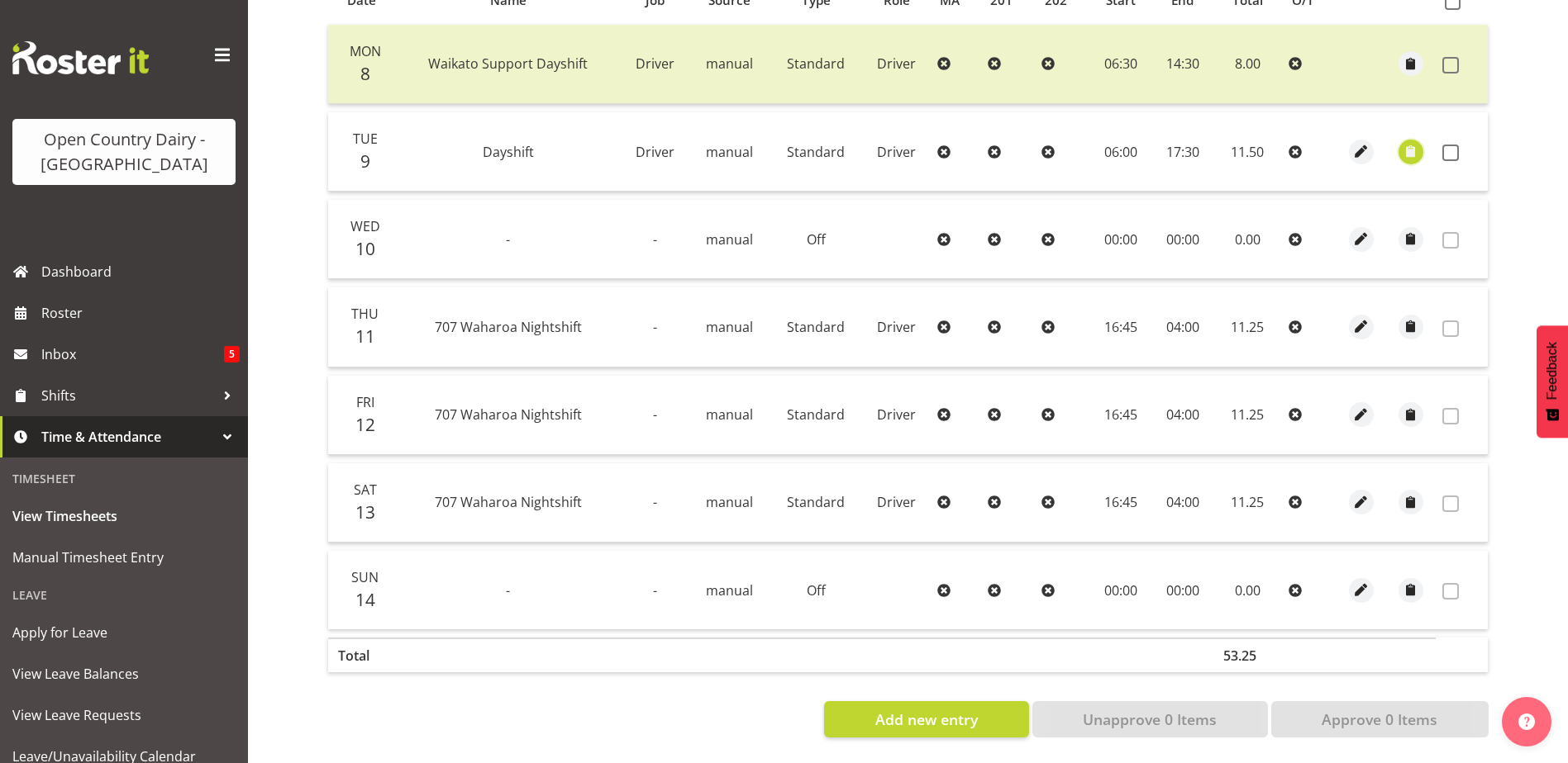
click at [1414, 143] on span "button" at bounding box center [1411, 152] width 19 height 19
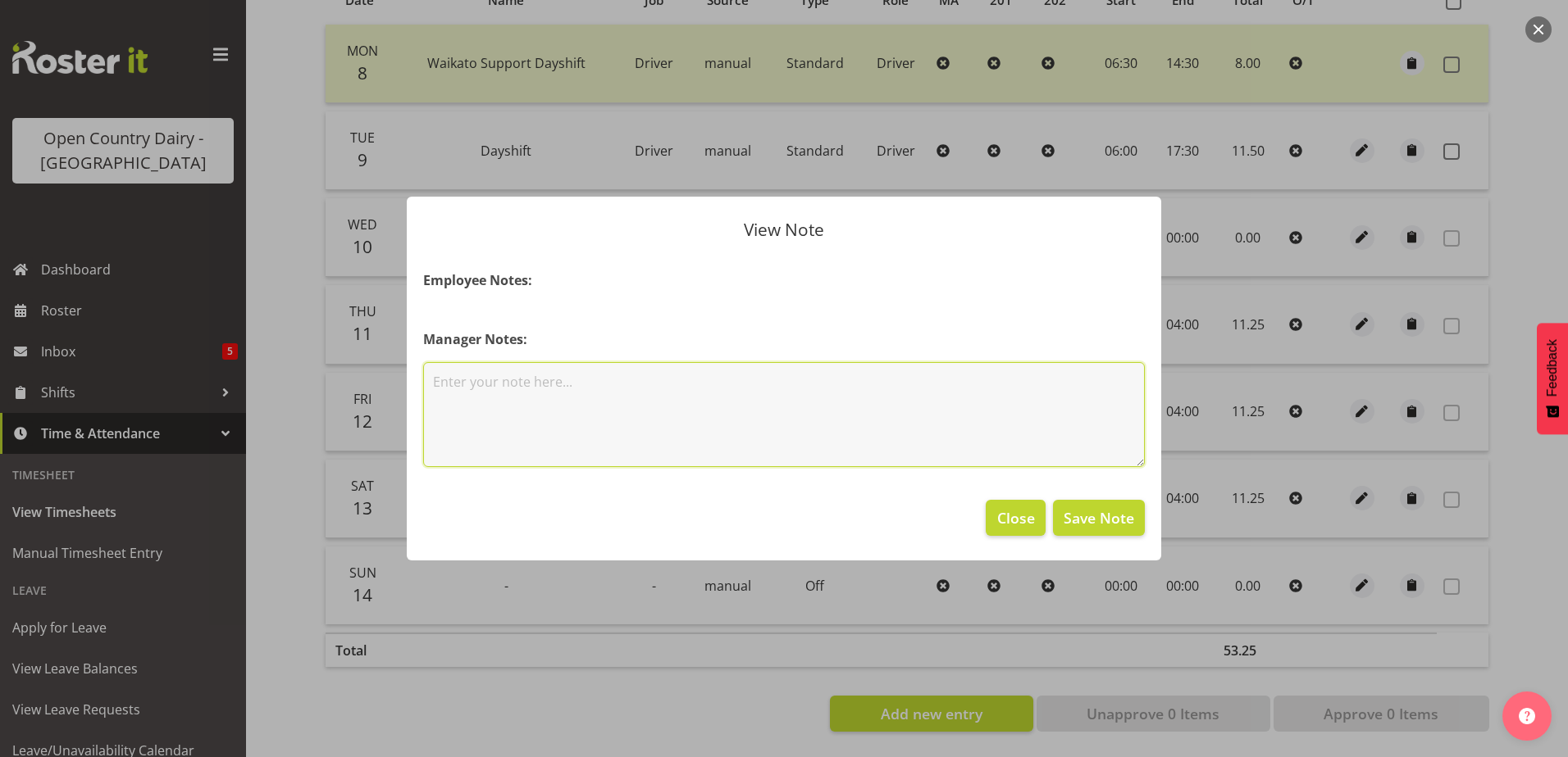
drag, startPoint x: 649, startPoint y: 379, endPoint x: 604, endPoint y: 330, distance: 66.5
click at [649, 379] on textarea at bounding box center [783, 414] width 721 height 105
type textarea "doing farms"
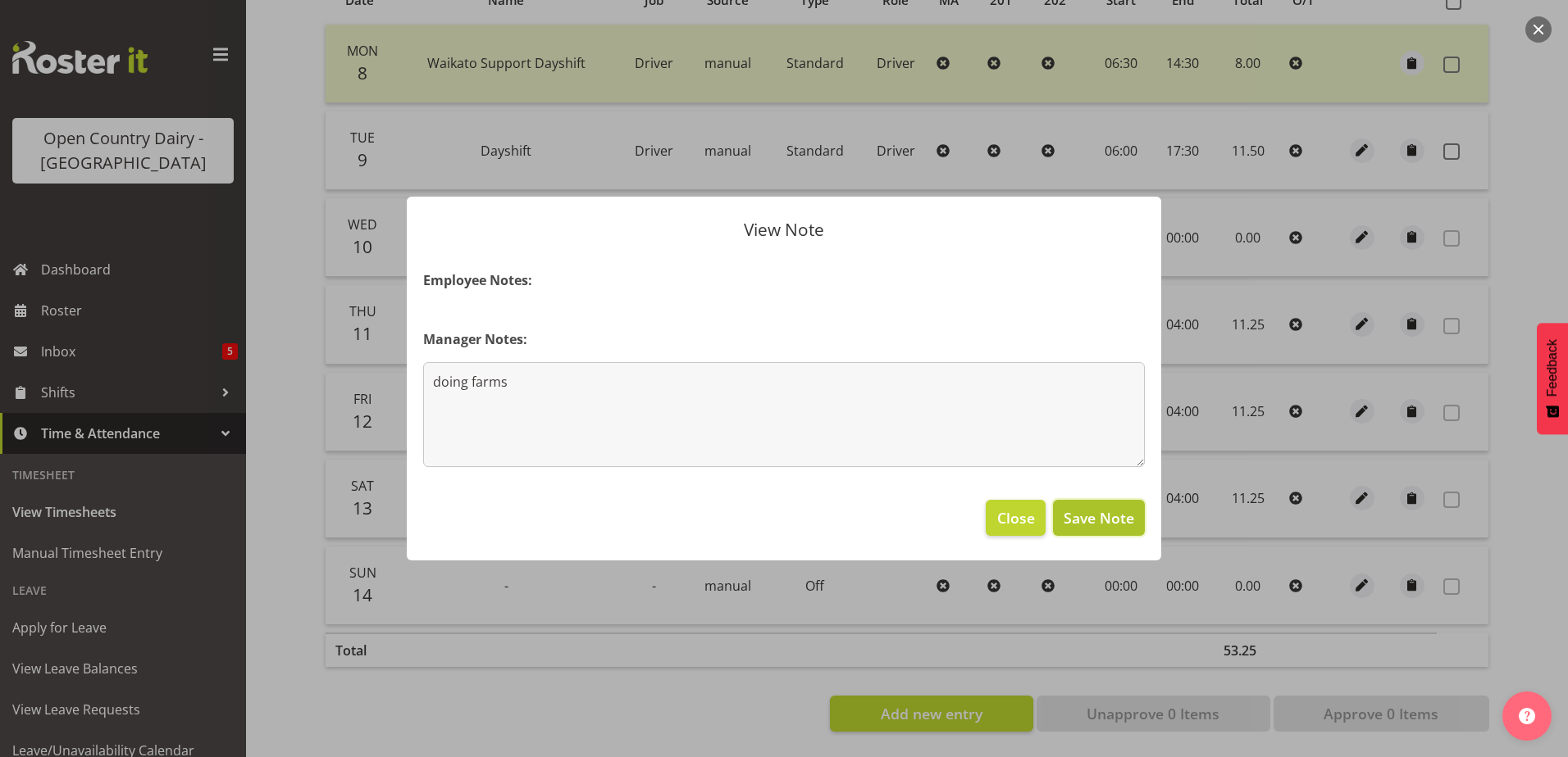
click at [1129, 519] on span "Save Note" at bounding box center [1098, 518] width 70 height 21
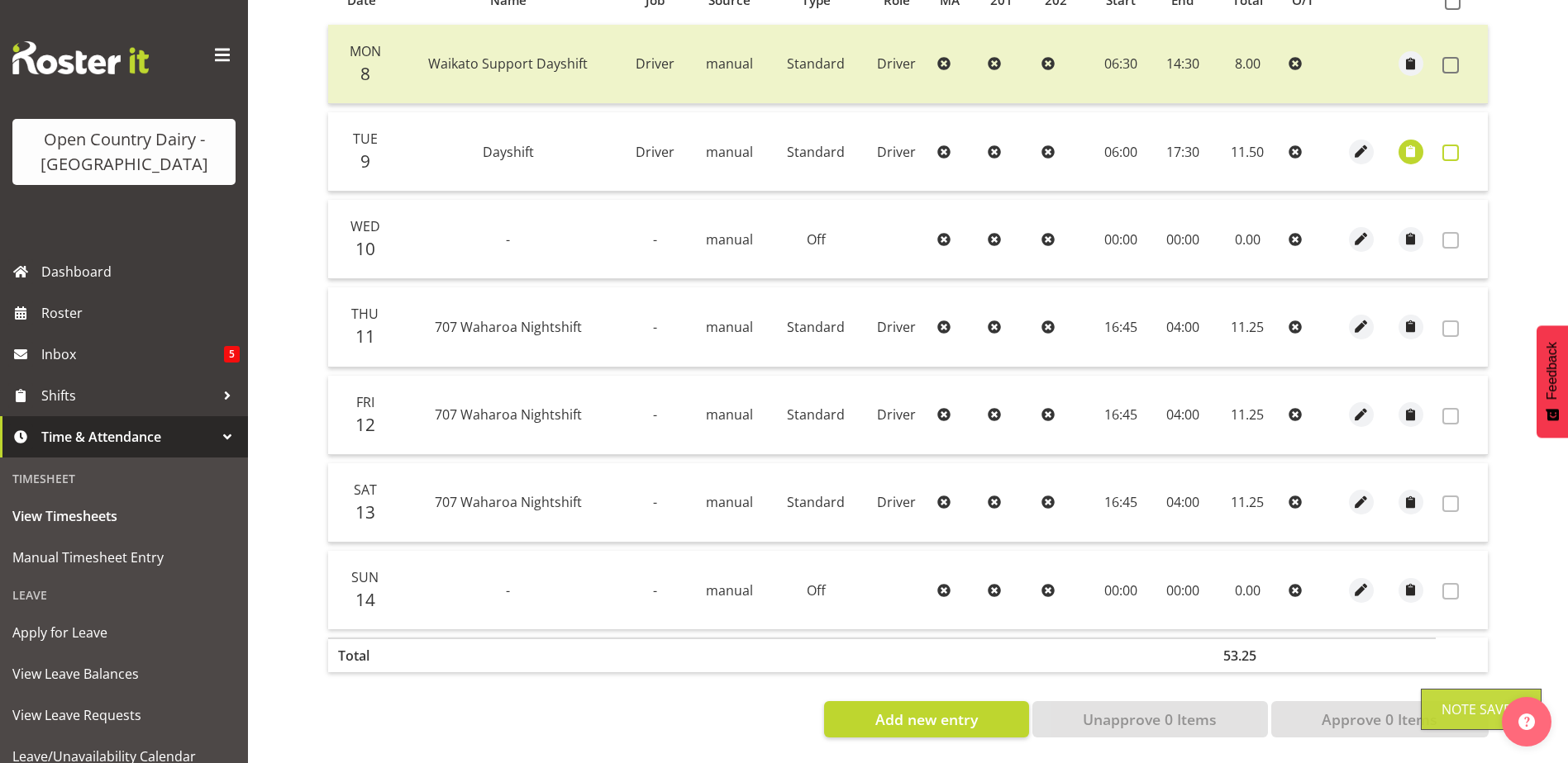
click at [1456, 145] on span at bounding box center [1450, 153] width 16 height 16
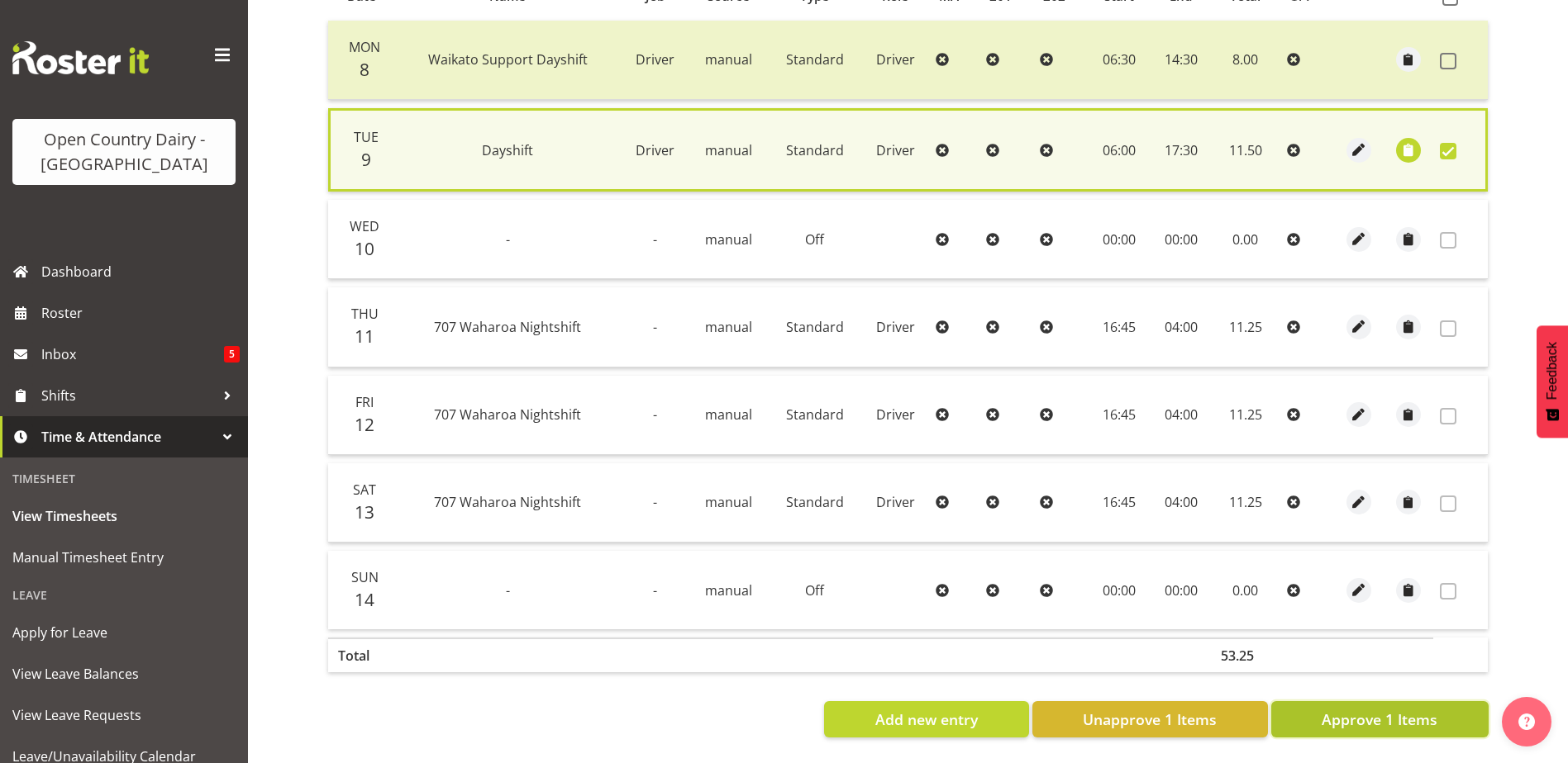
click at [1354, 708] on span "Approve 1 Items" at bounding box center [1379, 719] width 115 height 21
checkbox input "false"
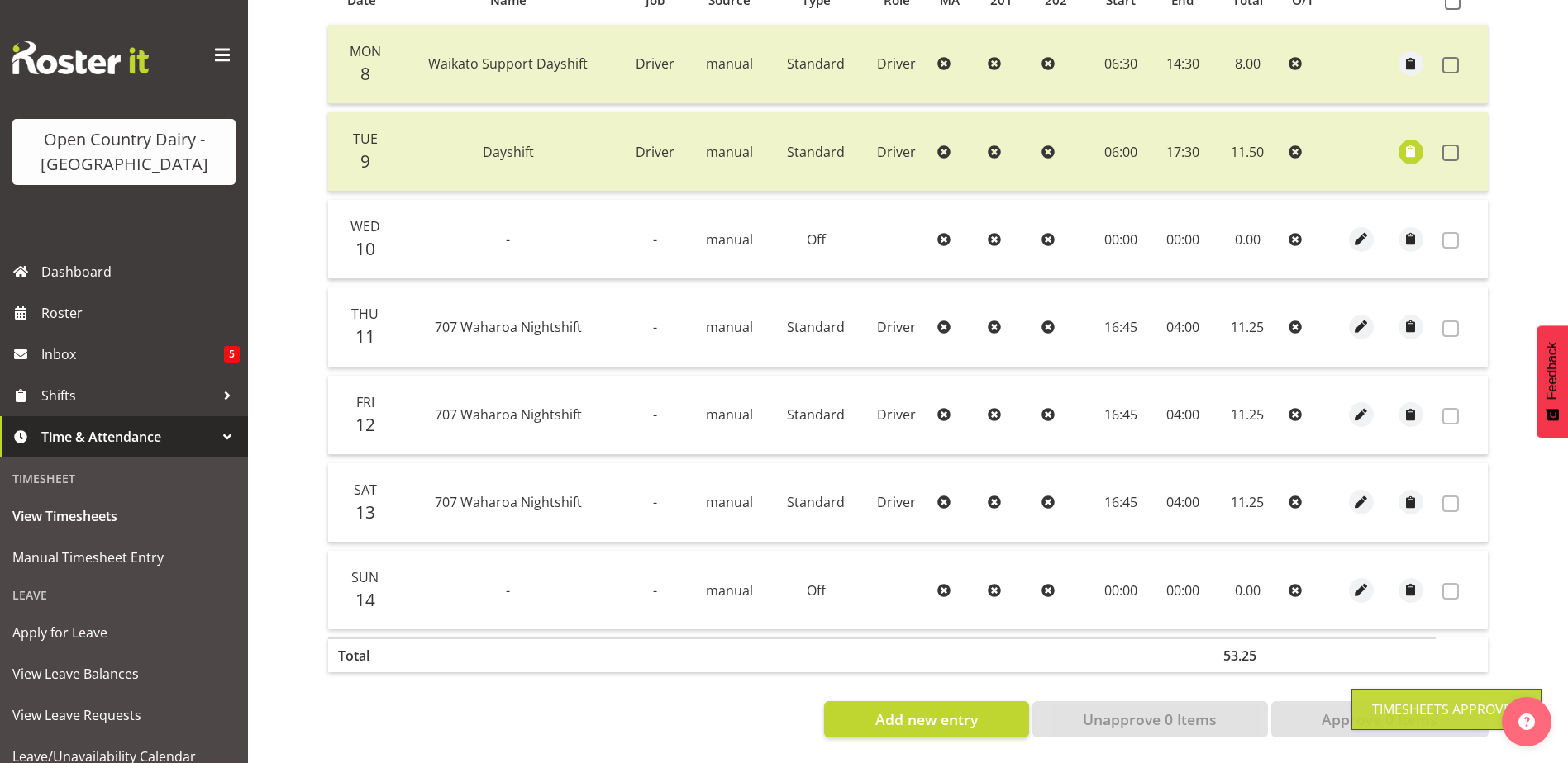
scroll to position [156, 0]
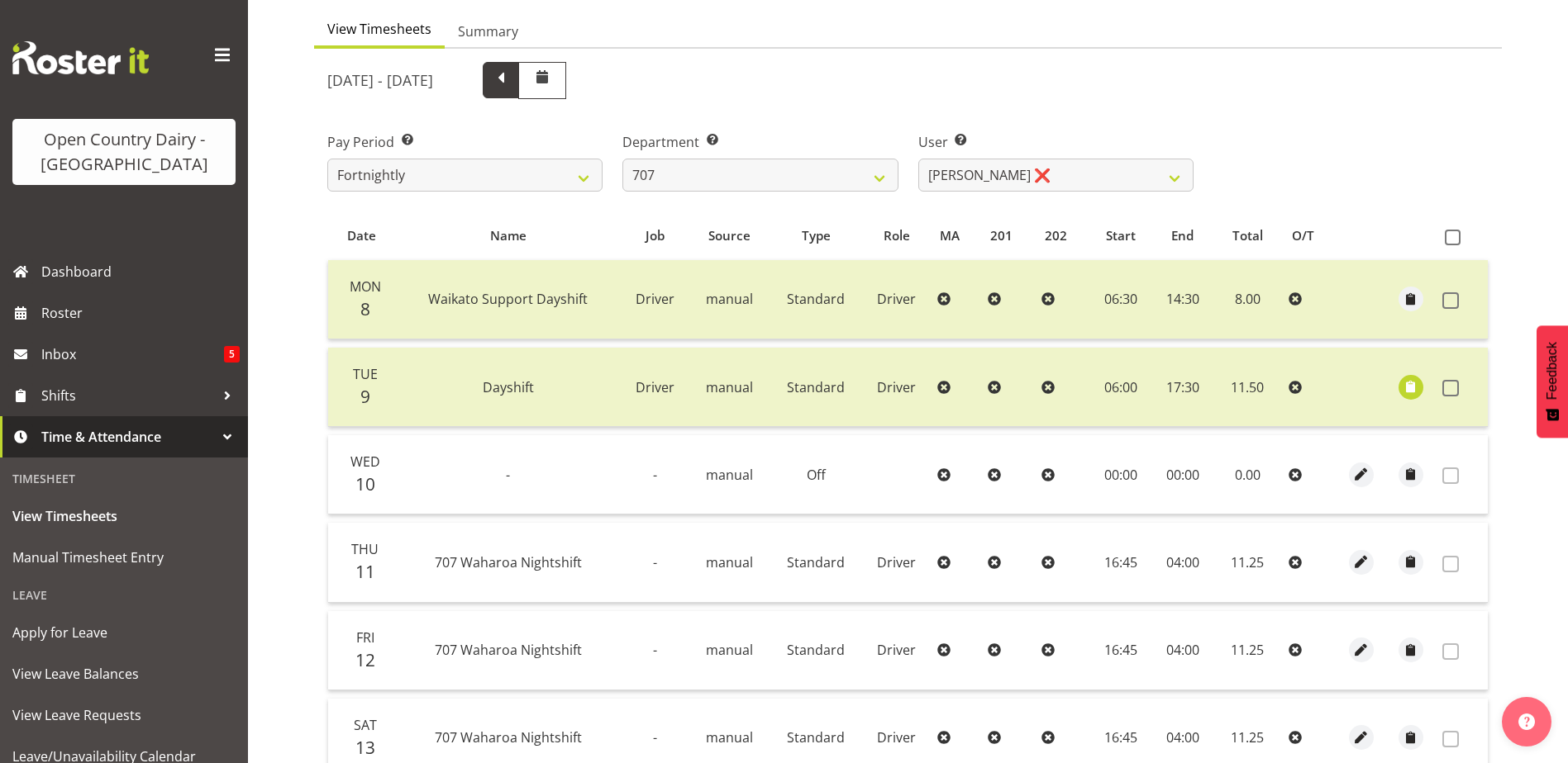
click at [512, 80] on span at bounding box center [500, 79] width 21 height 21
select select
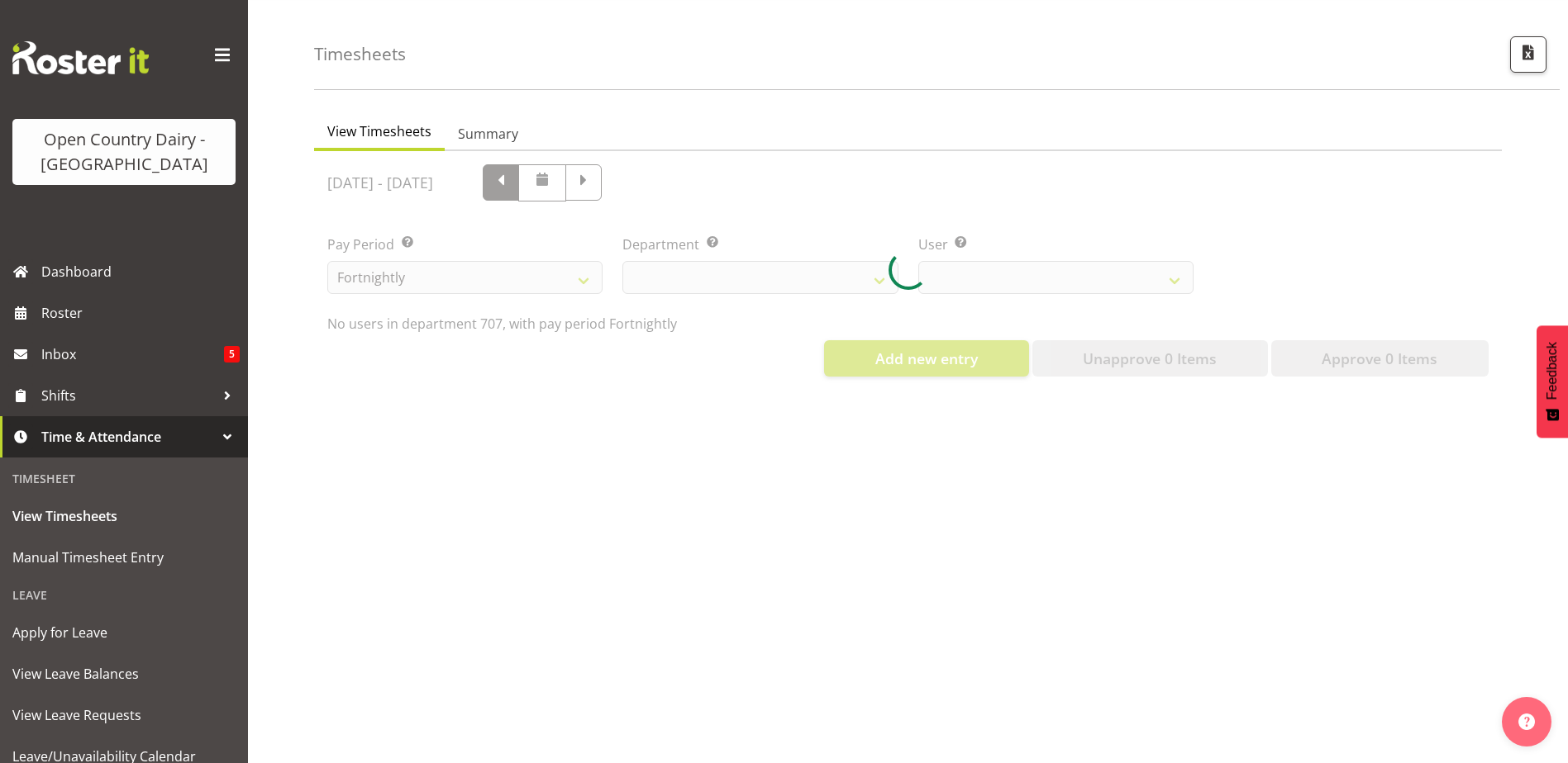
scroll to position [66, 0]
select select "811"
select select "8199"
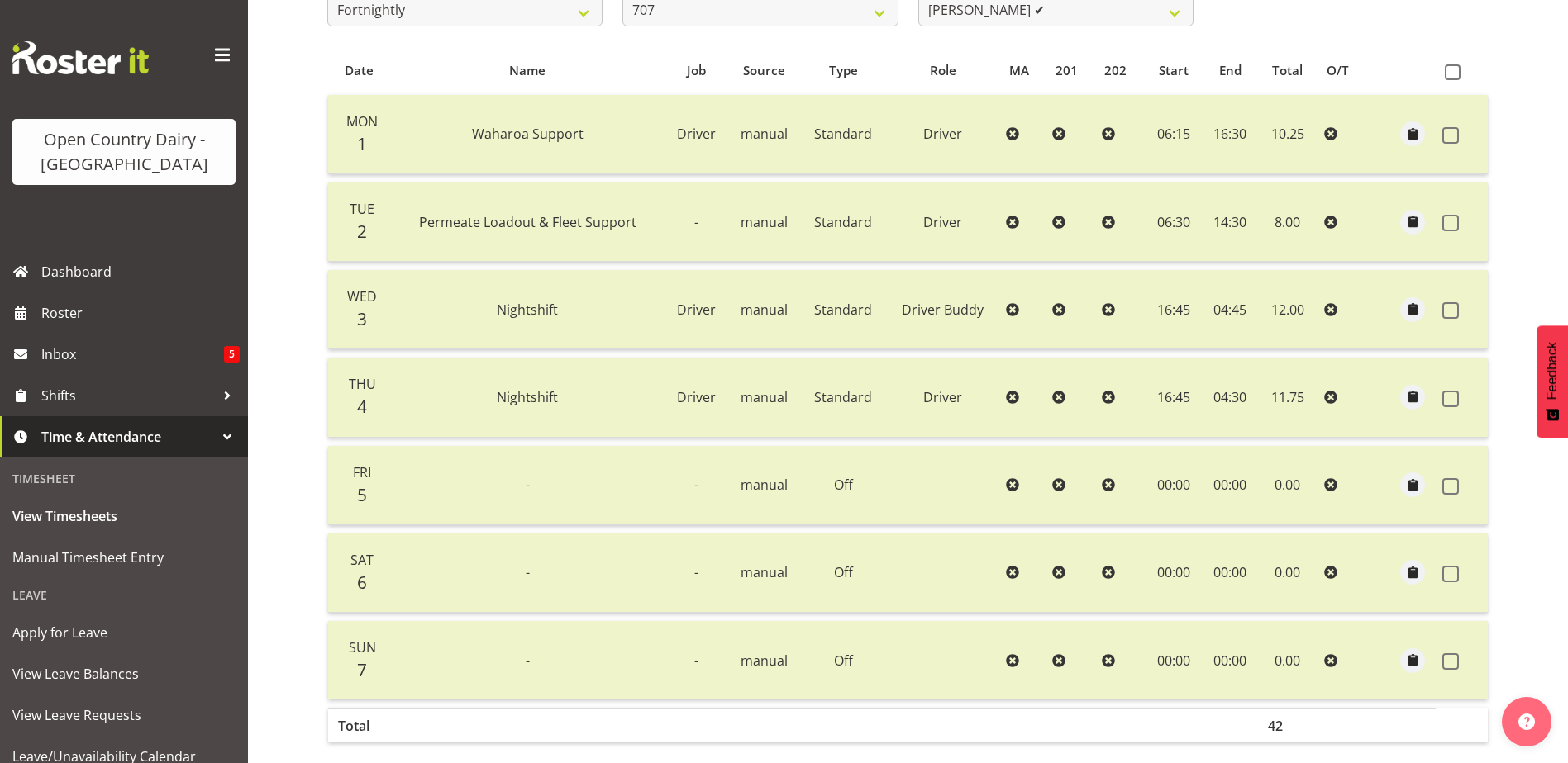
scroll to position [0, 0]
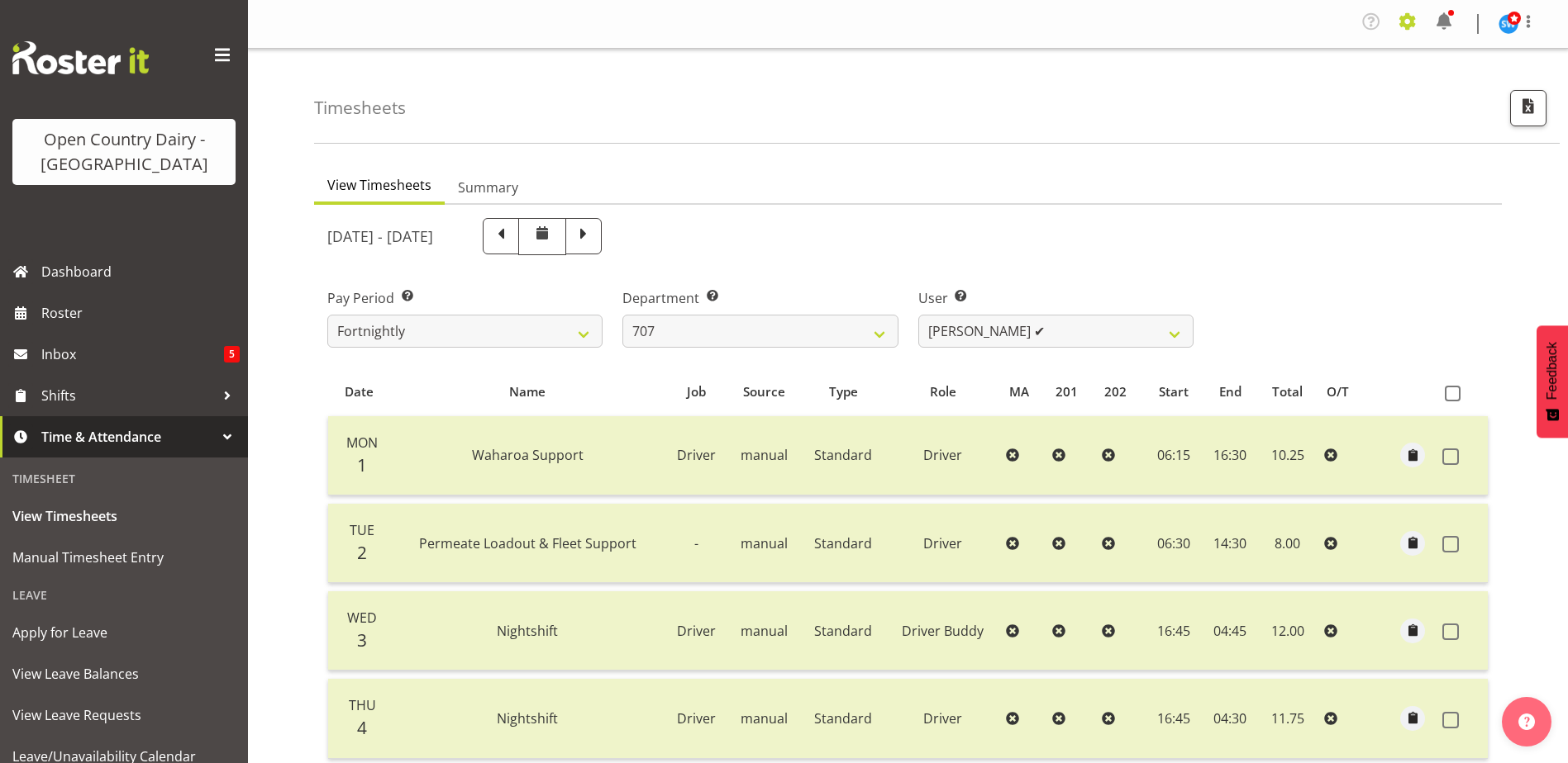
click at [1402, 20] on span at bounding box center [1408, 22] width 27 height 27
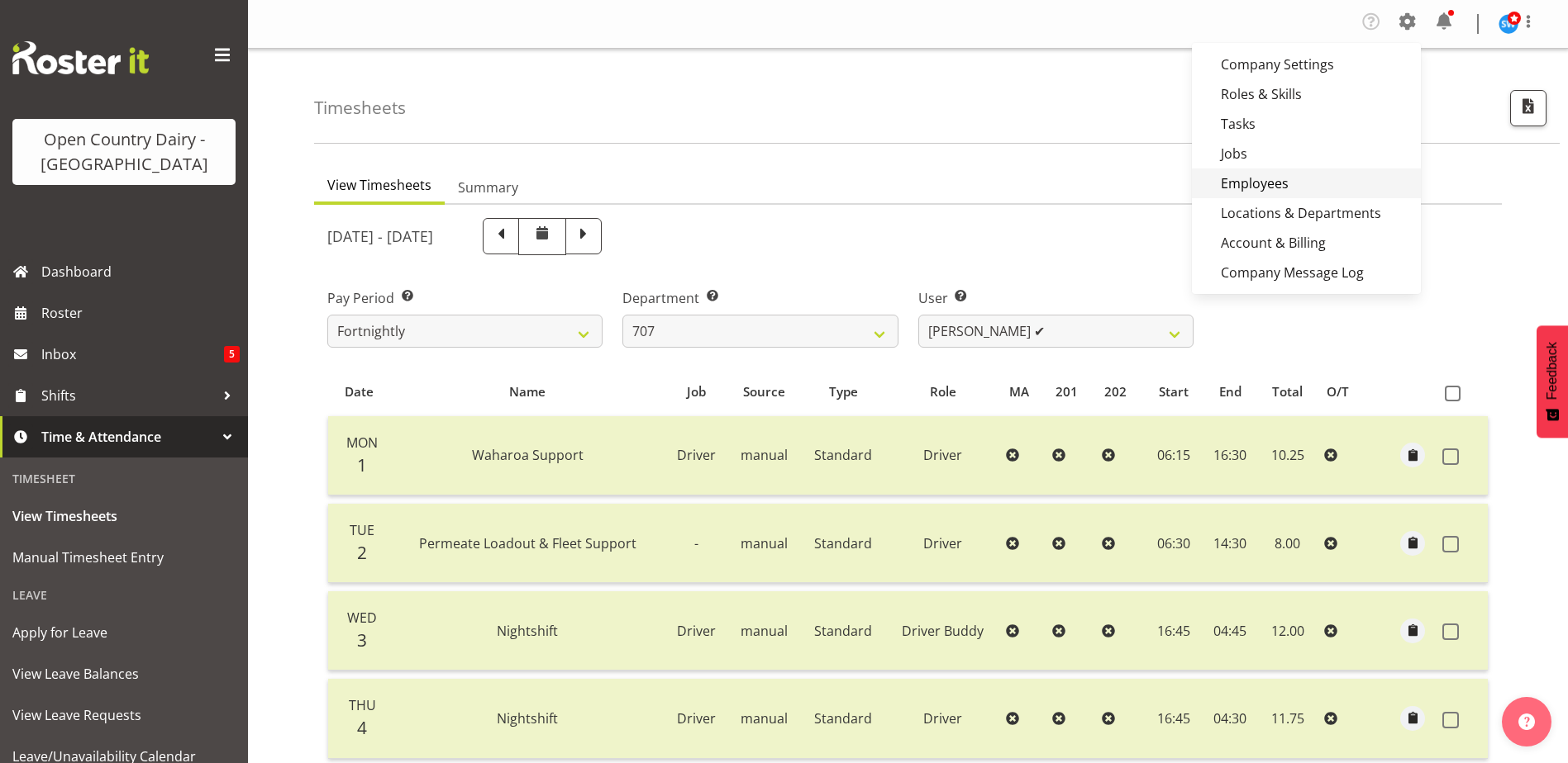
click at [1254, 192] on link "Employees" at bounding box center [1306, 183] width 229 height 30
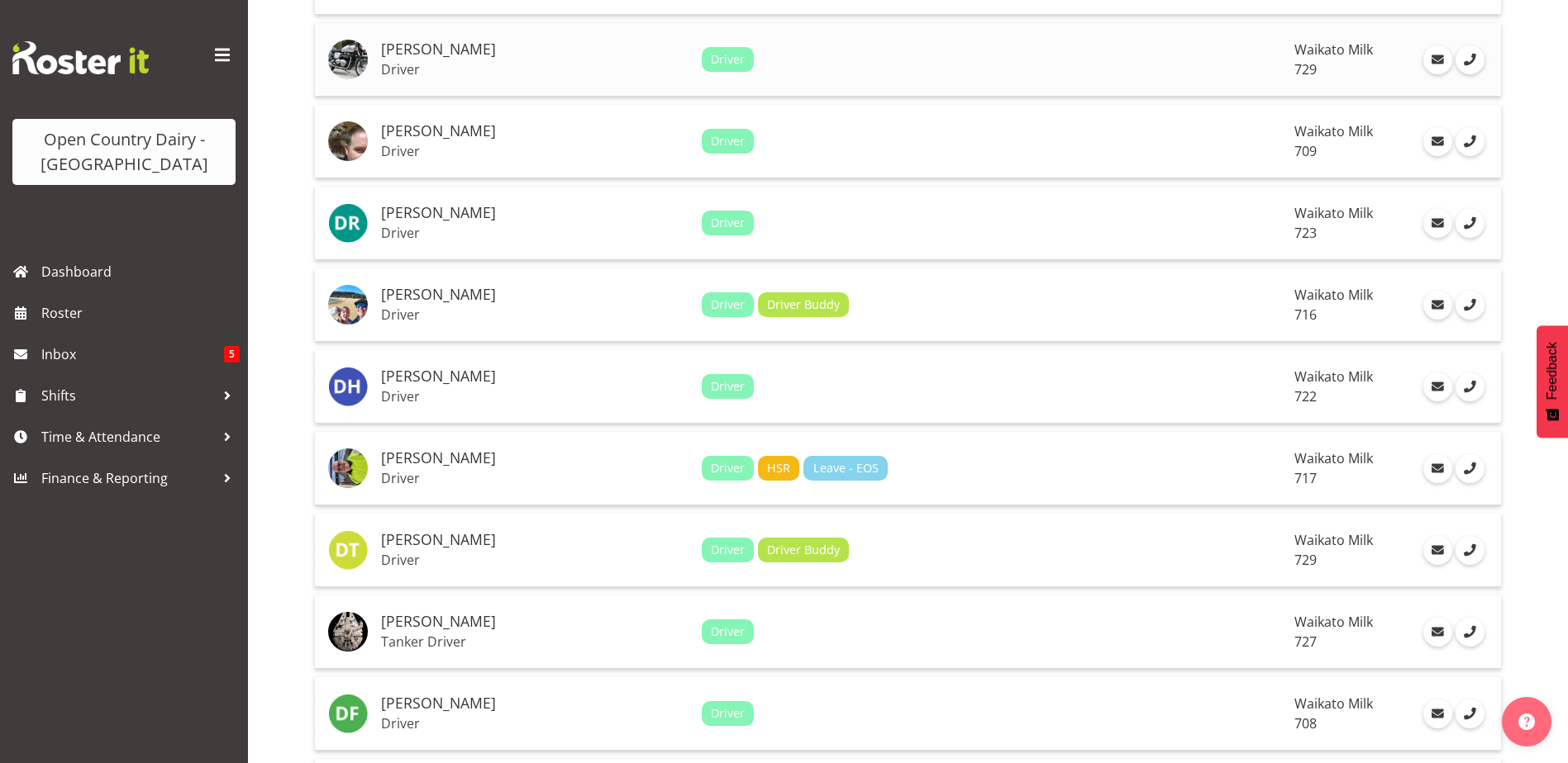
scroll to position [3674, 0]
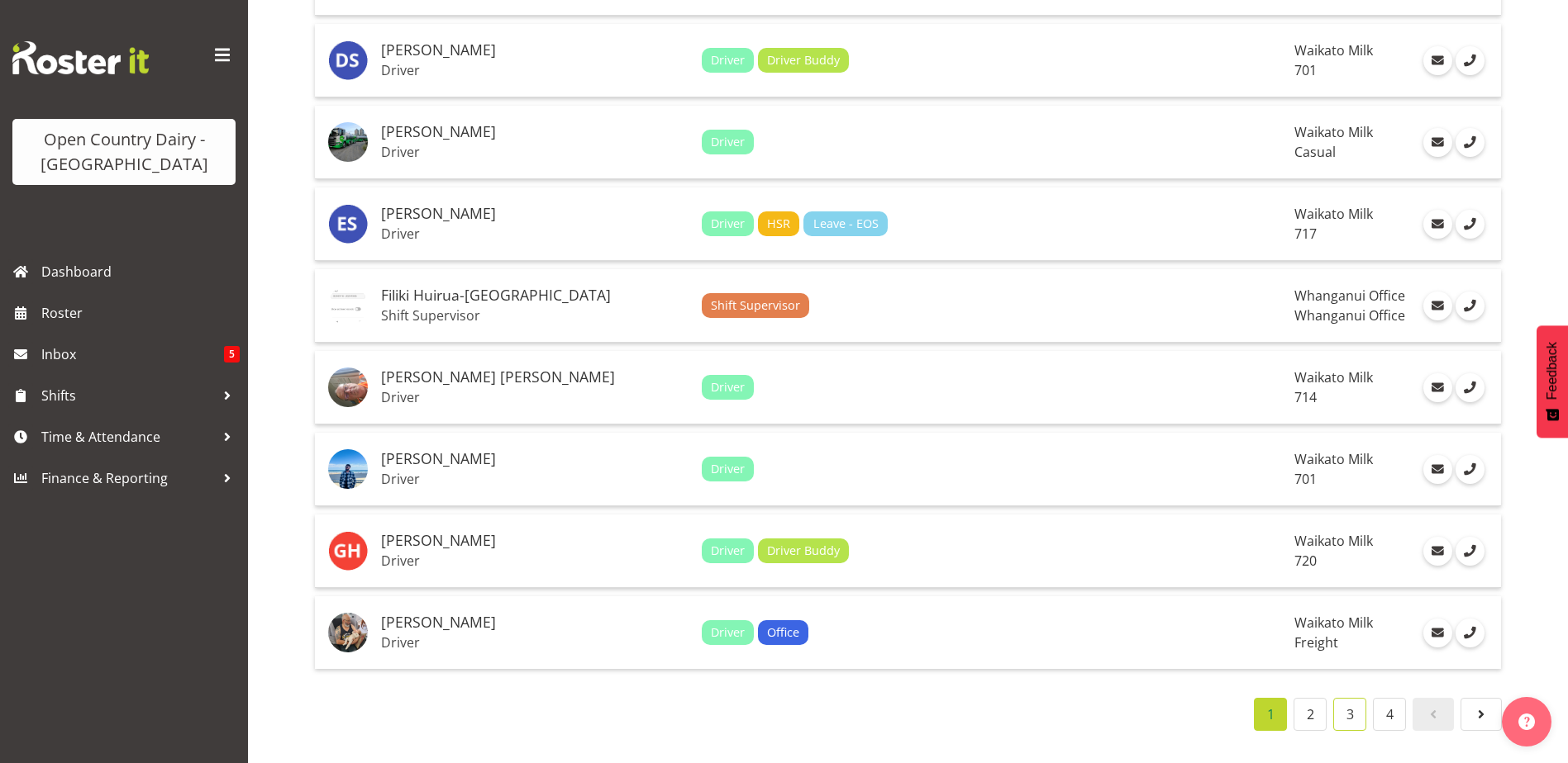
click at [1357, 703] on link "3" at bounding box center [1349, 714] width 33 height 33
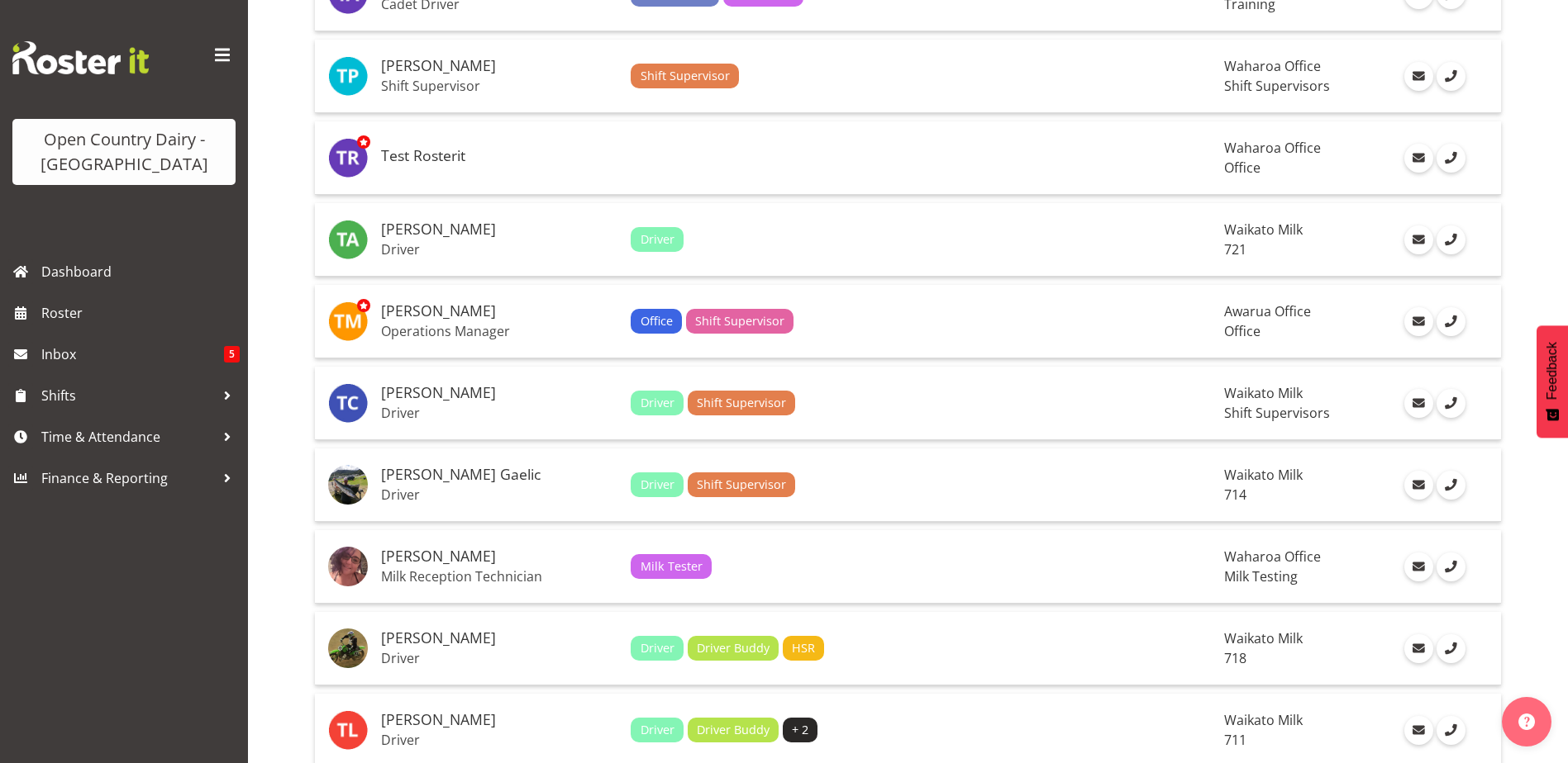
scroll to position [971, 0]
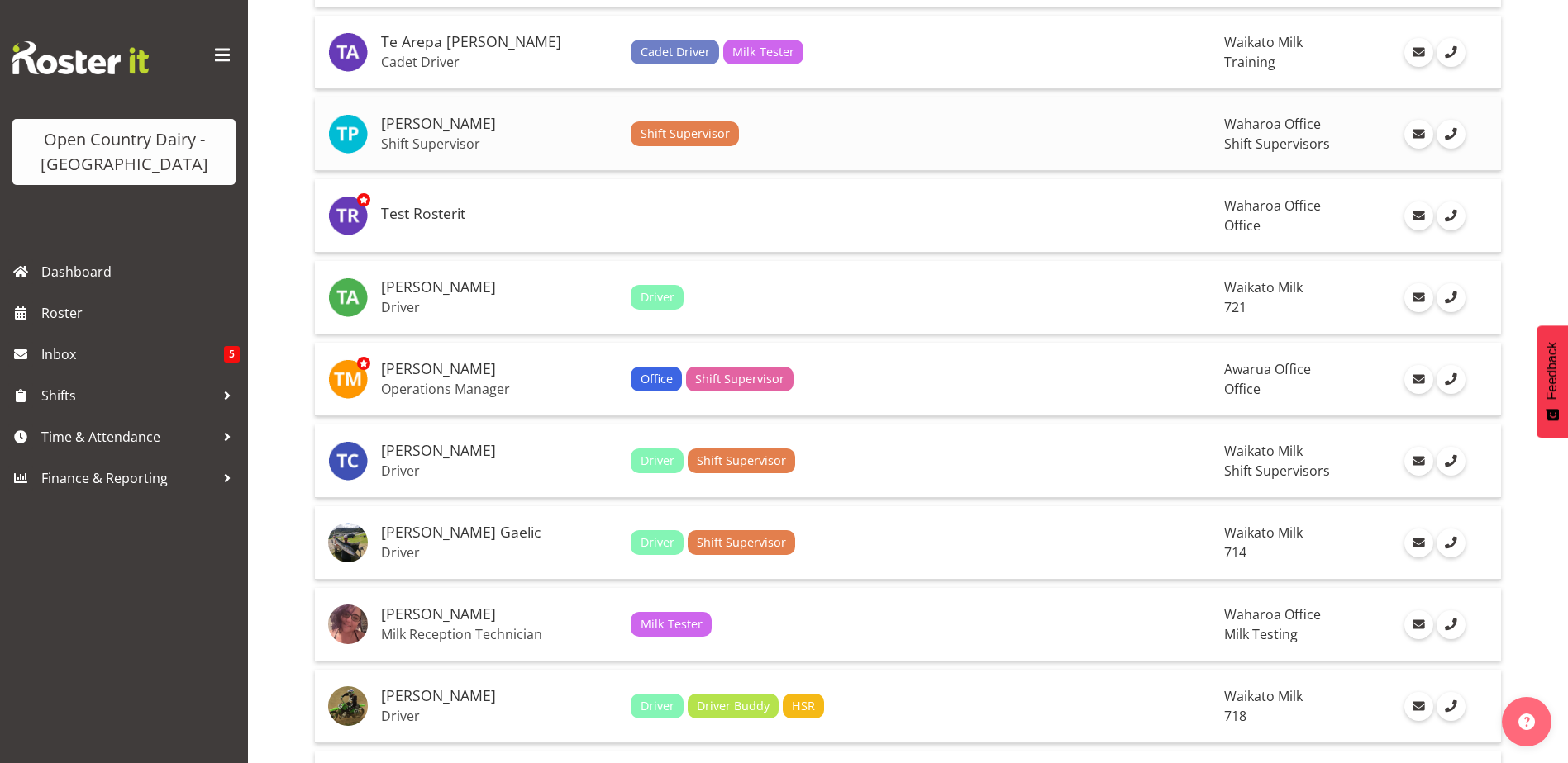
click at [560, 130] on h5 "[PERSON_NAME]" at bounding box center [499, 123] width 236 height 16
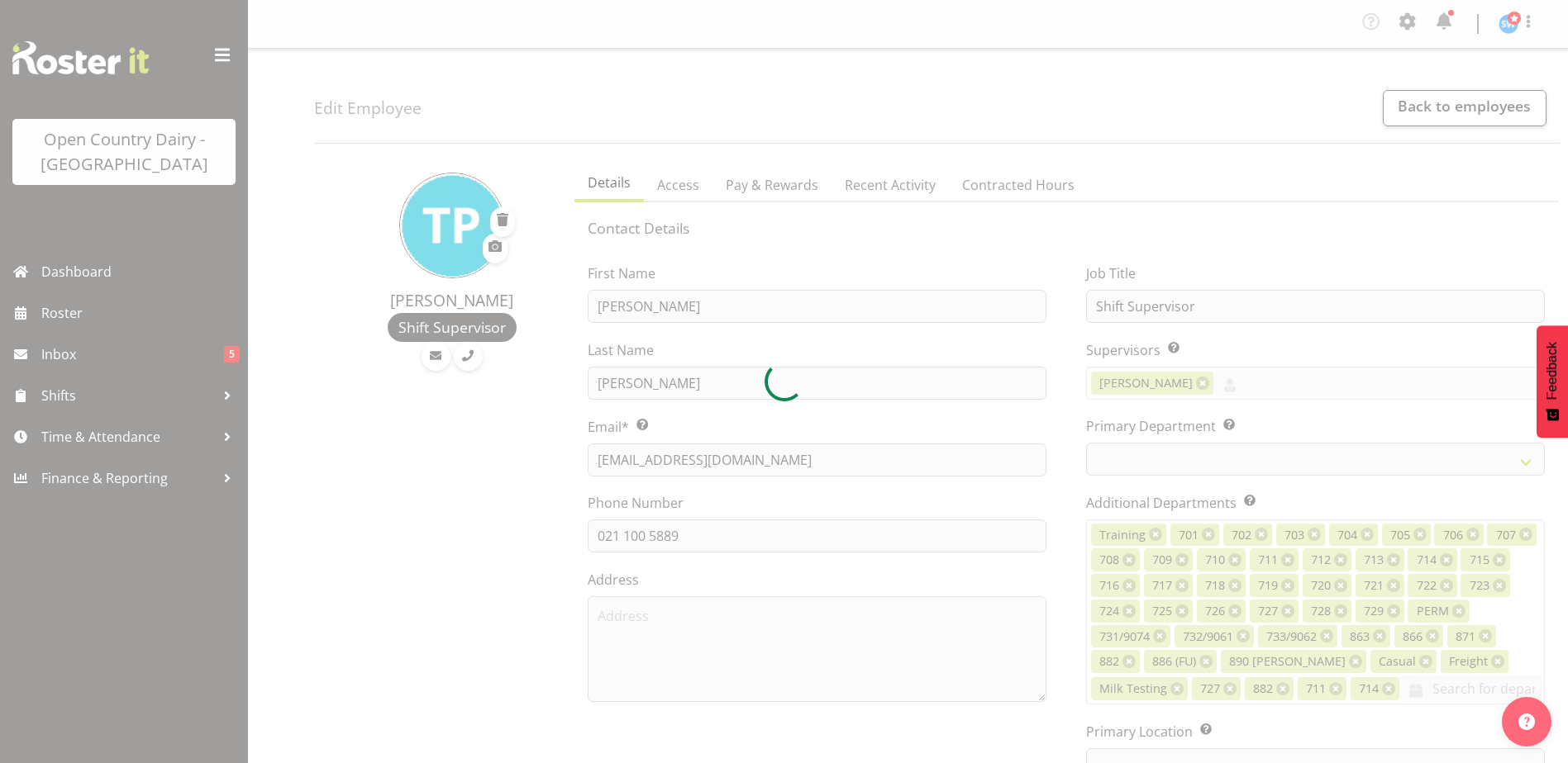
select select "TimelineWeek"
select select
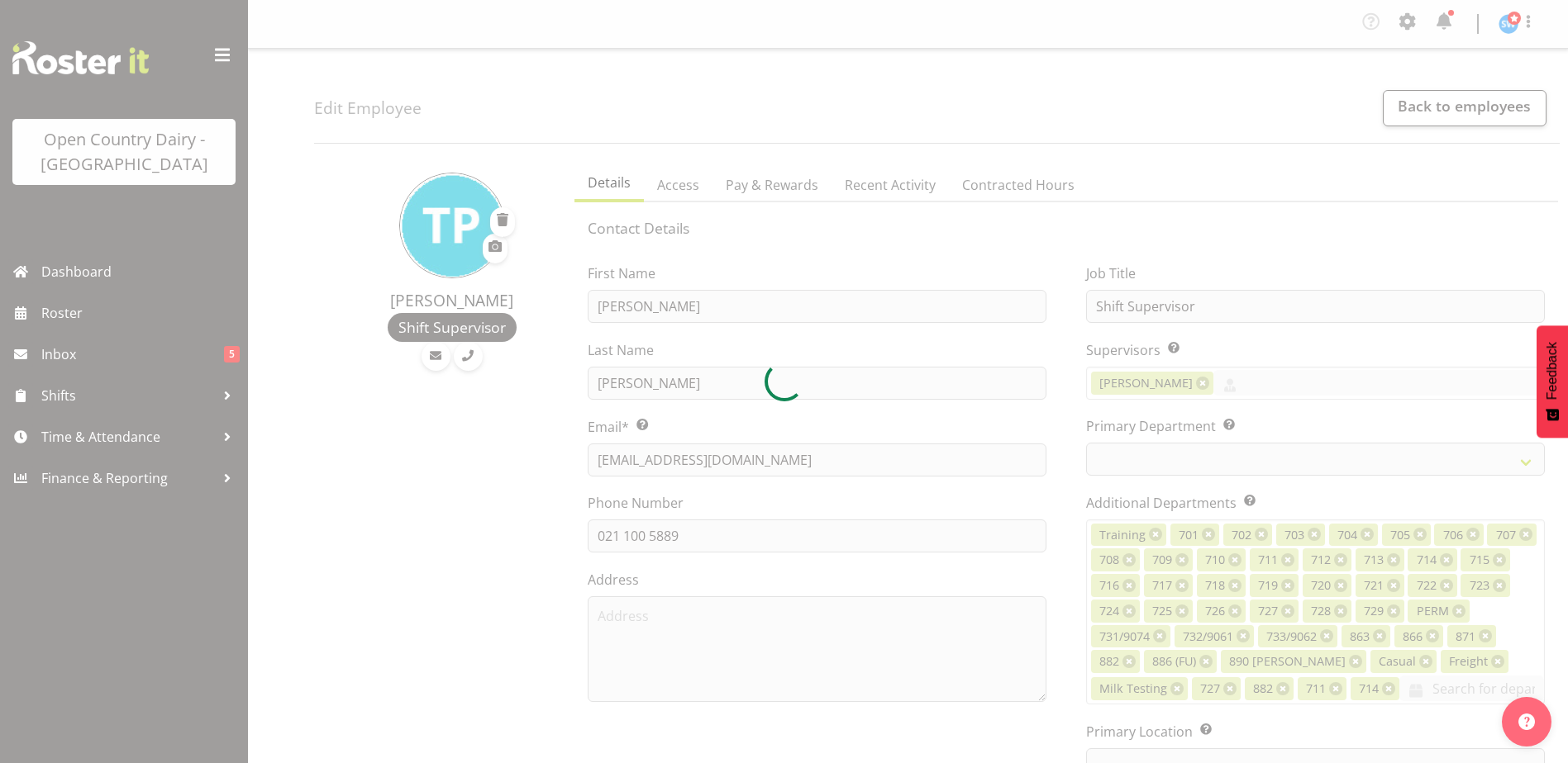
select select
select select "1040"
select select "732"
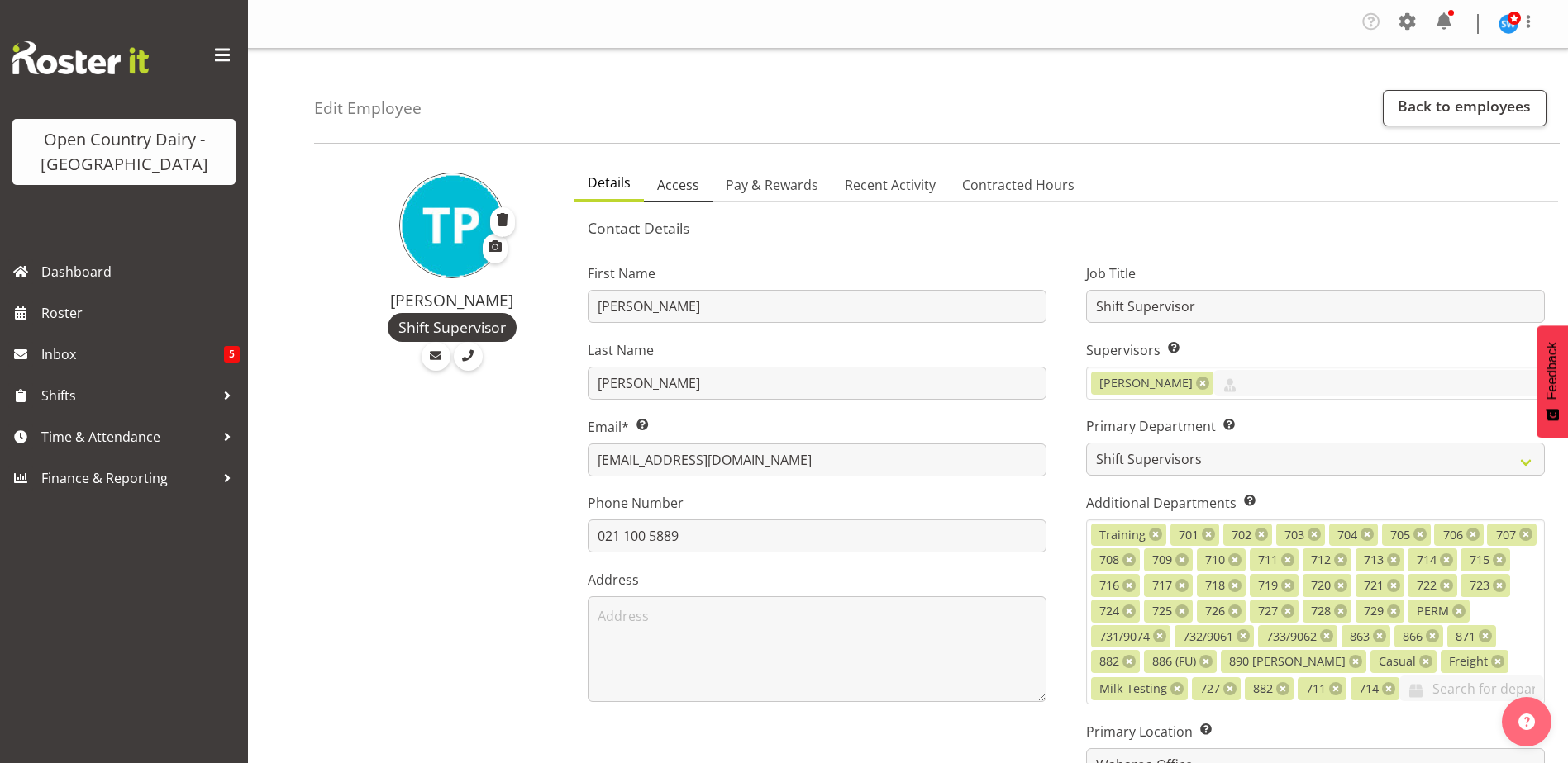
click at [683, 189] on span "Access" at bounding box center [678, 184] width 42 height 20
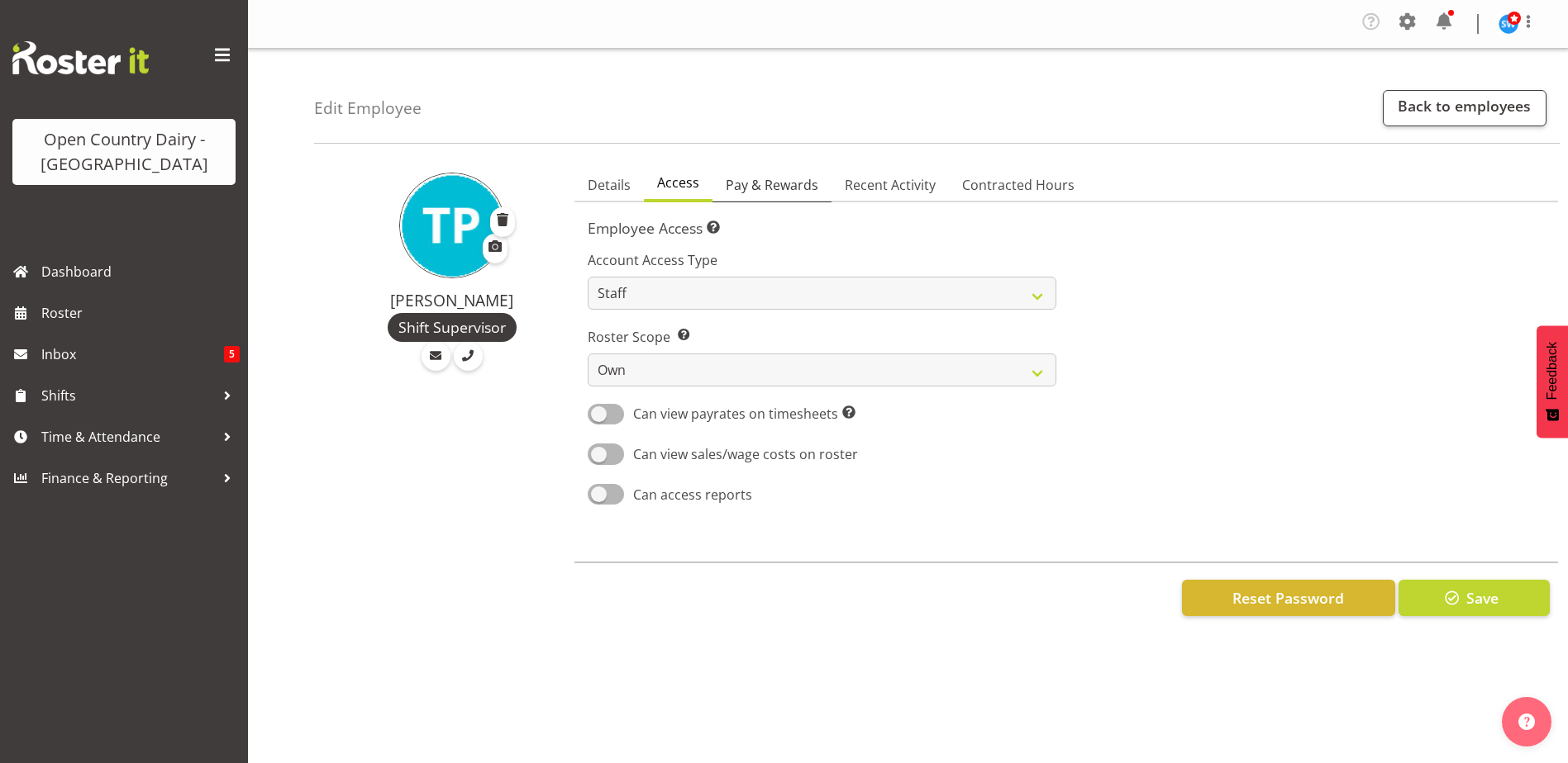
click at [770, 189] on span "Pay & Rewards" at bounding box center [772, 184] width 92 height 20
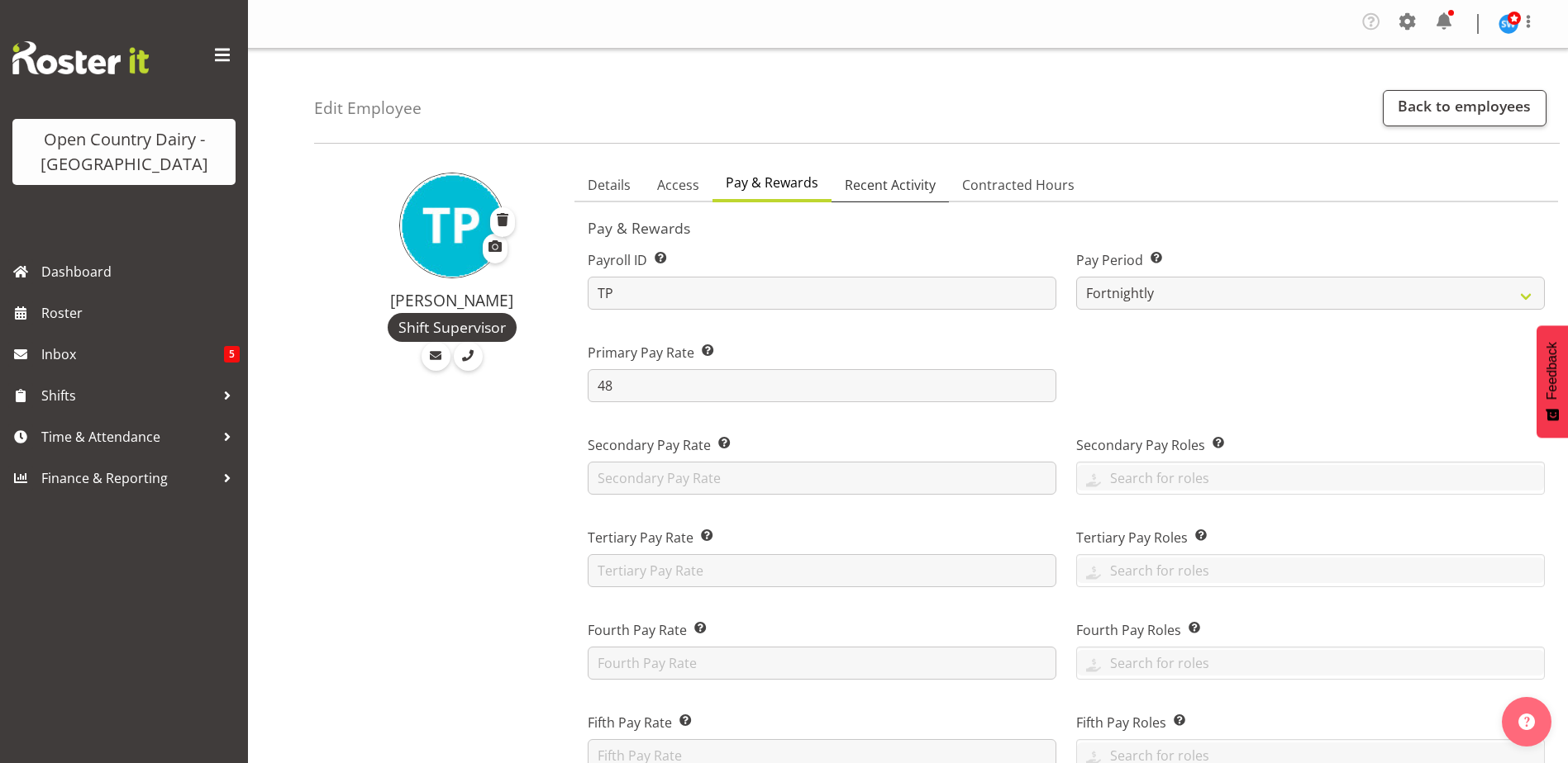
click at [885, 182] on span "Recent Activity" at bounding box center [890, 184] width 91 height 20
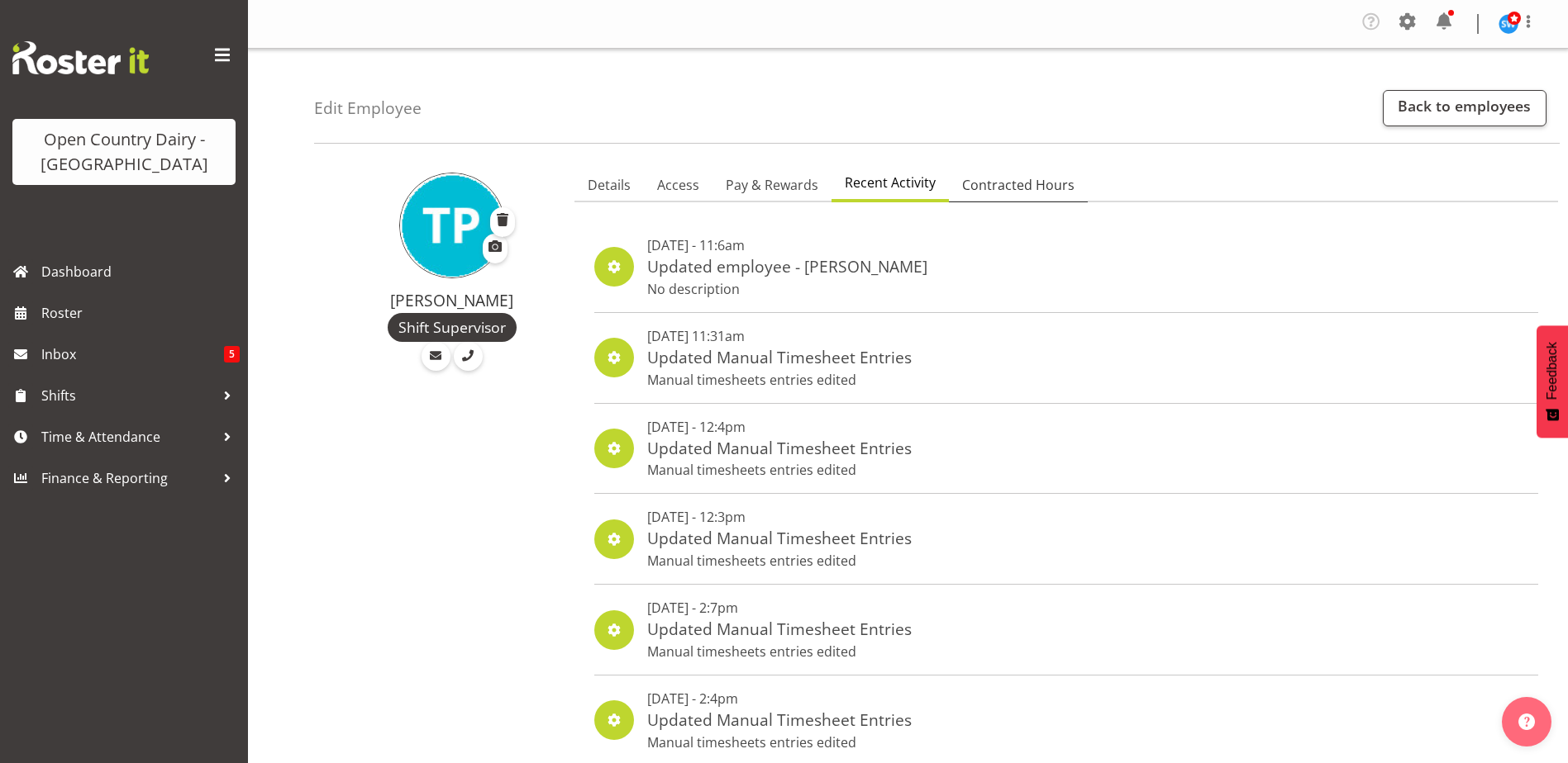
click at [977, 187] on span "Contracted Hours" at bounding box center [1018, 184] width 112 height 20
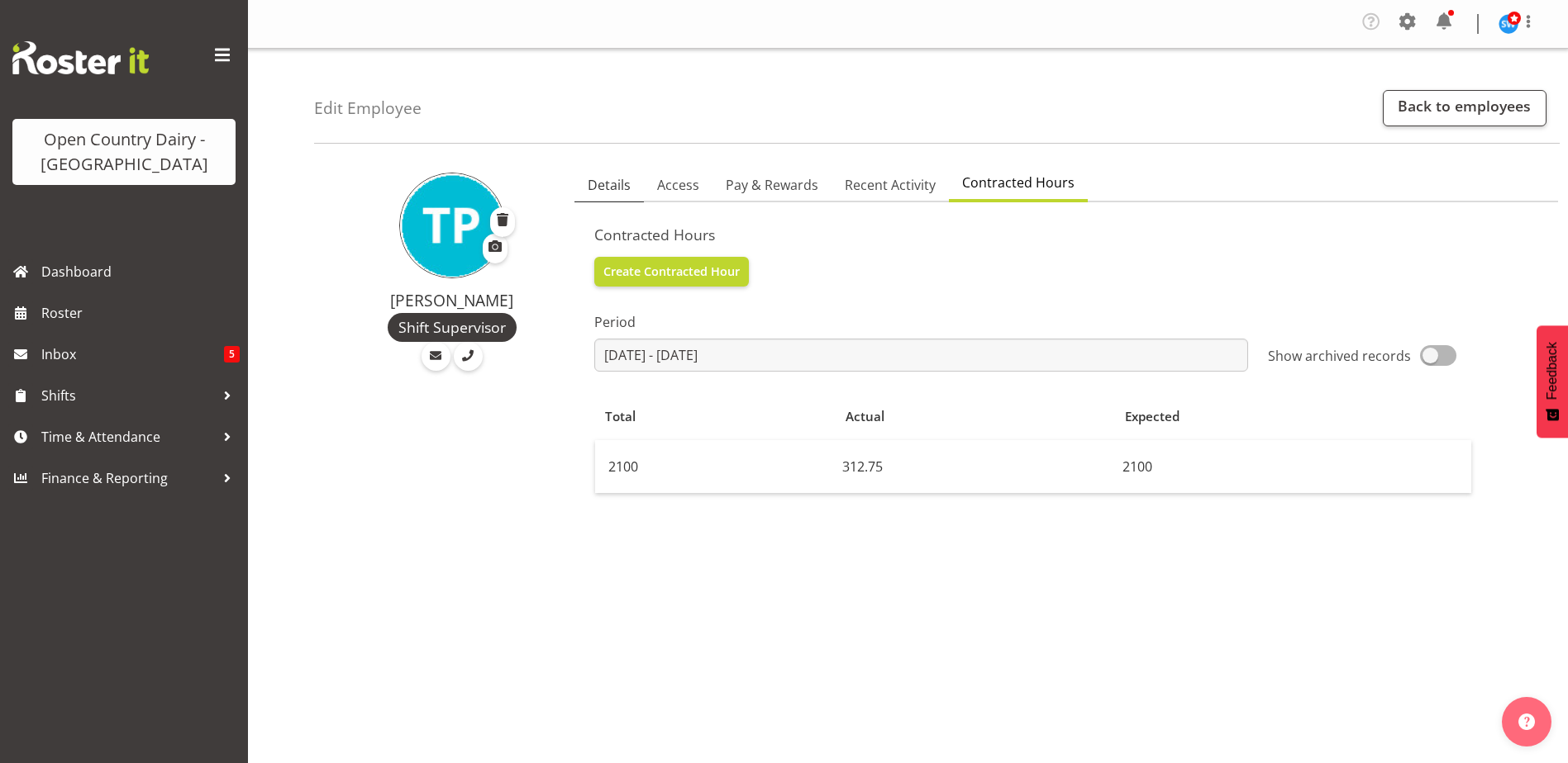
click at [614, 179] on span "Details" at bounding box center [609, 184] width 43 height 20
